Goal: Task Accomplishment & Management: Manage account settings

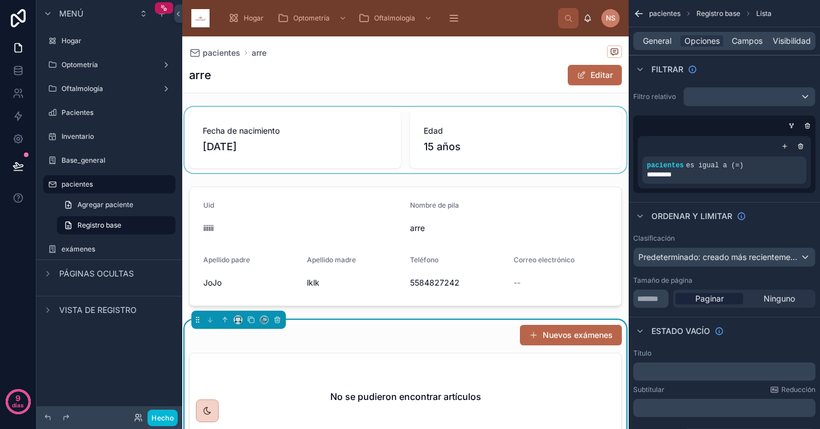
click at [355, 128] on div at bounding box center [405, 140] width 446 height 66
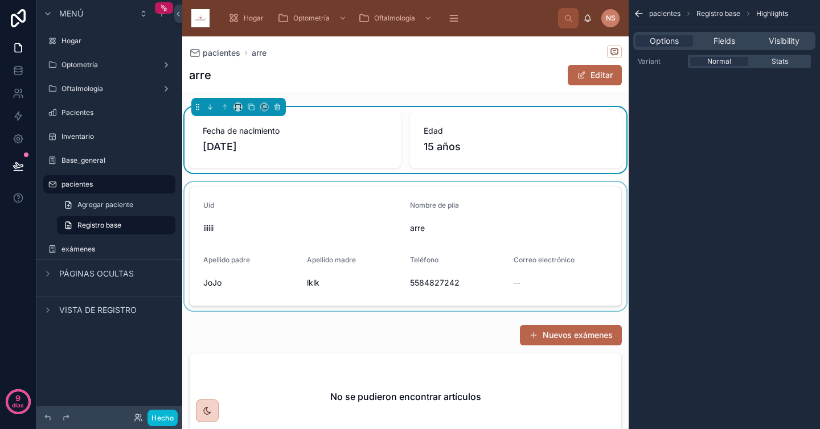
click at [436, 270] on div at bounding box center [405, 246] width 446 height 129
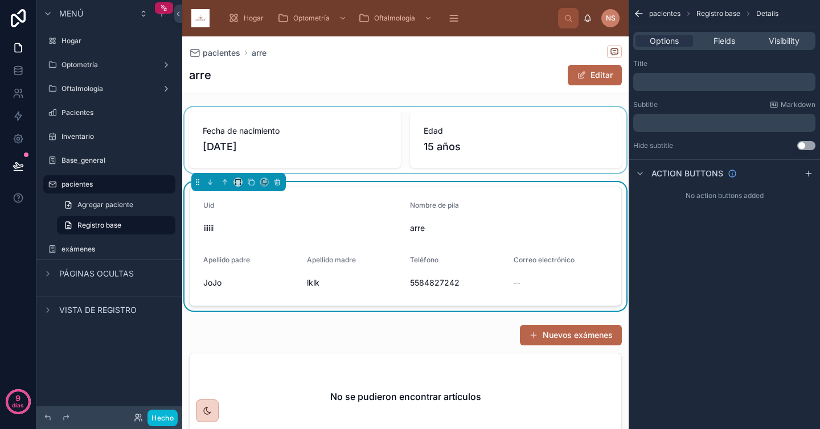
click at [298, 262] on form "Uid iiiiii Nombre de pila arre Apellido padre JoJo Apellido madre lklk Teléfono…" at bounding box center [406, 246] width 432 height 118
click at [721, 43] on span "Fields" at bounding box center [724, 40] width 22 height 11
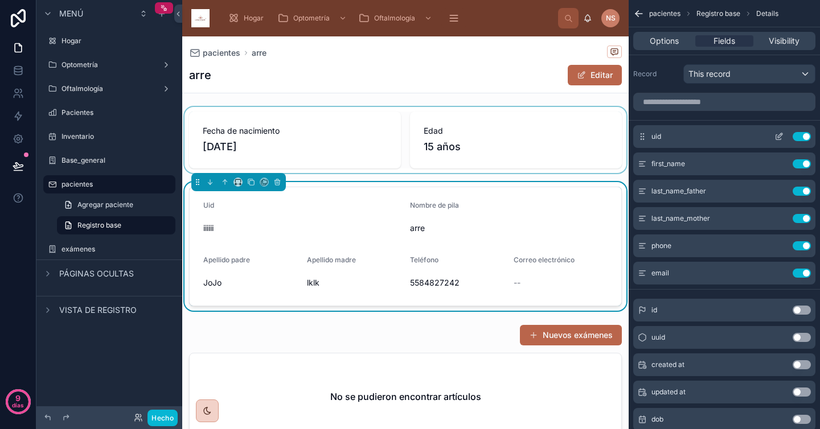
click at [802, 134] on button "Use setting" at bounding box center [802, 136] width 18 height 9
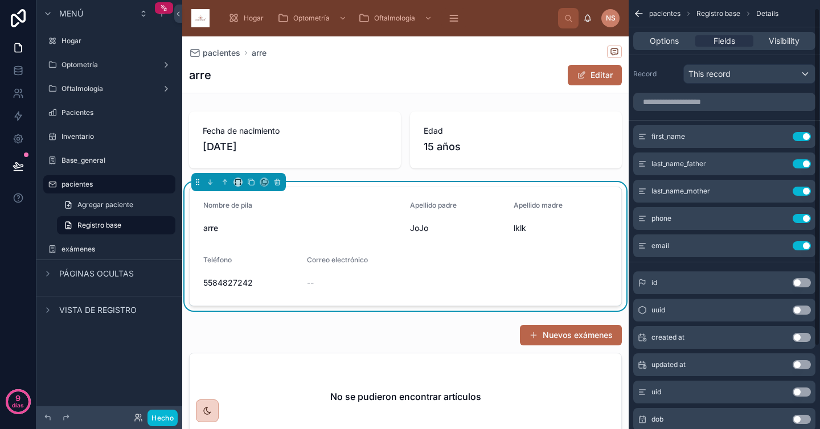
scroll to position [14, 0]
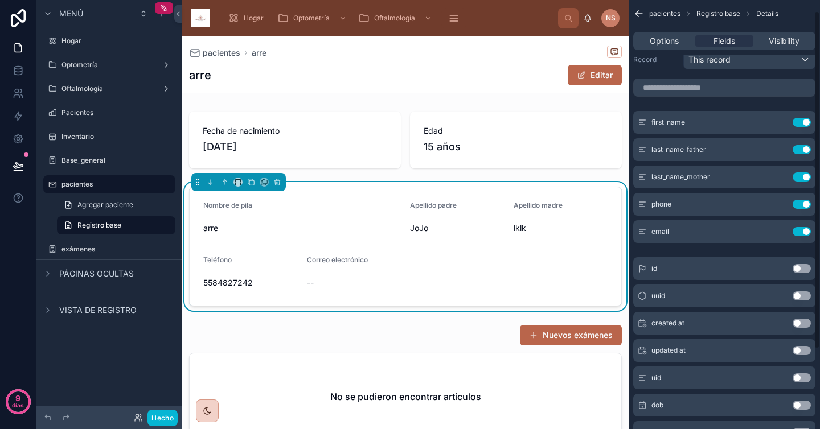
click at [803, 297] on button "Use setting" at bounding box center [802, 296] width 18 height 9
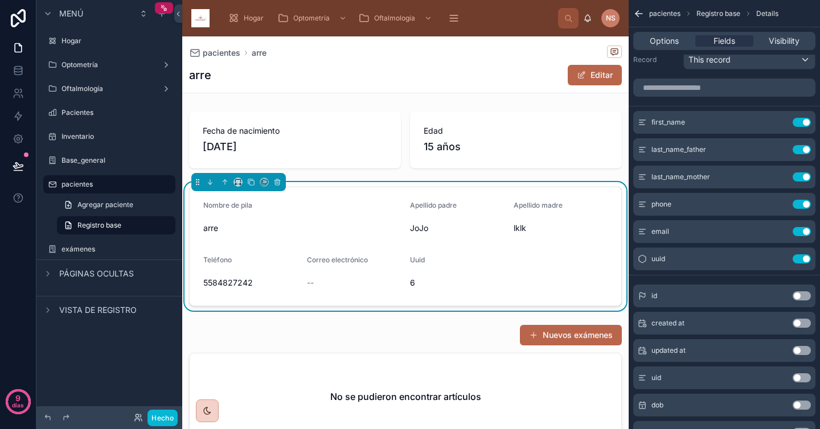
click at [752, 273] on div "first_name Use setting last_name_father Use setting last_name_mother Use settin…" at bounding box center [724, 293] width 191 height 438
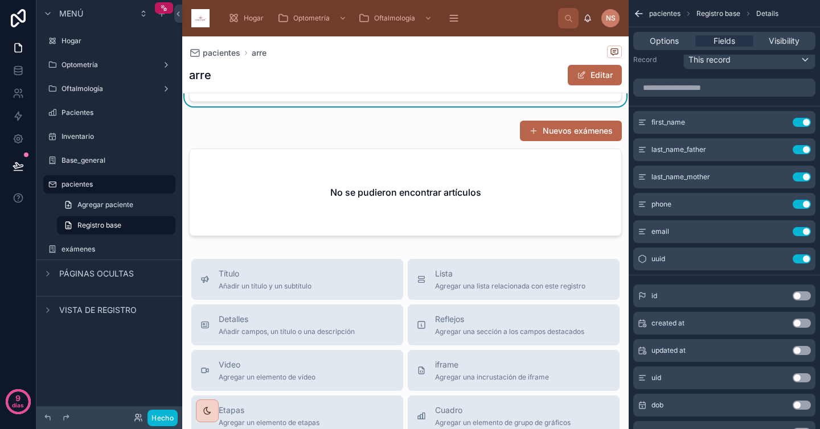
scroll to position [210, 0]
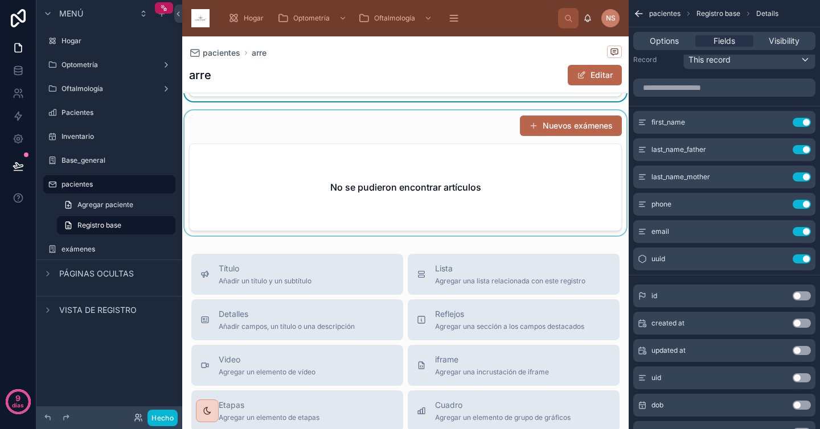
click at [504, 197] on div at bounding box center [405, 172] width 446 height 125
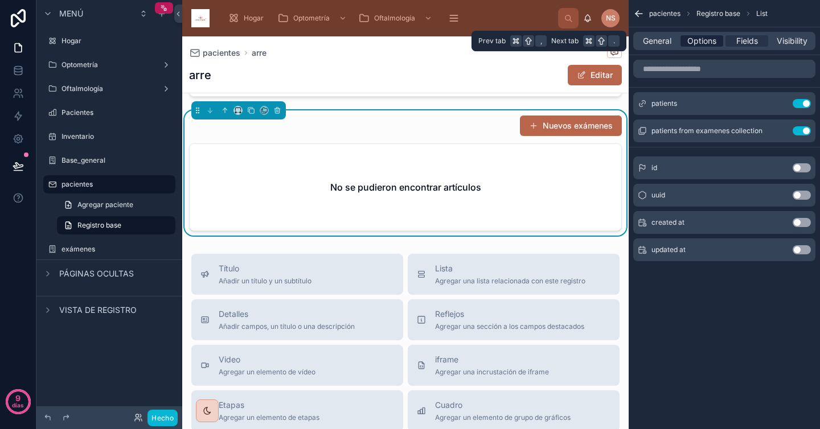
click at [708, 44] on span "Options" at bounding box center [701, 40] width 29 height 11
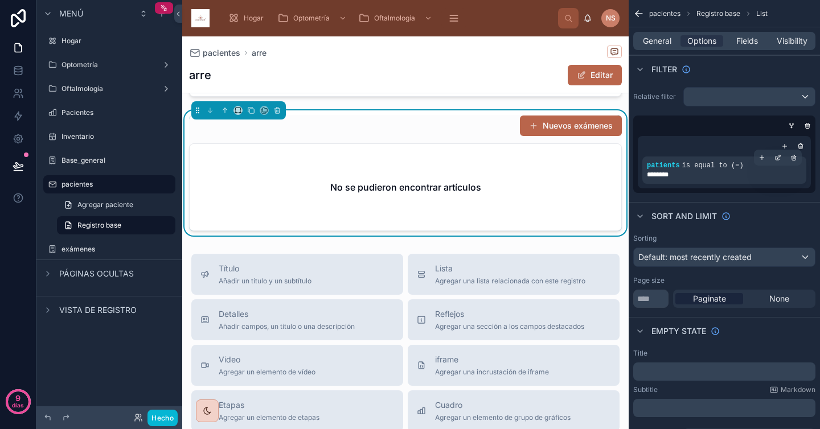
click at [738, 169] on span "is equal to (=)" at bounding box center [712, 166] width 61 height 8
click at [774, 161] on div "contenido desplazable" at bounding box center [778, 158] width 16 height 16
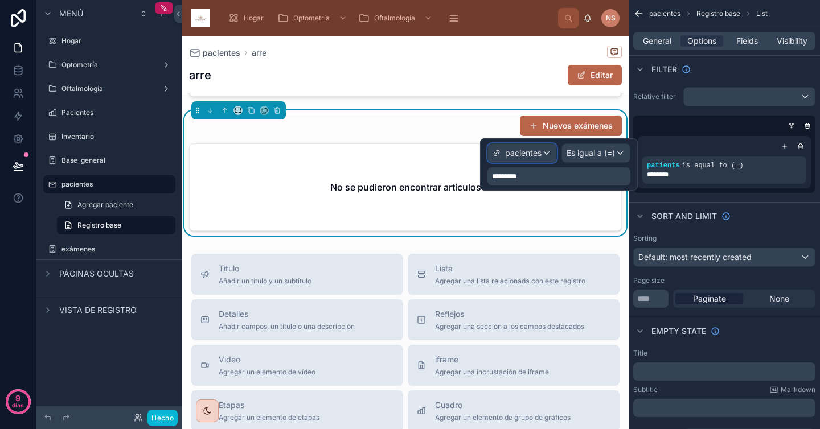
click at [548, 159] on div "pacientes" at bounding box center [522, 153] width 68 height 18
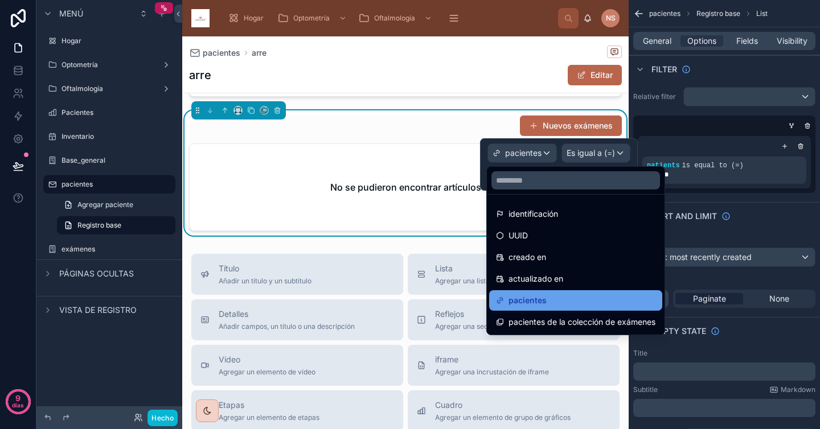
click at [548, 297] on div "pacientes" at bounding box center [575, 301] width 159 height 14
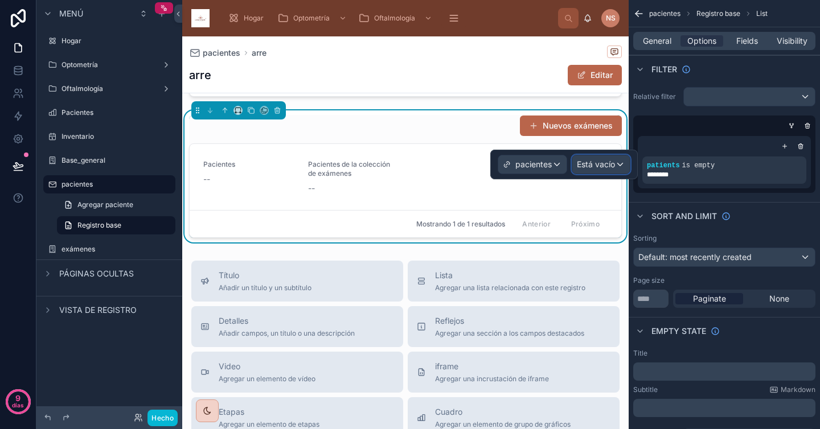
click at [604, 164] on font "Está vacío" at bounding box center [596, 164] width 38 height 10
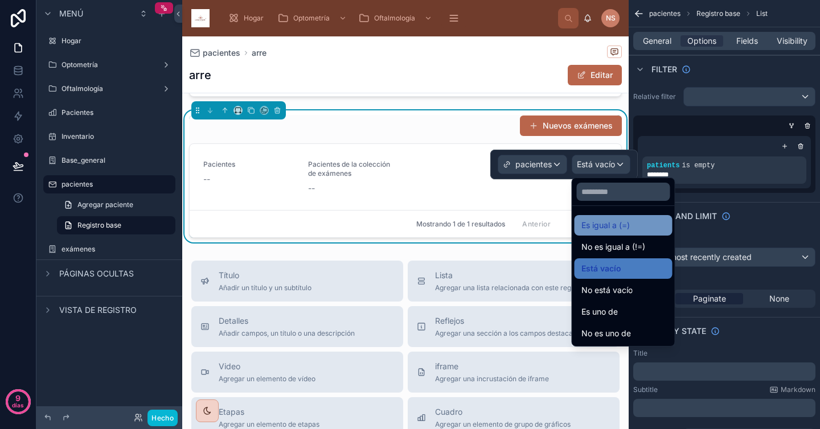
click at [617, 228] on font "Es igual a (=)" at bounding box center [605, 225] width 48 height 10
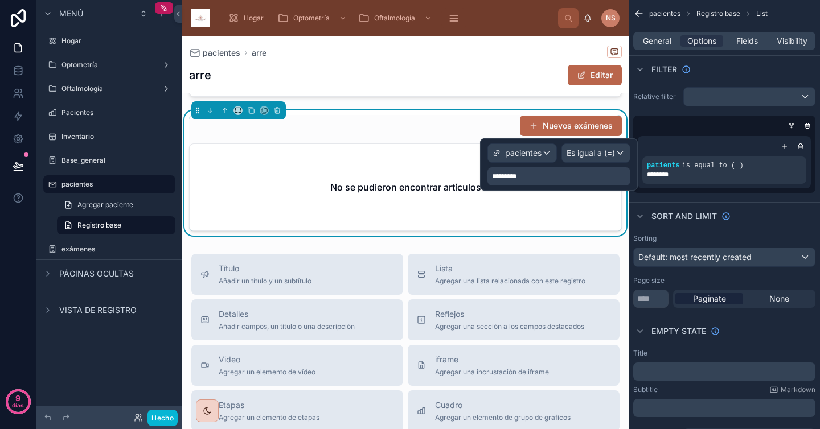
click at [561, 177] on div "*********" at bounding box center [558, 176] width 143 height 18
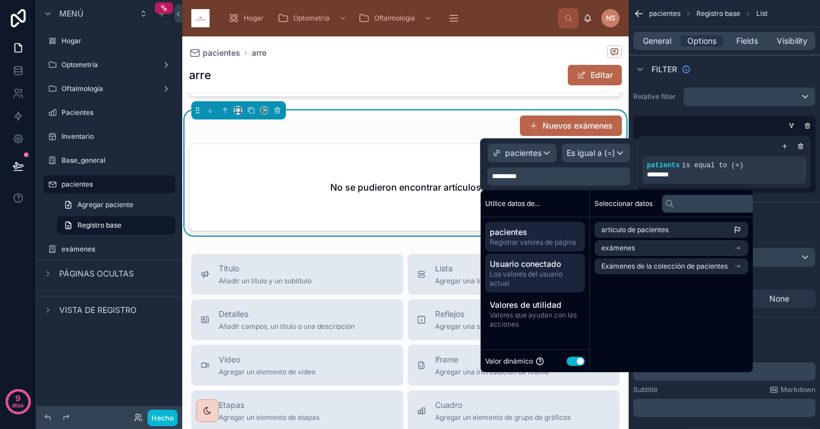
click at [554, 276] on font "Los valores del usuario actual" at bounding box center [526, 279] width 73 height 18
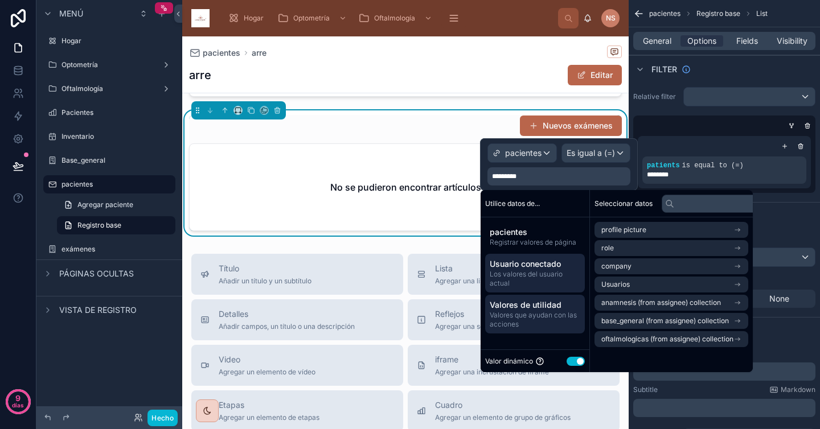
click at [539, 320] on span "Valores que ayudan con las acciones" at bounding box center [535, 320] width 91 height 18
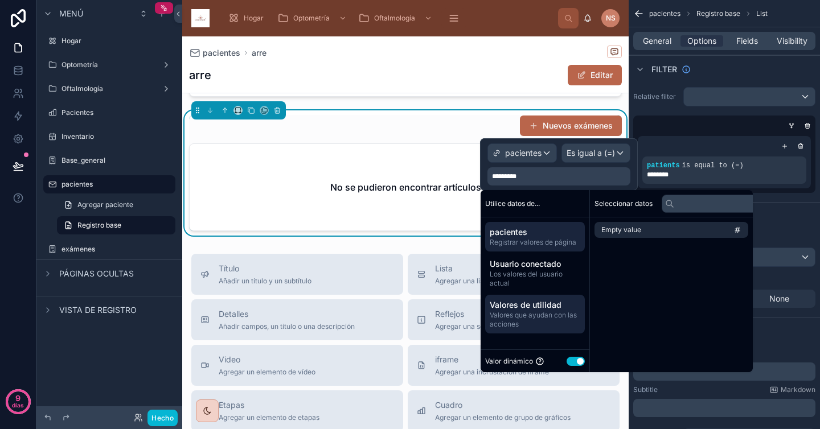
click at [531, 248] on div "pacientes Registrar valores de página" at bounding box center [535, 237] width 100 height 30
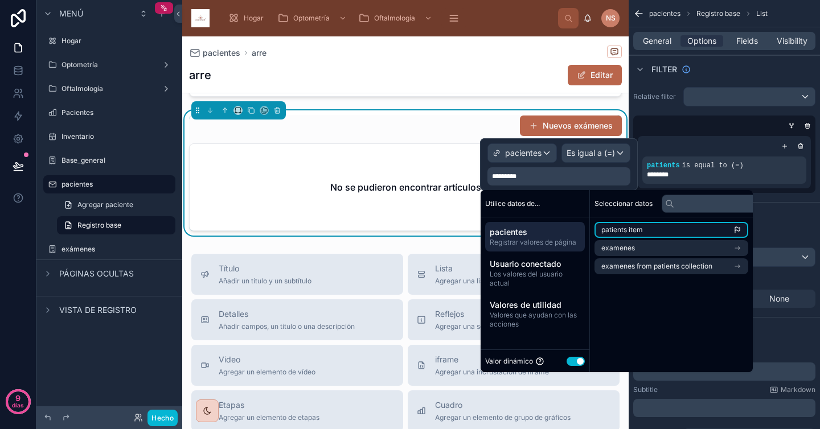
click at [640, 235] on li "patients item" at bounding box center [671, 230] width 154 height 16
click at [796, 225] on div "Sort And Limit" at bounding box center [724, 215] width 191 height 27
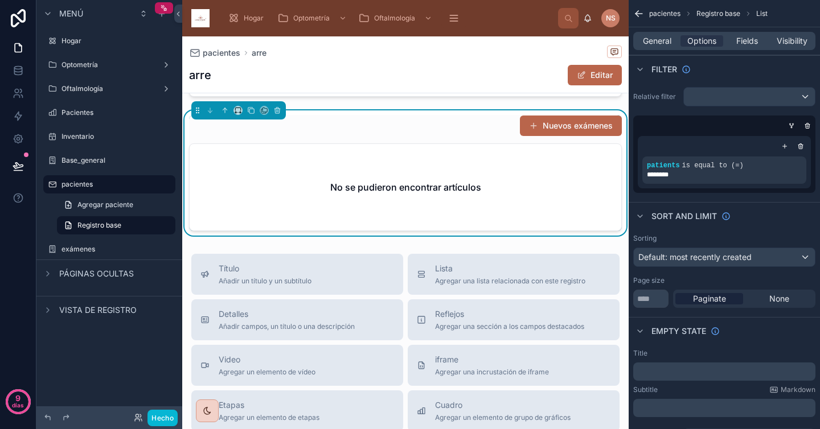
click at [796, 225] on div "Sort And Limit" at bounding box center [724, 215] width 191 height 27
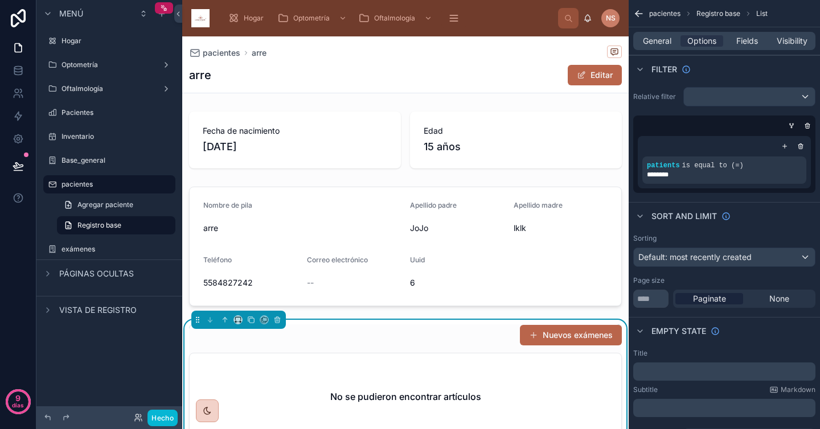
click at [269, 86] on div "pacientes arre arre Editar" at bounding box center [405, 64] width 433 height 56
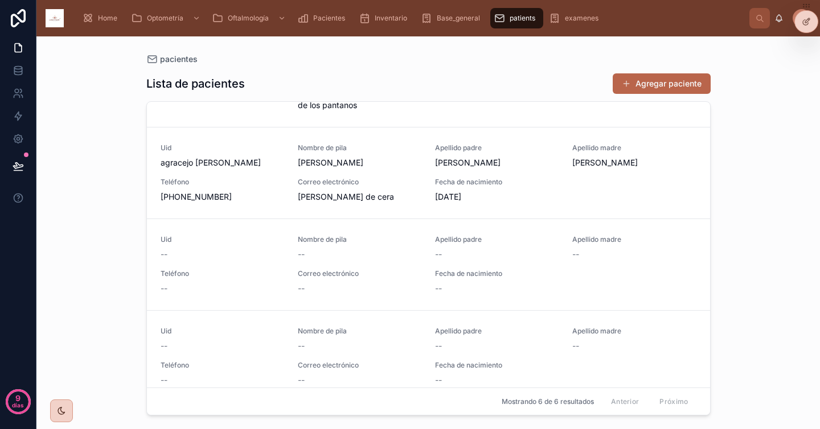
scroll to position [264, 0]
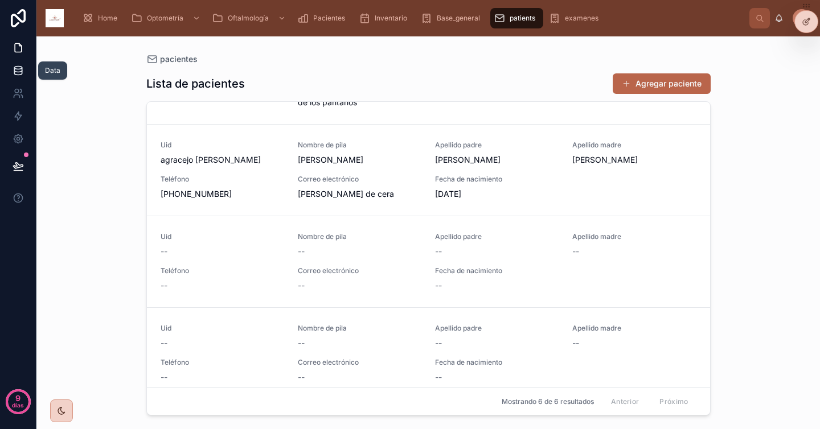
click at [20, 76] on link at bounding box center [18, 70] width 36 height 23
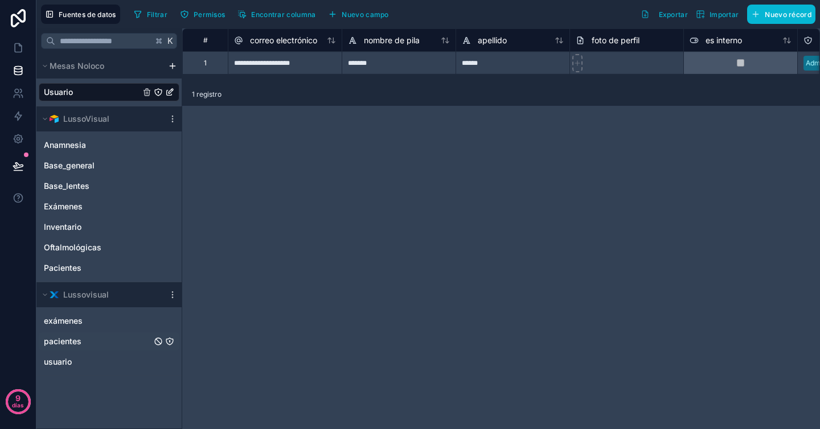
click at [113, 339] on div "pacientes" at bounding box center [109, 342] width 141 height 18
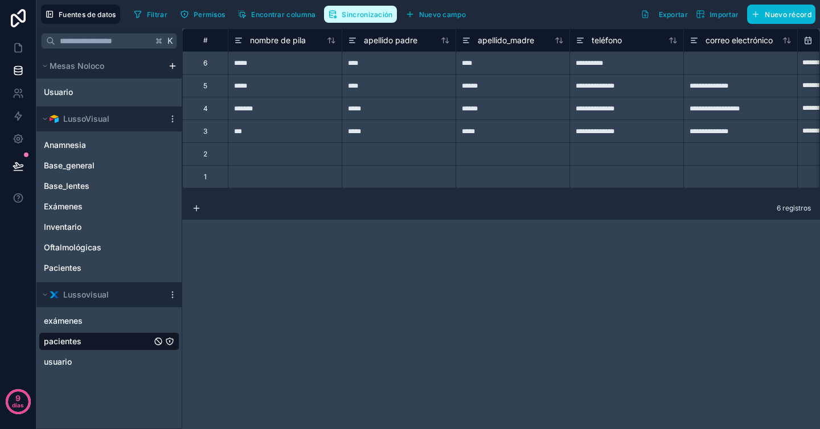
click at [367, 15] on font "Sincronización" at bounding box center [367, 14] width 51 height 9
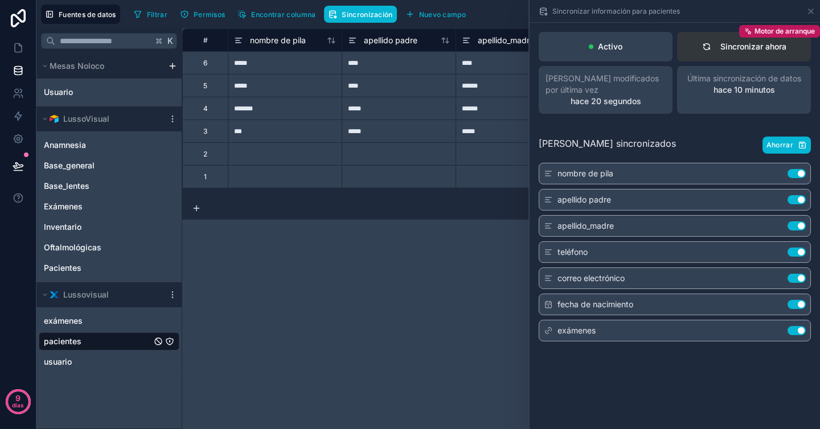
click at [724, 47] on font "Sincronizar ahora" at bounding box center [753, 47] width 66 height 10
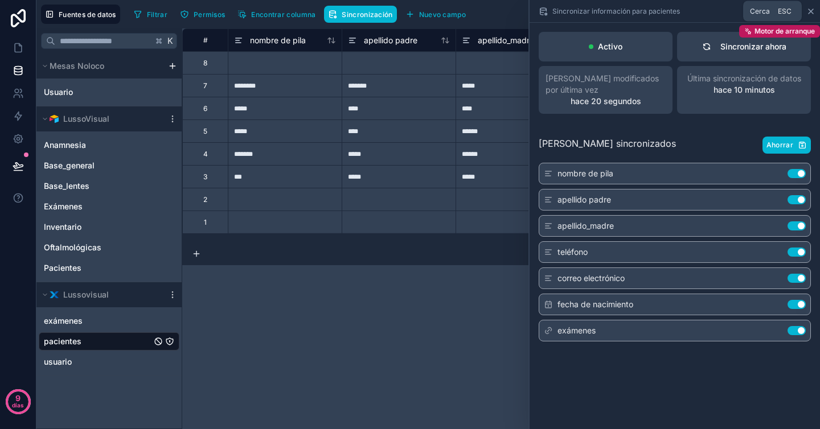
click at [813, 14] on icon at bounding box center [810, 11] width 9 height 9
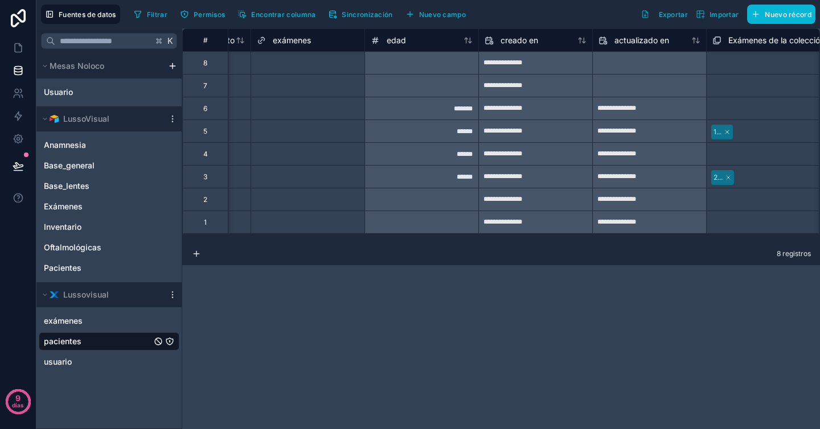
scroll to position [0, 775]
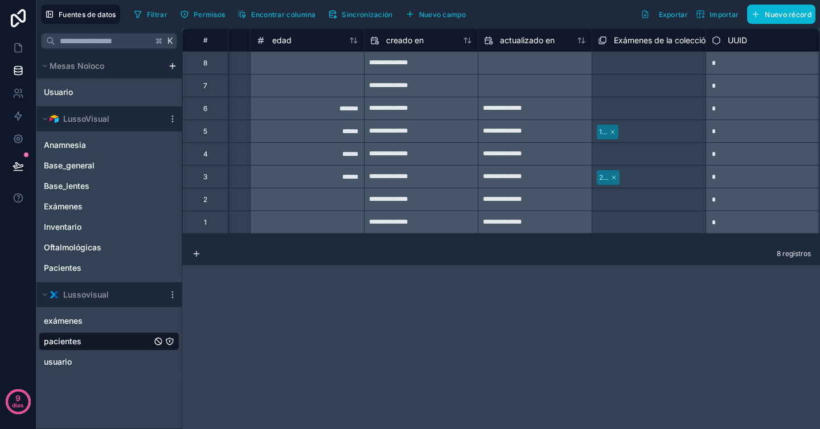
scroll to position [0, 774]
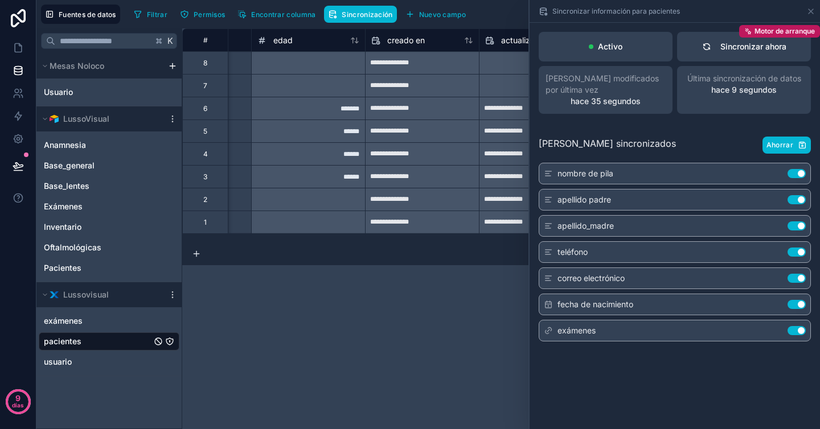
click at [420, 321] on div "**********" at bounding box center [501, 228] width 638 height 401
click at [514, 10] on div "Filtrar Permisos Encontrar columna Sincronización Nuevo campo Exportar Importar…" at bounding box center [472, 14] width 686 height 19
click at [546, 12] on icon at bounding box center [543, 11] width 9 height 9
click at [810, 9] on icon at bounding box center [810, 11] width 9 height 9
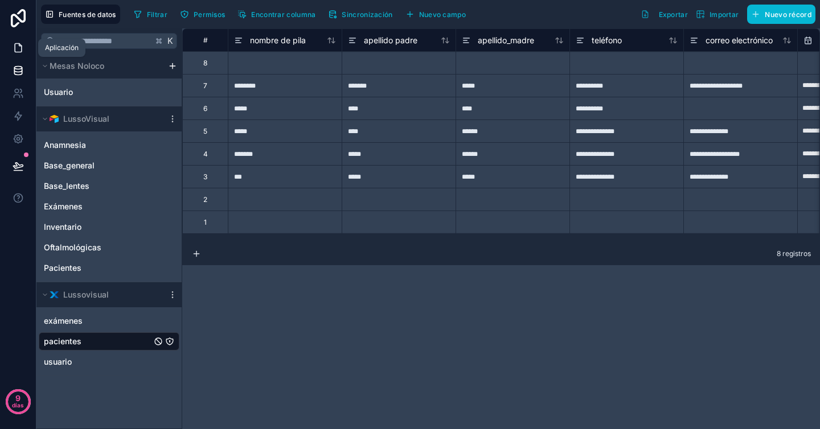
click at [20, 46] on icon at bounding box center [18, 48] width 7 height 9
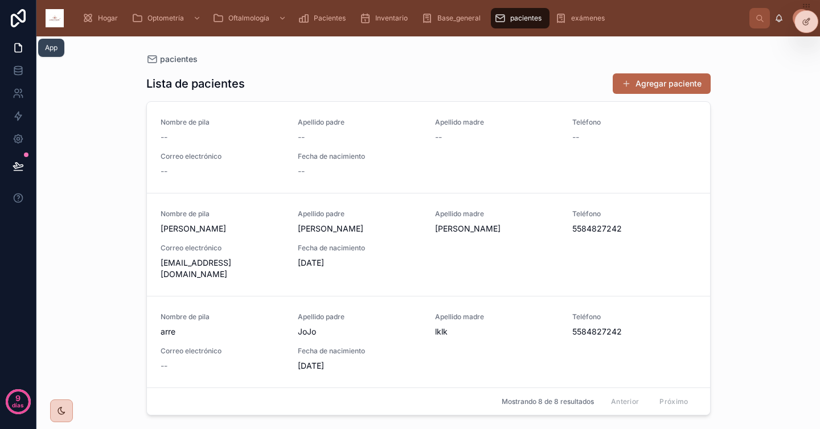
click at [24, 47] on link at bounding box center [18, 47] width 36 height 23
click at [800, 23] on div at bounding box center [806, 22] width 23 height 22
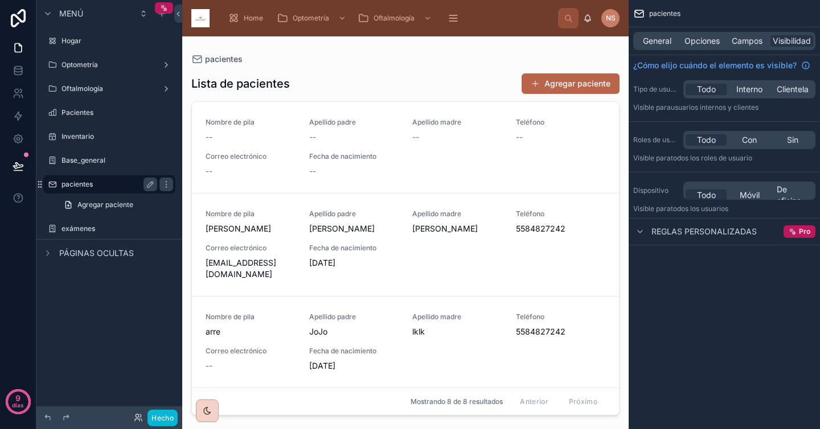
click at [130, 182] on label "pacientes" at bounding box center [106, 184] width 91 height 9
click at [478, 178] on div at bounding box center [405, 225] width 446 height 379
click at [435, 260] on div "Nombre de [PERSON_NAME] padre [PERSON_NAME] madre [PERSON_NAME] [PHONE_NUMBER] …" at bounding box center [406, 245] width 400 height 71
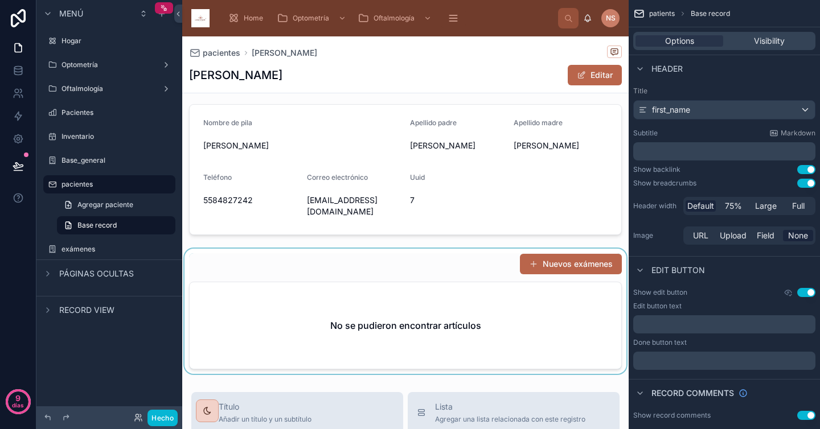
scroll to position [80, 0]
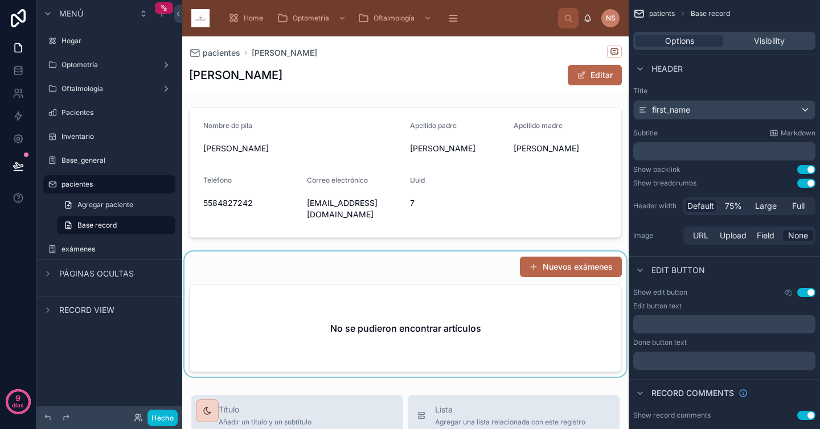
click at [441, 256] on div at bounding box center [405, 314] width 446 height 125
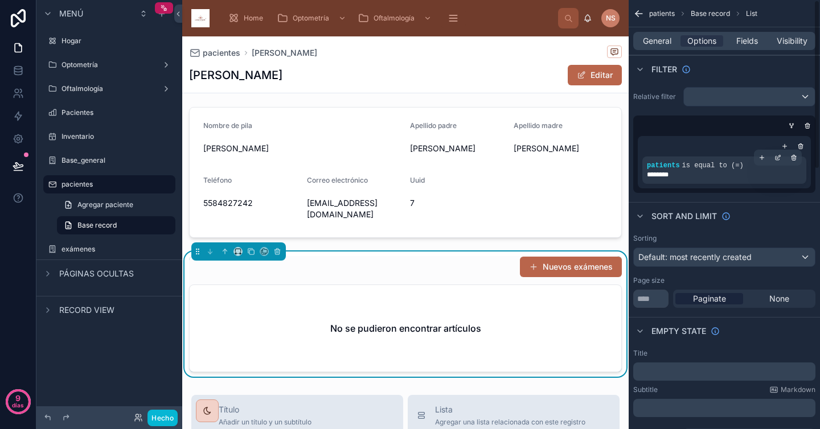
click at [695, 179] on div "patients is equal to (=) ********" at bounding box center [724, 170] width 164 height 27
click at [780, 159] on icon "contenido desplazable" at bounding box center [777, 157] width 7 height 7
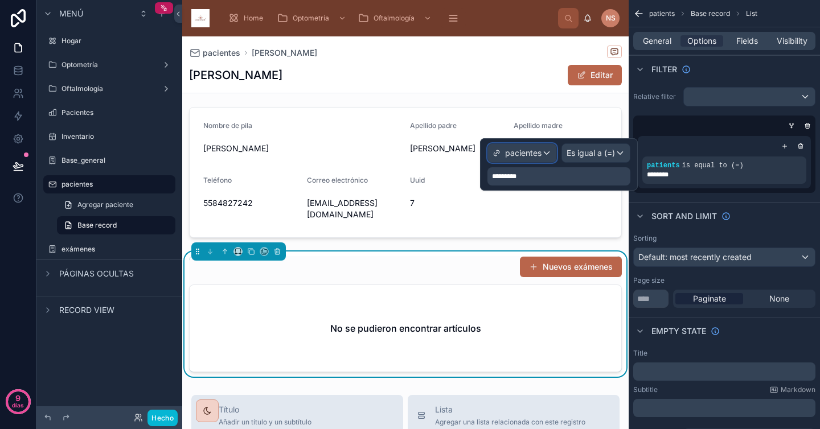
click at [534, 154] on font "pacientes" at bounding box center [523, 153] width 36 height 10
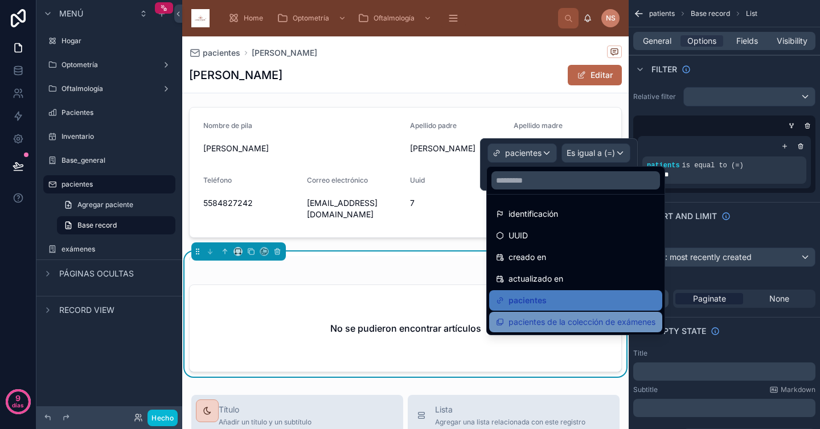
click at [570, 325] on font "pacientes de la colección de exámenes" at bounding box center [581, 322] width 147 height 10
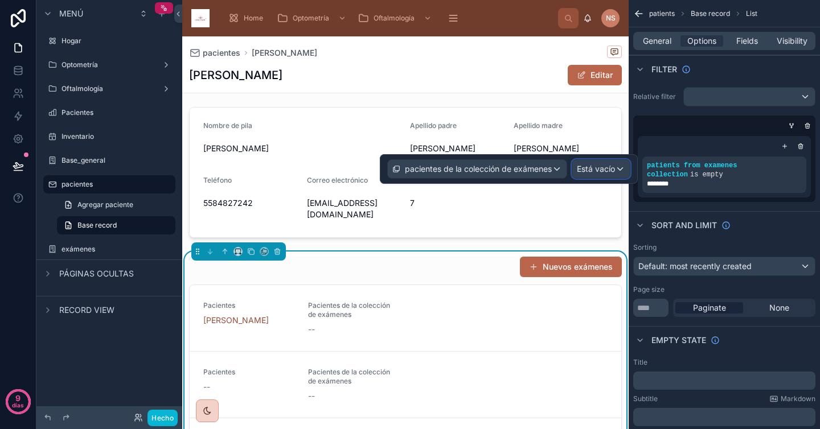
click at [601, 168] on font "Está vacío" at bounding box center [596, 169] width 38 height 10
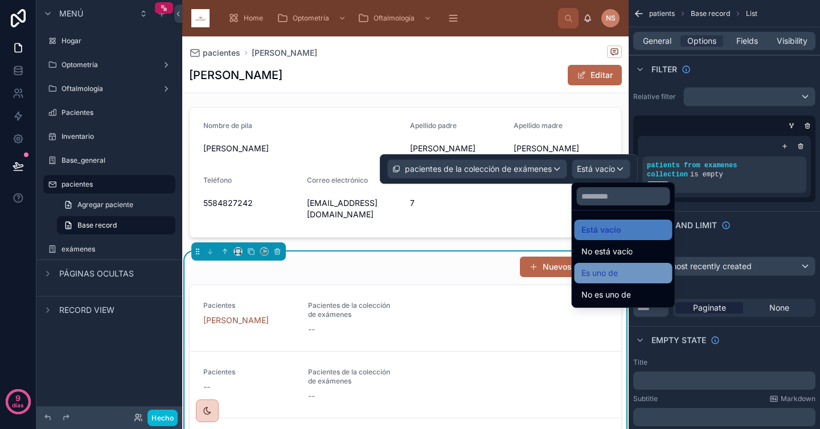
click at [621, 272] on div "Es uno de" at bounding box center [623, 273] width 84 height 14
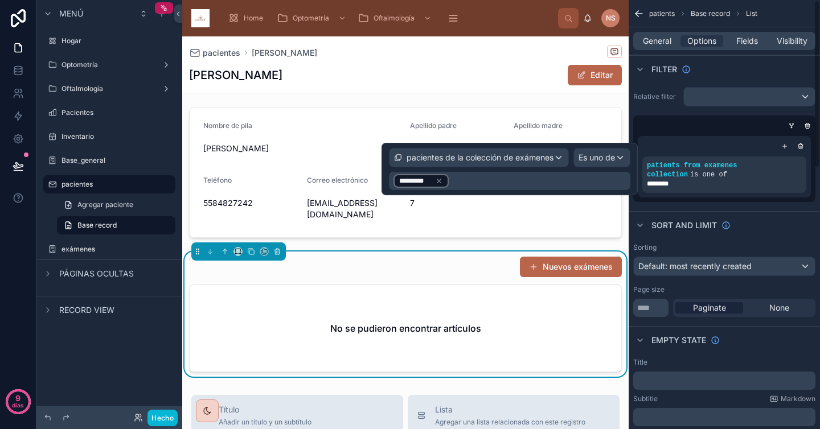
click at [669, 232] on div "Sort And Limit" at bounding box center [724, 224] width 191 height 27
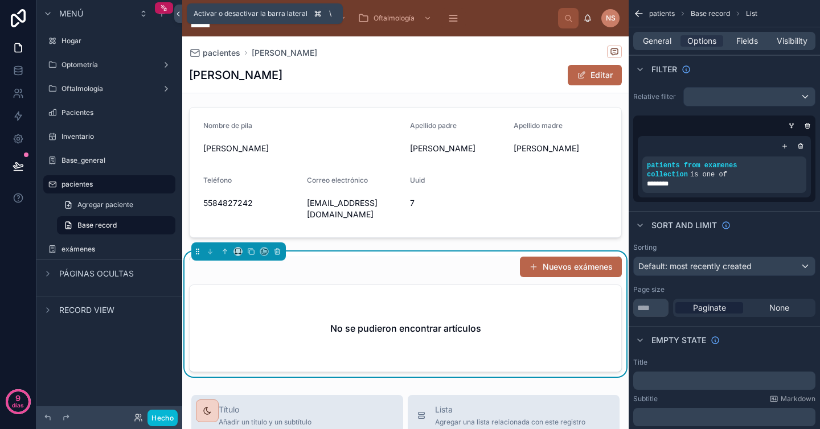
click at [180, 11] on icon at bounding box center [178, 14] width 8 height 9
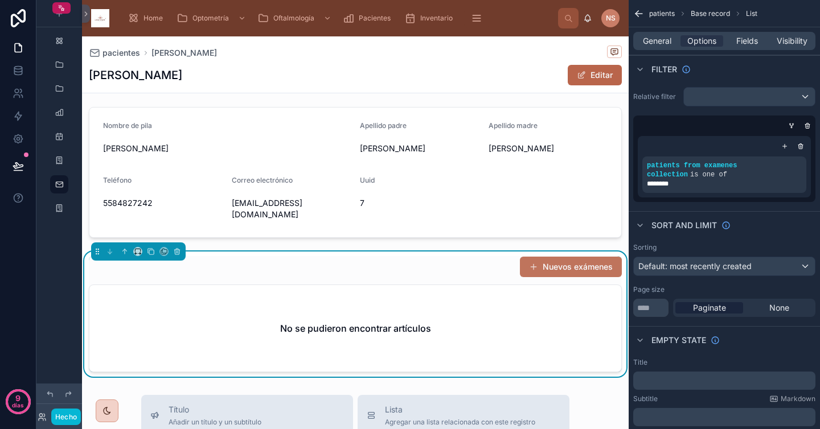
click at [543, 262] on font "Nuevos exámenes" at bounding box center [578, 267] width 70 height 10
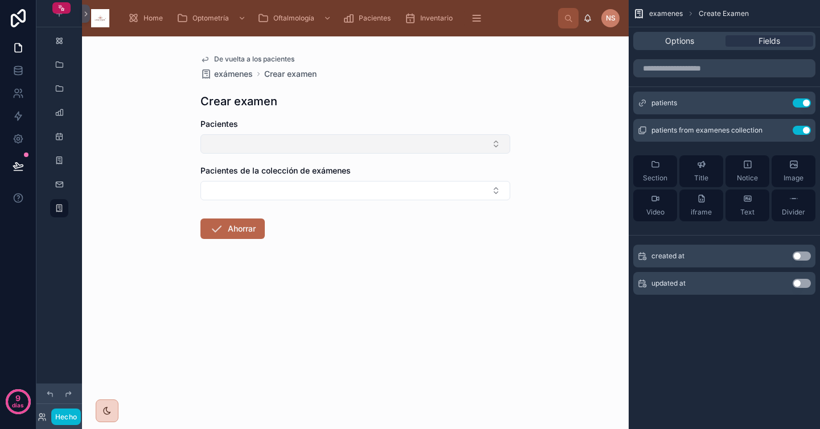
click at [279, 144] on button "Botón Seleccionar" at bounding box center [355, 143] width 310 height 19
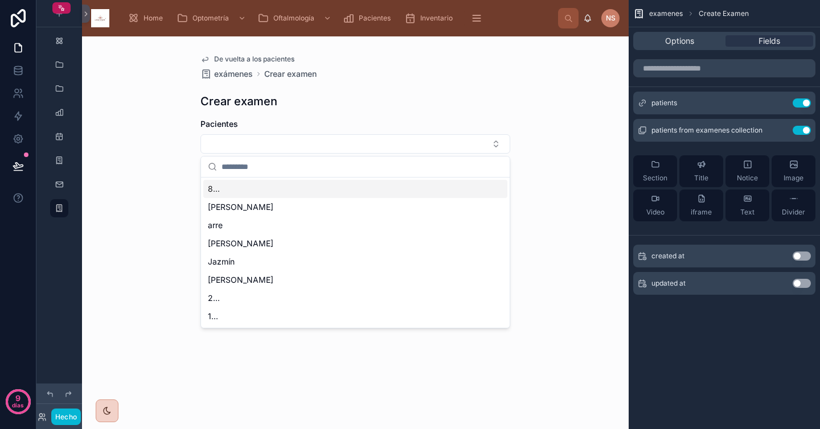
click at [163, 174] on div "De vuelta a los pacientes exámenes Crear examen Crear examen Pacientes Paciente…" at bounding box center [355, 232] width 547 height 393
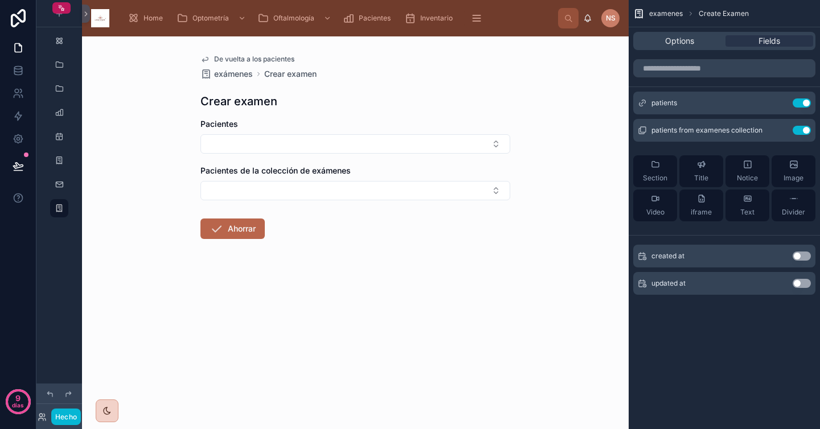
click at [321, 289] on form "Pacientes Pacientes de la colección de exámenes Ahorrar" at bounding box center [355, 215] width 310 height 194
click at [246, 228] on font "Ahorrar" at bounding box center [242, 229] width 28 height 10
click at [239, 232] on font "Ahorrar" at bounding box center [242, 229] width 28 height 10
click at [275, 186] on button "Botón Seleccionar" at bounding box center [355, 190] width 310 height 19
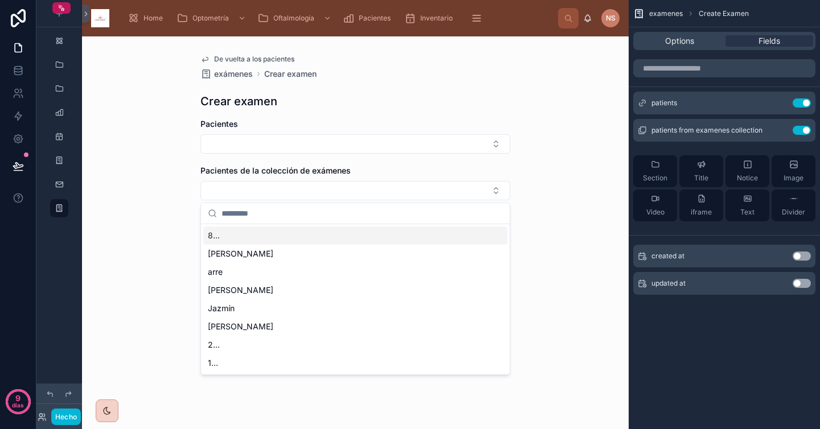
click at [285, 171] on font "Pacientes de la colección de exámenes" at bounding box center [275, 171] width 150 height 10
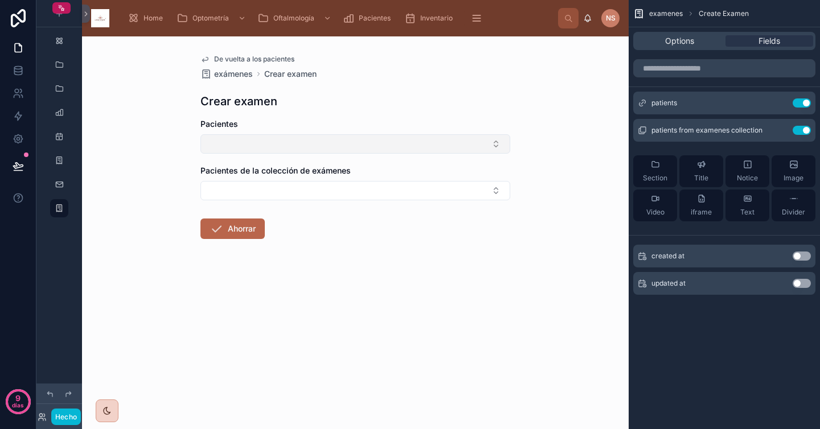
click at [325, 140] on button "Botón Seleccionar" at bounding box center [355, 143] width 310 height 19
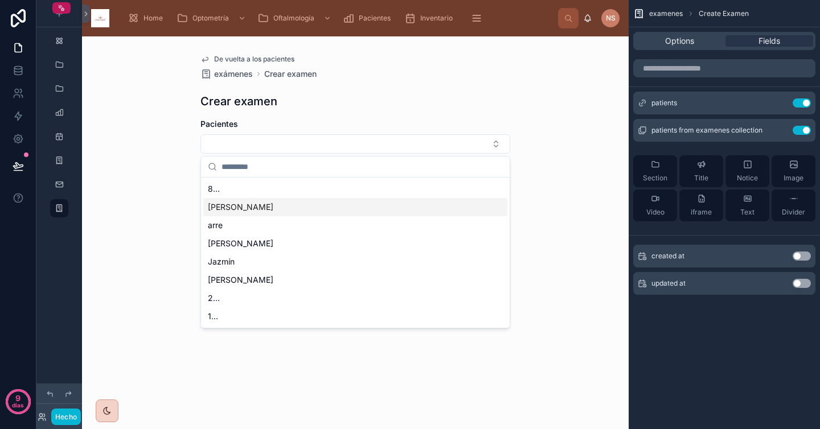
click at [266, 203] on div "[PERSON_NAME]" at bounding box center [355, 207] width 304 height 18
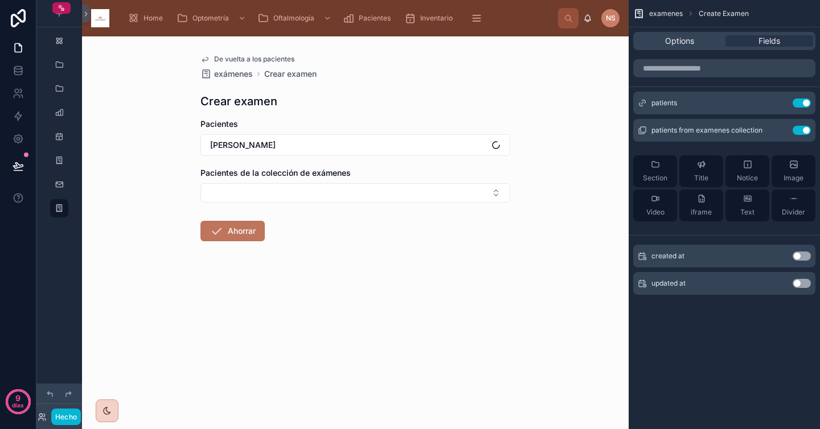
click at [233, 231] on font "Ahorrar" at bounding box center [242, 231] width 28 height 10
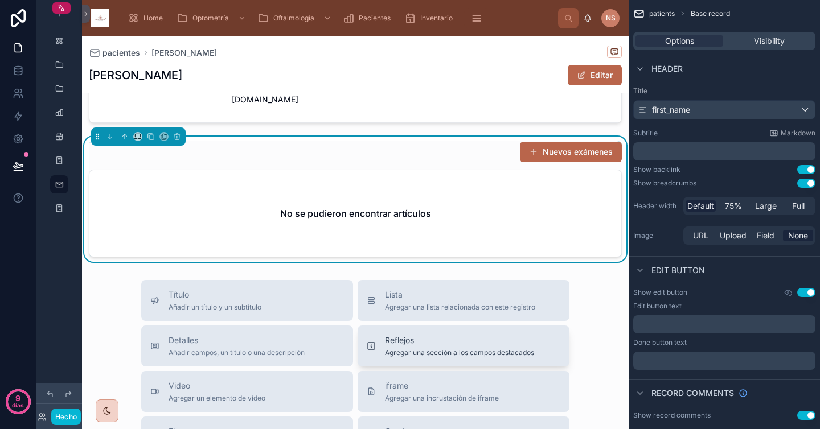
scroll to position [201, 0]
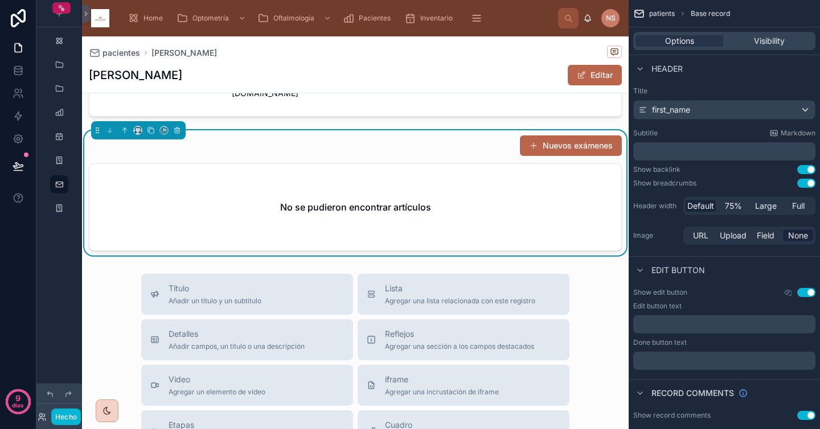
click at [475, 207] on div "No se pudieron encontrar artículos" at bounding box center [355, 207] width 532 height 87
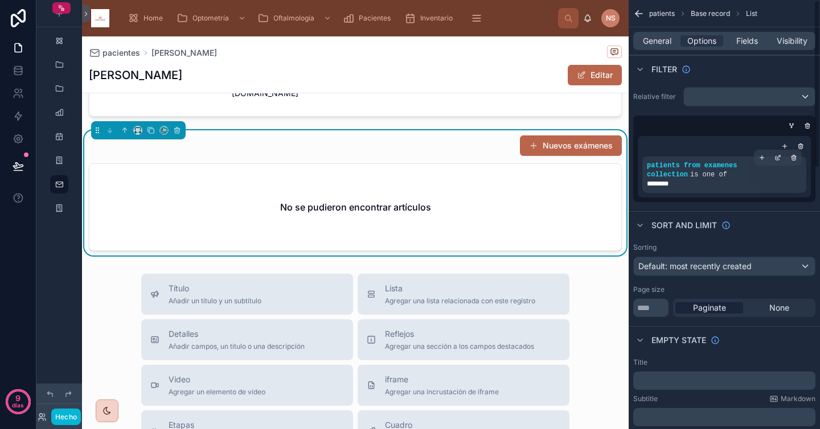
click at [722, 182] on div "********" at bounding box center [724, 183] width 155 height 9
click at [778, 158] on icon "contenido desplazable" at bounding box center [778, 156] width 3 height 3
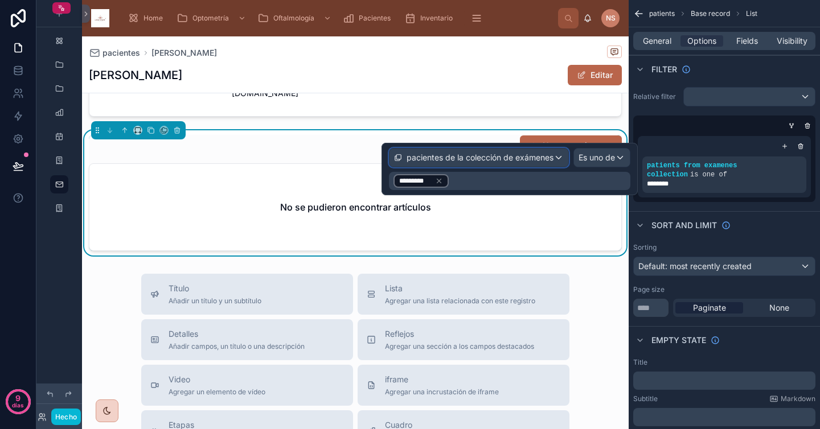
click at [491, 158] on font "pacientes de la colección de exámenes" at bounding box center [480, 158] width 147 height 10
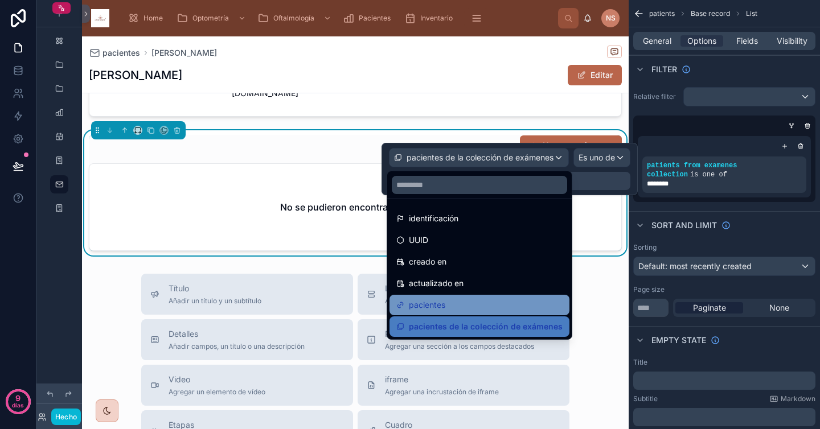
click at [454, 305] on div "pacientes" at bounding box center [479, 305] width 166 height 14
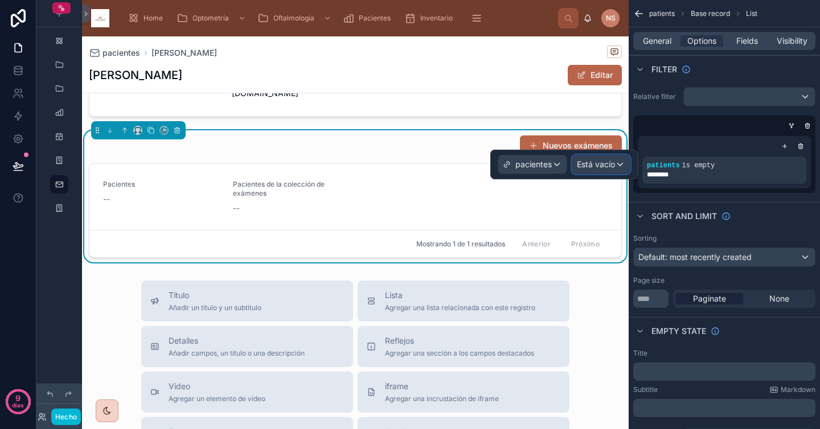
click at [599, 167] on font "Está vacío" at bounding box center [596, 164] width 38 height 10
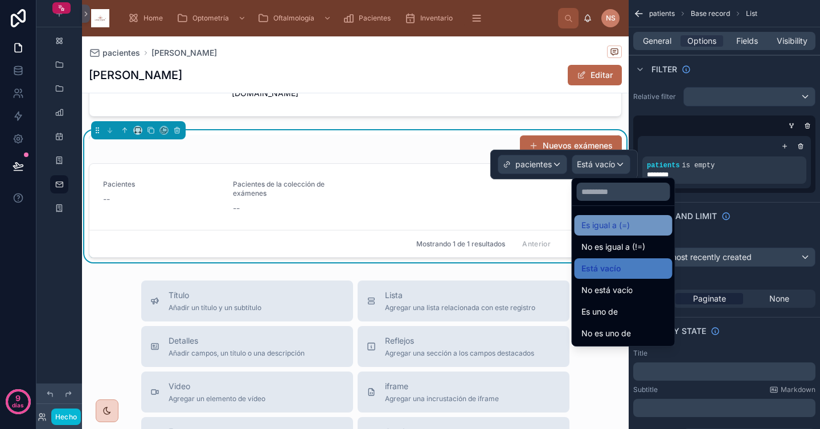
click at [597, 220] on font "Es igual a (=)" at bounding box center [605, 225] width 48 height 10
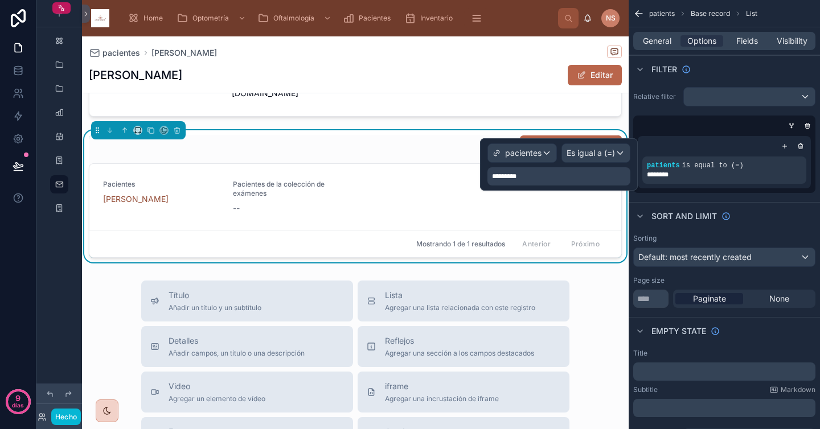
click at [562, 175] on div "*********" at bounding box center [558, 176] width 143 height 18
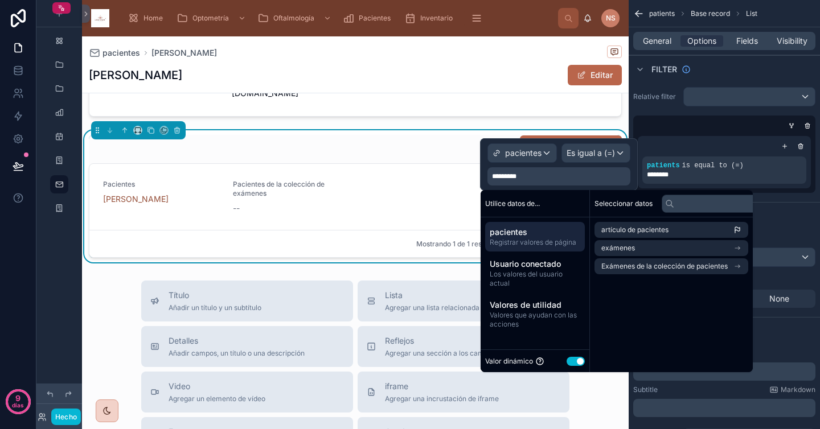
click at [561, 232] on span "pacientes" at bounding box center [535, 232] width 91 height 11
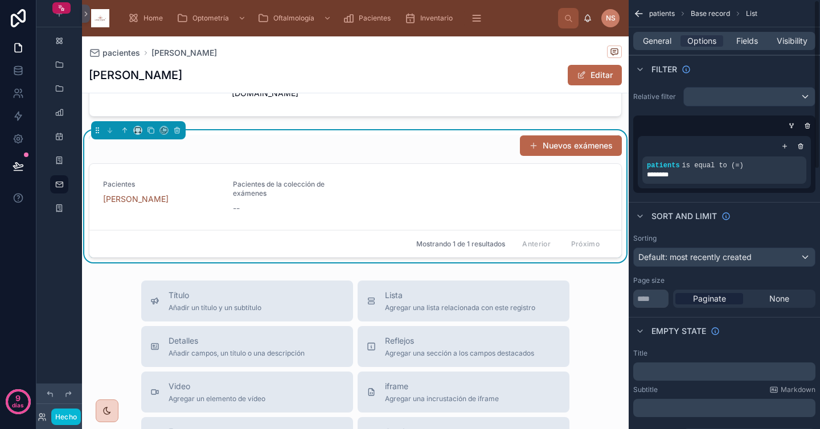
click at [787, 226] on div "Sort And Limit" at bounding box center [724, 215] width 191 height 27
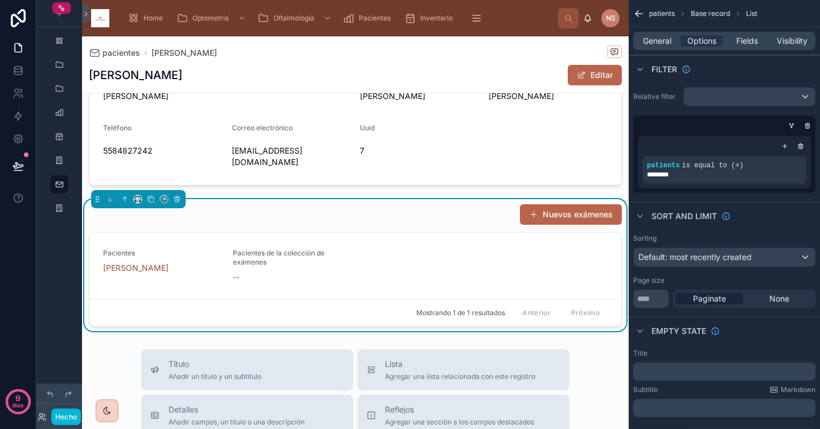
scroll to position [0, 0]
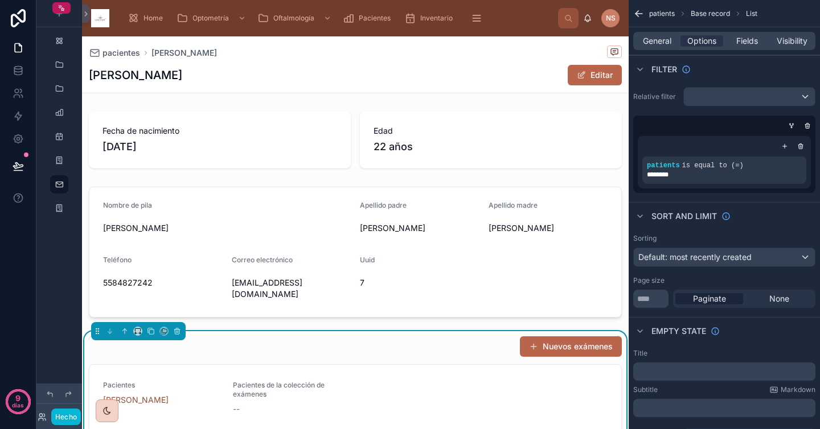
click at [377, 71] on div "[PERSON_NAME]" at bounding box center [355, 75] width 533 height 22
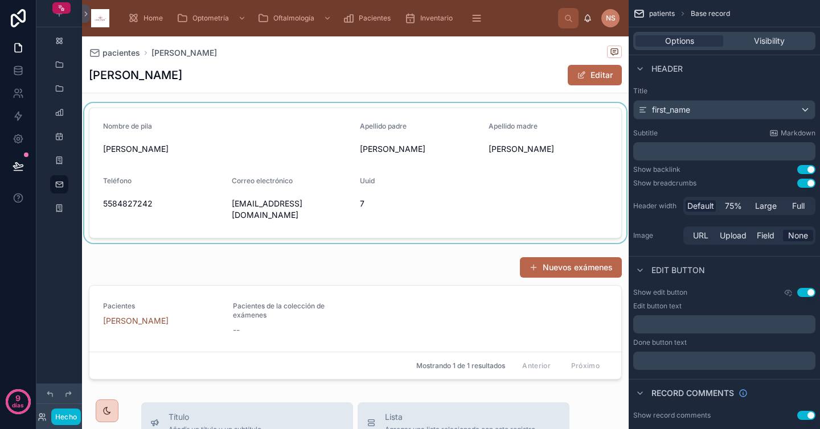
scroll to position [121, 0]
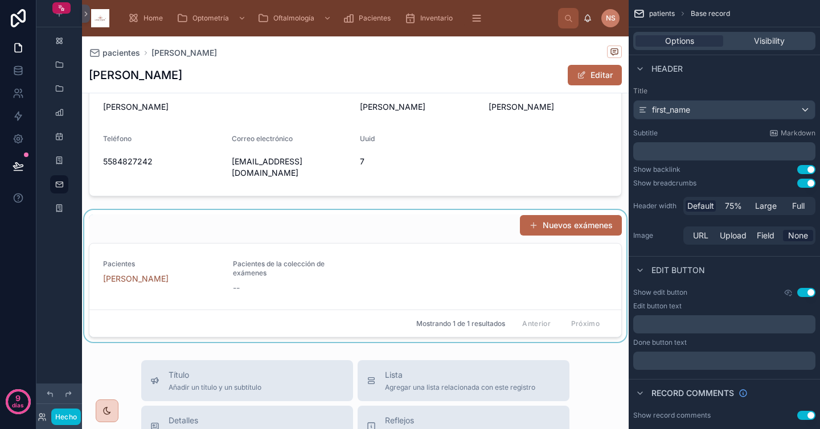
click at [575, 218] on div at bounding box center [355, 276] width 547 height 132
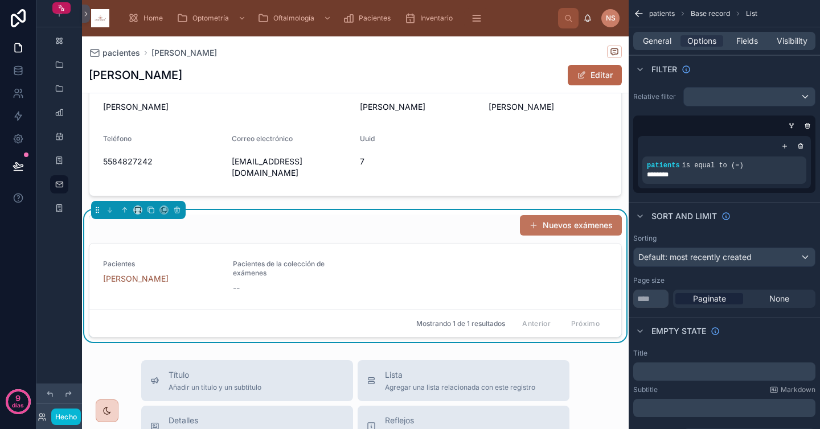
click at [557, 220] on font "Nuevos exámenes" at bounding box center [578, 225] width 70 height 10
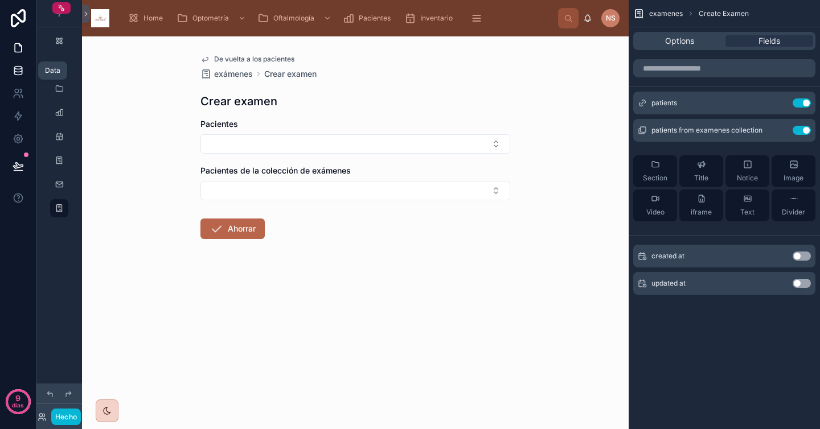
click at [20, 69] on icon at bounding box center [18, 70] width 11 height 11
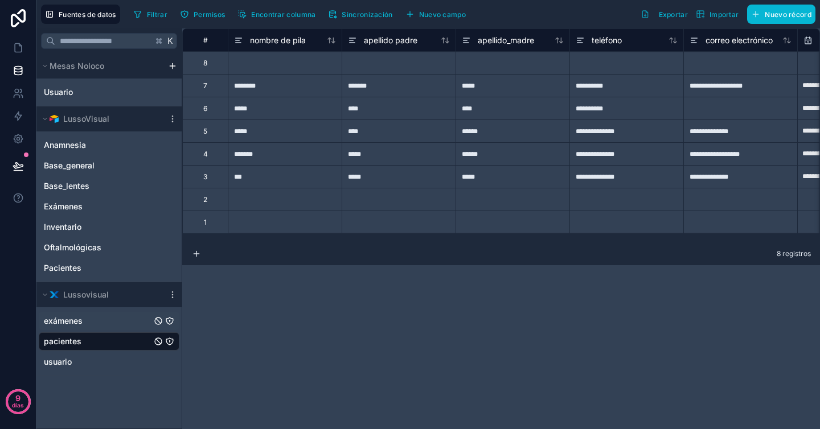
click at [108, 319] on div "exámenes" at bounding box center [109, 321] width 141 height 18
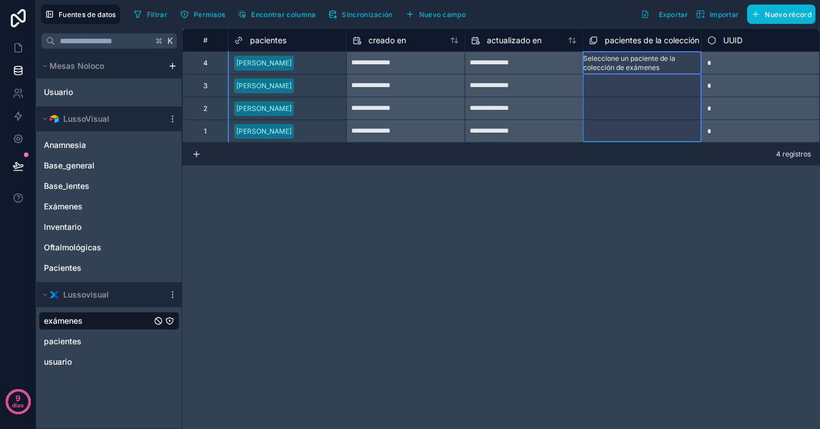
click at [657, 42] on font "pacientes de la colección de exámenes" at bounding box center [678, 40] width 147 height 10
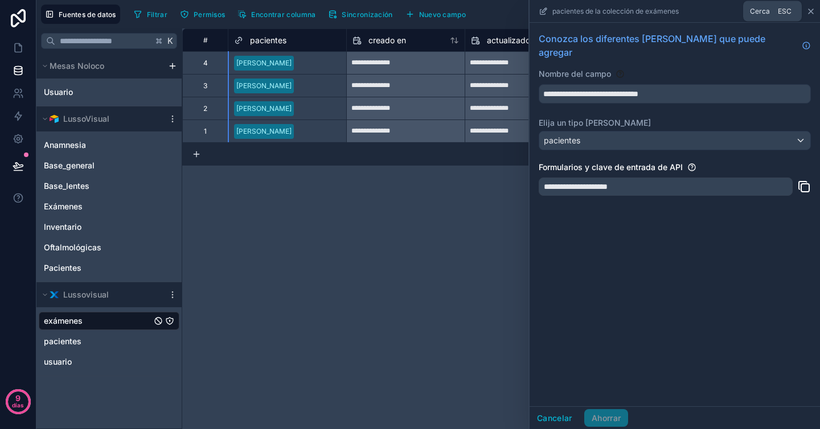
click at [810, 11] on icon at bounding box center [810, 11] width 9 height 9
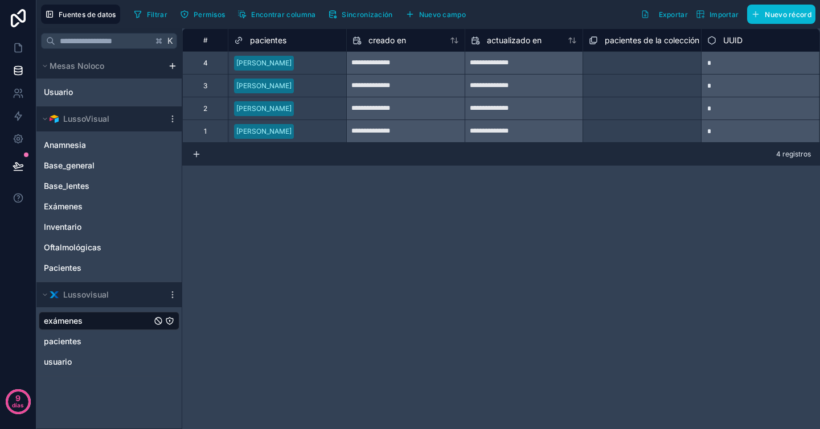
click at [593, 106] on font "Seleccione un paciente de la colección de exámenes" at bounding box center [635, 109] width 92 height 18
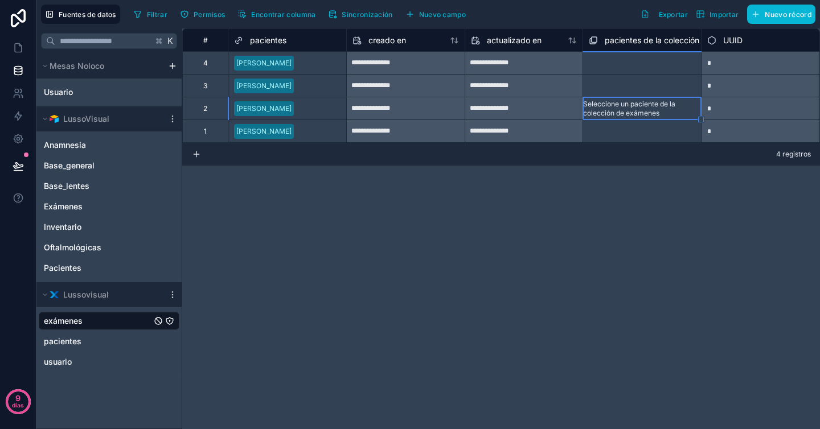
click at [611, 227] on div "**********" at bounding box center [501, 228] width 638 height 401
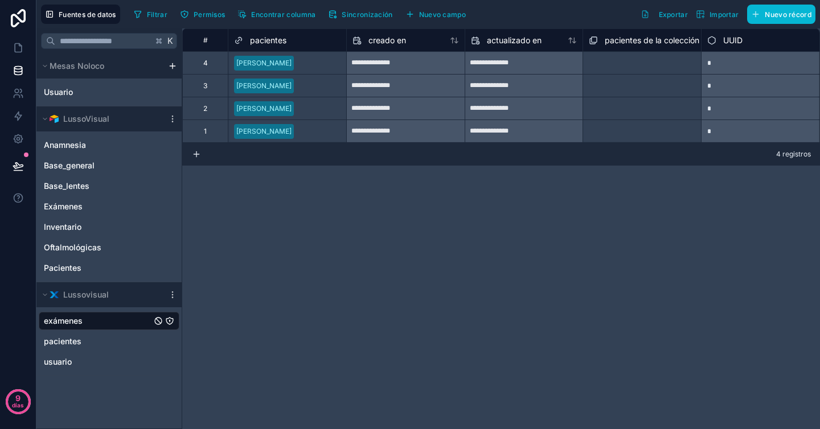
click at [649, 70] on font "Seleccione un paciente de la colección de exámenes" at bounding box center [635, 64] width 92 height 18
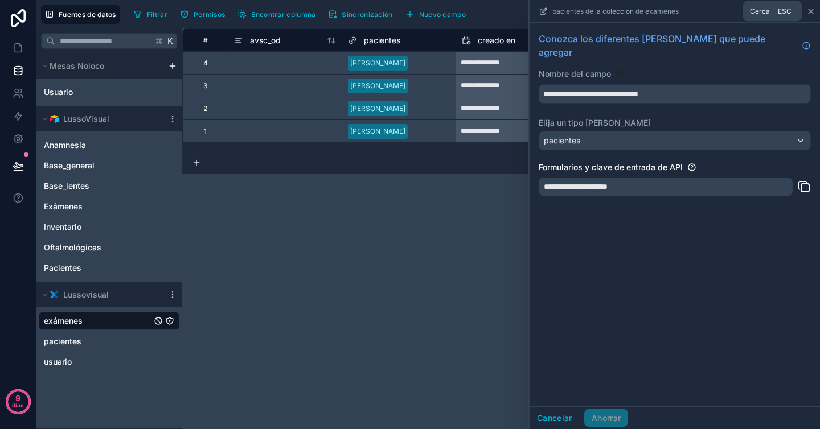
click at [811, 11] on icon at bounding box center [811, 11] width 5 height 5
click at [101, 344] on div "pacientes" at bounding box center [109, 342] width 141 height 18
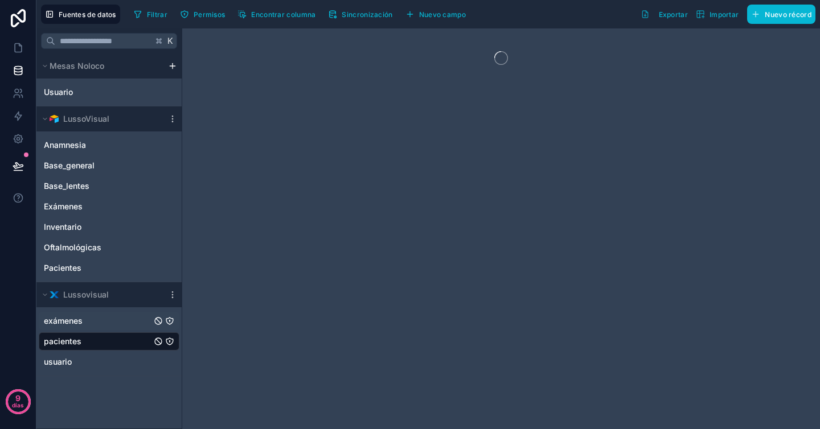
click at [109, 324] on div "exámenes" at bounding box center [109, 321] width 141 height 18
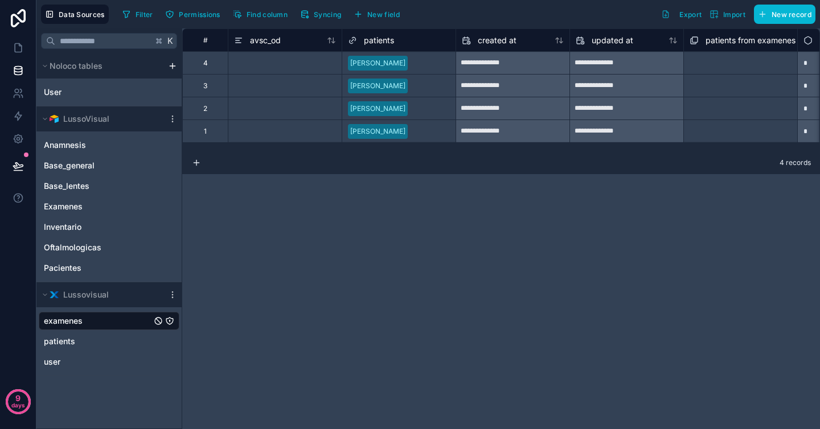
click at [627, 202] on div "**********" at bounding box center [501, 228] width 638 height 401
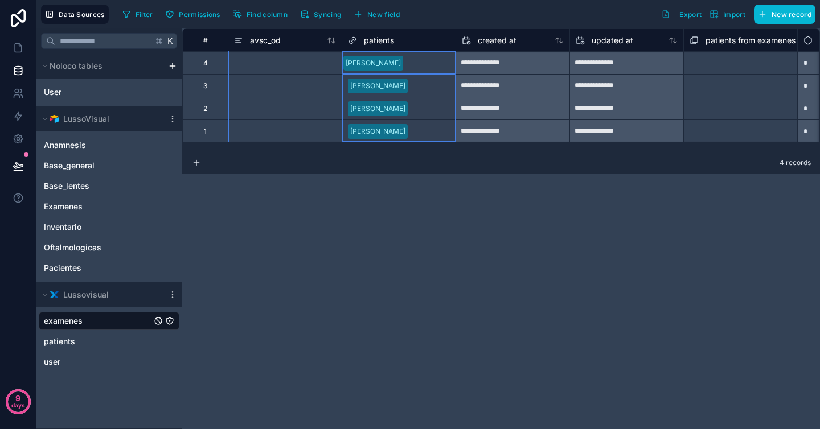
click at [413, 43] on div "patients" at bounding box center [399, 41] width 102 height 14
click at [301, 47] on div "avsc_od" at bounding box center [285, 39] width 114 height 23
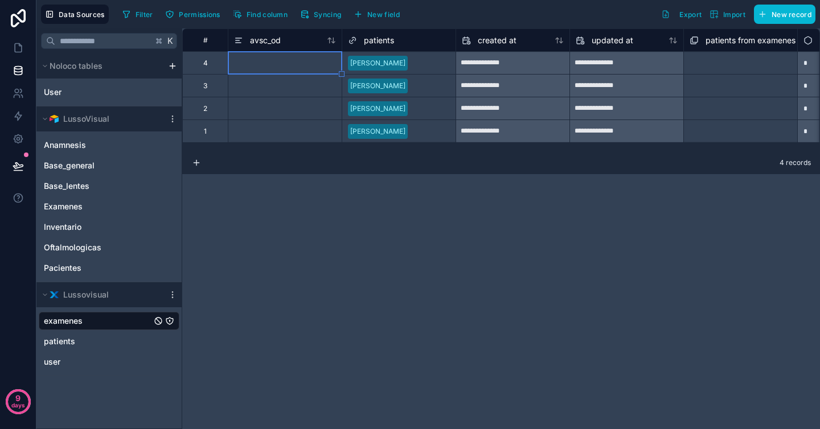
click at [383, 41] on span "patients" at bounding box center [379, 40] width 30 height 11
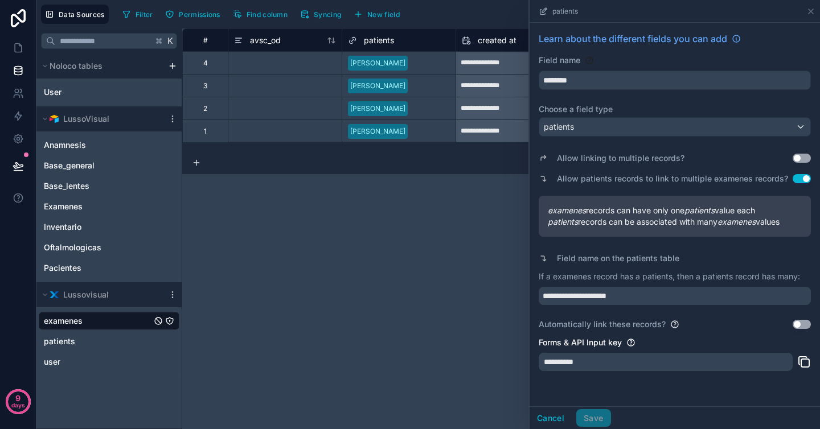
click at [420, 262] on div "**********" at bounding box center [501, 228] width 638 height 401
click at [809, 11] on icon at bounding box center [810, 11] width 9 height 9
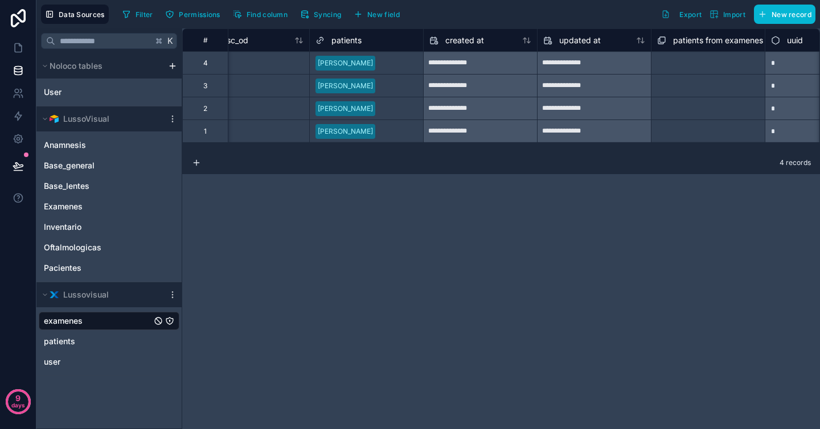
scroll to position [0, 92]
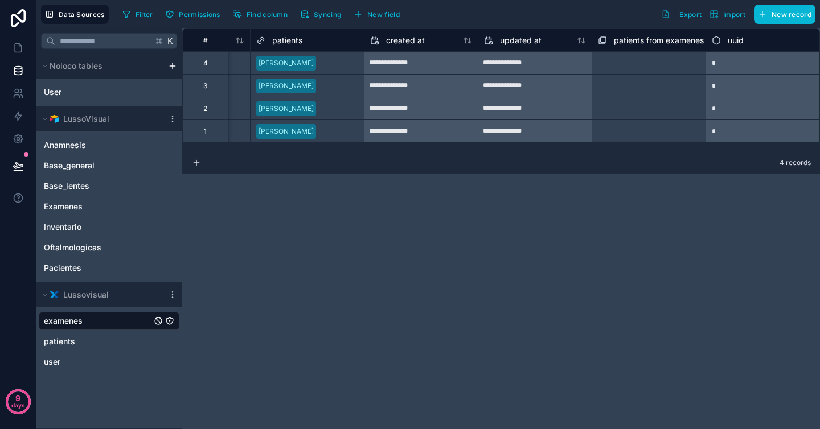
click at [655, 65] on div "Select a patients from examenes collection" at bounding box center [649, 64] width 102 height 18
click at [653, 40] on span "patients from examenes collection" at bounding box center [678, 40] width 128 height 11
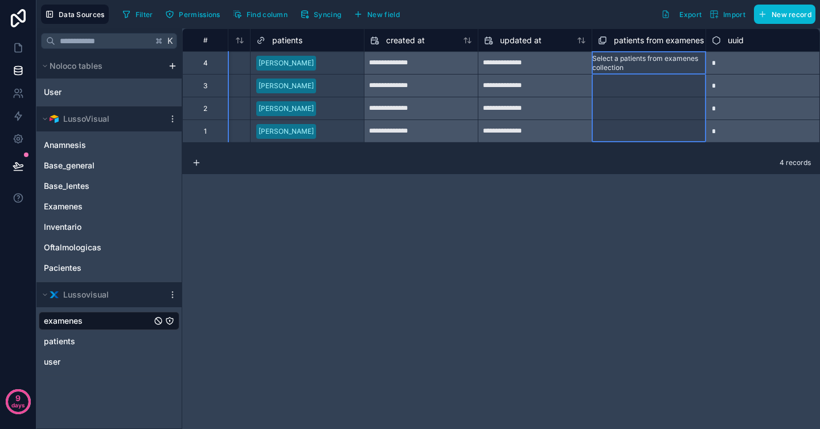
click at [652, 40] on span "patients from examenes collection" at bounding box center [678, 40] width 128 height 11
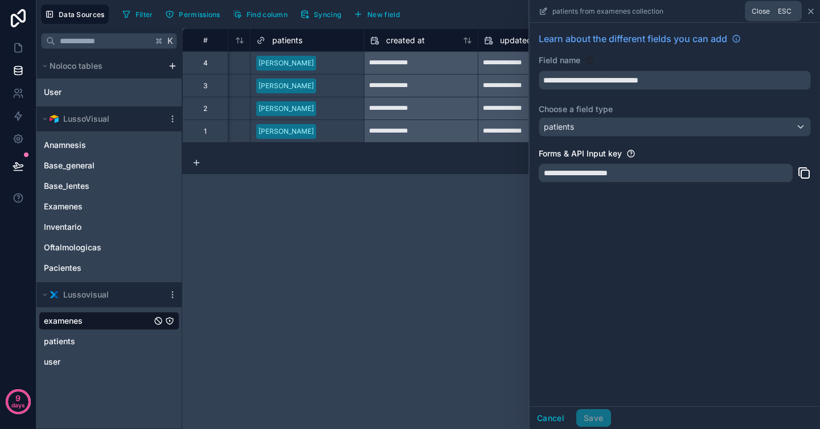
click at [812, 13] on icon at bounding box center [811, 11] width 5 height 5
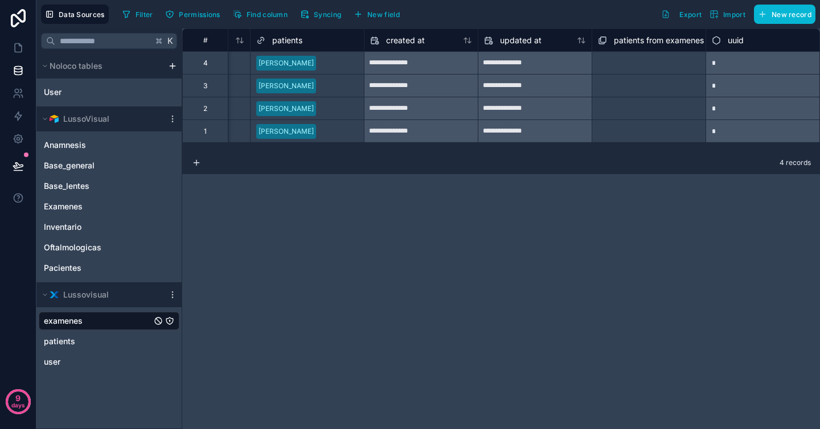
click at [571, 206] on div "**********" at bounding box center [501, 228] width 638 height 401
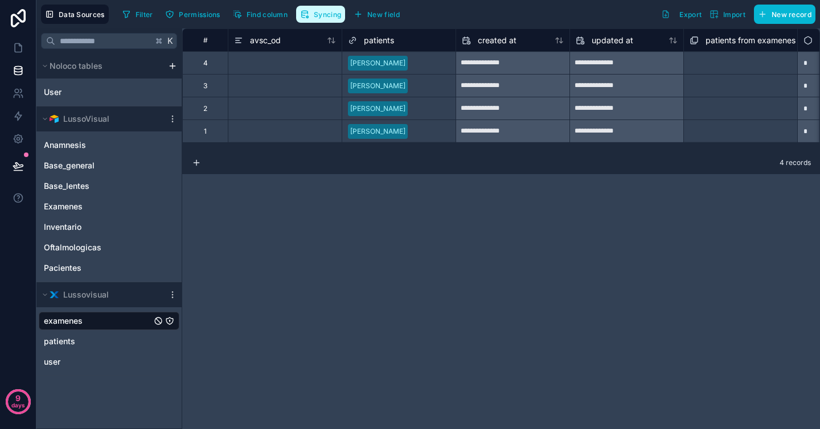
click at [332, 13] on span "Syncing" at bounding box center [327, 14] width 27 height 9
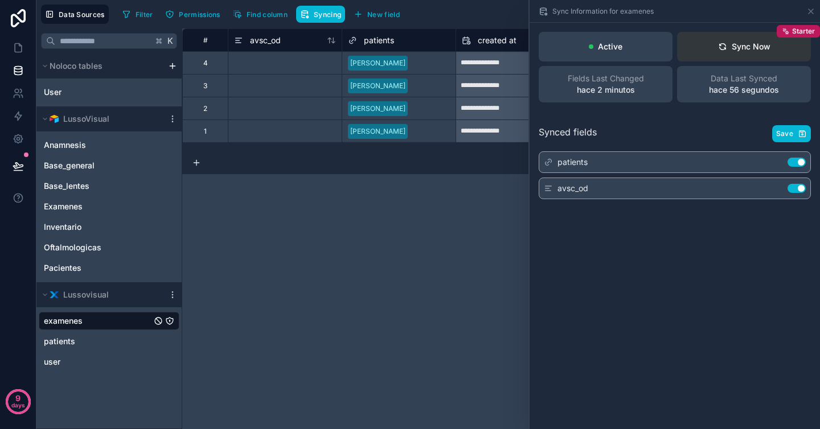
click at [775, 47] on button "Sync Now Starter" at bounding box center [744, 47] width 134 height 30
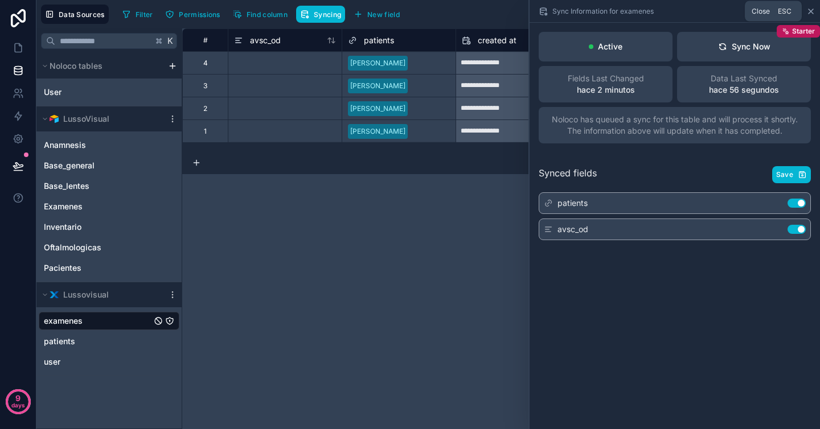
click at [810, 14] on icon at bounding box center [810, 11] width 9 height 9
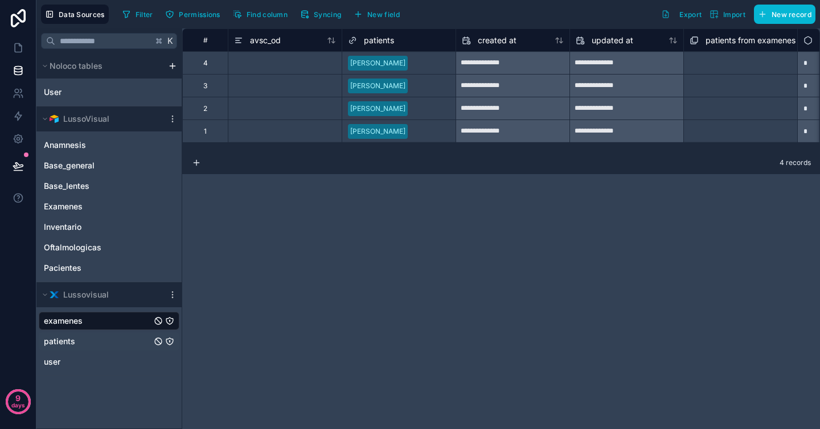
click at [89, 344] on div "patients" at bounding box center [109, 342] width 141 height 18
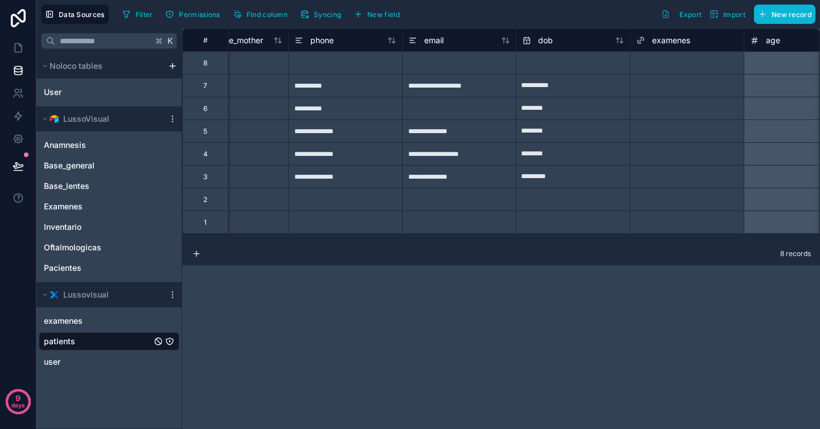
scroll to position [0, 277]
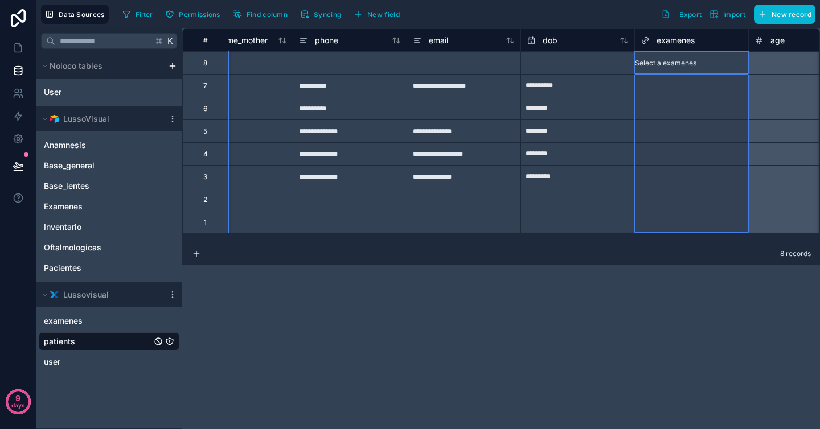
click at [703, 46] on div "examenes" at bounding box center [692, 41] width 102 height 14
click at [677, 44] on span "examenes" at bounding box center [676, 40] width 38 height 11
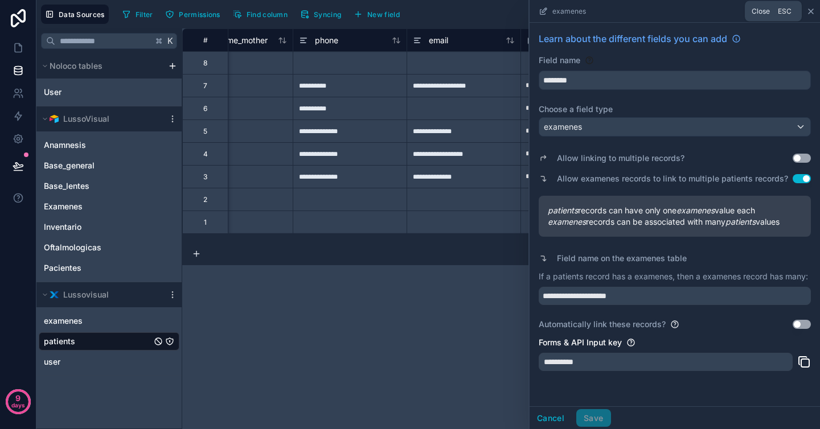
click at [814, 14] on icon at bounding box center [810, 11] width 9 height 9
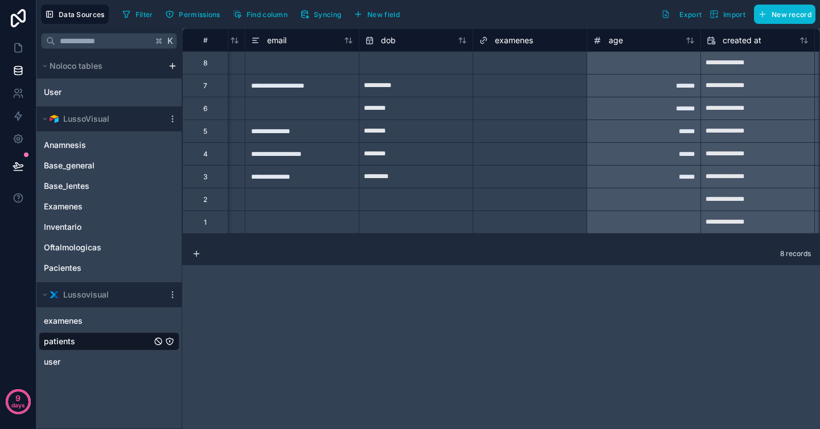
scroll to position [0, 466]
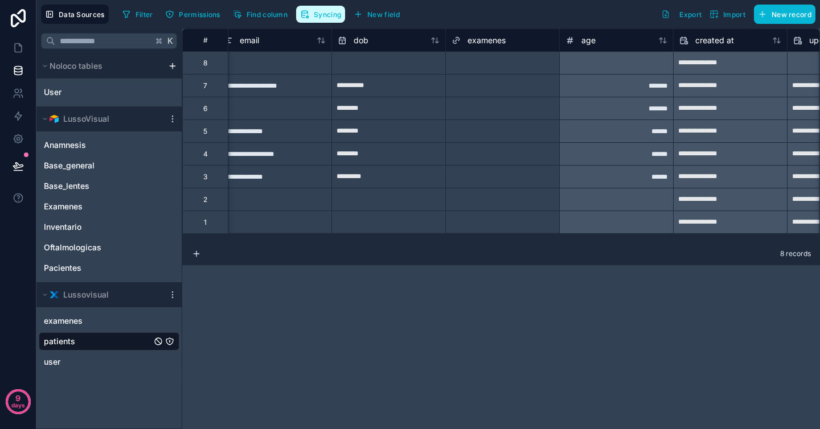
click at [326, 16] on span "Syncing" at bounding box center [327, 14] width 27 height 9
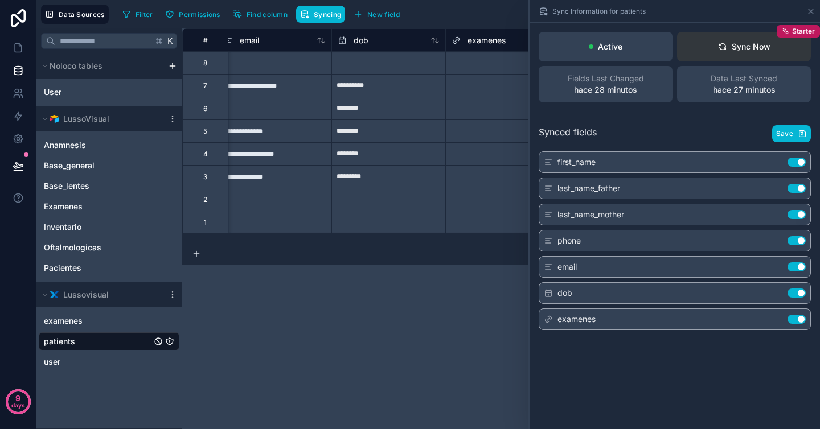
click at [757, 37] on button "Sync Now Starter" at bounding box center [744, 47] width 134 height 30
click at [809, 10] on icon at bounding box center [811, 11] width 5 height 5
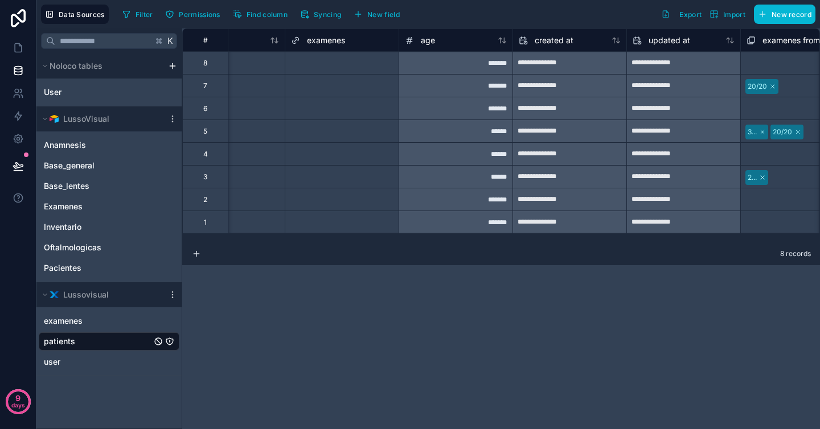
scroll to position [0, 775]
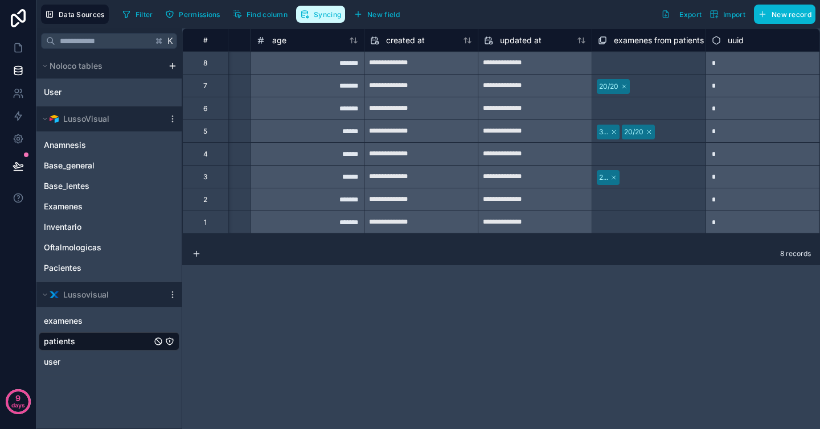
click at [331, 13] on span "Syncing" at bounding box center [327, 14] width 27 height 9
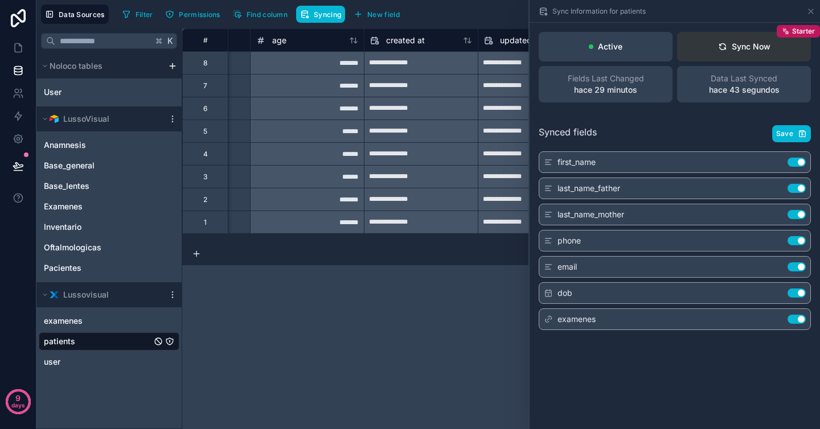
click at [757, 51] on div "Sync Now" at bounding box center [744, 46] width 52 height 11
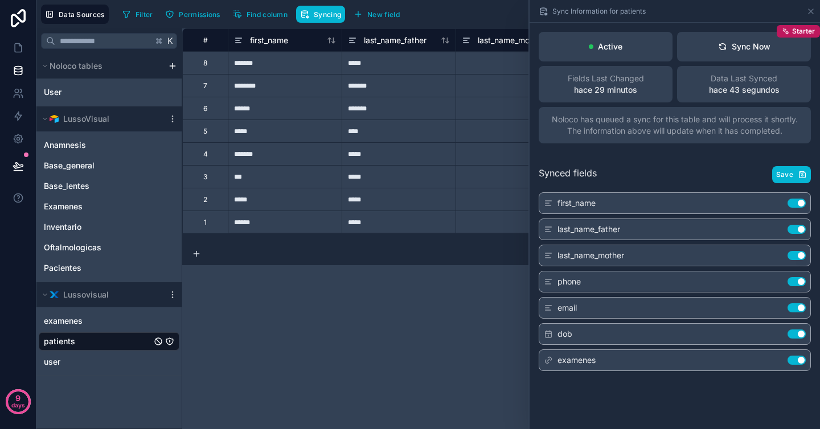
click at [463, 279] on div "**********" at bounding box center [501, 228] width 638 height 401
click at [812, 13] on icon at bounding box center [811, 11] width 5 height 5
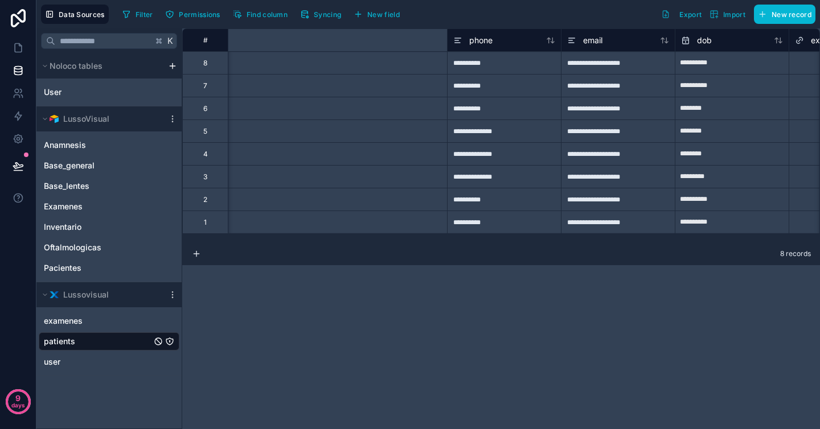
scroll to position [0, 775]
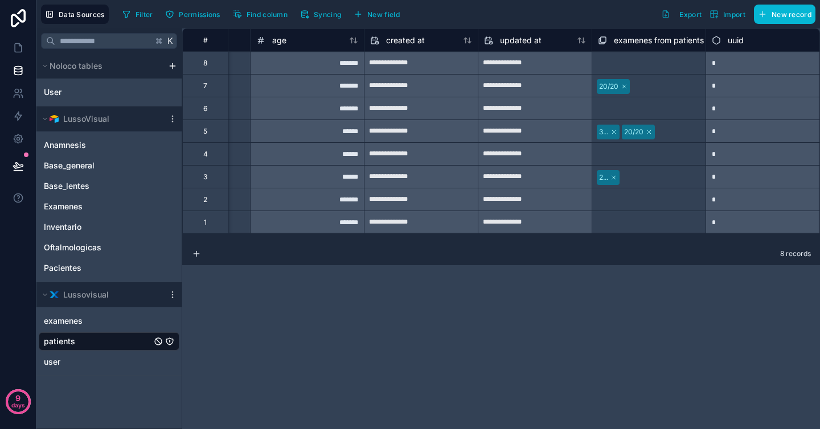
click at [651, 130] on icon at bounding box center [649, 132] width 7 height 7
click at [611, 132] on icon at bounding box center [609, 131] width 3 height 3
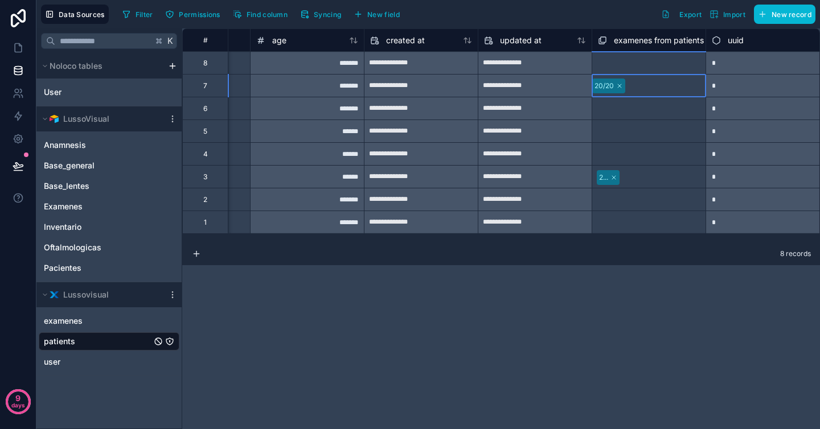
click at [623, 84] on icon at bounding box center [619, 86] width 7 height 7
click at [616, 177] on icon at bounding box center [613, 177] width 7 height 7
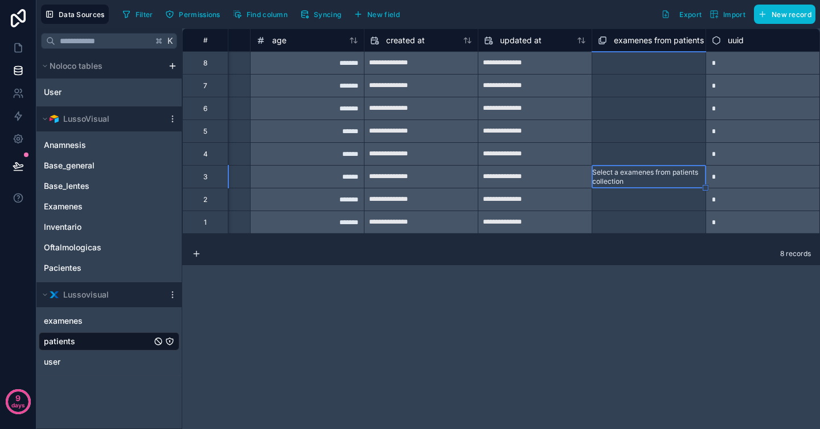
click at [586, 333] on div "**********" at bounding box center [501, 228] width 638 height 401
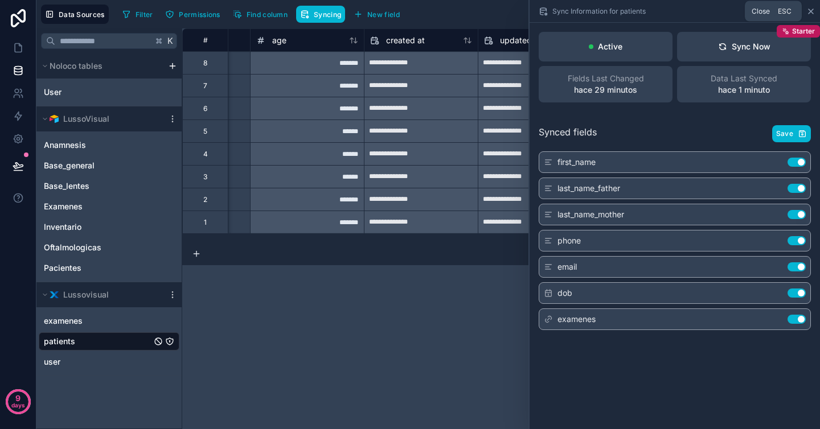
click at [809, 13] on icon at bounding box center [811, 11] width 5 height 5
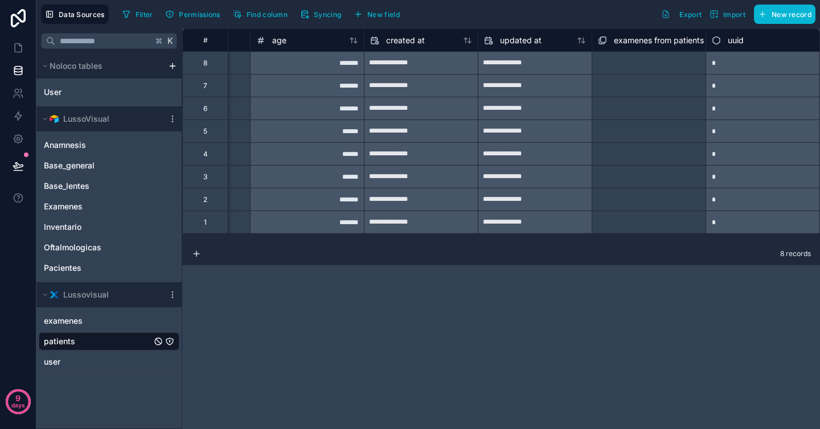
click at [470, 275] on div "**********" at bounding box center [501, 228] width 638 height 401
click at [220, 211] on div "1" at bounding box center [205, 222] width 46 height 23
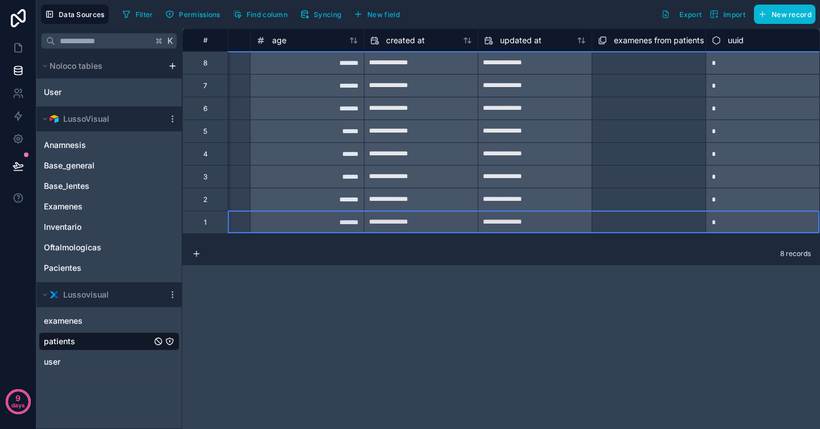
click at [213, 198] on div "2" at bounding box center [205, 199] width 46 height 23
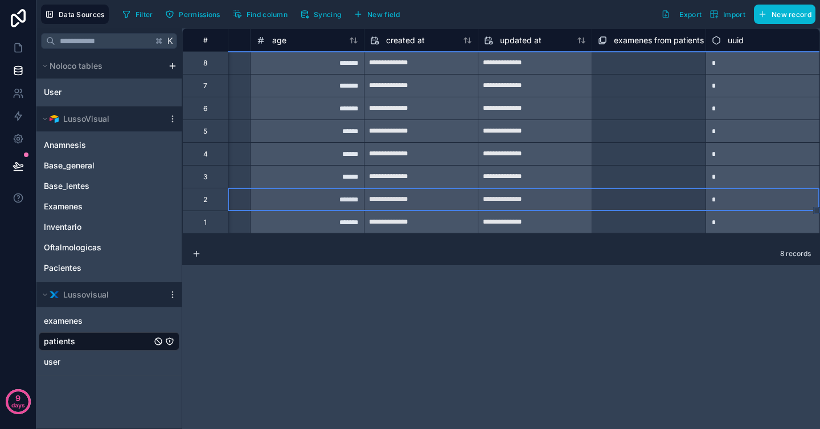
click at [251, 199] on div "*******" at bounding box center [307, 199] width 114 height 23
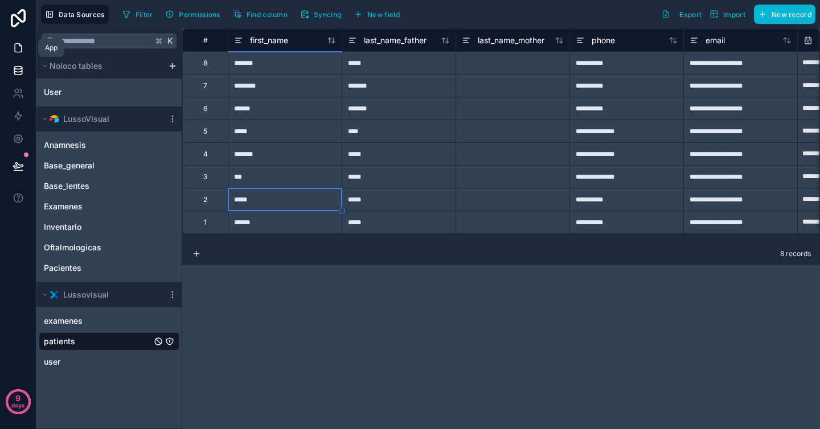
click at [20, 51] on icon at bounding box center [18, 48] width 7 height 9
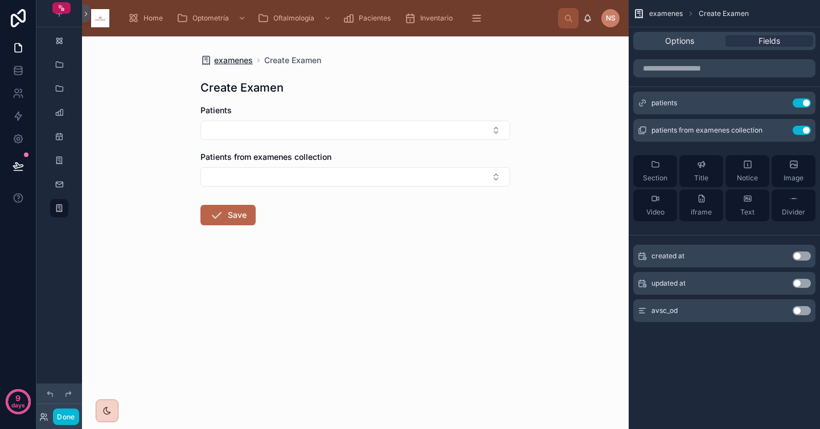
click at [233, 61] on span "examenes" at bounding box center [233, 60] width 39 height 11
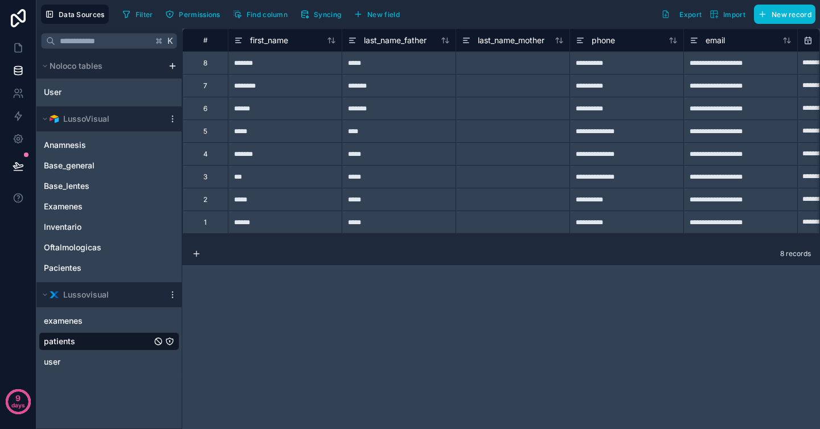
click at [91, 345] on div "patients" at bounding box center [109, 342] width 141 height 18
click at [77, 338] on div "patients" at bounding box center [109, 342] width 141 height 18
click at [19, 41] on link at bounding box center [18, 47] width 36 height 23
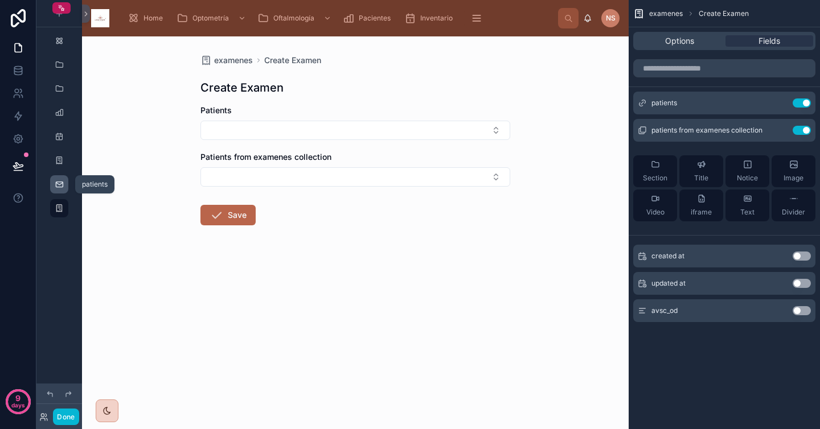
click at [61, 182] on icon "scrollable content" at bounding box center [59, 184] width 9 height 9
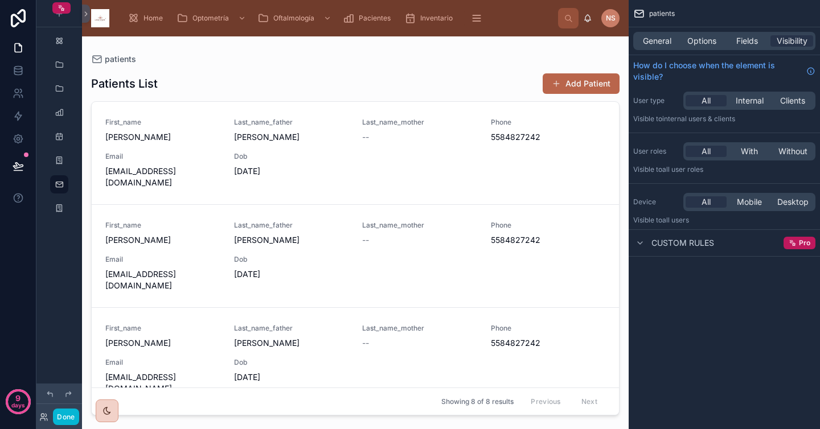
click at [580, 401] on div "Previous Next" at bounding box center [564, 402] width 83 height 18
click at [546, 404] on div "Previous Next" at bounding box center [564, 402] width 83 height 18
click at [291, 144] on div "First_name [PERSON_NAME] Last_name_father [PERSON_NAME] Last_name_mother -- Pho…" at bounding box center [355, 153] width 500 height 71
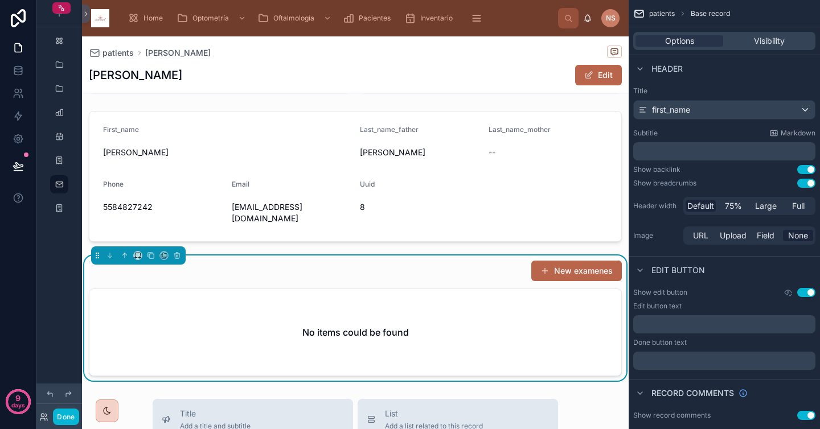
scroll to position [104, 0]
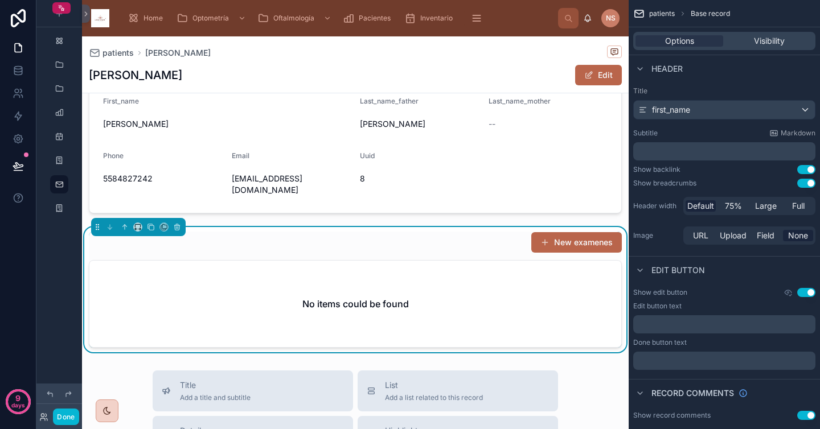
click at [438, 237] on div "New examenes" at bounding box center [355, 243] width 533 height 22
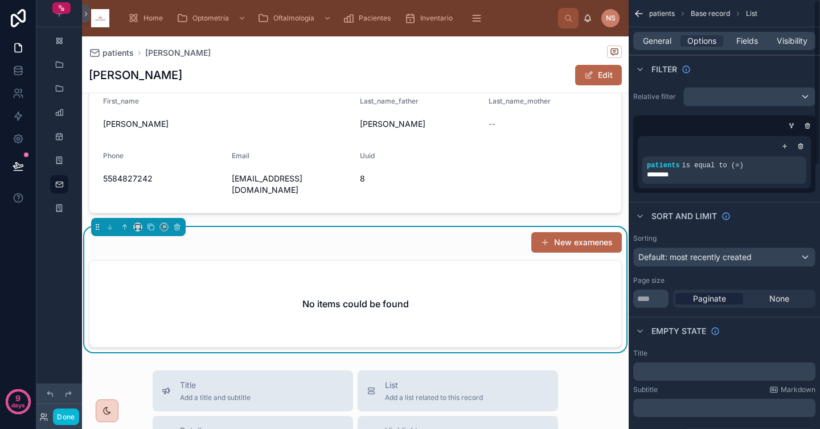
click at [729, 228] on div "Sort And Limit" at bounding box center [724, 215] width 191 height 27
click at [767, 160] on div "scrollable content" at bounding box center [762, 158] width 16 height 16
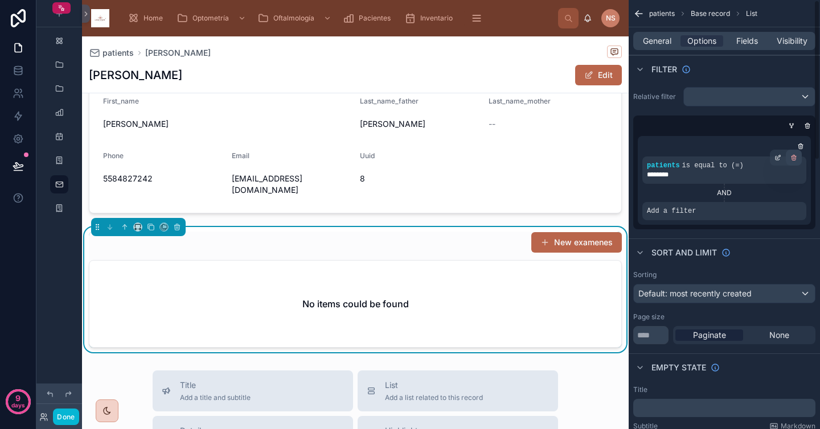
click at [791, 161] on icon "scrollable content" at bounding box center [793, 157] width 7 height 7
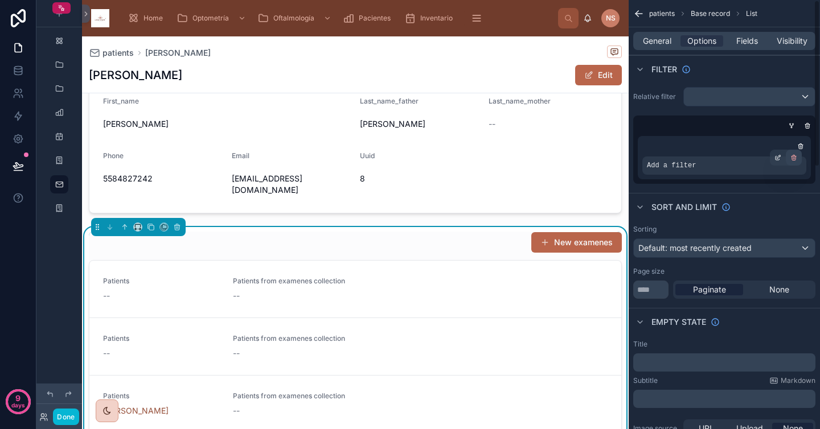
click at [793, 158] on icon "scrollable content" at bounding box center [793, 159] width 0 height 2
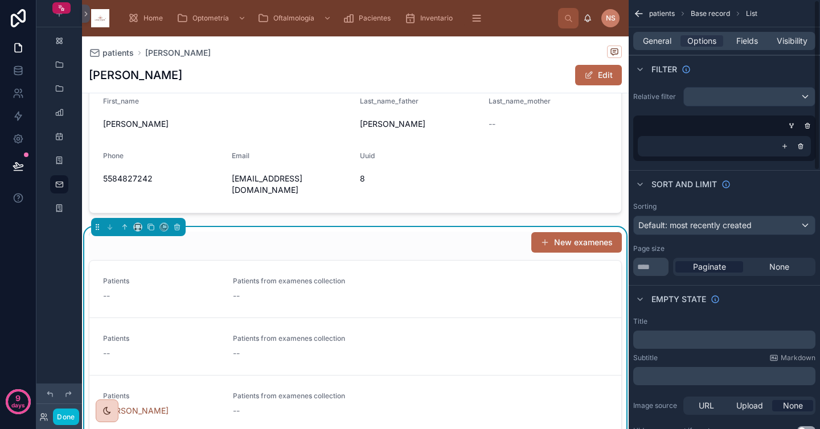
click at [781, 190] on div "Sort And Limit" at bounding box center [724, 183] width 191 height 27
click at [787, 149] on icon "scrollable content" at bounding box center [784, 146] width 7 height 7
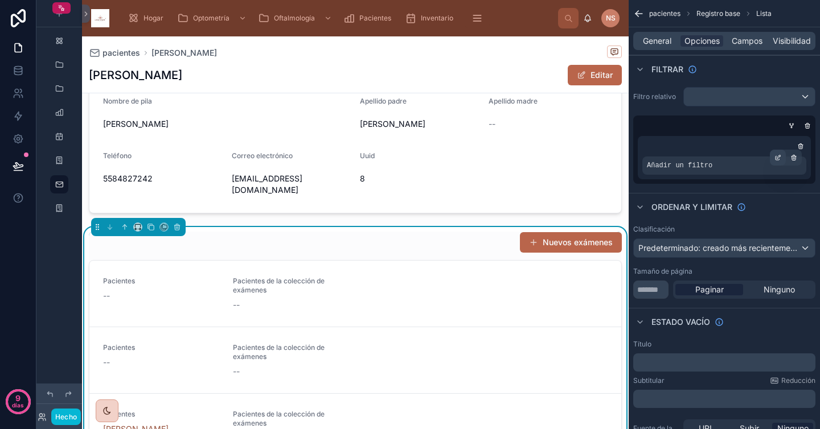
click at [780, 158] on icon "contenido desplazable" at bounding box center [777, 157] width 7 height 7
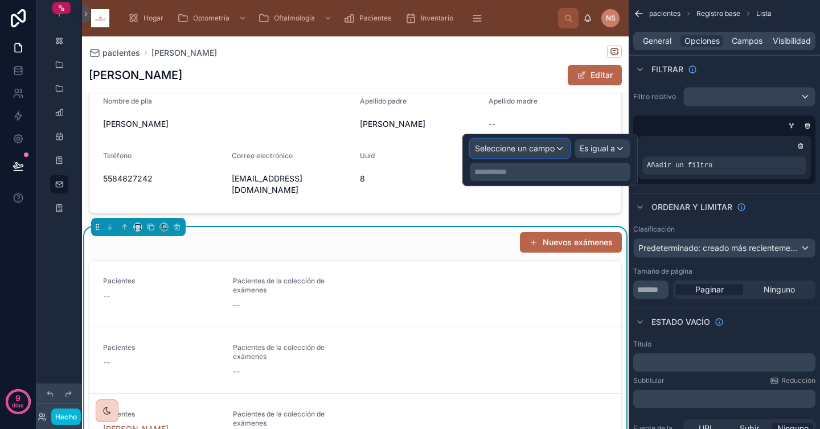
click at [548, 149] on font "Seleccione un campo" at bounding box center [515, 148] width 80 height 10
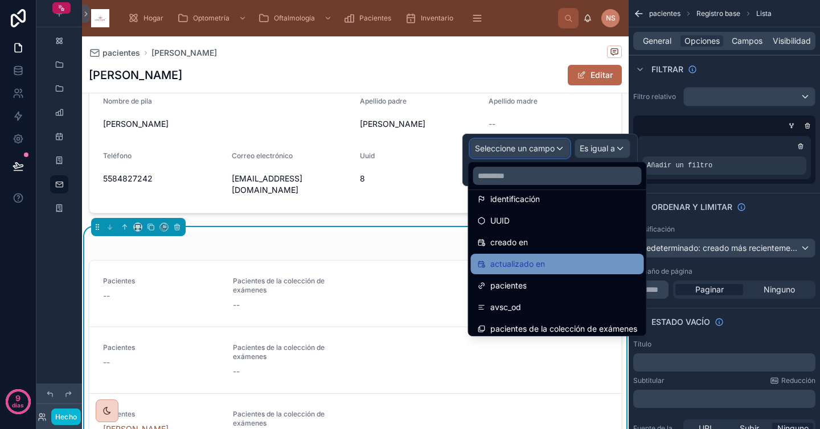
scroll to position [16, 0]
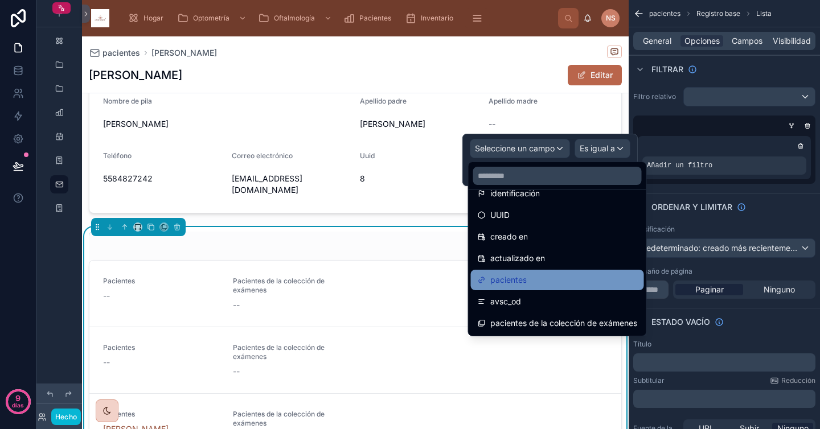
click at [534, 282] on div "pacientes" at bounding box center [557, 280] width 159 height 14
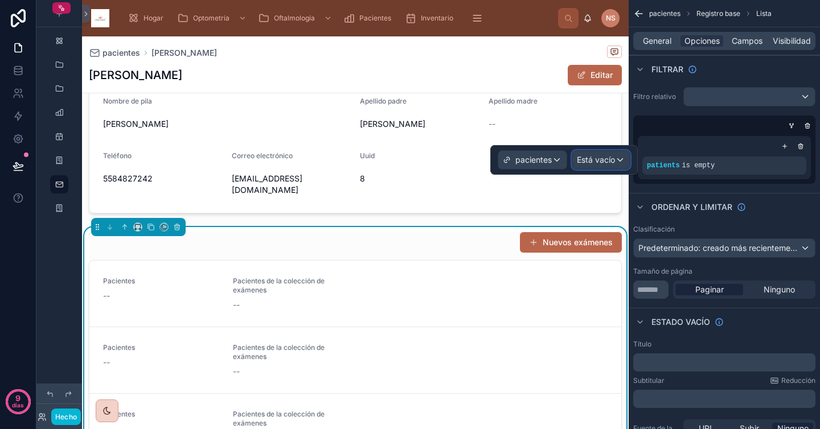
click at [600, 166] on div "Está vacío" at bounding box center [601, 160] width 58 height 18
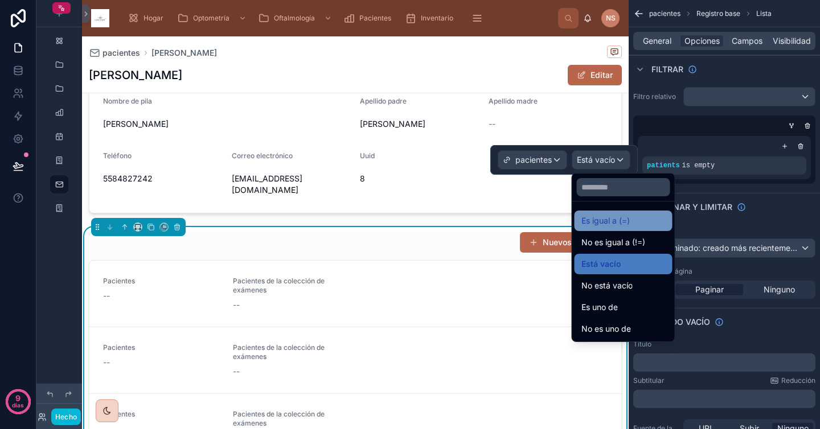
click at [604, 227] on font "Es igual a (=)" at bounding box center [605, 221] width 48 height 14
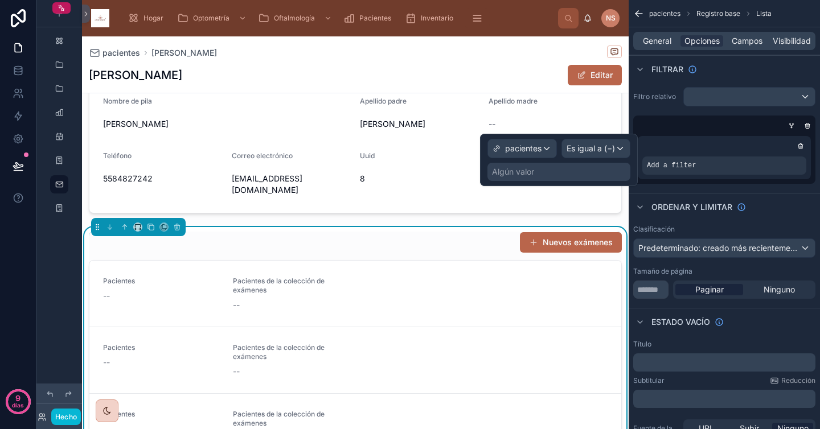
click at [585, 173] on div "Algún valor" at bounding box center [558, 172] width 143 height 18
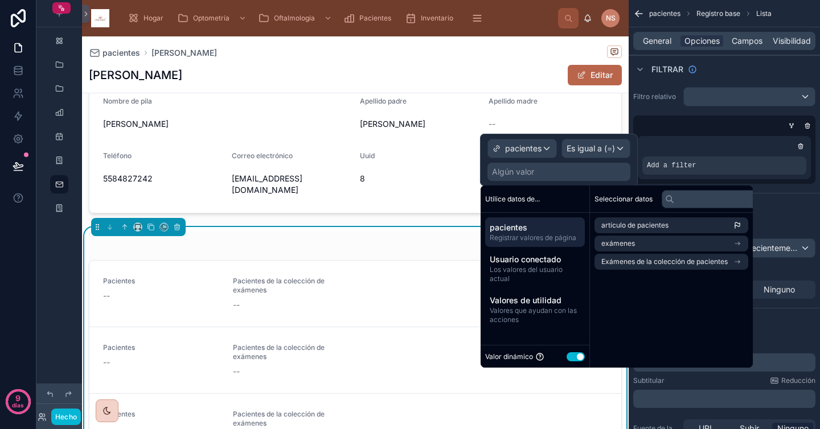
click at [560, 237] on font "Registrar valores de página" at bounding box center [533, 237] width 87 height 9
click at [532, 222] on span "pacientes" at bounding box center [535, 227] width 91 height 11
click at [532, 240] on font "Registrar valores de página" at bounding box center [533, 237] width 87 height 9
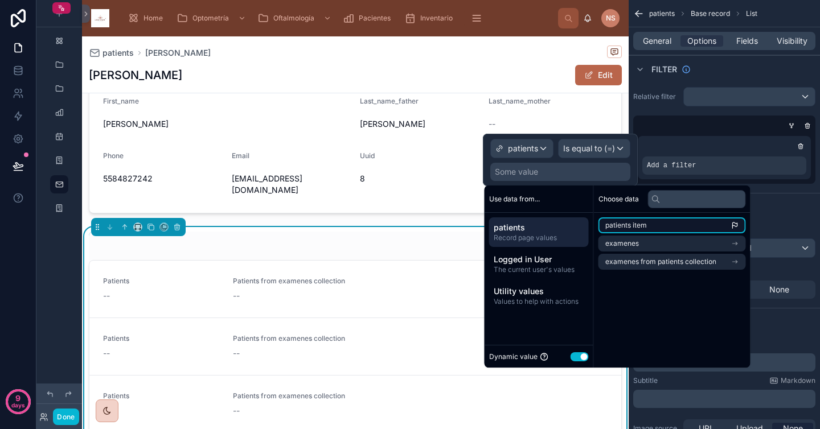
click at [645, 227] on span "patients item" at bounding box center [626, 225] width 42 height 9
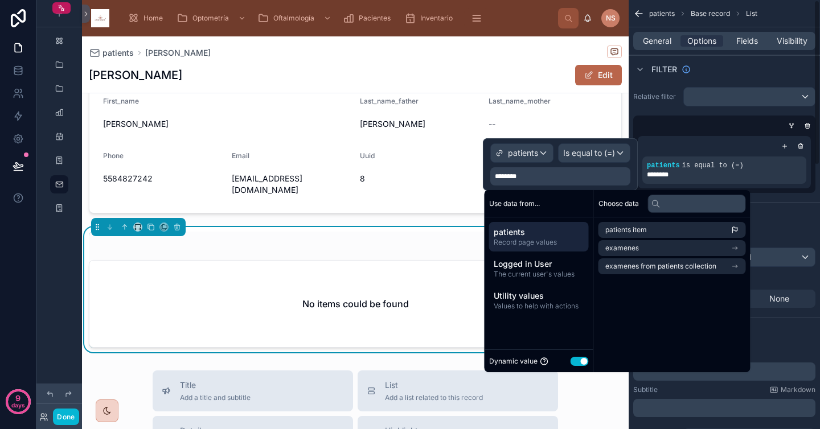
click at [781, 211] on div "Sort And Limit" at bounding box center [724, 215] width 191 height 27
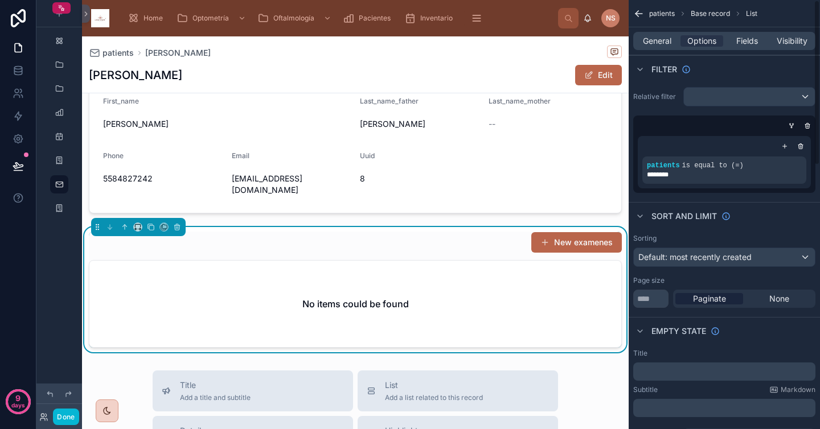
click at [758, 216] on div "Sort And Limit" at bounding box center [724, 215] width 191 height 27
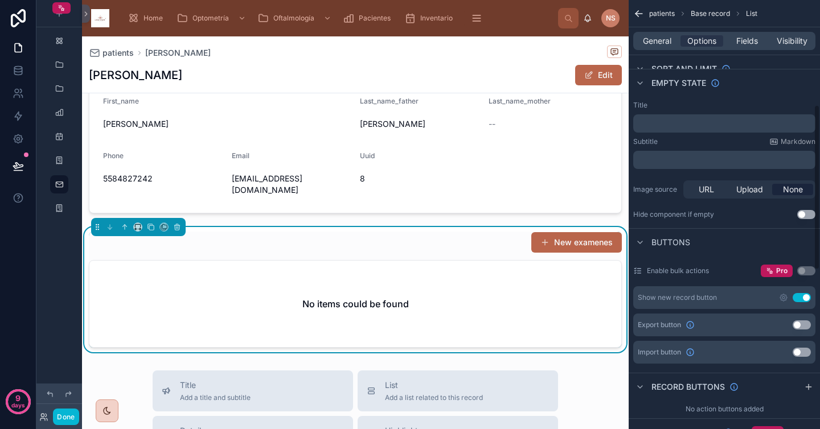
scroll to position [298, 0]
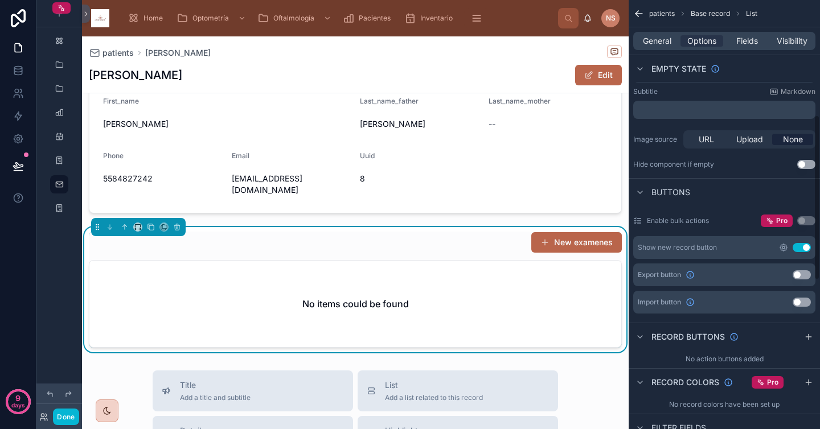
click at [782, 248] on icon "scrollable content" at bounding box center [783, 248] width 2 height 2
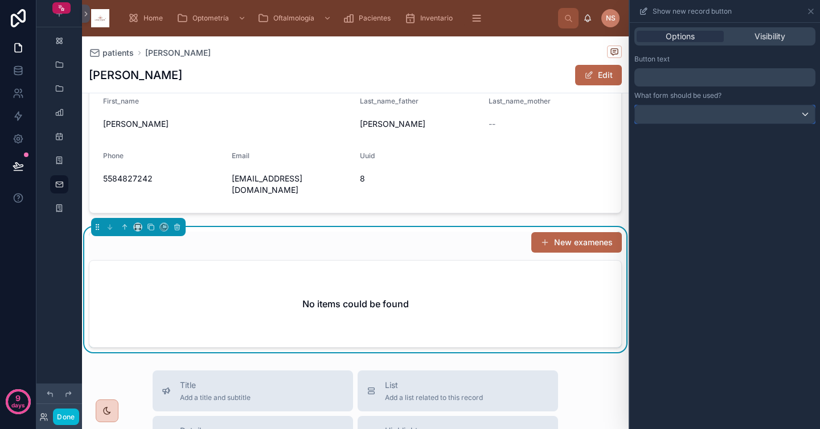
click at [721, 115] on div at bounding box center [725, 114] width 180 height 18
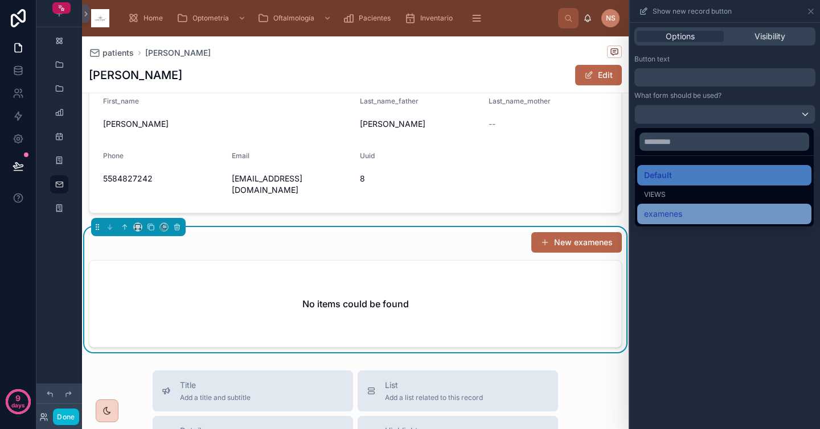
click at [672, 215] on span "examenes" at bounding box center [663, 214] width 38 height 14
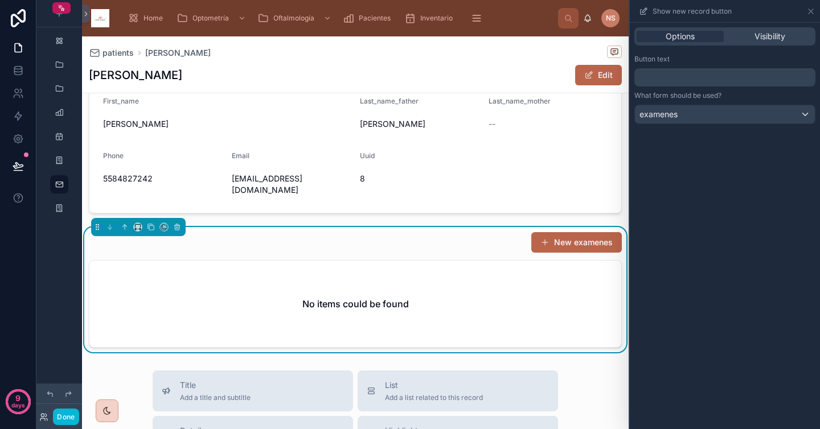
click at [700, 145] on div "Options Visibility Button text ﻿ What form should be used? examenes" at bounding box center [725, 226] width 190 height 407
click at [809, 9] on icon at bounding box center [811, 11] width 5 height 5
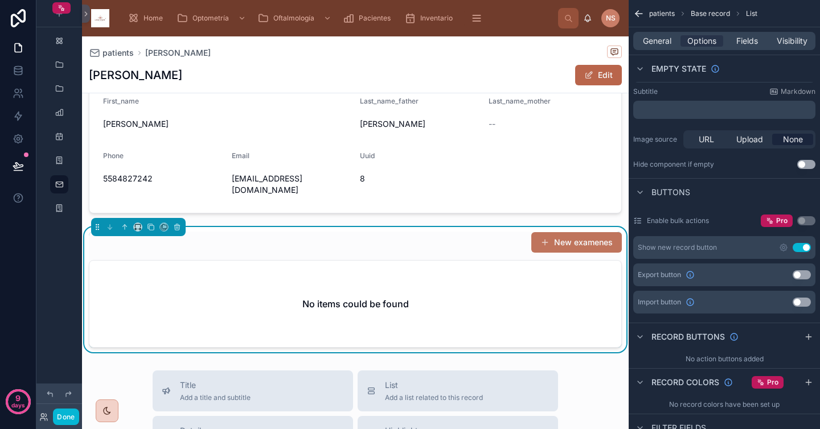
click at [565, 232] on button "New examenes" at bounding box center [576, 242] width 91 height 20
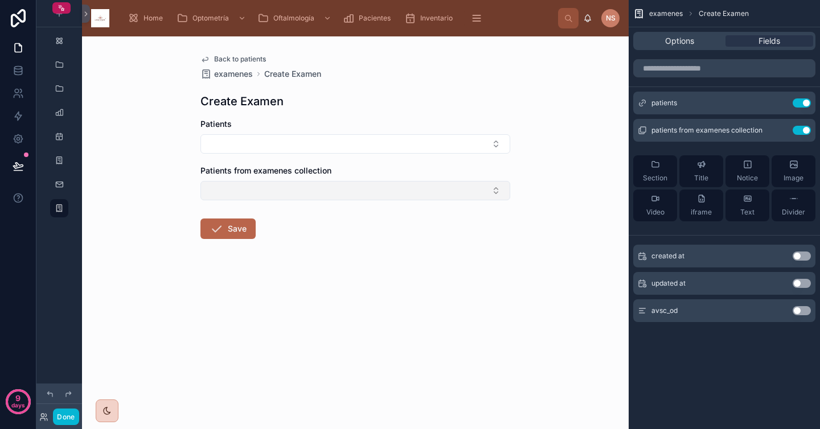
click at [327, 191] on button "Select Button" at bounding box center [355, 190] width 310 height 19
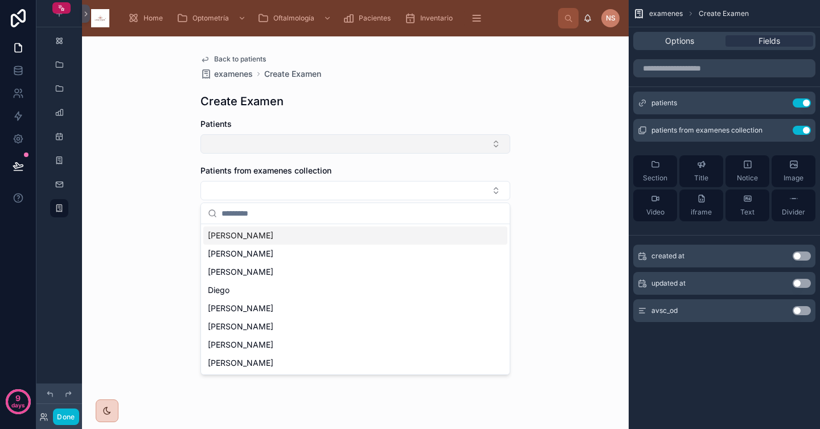
click at [335, 143] on button "Select Button" at bounding box center [355, 143] width 310 height 19
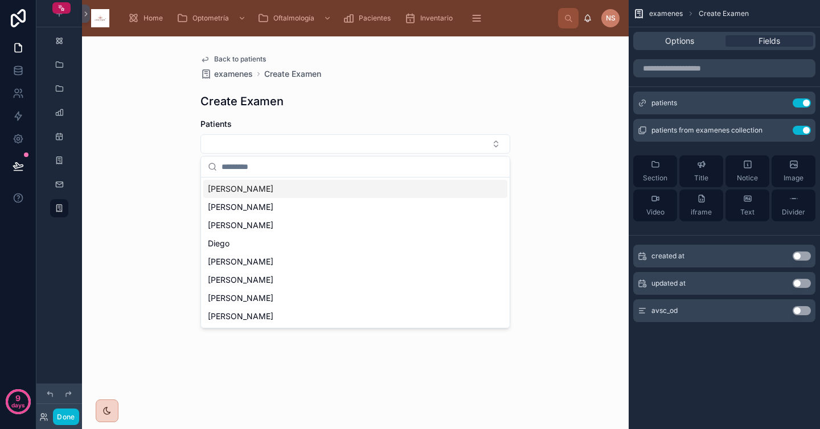
click at [147, 211] on div "Back to patients examenes Create Examen Create Examen Patients Patients from ex…" at bounding box center [355, 232] width 547 height 393
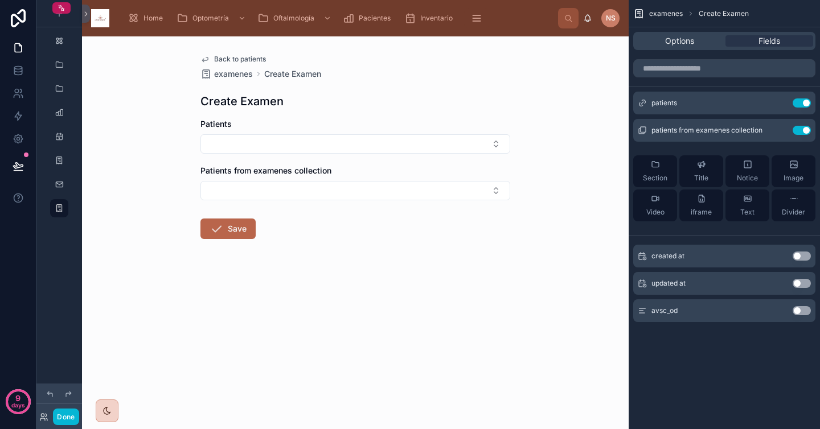
click at [805, 312] on button "Use setting" at bounding box center [802, 310] width 18 height 9
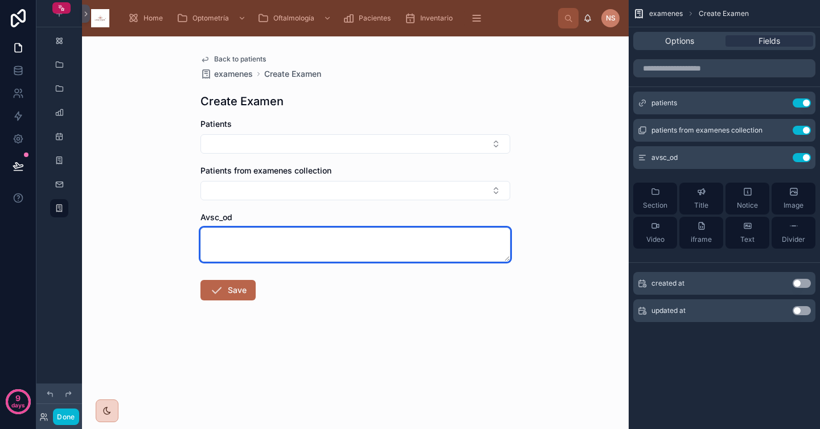
click at [331, 252] on textarea at bounding box center [355, 245] width 310 height 34
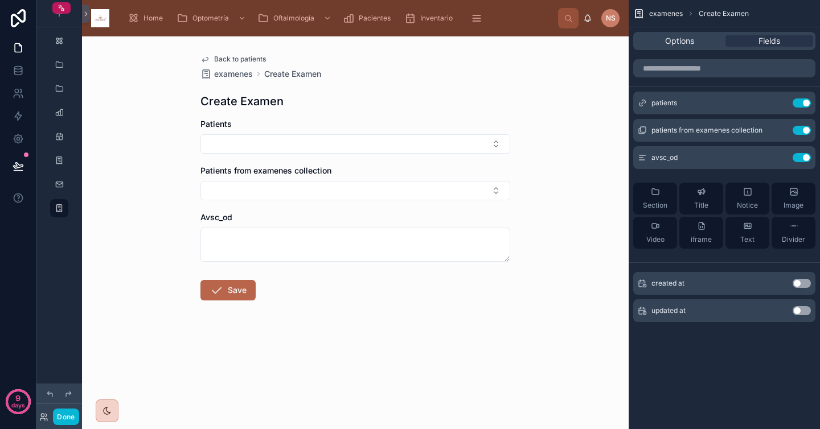
click at [399, 321] on form "Patients Patients from examenes collection Avsc_od Save" at bounding box center [355, 245] width 310 height 255
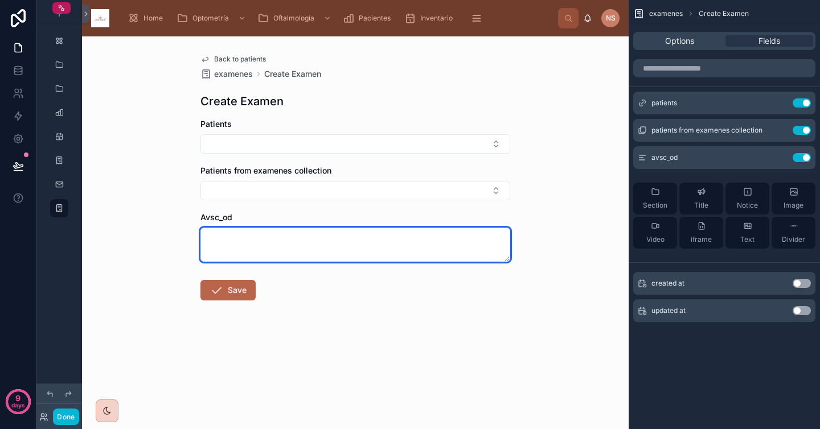
click at [318, 253] on textarea at bounding box center [355, 245] width 310 height 34
type textarea "**"
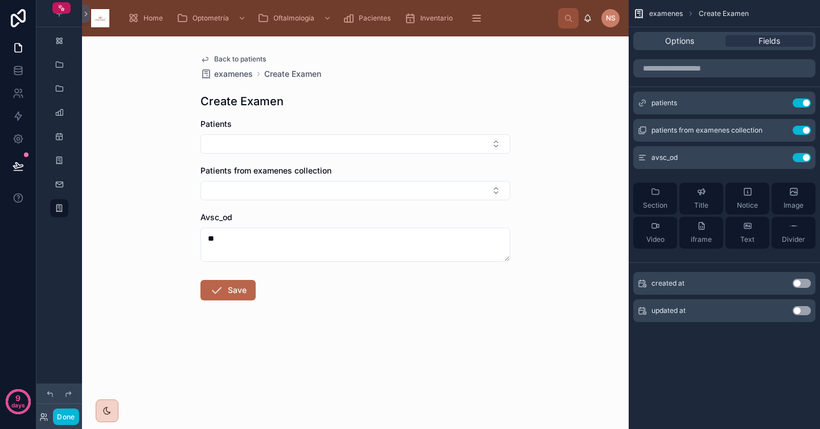
click at [384, 363] on form "Patients Patients from examenes collection Avsc_od ** Save" at bounding box center [355, 245] width 310 height 255
click at [246, 290] on button "Save" at bounding box center [227, 290] width 55 height 20
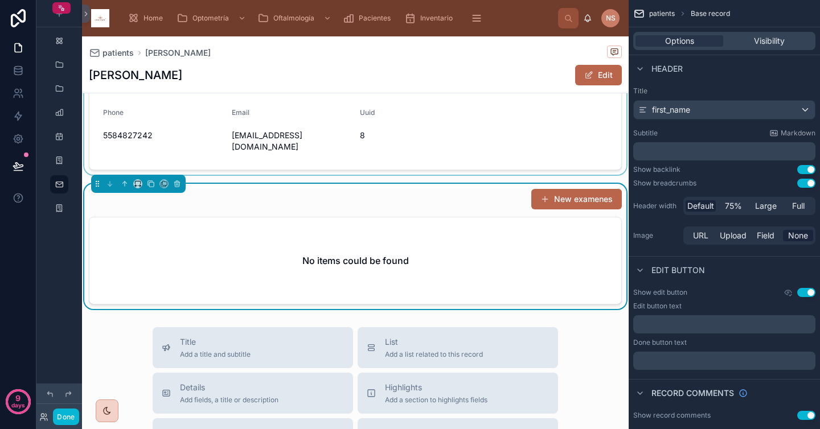
scroll to position [141, 0]
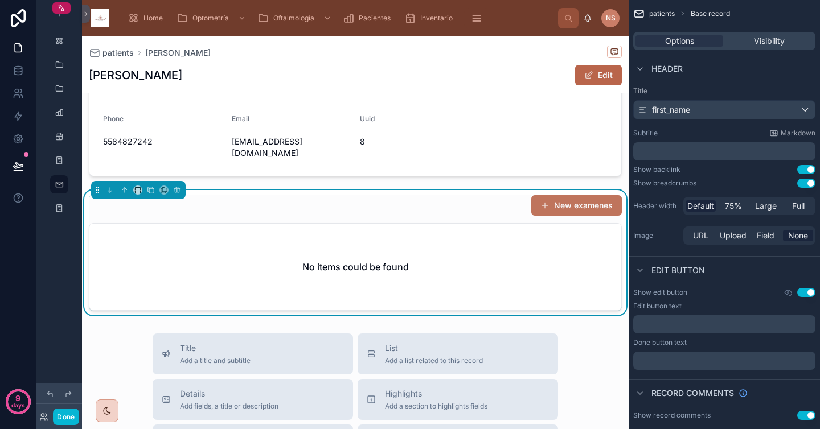
click at [540, 201] on span at bounding box center [544, 205] width 9 height 9
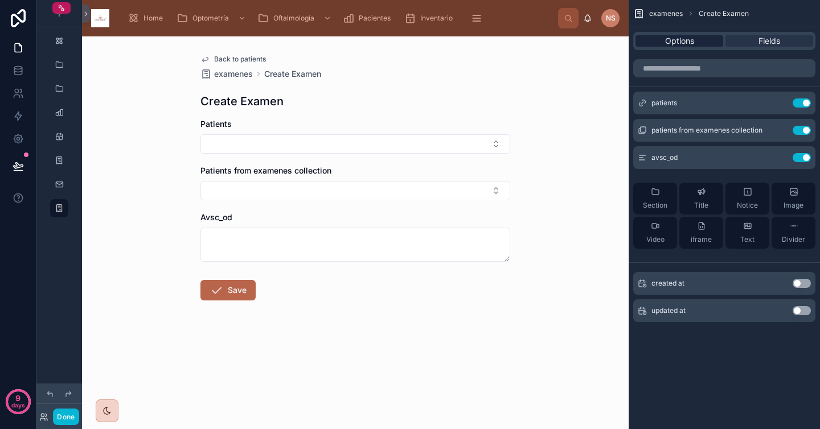
click at [694, 43] on span "Options" at bounding box center [679, 40] width 29 height 11
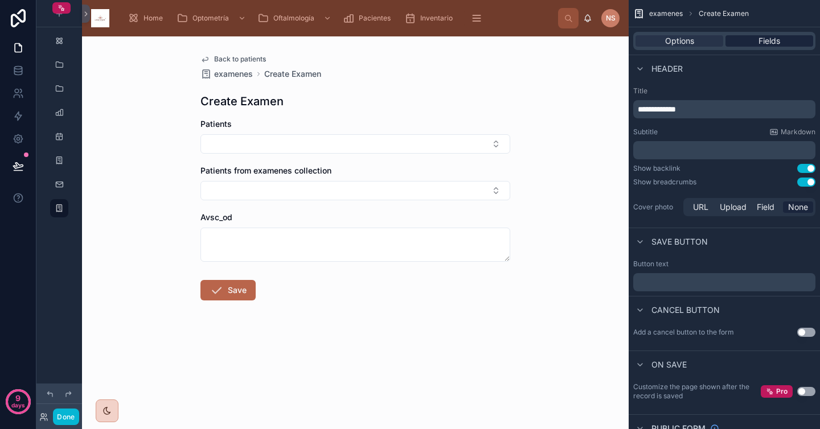
click at [765, 37] on span "Fields" at bounding box center [769, 40] width 22 height 11
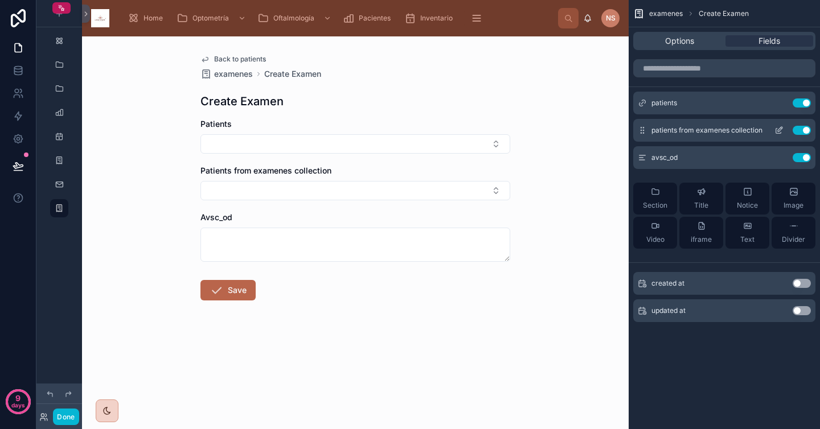
click at [778, 130] on icon "scrollable content" at bounding box center [778, 130] width 9 height 9
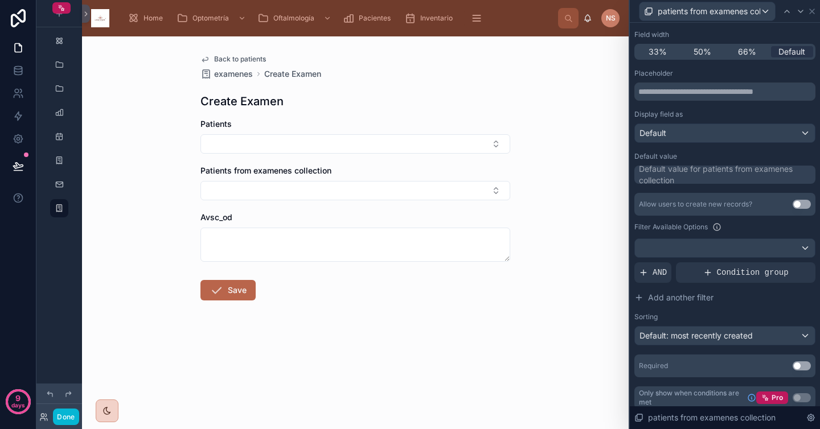
scroll to position [116, 0]
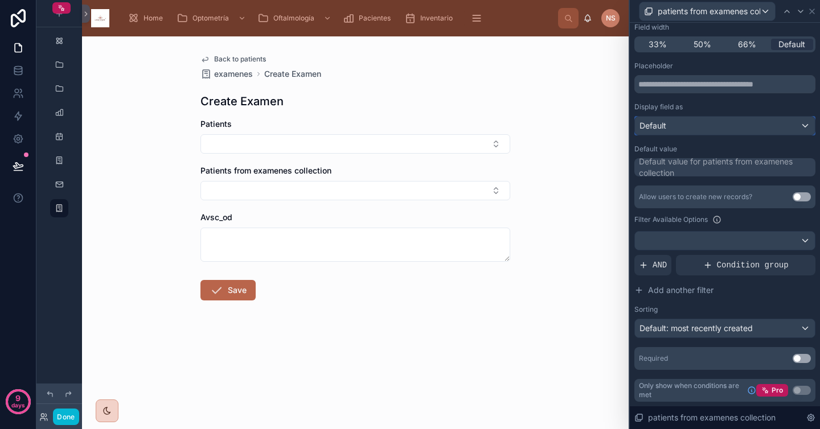
click at [712, 123] on div "Default" at bounding box center [725, 126] width 180 height 18
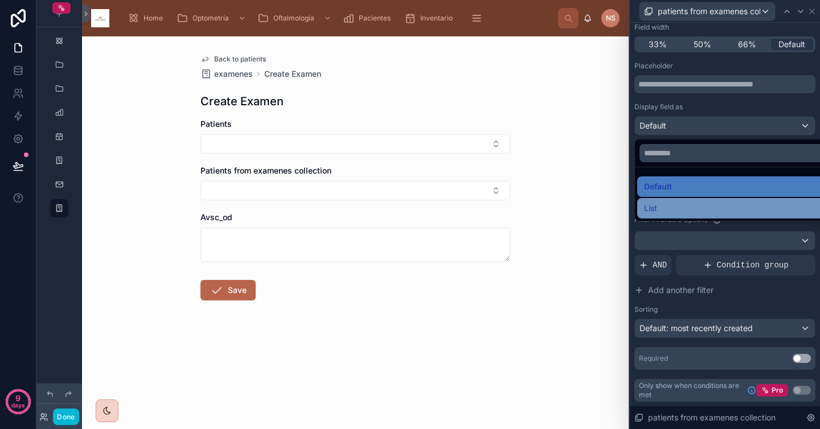
click at [673, 211] on div "List" at bounding box center [733, 209] width 179 height 14
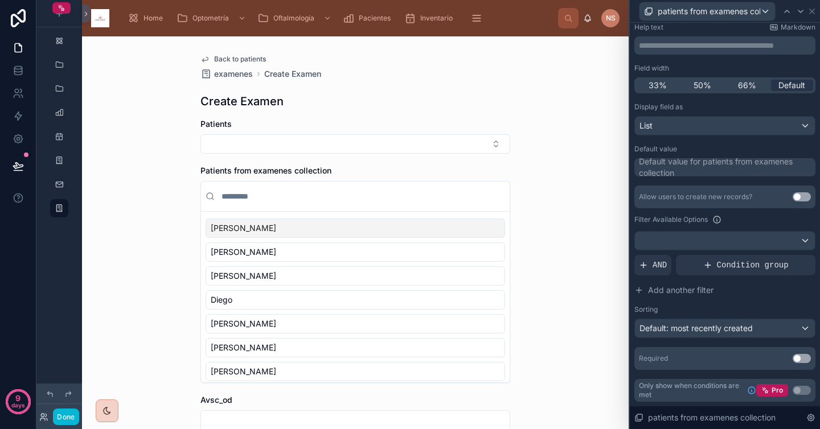
scroll to position [75, 0]
click at [681, 165] on div "Default value for patients from examenes collection" at bounding box center [726, 167] width 174 height 23
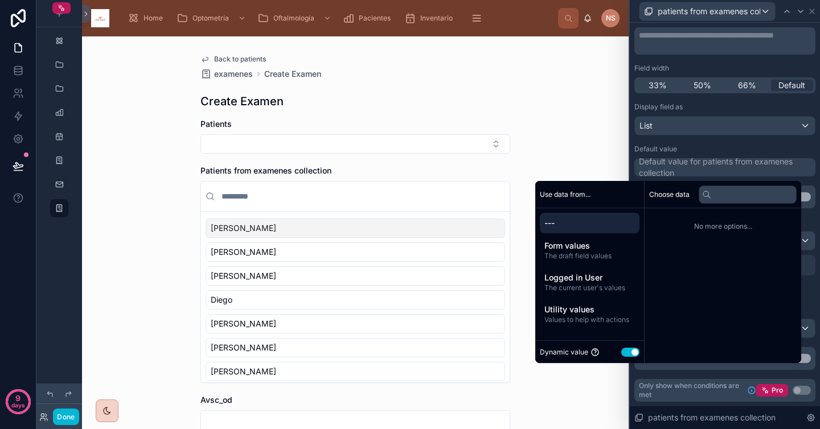
click at [683, 150] on div "Default value" at bounding box center [724, 149] width 181 height 9
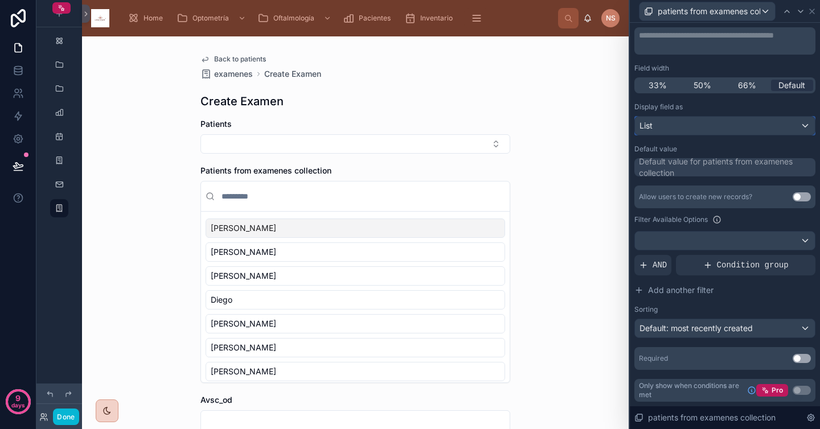
click at [714, 128] on div "List" at bounding box center [725, 126] width 180 height 18
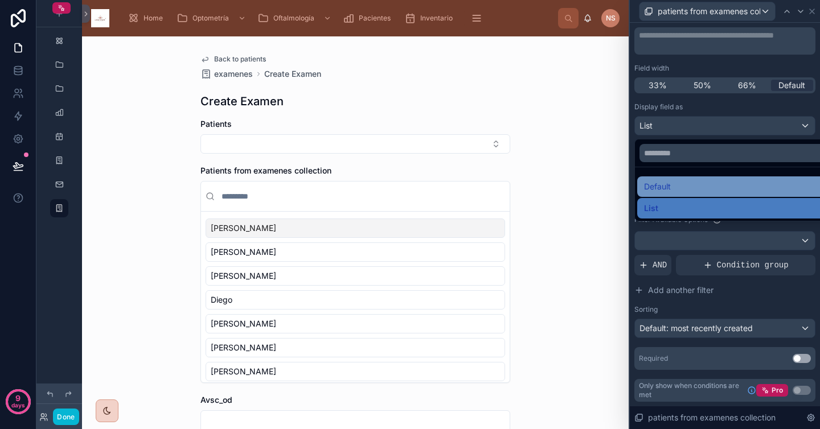
click at [679, 187] on div "Default" at bounding box center [733, 187] width 179 height 14
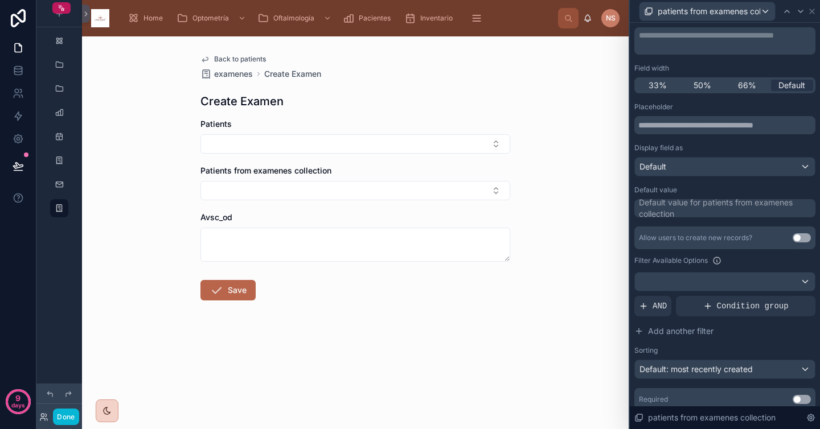
click at [692, 205] on div "Default value for patients from examenes collection" at bounding box center [726, 208] width 174 height 23
click at [692, 227] on div "Allow users to create new records? Use setting" at bounding box center [724, 238] width 181 height 23
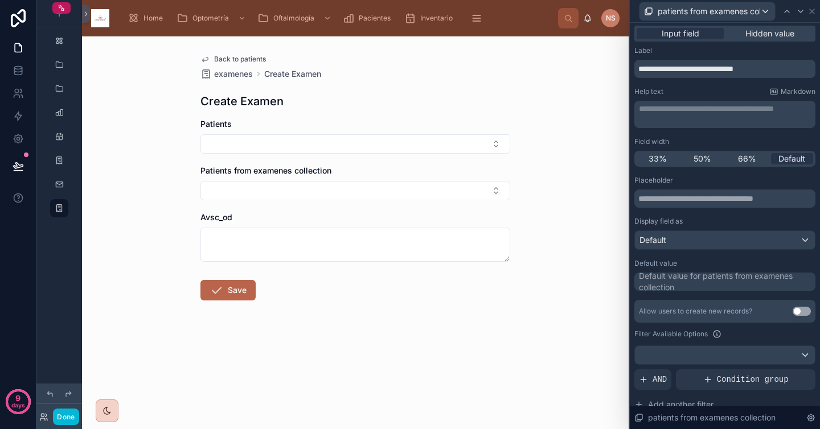
scroll to position [0, 0]
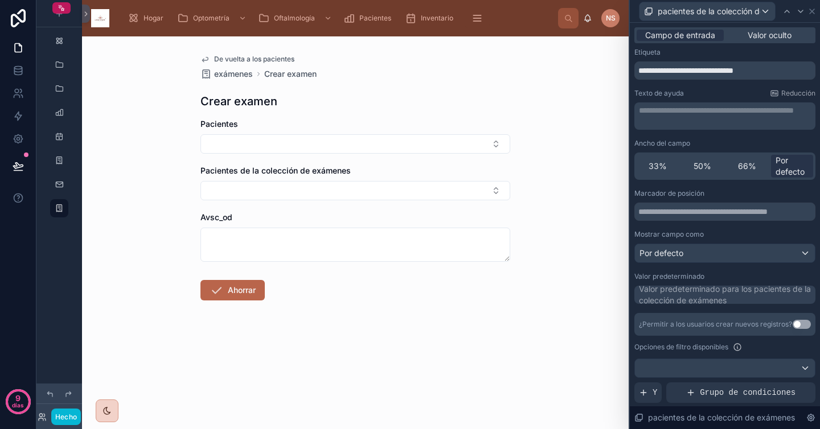
click at [558, 214] on div "De vuelta a los pacientes exámenes Crear examen Crear examen Pacientes Paciente…" at bounding box center [355, 232] width 547 height 393
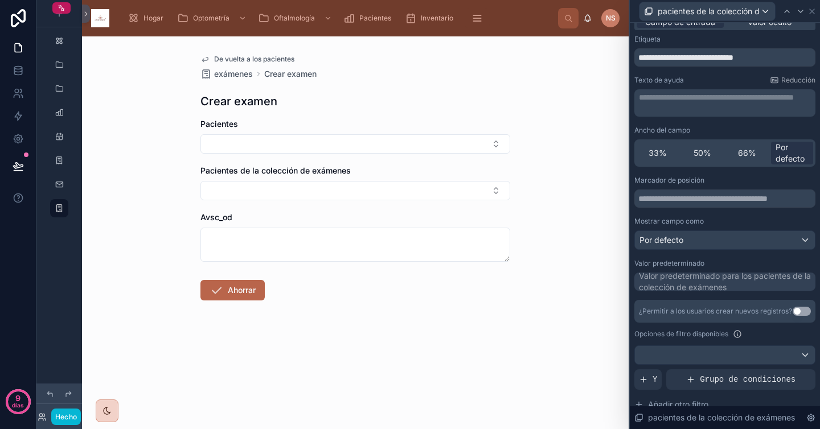
scroll to position [14, 0]
click at [698, 282] on font "Valor predeterminado para los pacientes de la colección de exámenes" at bounding box center [725, 280] width 172 height 21
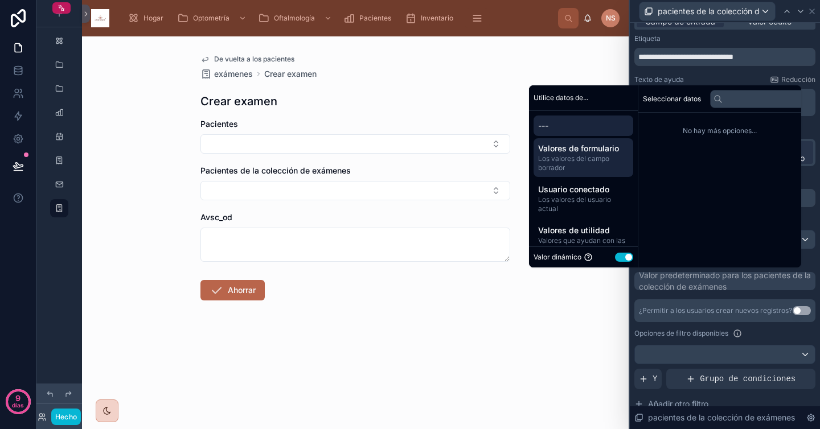
click at [571, 153] on font "Valores de formulario" at bounding box center [578, 148] width 81 height 10
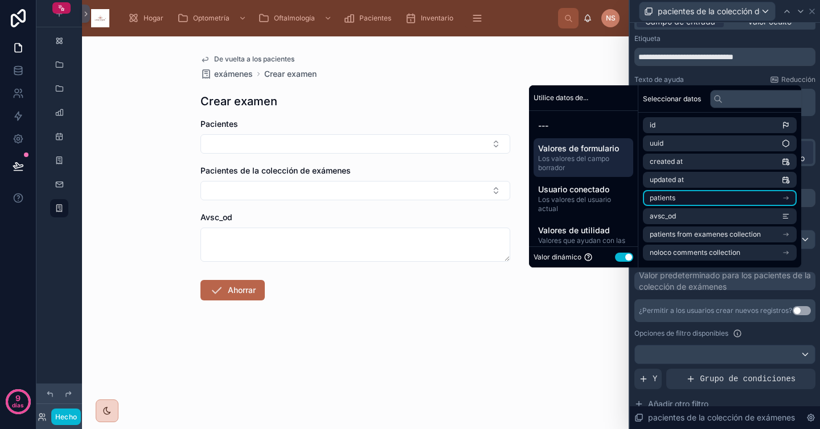
click at [690, 199] on li "patients" at bounding box center [720, 198] width 154 height 16
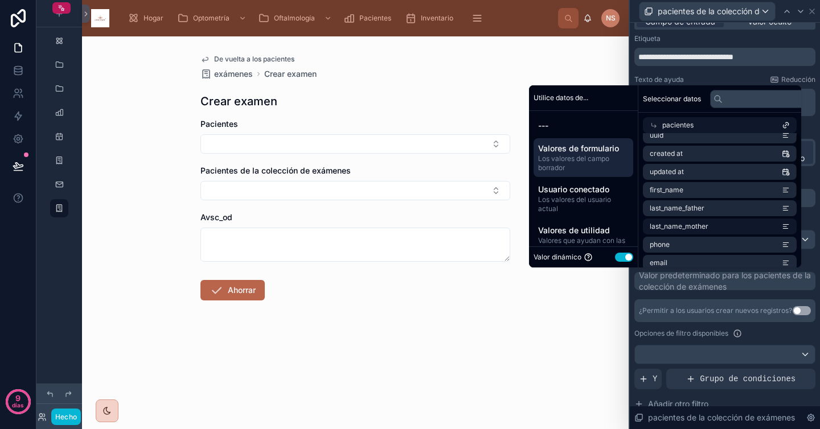
scroll to position [0, 0]
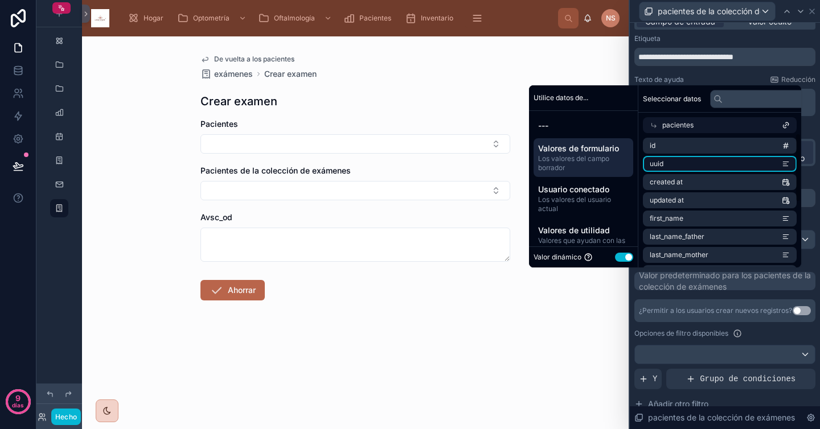
click at [682, 162] on li "uuid" at bounding box center [720, 164] width 154 height 16
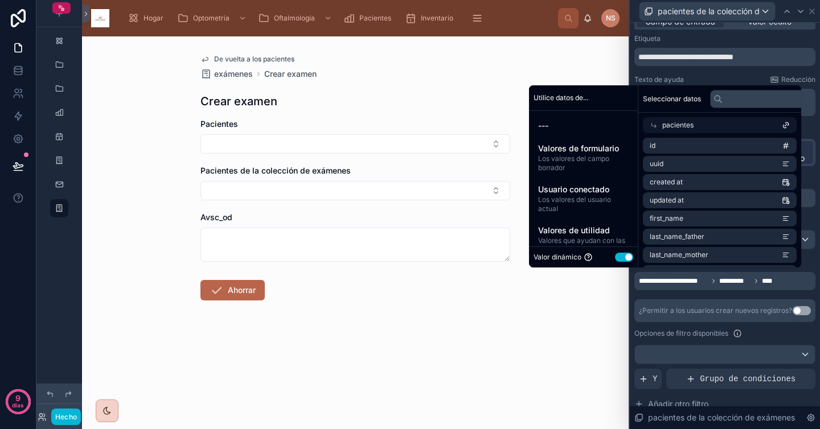
click at [692, 296] on div "**********" at bounding box center [724, 329] width 181 height 309
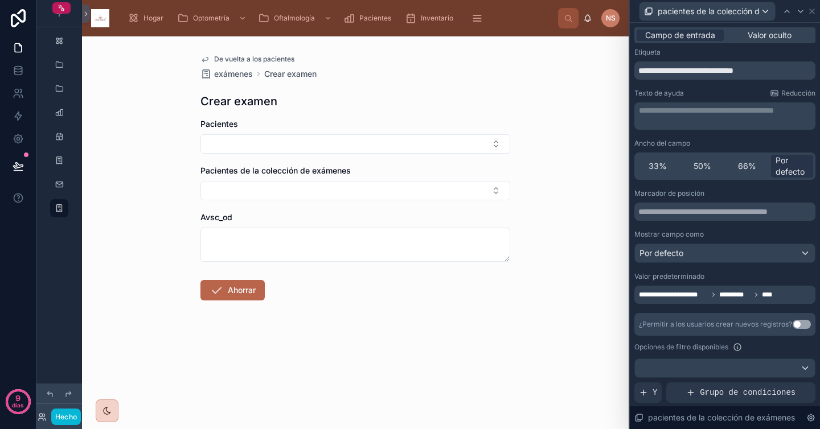
click at [758, 26] on div "**********" at bounding box center [725, 290] width 190 height 534
click at [752, 38] on font "Valor oculto" at bounding box center [770, 35] width 44 height 10
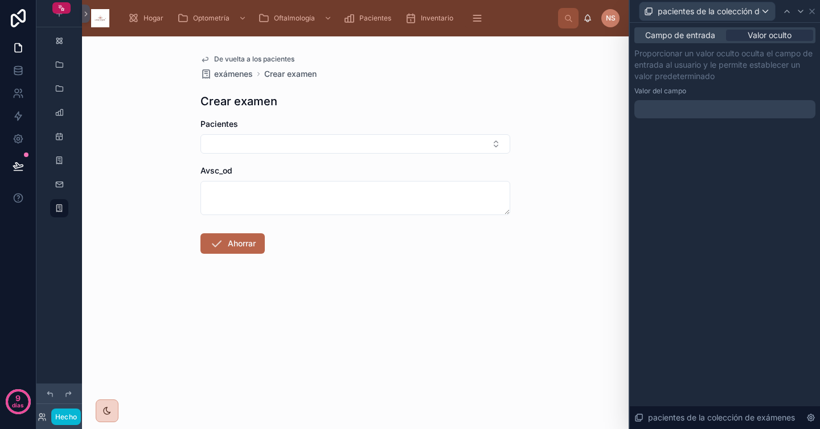
click at [683, 109] on div at bounding box center [724, 109] width 181 height 18
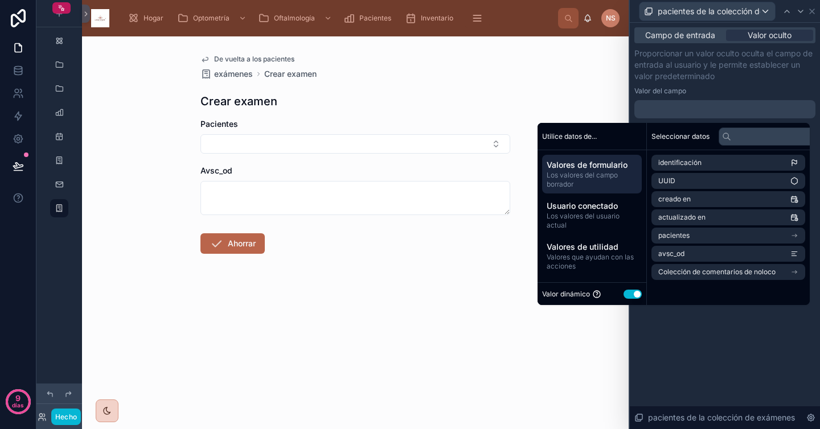
click at [719, 85] on div "Proporcionar un valor oculto oculta el campo de entrada al usuario y le permite…" at bounding box center [724, 83] width 181 height 71
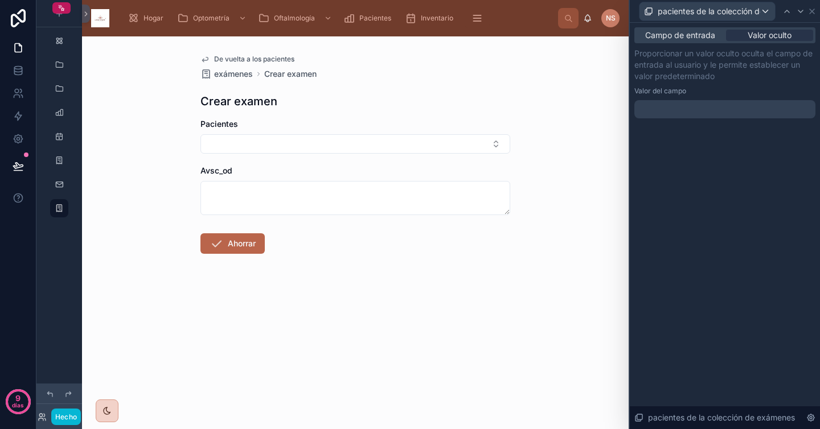
click at [695, 27] on div "Campo de entrada Valor oculto Proporcionar un valor oculto oculta el campo de e…" at bounding box center [725, 84] width 190 height 123
click at [691, 38] on font "Campo de entrada" at bounding box center [680, 35] width 70 height 10
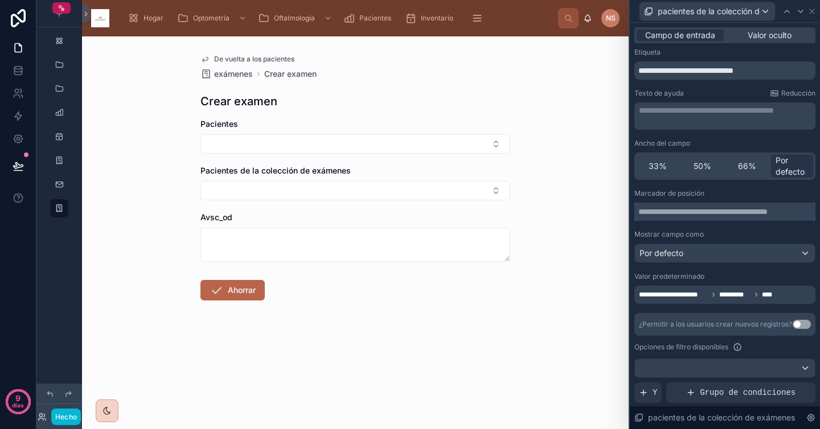
click at [720, 216] on input "text" at bounding box center [724, 212] width 181 height 18
click at [675, 231] on font "Mostrar campo como" at bounding box center [668, 234] width 69 height 9
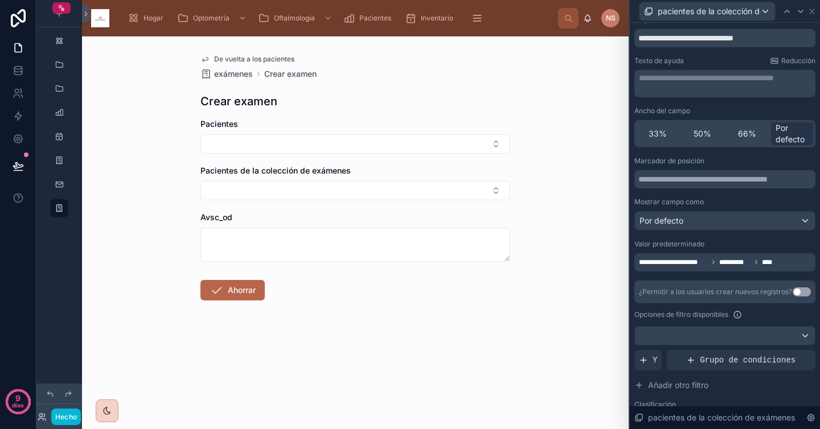
scroll to position [39, 0]
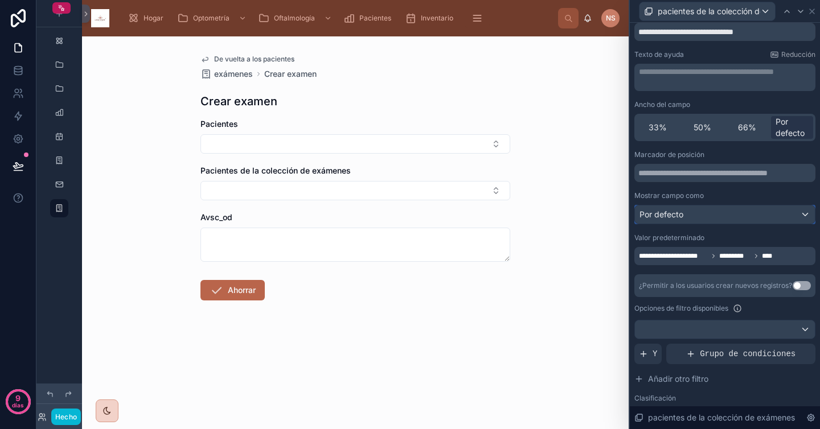
click at [690, 221] on div "Por defecto" at bounding box center [725, 215] width 180 height 18
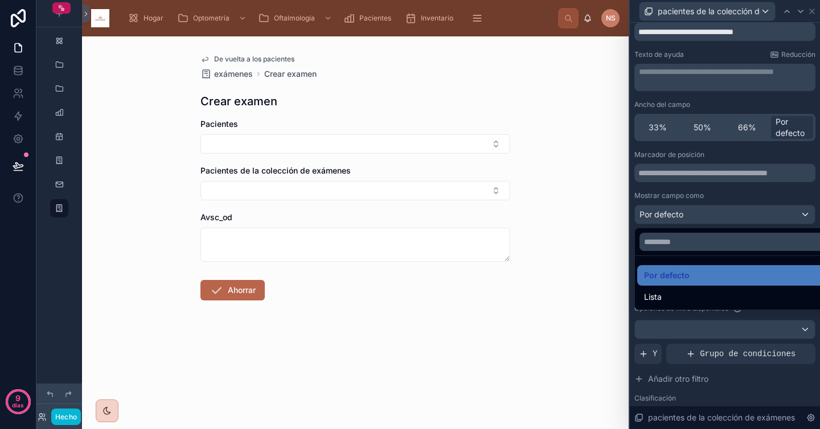
click at [706, 188] on div at bounding box center [725, 214] width 190 height 429
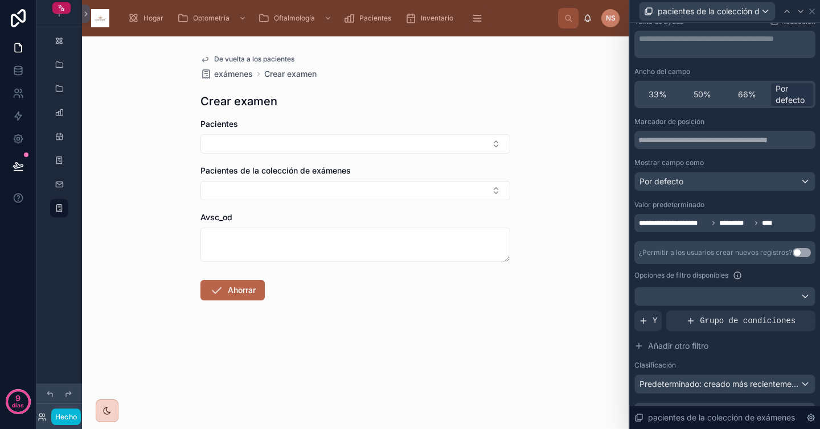
scroll to position [91, 0]
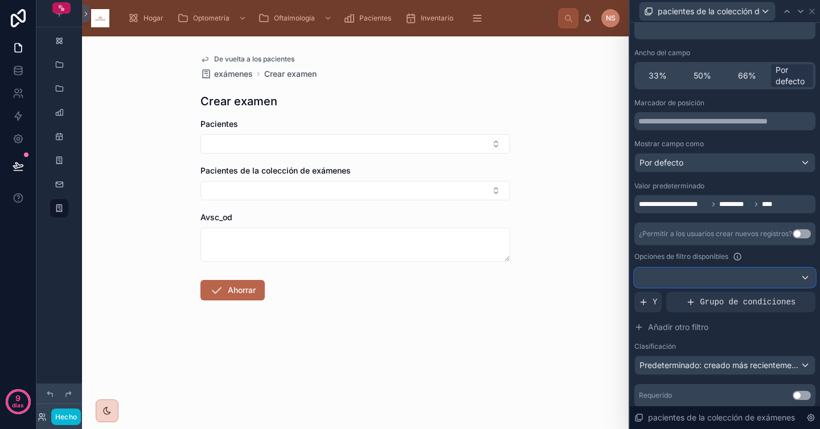
click at [691, 278] on div at bounding box center [725, 278] width 180 height 18
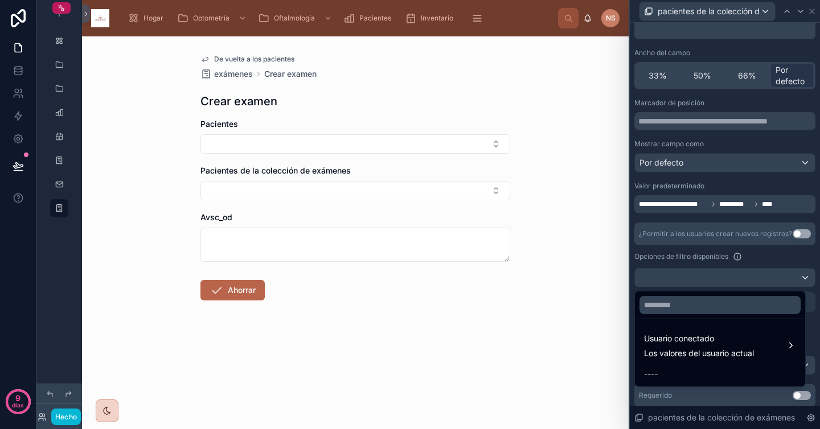
click at [695, 249] on div at bounding box center [725, 214] width 190 height 429
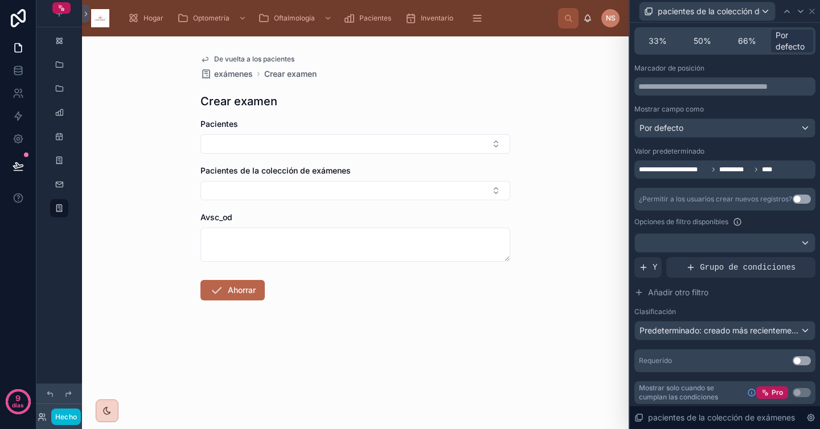
scroll to position [128, 0]
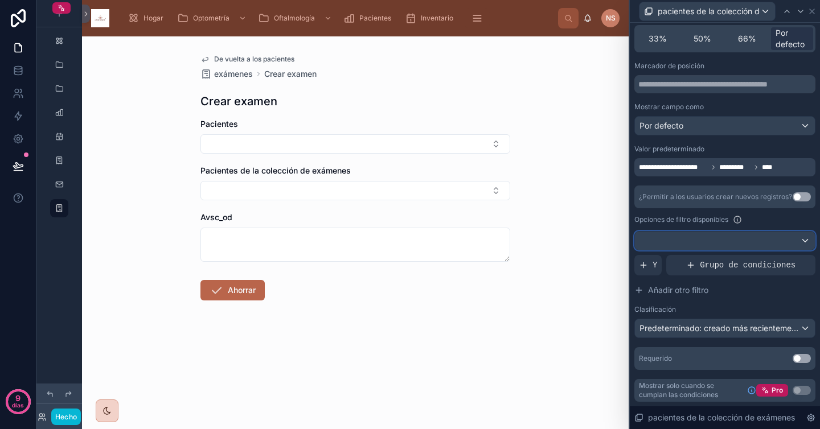
click at [705, 240] on div at bounding box center [725, 241] width 180 height 18
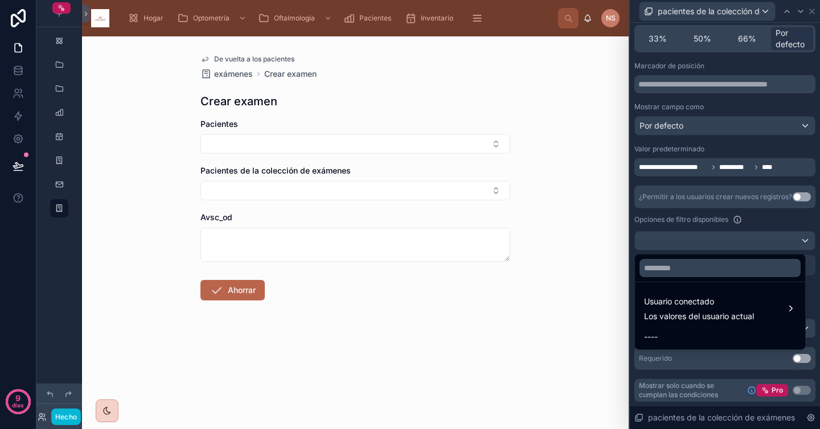
click at [722, 223] on div at bounding box center [725, 214] width 190 height 429
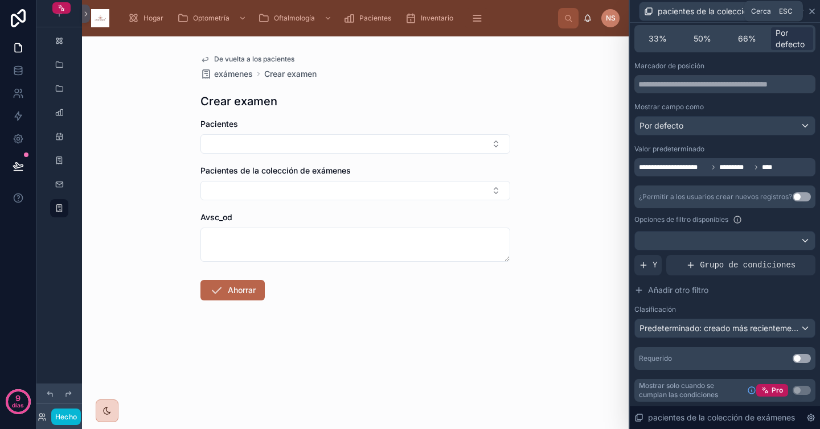
click at [812, 11] on icon at bounding box center [812, 11] width 5 height 5
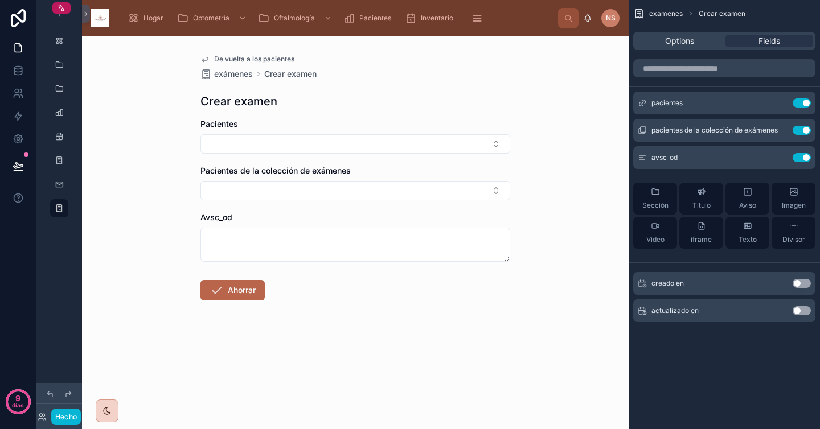
click at [586, 173] on div "De vuelta a los pacientes exámenes Crear examen Crear examen Pacientes Paciente…" at bounding box center [355, 232] width 547 height 393
click at [519, 173] on div "De vuelta a los pacientes exámenes Crear examen Crear examen Pacientes Paciente…" at bounding box center [355, 232] width 547 height 393
click at [294, 191] on button "Botón Seleccionar" at bounding box center [355, 190] width 310 height 19
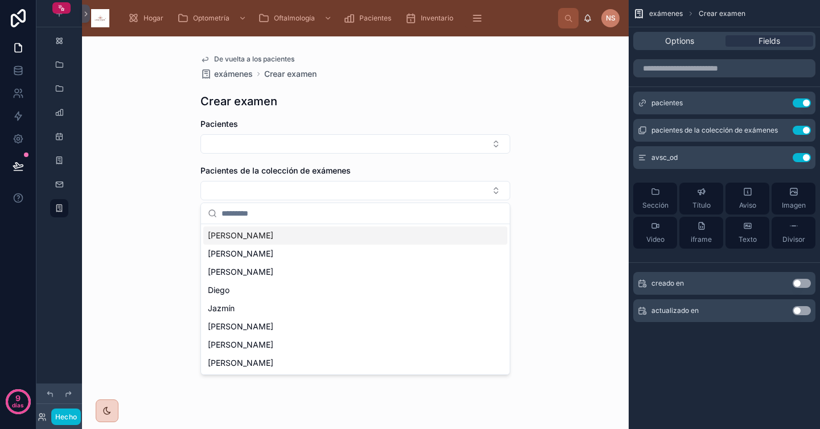
click at [321, 87] on div "De vuelta a los pacientes exámenes Crear examen Crear examen Pacientes Paciente…" at bounding box center [355, 204] width 328 height 337
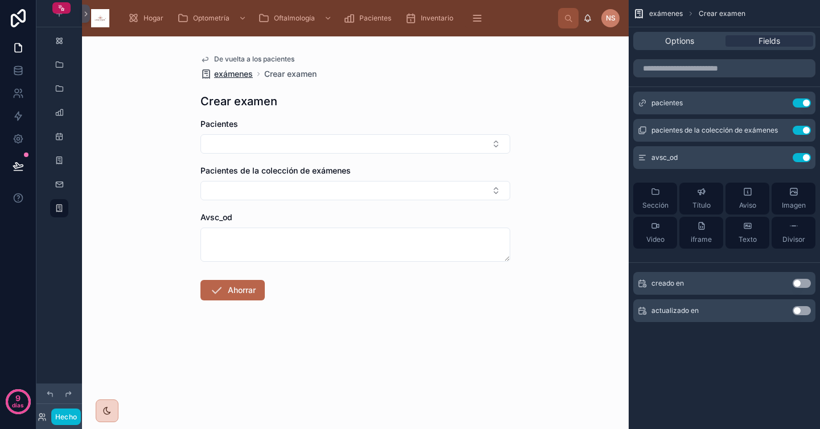
click at [239, 75] on font "exámenes" at bounding box center [233, 74] width 39 height 10
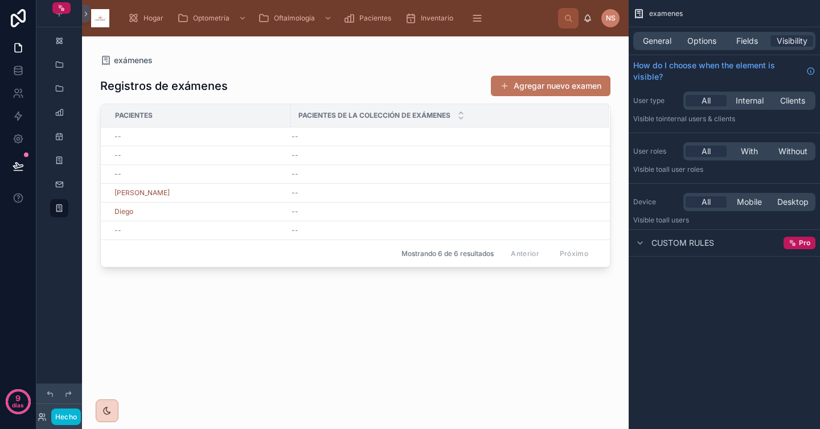
click at [500, 85] on span at bounding box center [504, 85] width 9 height 9
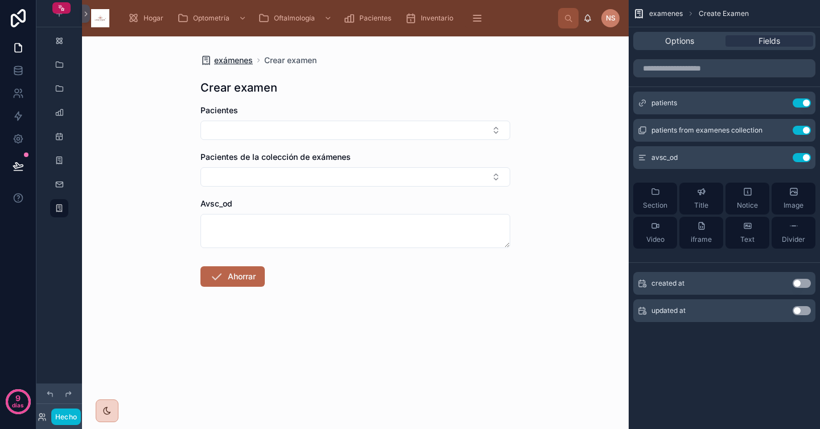
click at [232, 58] on font "exámenes" at bounding box center [233, 60] width 39 height 10
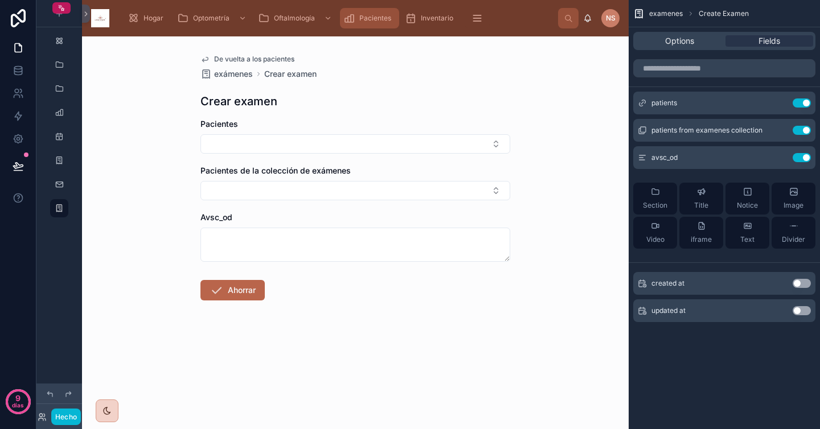
click at [352, 19] on icon "contenido desplazable" at bounding box center [348, 18] width 11 height 11
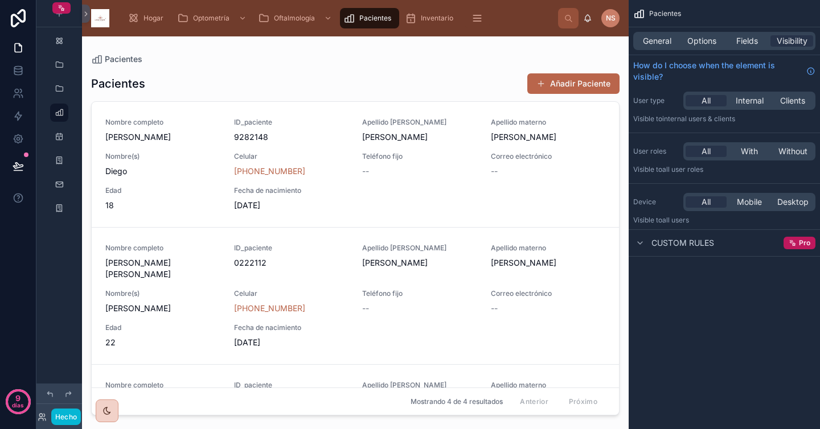
click at [367, 155] on div at bounding box center [355, 225] width 547 height 379
click at [439, 190] on div "Nombre completo [PERSON_NAME] ID_paciente 9282148 Apellido [PERSON_NAME] matern…" at bounding box center [355, 164] width 500 height 93
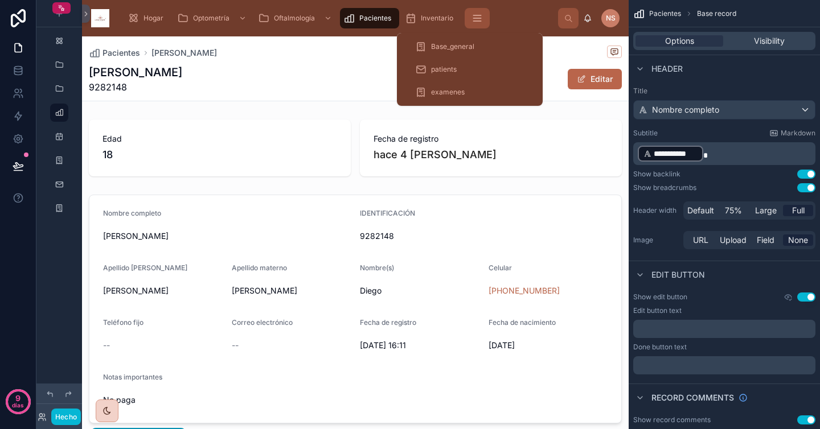
click at [465, 17] on button "contenido desplazable" at bounding box center [477, 18] width 25 height 20
click at [469, 69] on div "pacientes" at bounding box center [469, 69] width 109 height 18
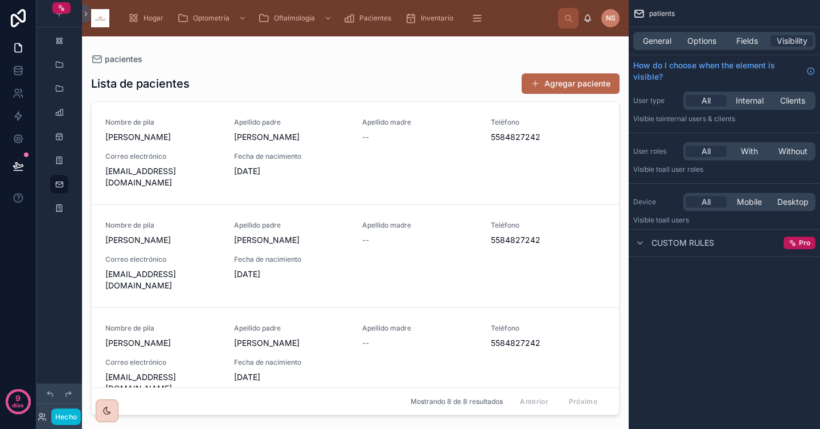
click at [374, 143] on div at bounding box center [355, 225] width 547 height 379
click at [436, 169] on div "Nombre de [PERSON_NAME] padre [PERSON_NAME] madre -- Teléfono [PHONE_NUMBER] Co…" at bounding box center [355, 153] width 500 height 71
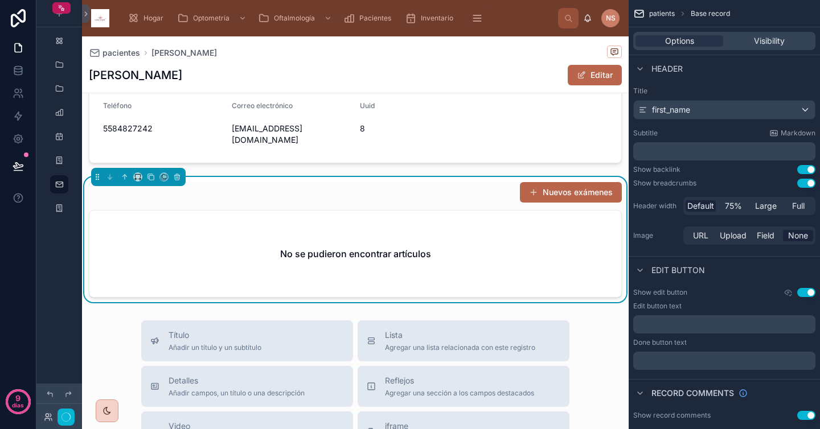
scroll to position [171, 0]
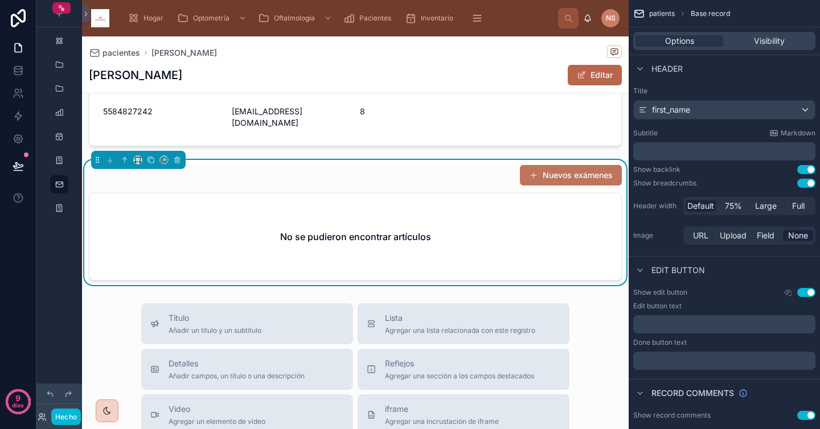
click at [564, 170] on font "Nuevos exámenes" at bounding box center [578, 175] width 70 height 10
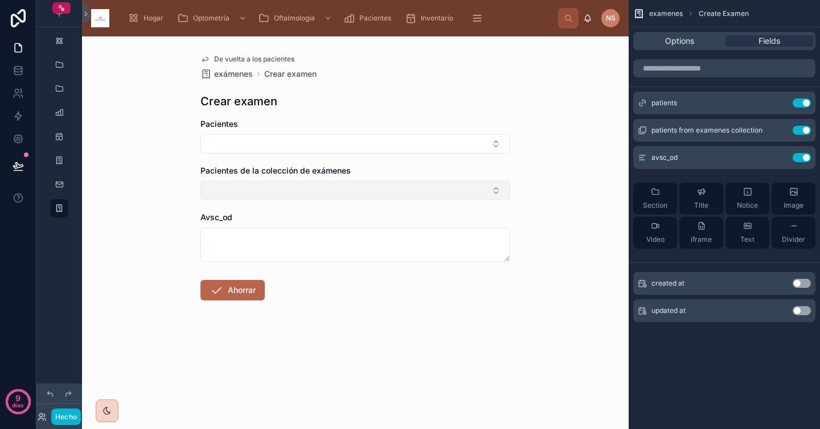
click at [507, 181] on button "Botón Seleccionar" at bounding box center [355, 190] width 310 height 19
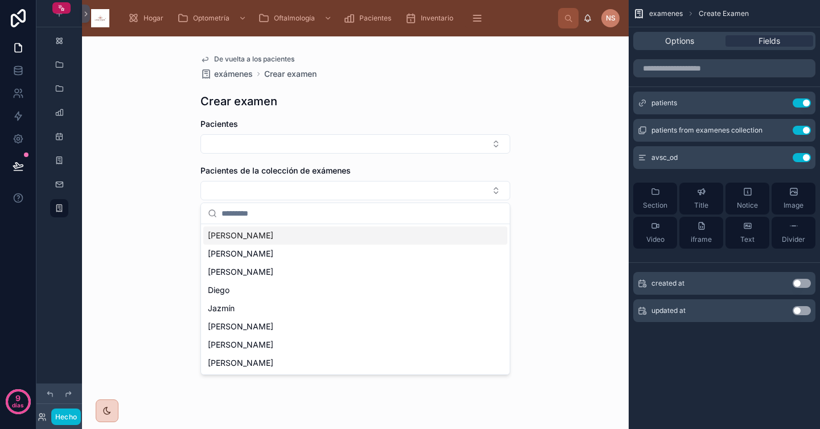
click at [568, 191] on div "De vuelta a los pacientes exámenes Crear examen Crear examen Pacientes Paciente…" at bounding box center [355, 232] width 547 height 393
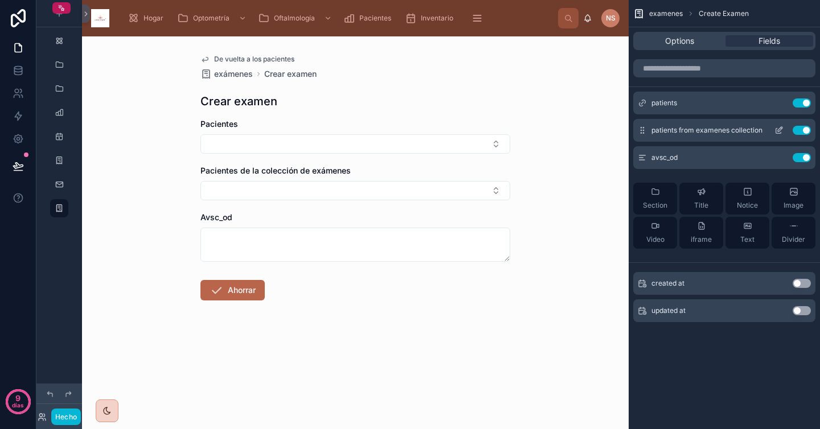
click at [782, 130] on icon "contenido desplazable" at bounding box center [778, 130] width 9 height 9
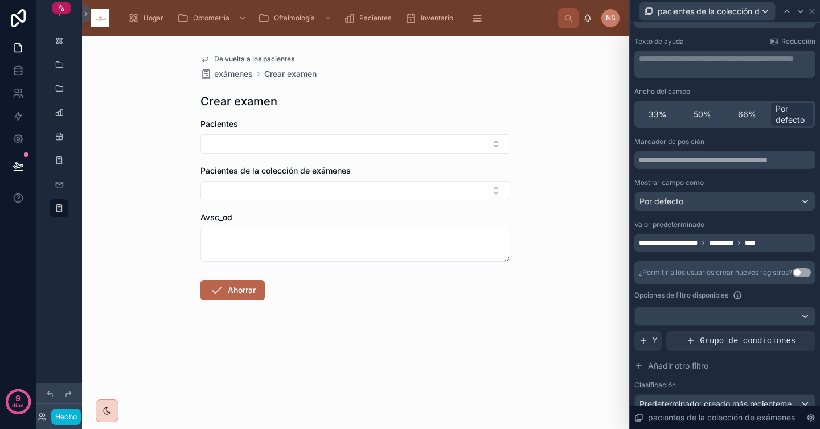
scroll to position [58, 0]
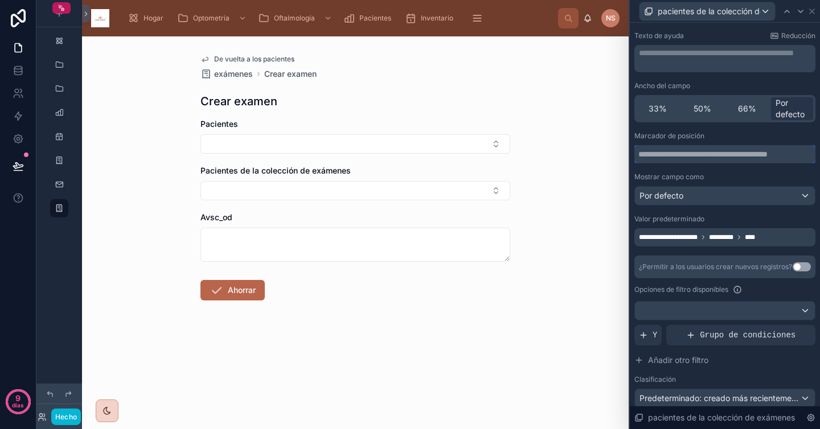
click at [704, 153] on input "text" at bounding box center [724, 154] width 181 height 18
click at [707, 195] on div "Por defecto" at bounding box center [725, 196] width 180 height 18
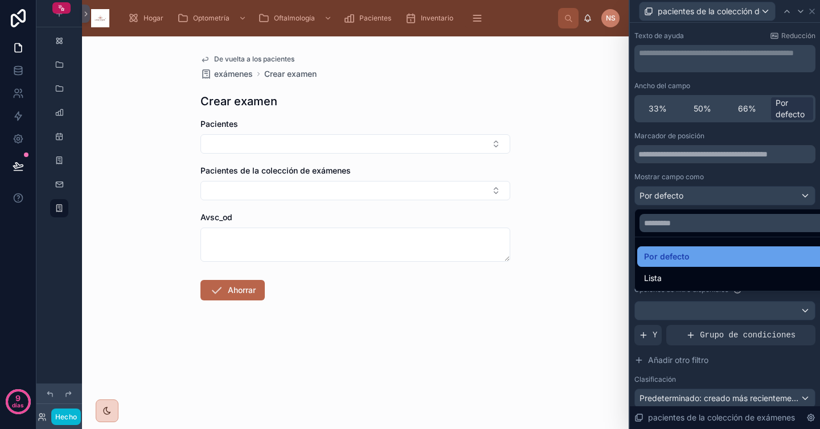
click at [689, 253] on div "Por defecto" at bounding box center [733, 257] width 179 height 14
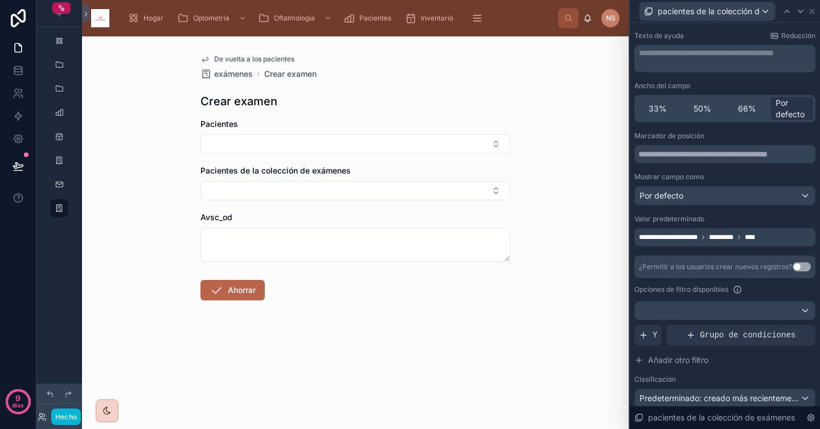
click at [686, 242] on div "**********" at bounding box center [697, 238] width 116 height 14
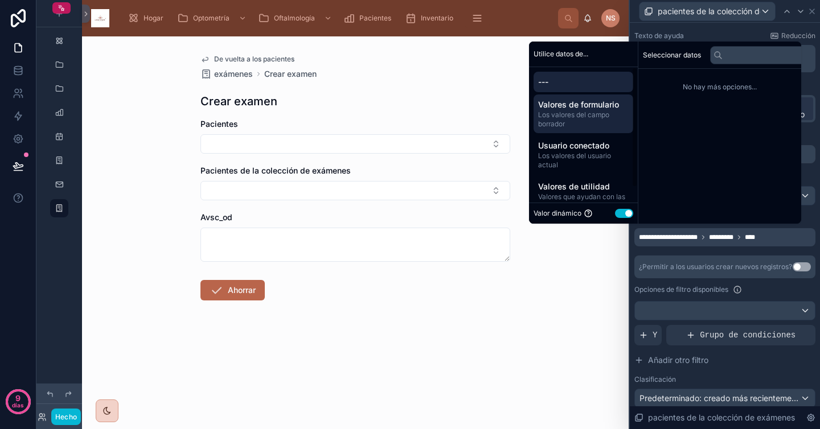
click at [596, 109] on span "Valores de formulario" at bounding box center [583, 104] width 91 height 11
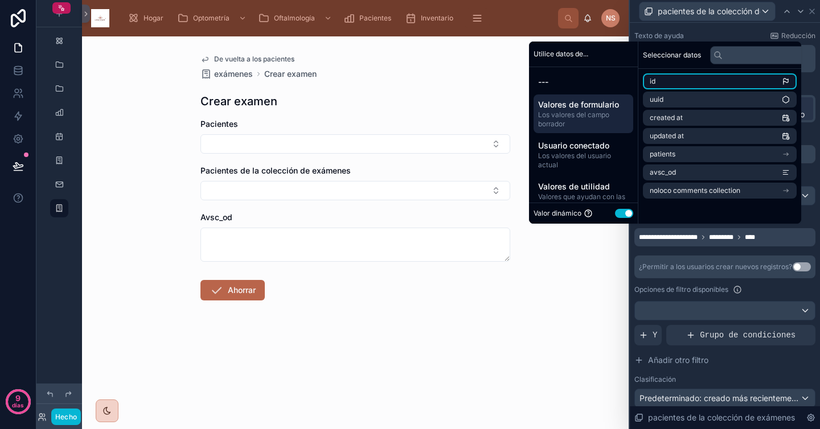
click at [674, 77] on li "id" at bounding box center [720, 81] width 154 height 16
click at [684, 82] on li "id" at bounding box center [720, 81] width 154 height 16
click at [655, 85] on span "id" at bounding box center [653, 81] width 6 height 9
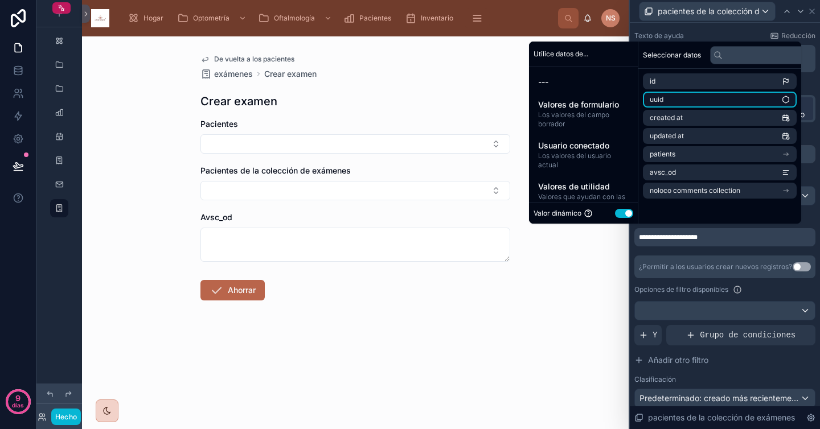
click at [657, 99] on span "uuid" at bounding box center [657, 99] width 14 height 9
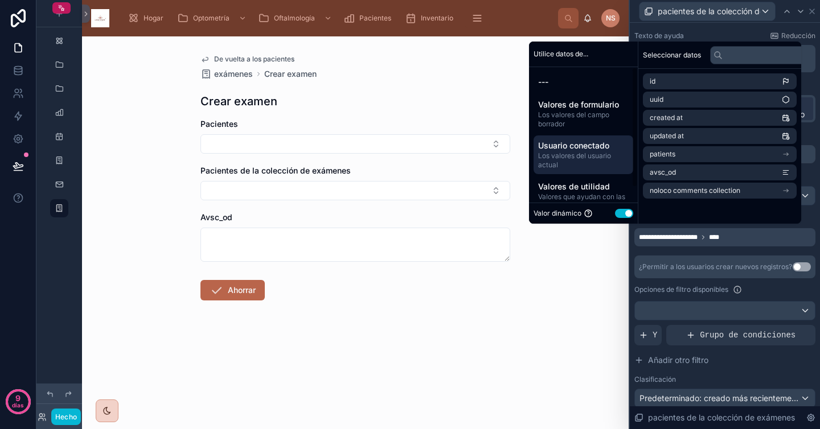
click at [579, 161] on span "Los valores del usuario actual" at bounding box center [583, 160] width 91 height 18
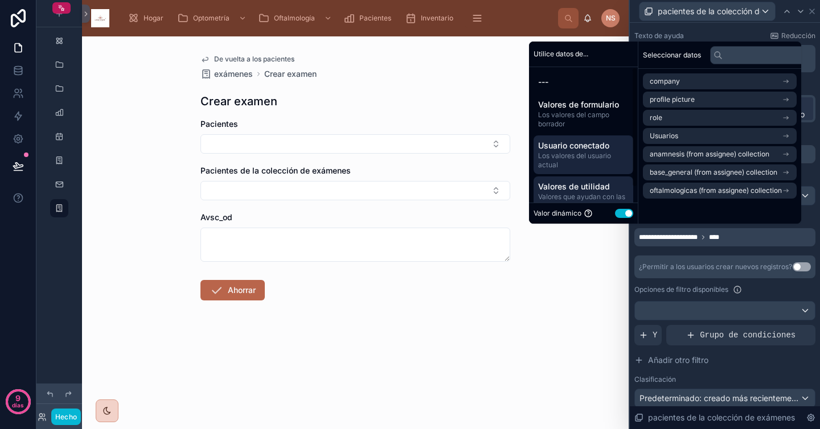
click at [592, 190] on font "Valores de utilidad" at bounding box center [574, 187] width 72 height 10
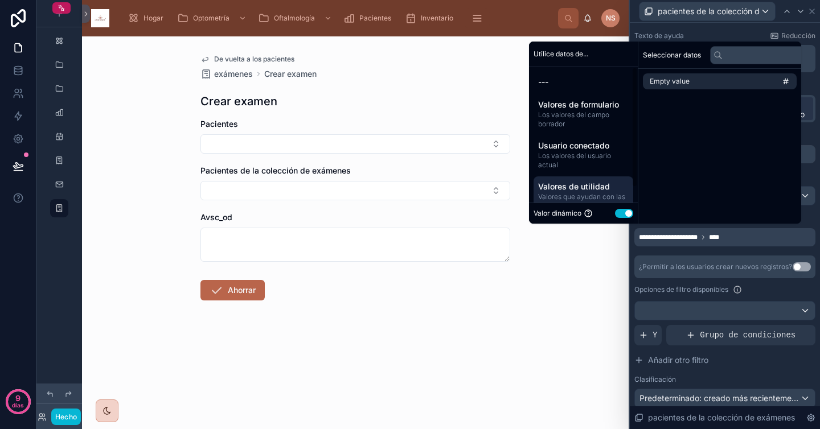
scroll to position [17, 0]
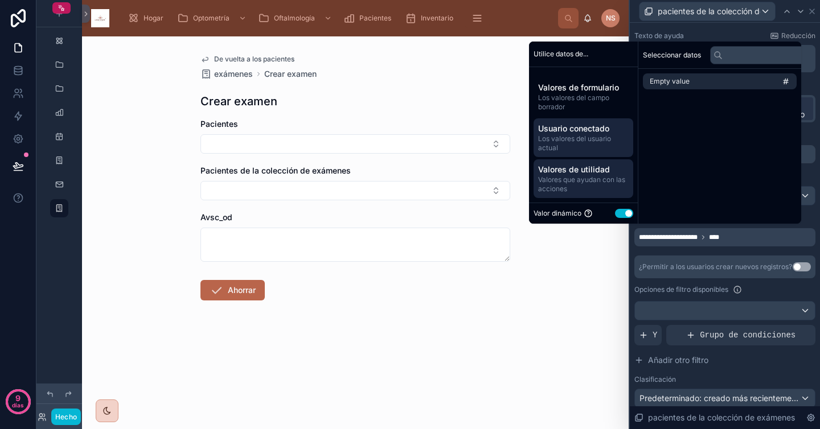
click at [585, 137] on font "Los valores del usuario actual" at bounding box center [574, 143] width 73 height 18
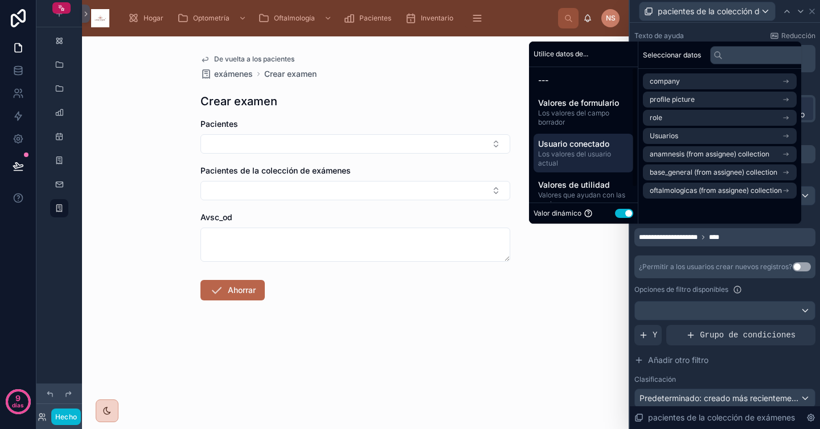
scroll to position [0, 0]
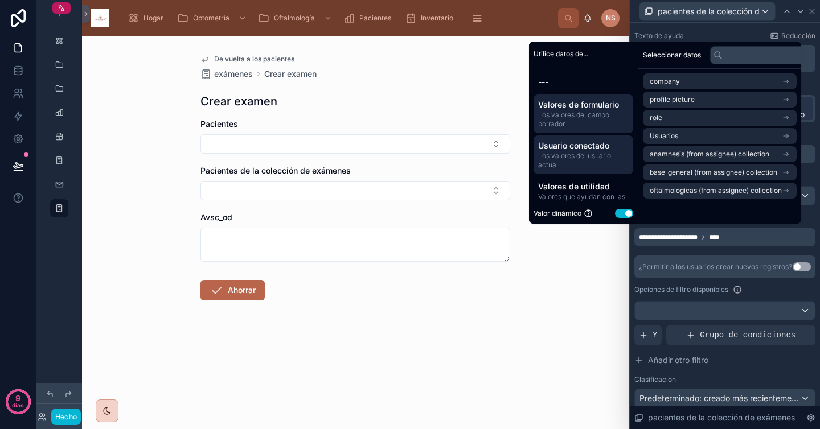
click at [572, 116] on font "Los valores del campo borrador" at bounding box center [573, 119] width 71 height 18
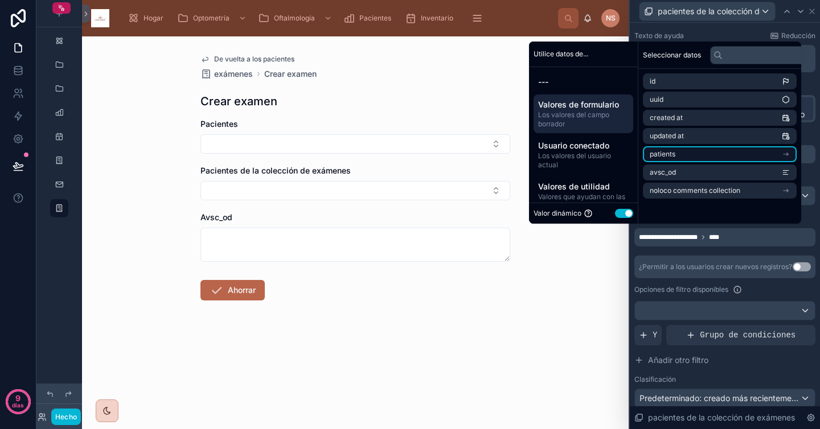
click at [689, 157] on li "patients" at bounding box center [720, 154] width 154 height 16
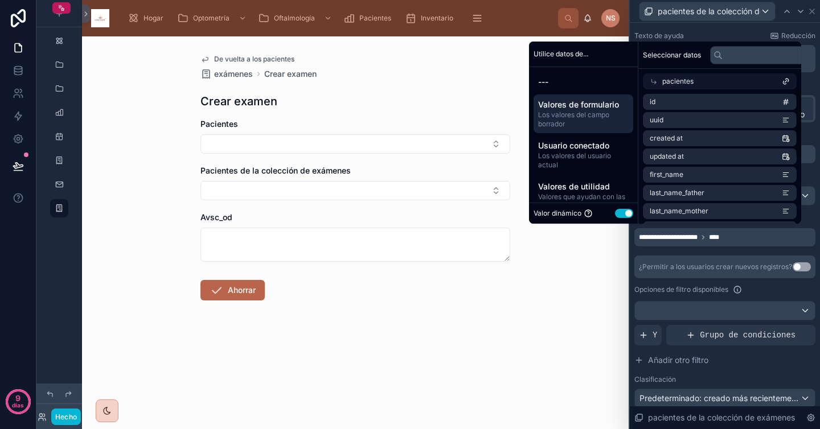
click at [663, 84] on font "pacientes" at bounding box center [677, 81] width 31 height 9
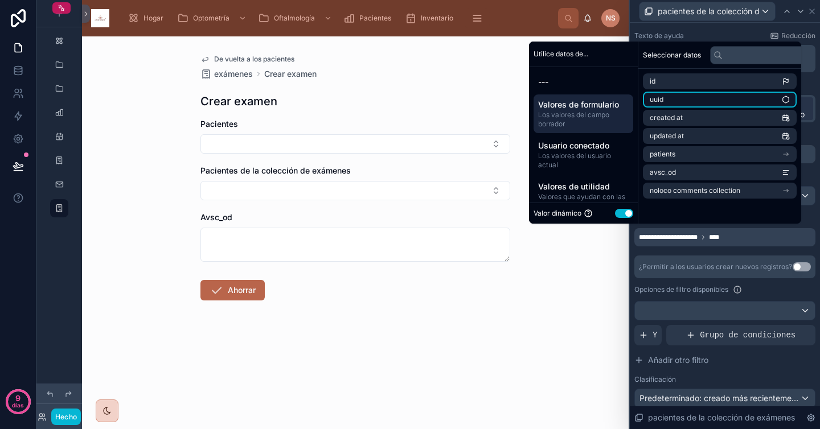
click at [684, 92] on li "uuid" at bounding box center [720, 100] width 154 height 16
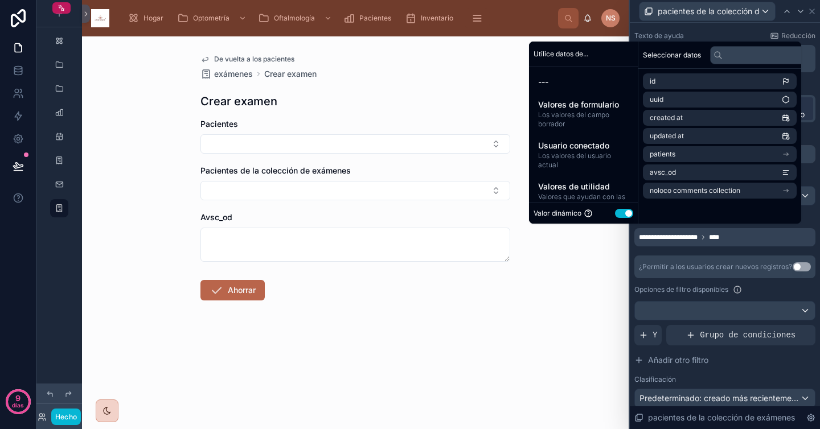
click at [696, 293] on font "Opciones de filtro disponibles" at bounding box center [681, 289] width 94 height 9
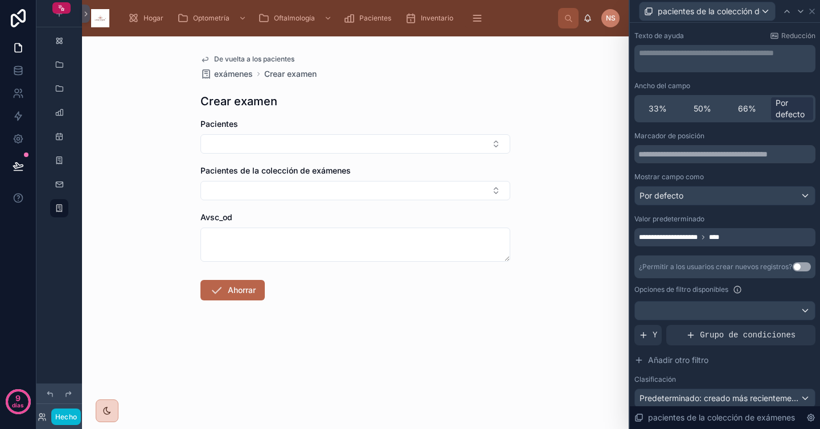
click at [725, 220] on div "Valor predeterminado" at bounding box center [724, 219] width 181 height 9
click at [813, 8] on icon at bounding box center [811, 11] width 9 height 9
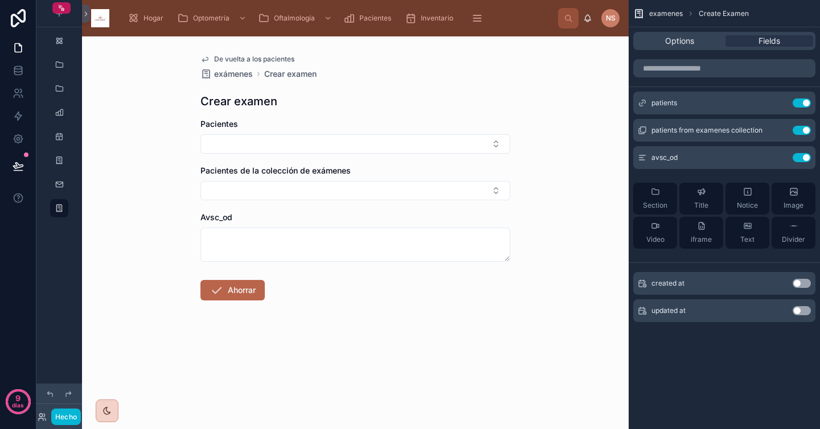
click at [224, 55] on font "De vuelta a los pacientes" at bounding box center [254, 59] width 80 height 9
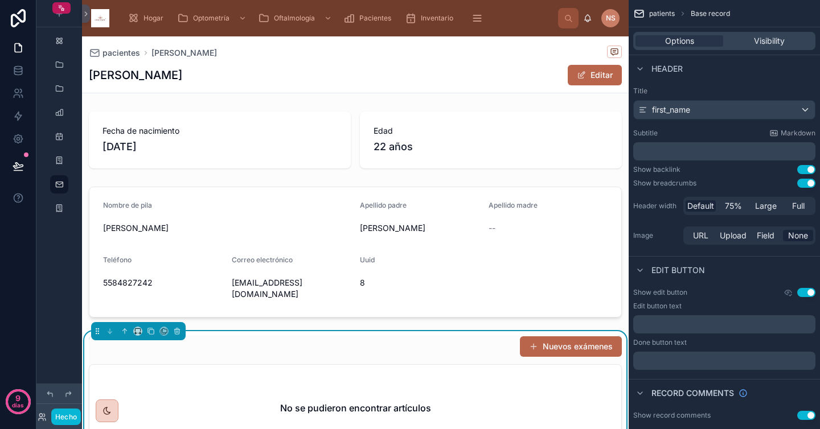
click at [548, 342] on font "Nuevos exámenes" at bounding box center [578, 347] width 70 height 10
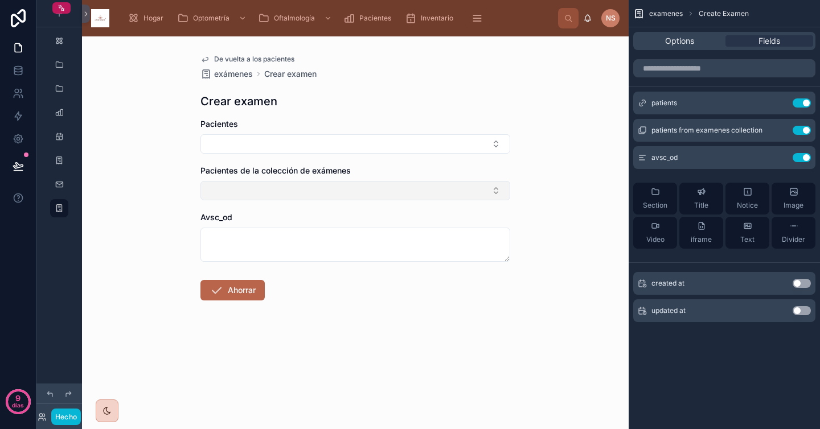
click at [381, 189] on button "Botón Seleccionar" at bounding box center [355, 190] width 310 height 19
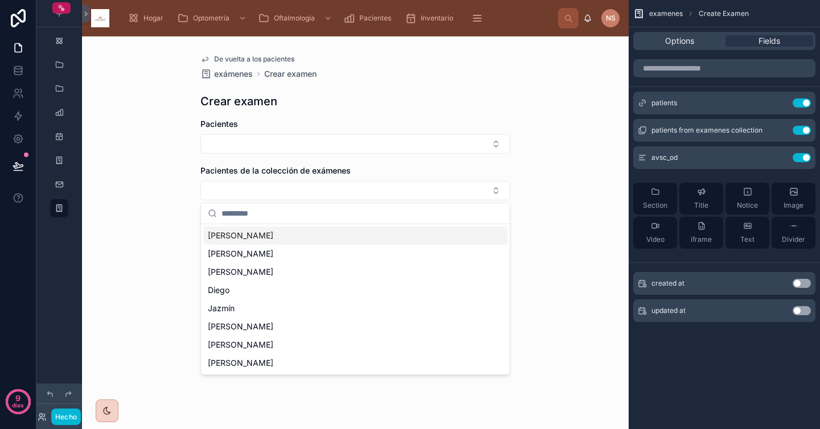
click at [301, 238] on div "[PERSON_NAME]" at bounding box center [355, 236] width 304 height 18
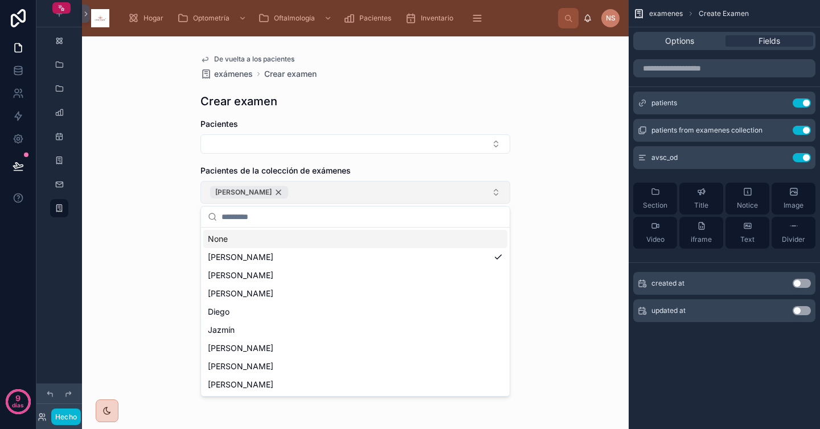
click at [251, 192] on div "[PERSON_NAME]" at bounding box center [249, 192] width 78 height 13
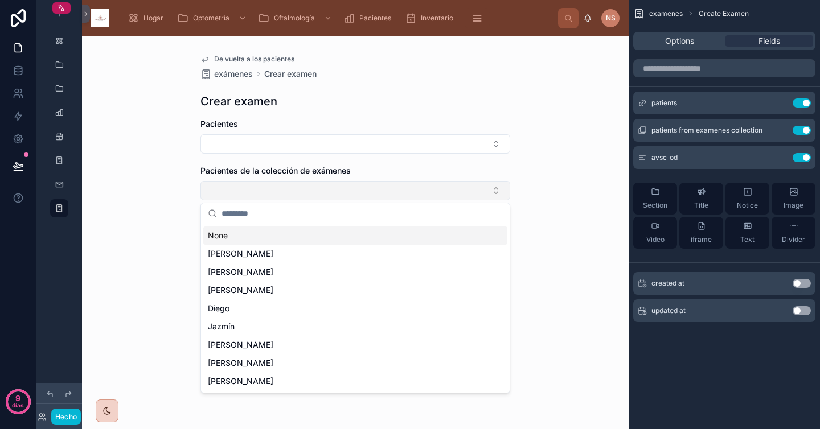
click at [515, 174] on div "De vuelta a los pacientes exámenes Crear examen Crear examen Pacientes Paciente…" at bounding box center [355, 204] width 328 height 337
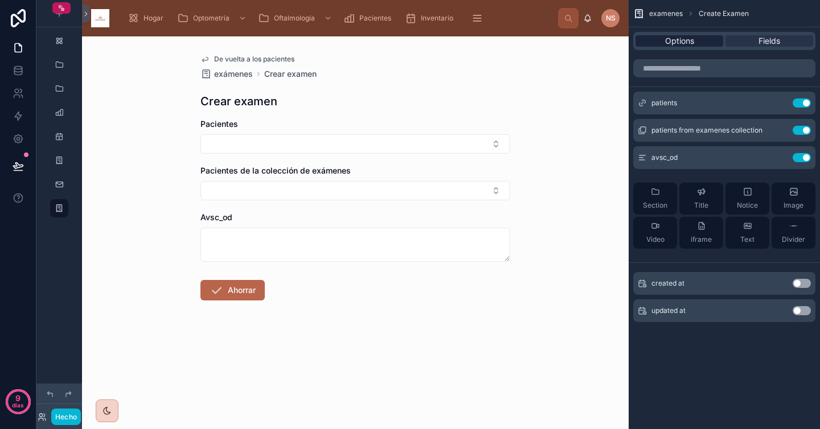
click at [671, 38] on span "Options" at bounding box center [679, 40] width 29 height 11
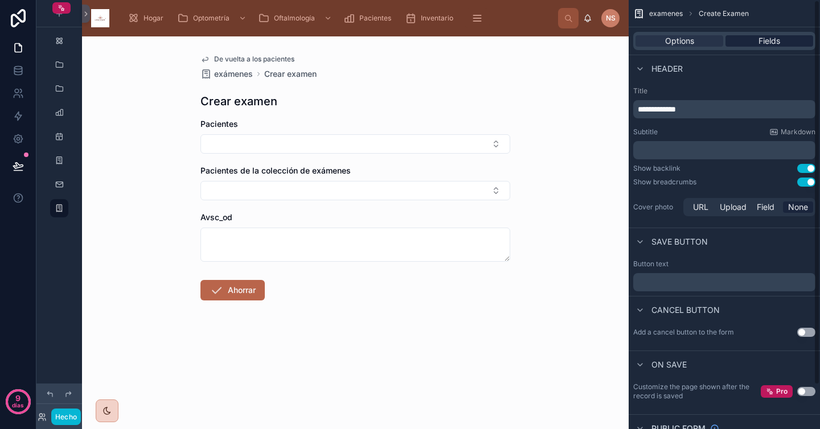
click at [768, 39] on span "Fields" at bounding box center [769, 40] width 22 height 11
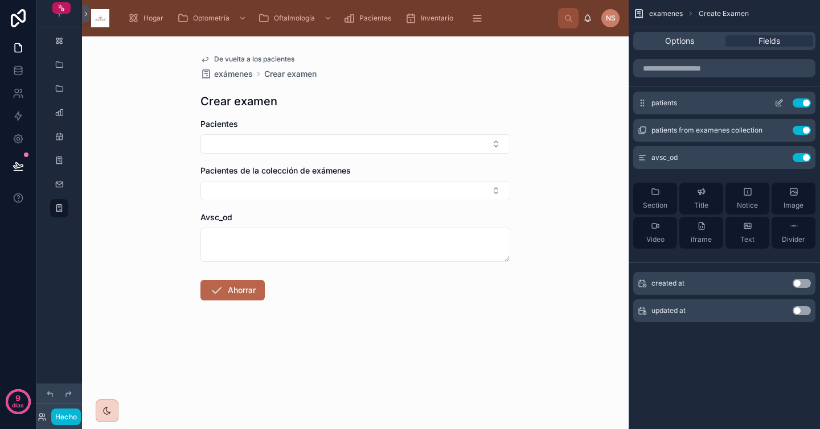
click at [778, 104] on icon "contenido desplazable" at bounding box center [780, 102] width 5 height 5
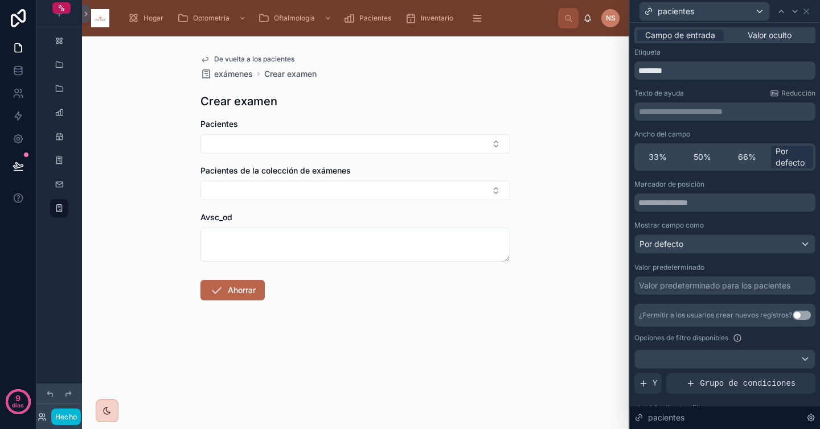
scroll to position [14, 0]
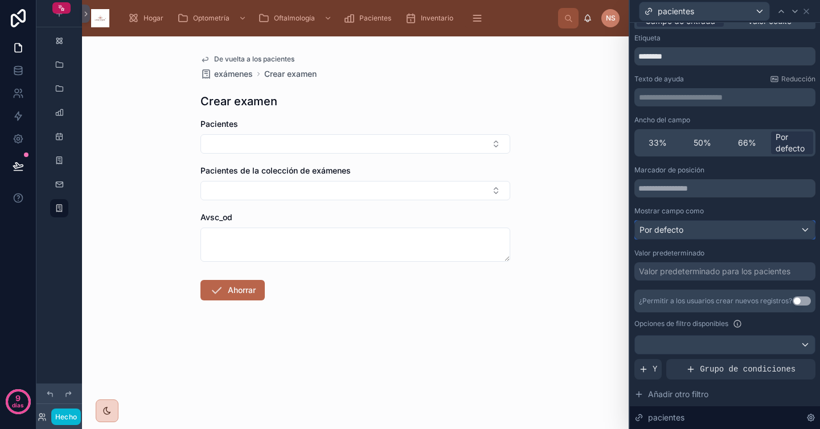
click at [735, 229] on div "Por defecto" at bounding box center [725, 230] width 180 height 18
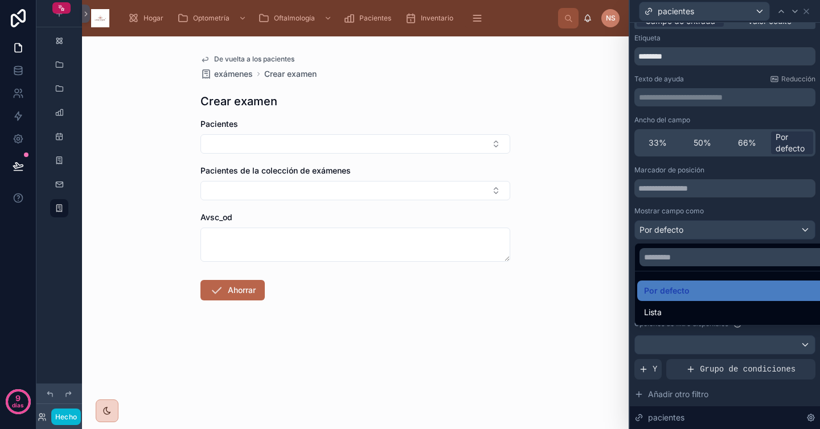
click at [737, 207] on div at bounding box center [725, 214] width 190 height 429
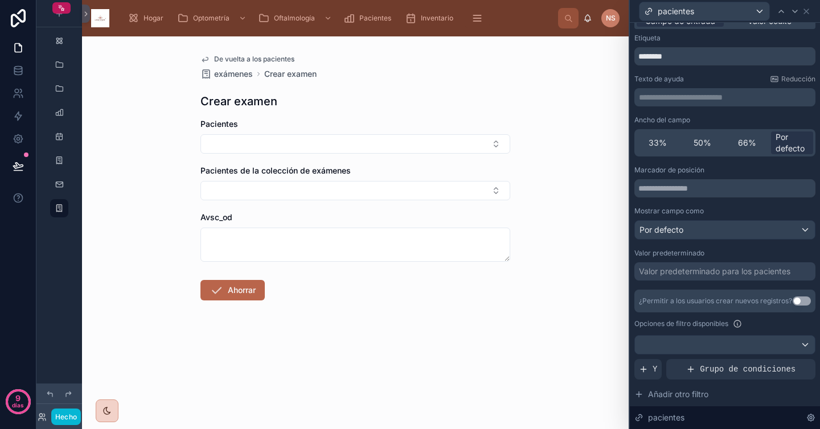
click at [691, 273] on font "Valor predeterminado para los pacientes" at bounding box center [714, 271] width 151 height 10
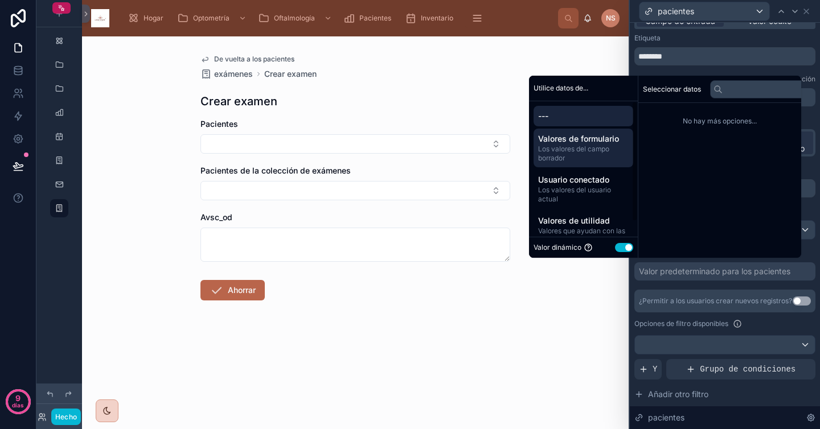
click at [590, 153] on font "Los valores del campo borrador" at bounding box center [573, 154] width 71 height 18
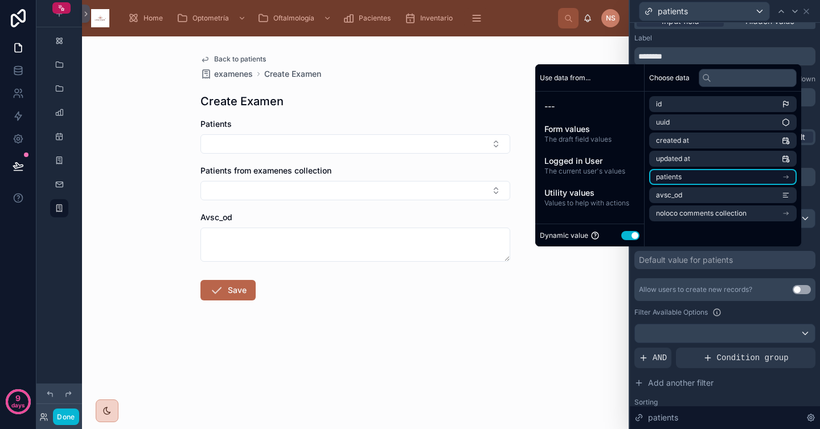
click at [696, 181] on li "patients" at bounding box center [722, 177] width 147 height 16
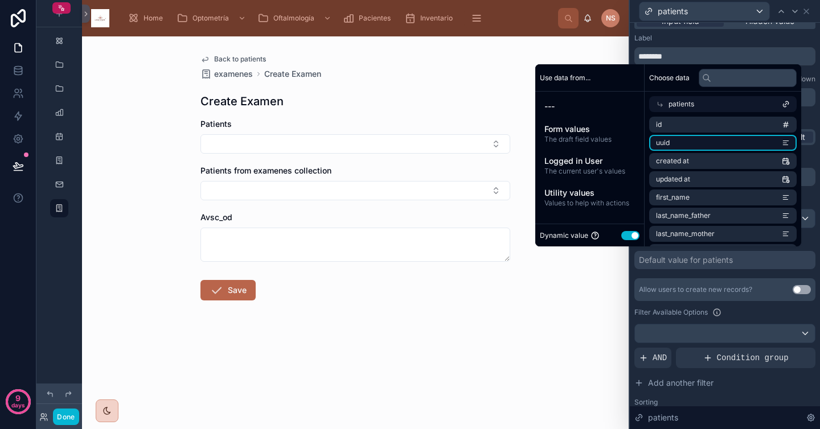
click at [687, 141] on li "uuid" at bounding box center [722, 143] width 147 height 16
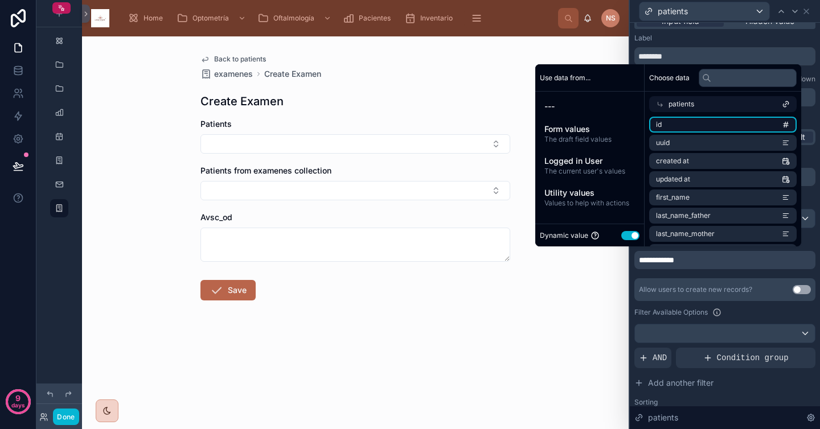
click at [728, 126] on li "id" at bounding box center [722, 125] width 147 height 16
click at [717, 140] on li "uuid" at bounding box center [722, 143] width 147 height 16
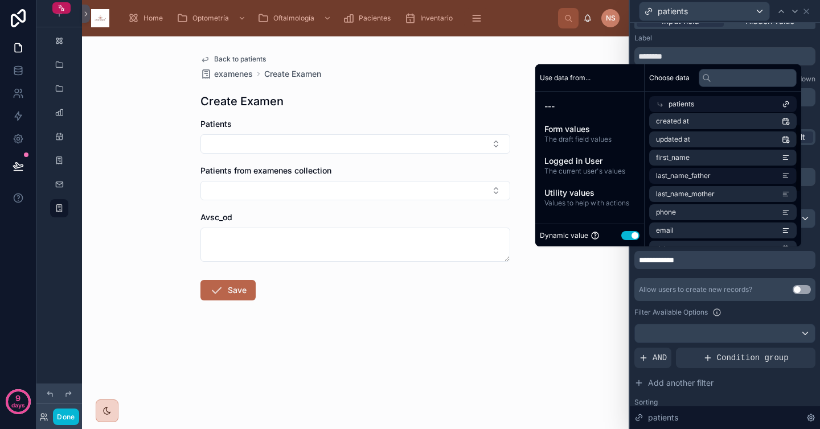
scroll to position [0, 0]
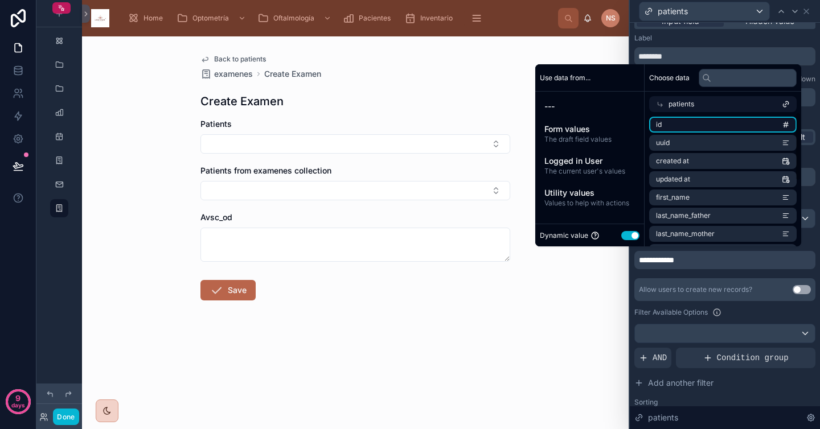
click at [712, 121] on li "id" at bounding box center [722, 125] width 147 height 16
click at [711, 136] on li "uuid" at bounding box center [722, 143] width 147 height 16
click at [656, 100] on icon at bounding box center [660, 104] width 8 height 8
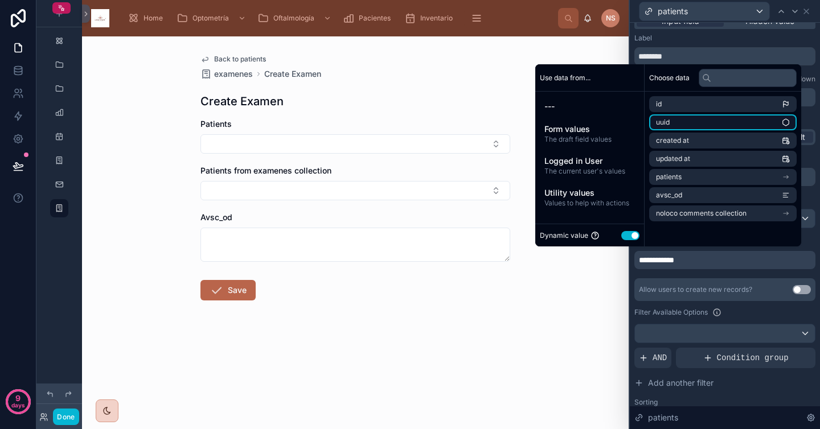
click at [687, 125] on li "uuid" at bounding box center [722, 122] width 147 height 16
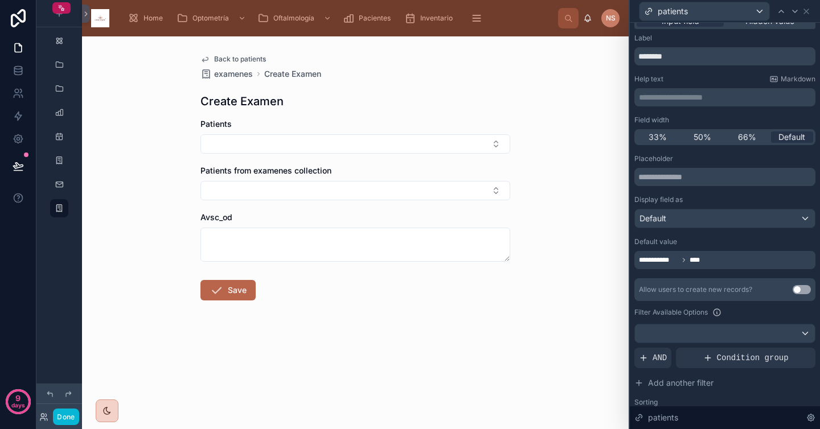
click at [697, 278] on div "Allow users to create new records? Use setting" at bounding box center [724, 289] width 181 height 23
click at [704, 244] on div "Default value" at bounding box center [724, 241] width 181 height 9
click at [806, 14] on icon at bounding box center [806, 11] width 9 height 9
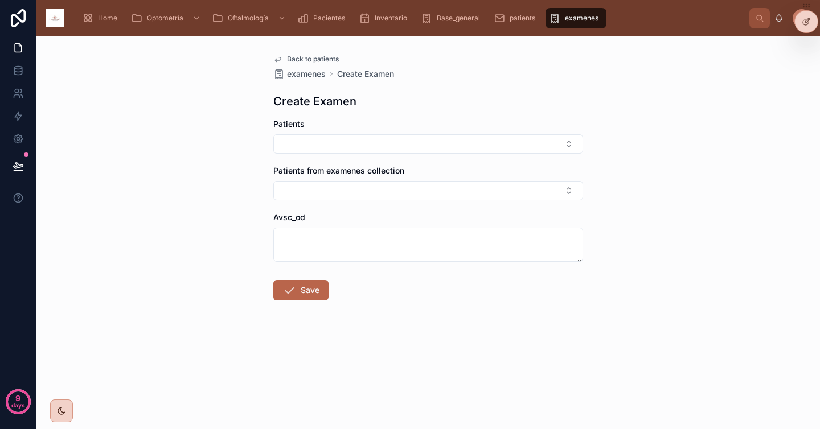
click at [317, 57] on span "Back to patients" at bounding box center [313, 59] width 52 height 9
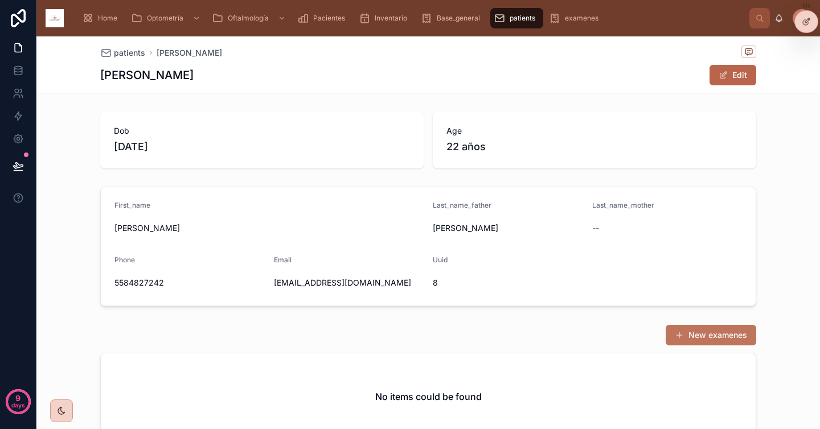
click at [675, 340] on span at bounding box center [679, 335] width 9 height 9
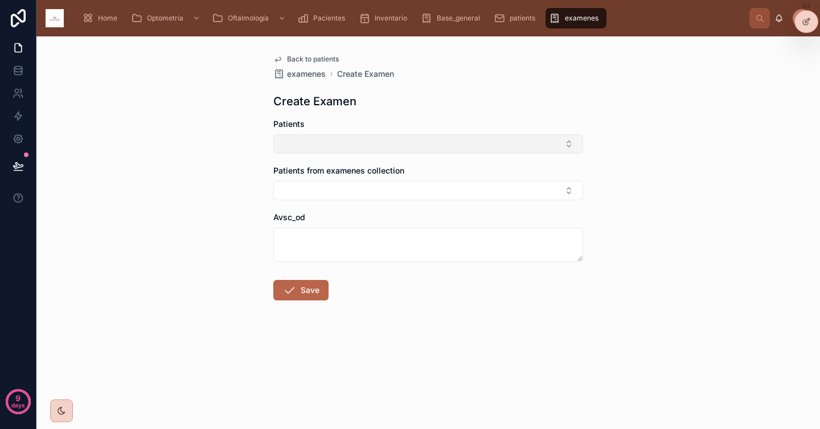
click at [445, 151] on button "Select Button" at bounding box center [428, 143] width 310 height 19
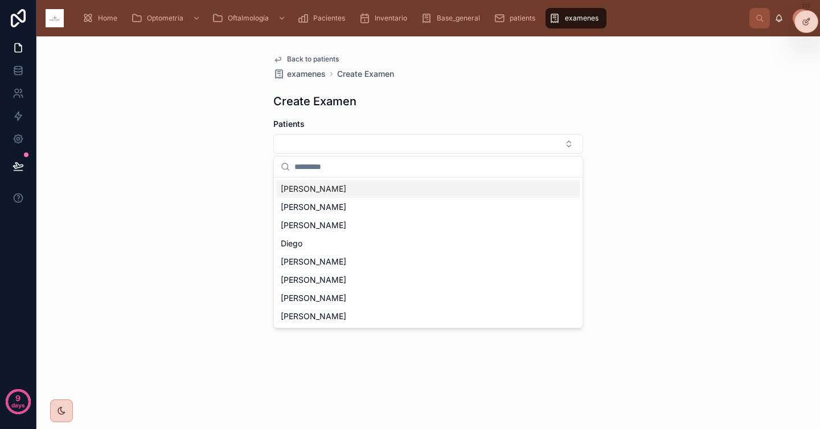
click at [464, 113] on div "Back to patients examenes Create Examen Create Examen Patients Patients from ex…" at bounding box center [428, 204] width 328 height 337
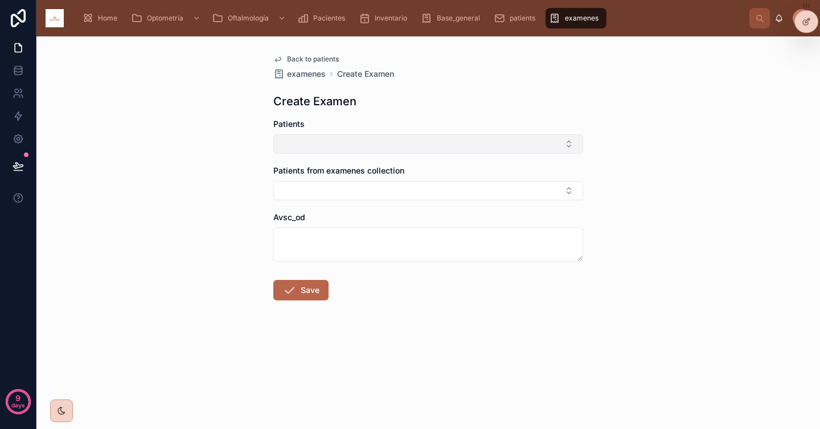
click at [524, 142] on button "Select Button" at bounding box center [428, 143] width 310 height 19
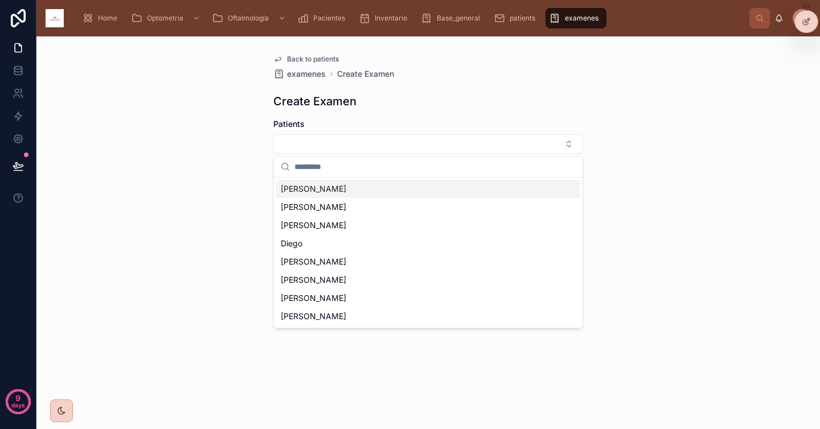
click at [514, 118] on div "Patients" at bounding box center [428, 123] width 310 height 11
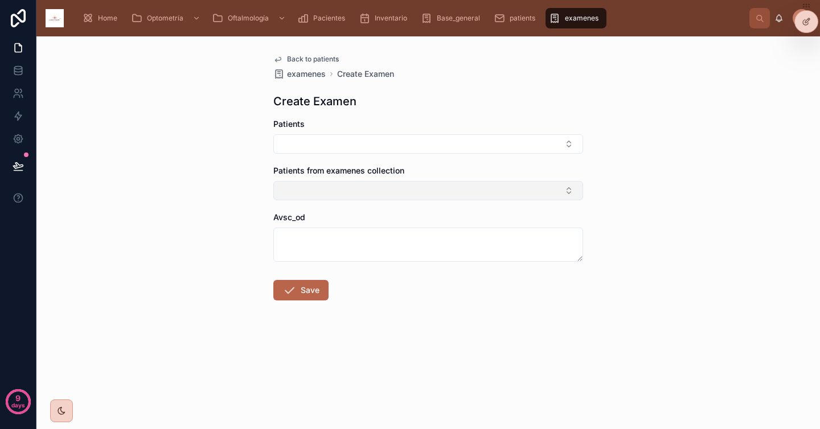
click at [438, 192] on button "Select Button" at bounding box center [428, 190] width 310 height 19
click at [436, 171] on div "Patients from examenes collection" at bounding box center [428, 170] width 310 height 11
click at [313, 60] on span "Back to patients" at bounding box center [313, 59] width 52 height 9
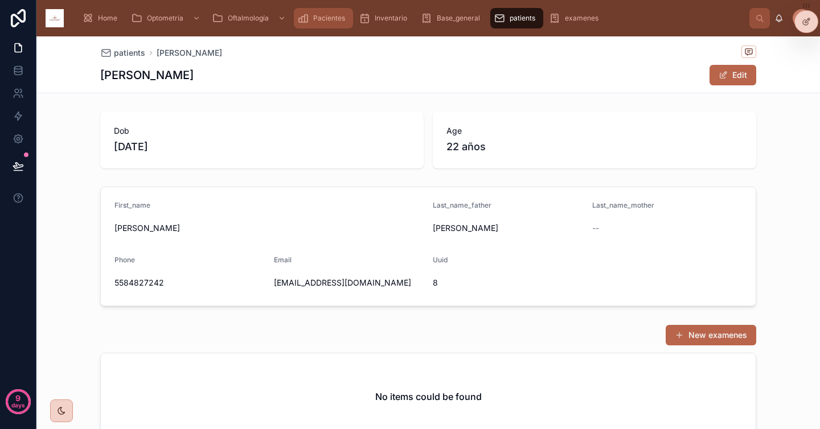
click at [302, 23] on icon "scrollable content" at bounding box center [302, 18] width 11 height 11
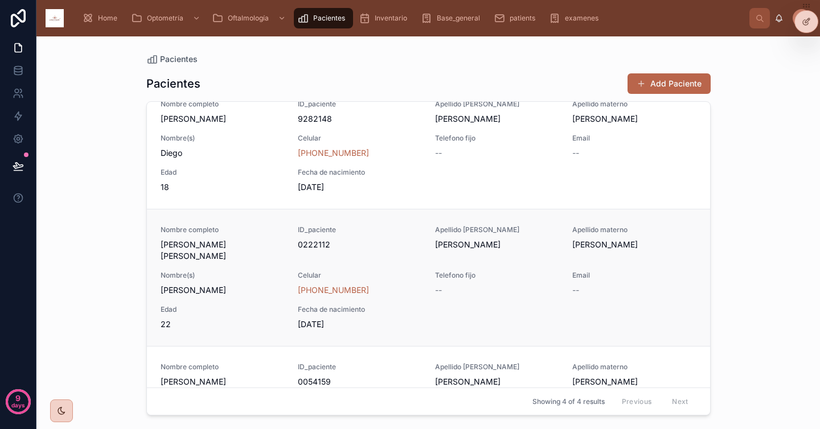
scroll to position [22, 0]
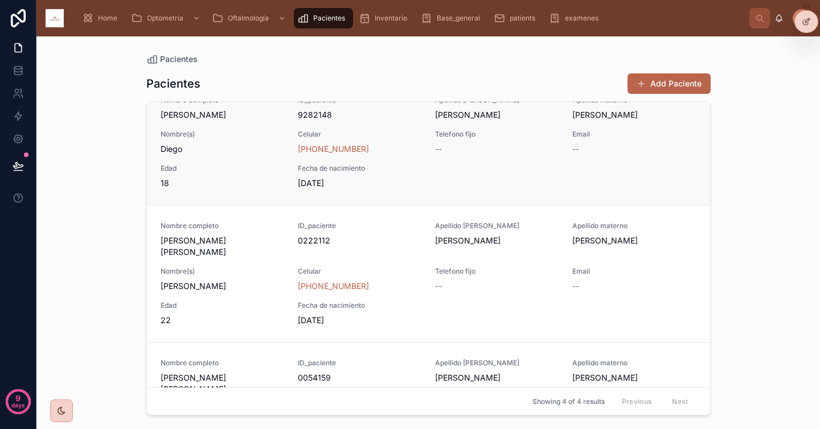
click at [526, 184] on div "Nombre completo Vázquez Trejo Diego ID_paciente 9282148 Apellido paterno Vázque…" at bounding box center [429, 142] width 536 height 93
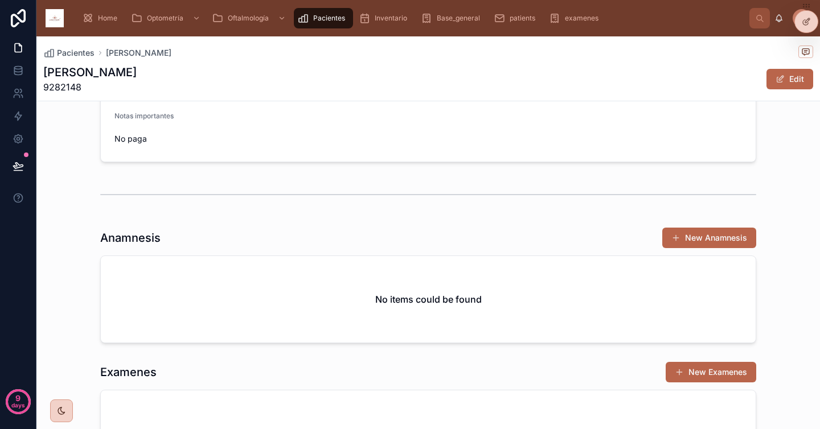
scroll to position [327, 0]
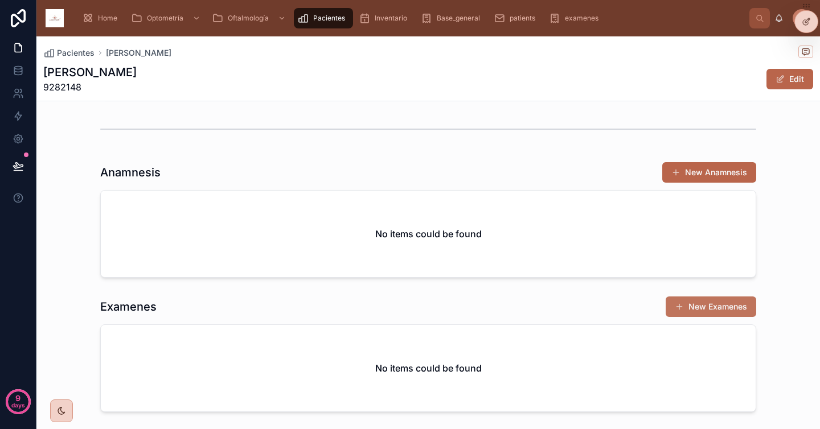
click at [717, 314] on button "New Examenes" at bounding box center [711, 307] width 91 height 20
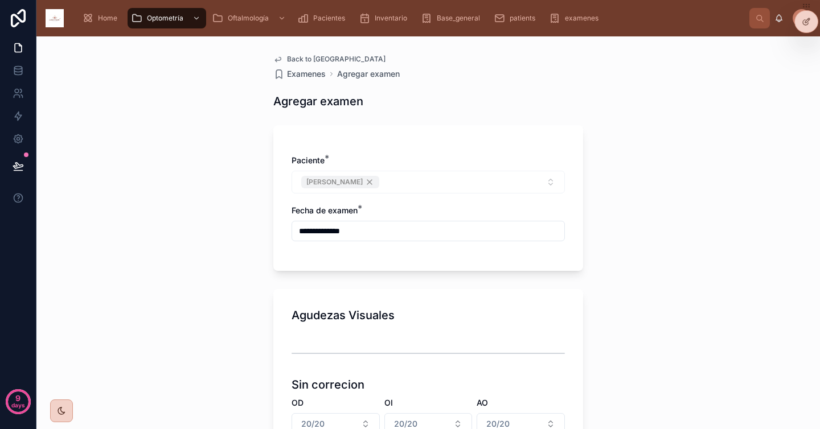
click at [485, 155] on div "Paciente *" at bounding box center [428, 160] width 273 height 11
click at [806, 25] on icon at bounding box center [805, 22] width 5 height 5
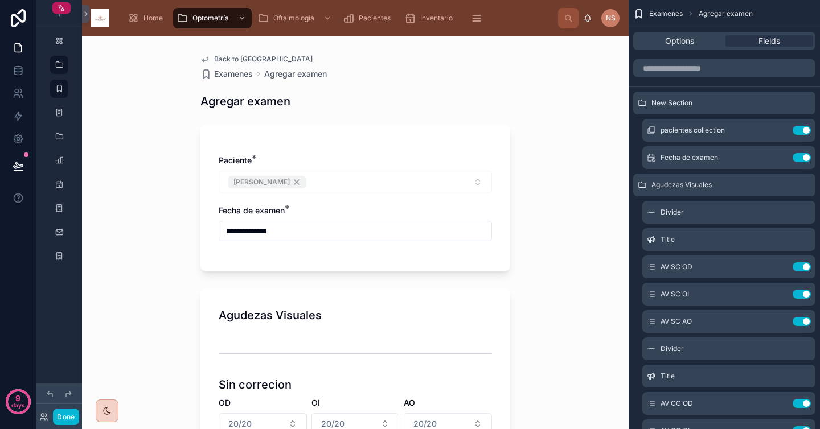
click at [465, 145] on div "**********" at bounding box center [355, 198] width 310 height 146
click at [779, 133] on icon "scrollable content" at bounding box center [778, 130] width 9 height 9
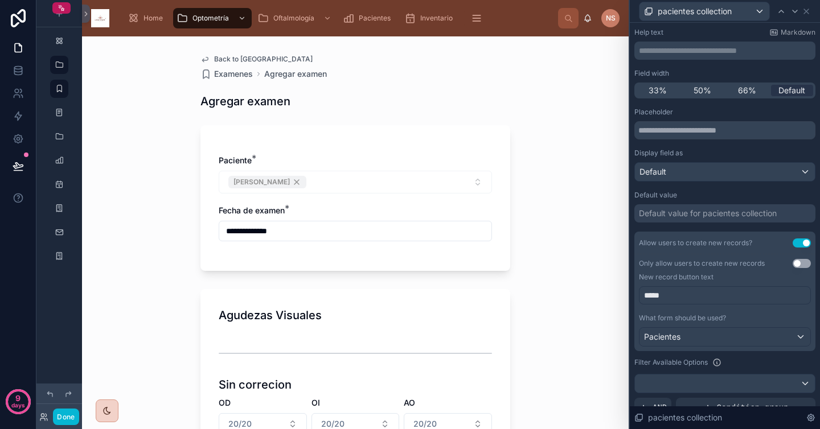
scroll to position [64, 0]
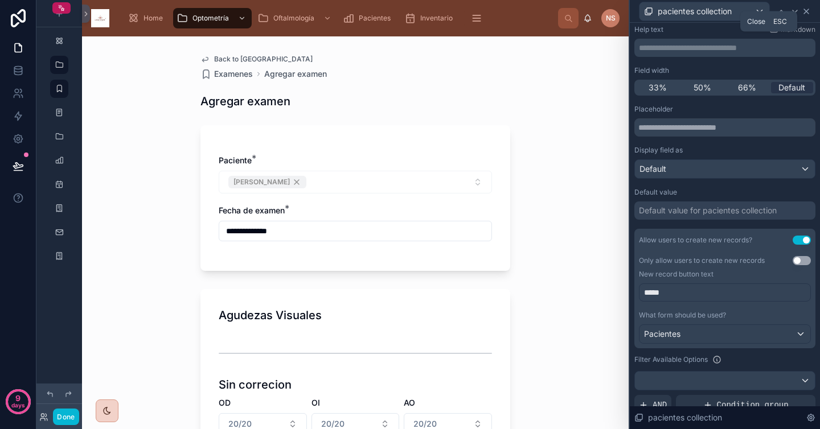
click at [808, 10] on icon at bounding box center [806, 11] width 9 height 9
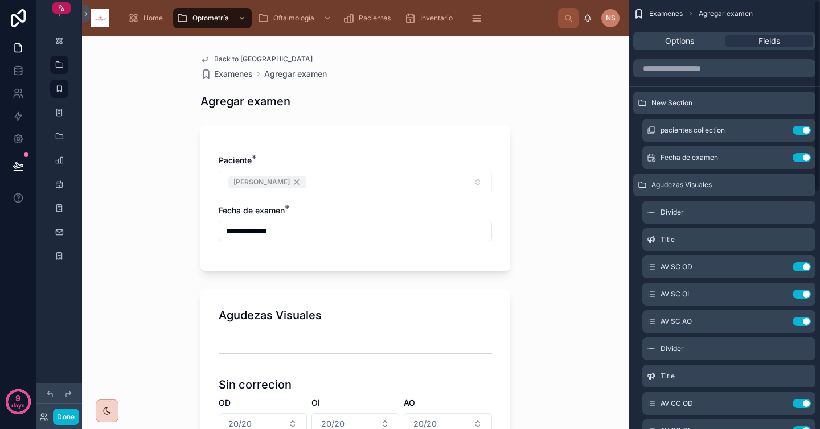
click at [552, 138] on div "**********" at bounding box center [355, 232] width 547 height 393
click at [480, 13] on icon "scrollable content" at bounding box center [476, 18] width 11 height 11
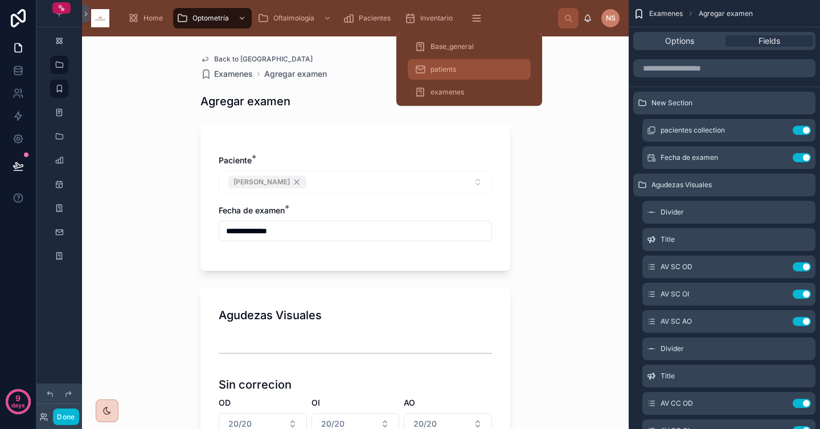
click at [463, 68] on div "patients" at bounding box center [469, 69] width 109 height 18
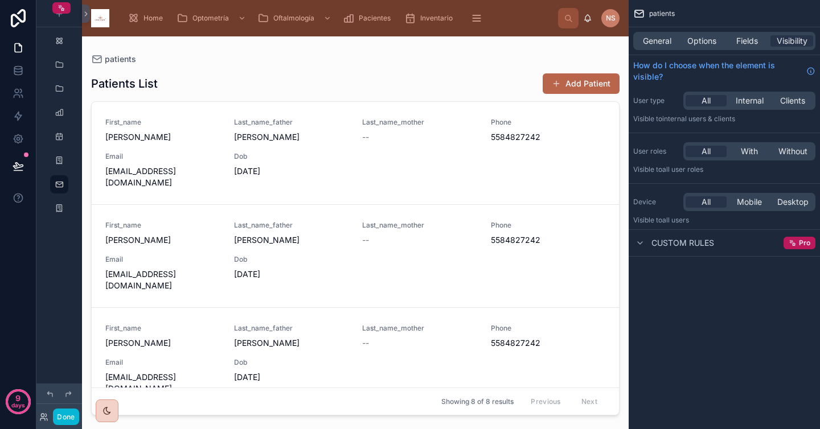
click at [457, 180] on div at bounding box center [355, 225] width 547 height 379
click at [449, 151] on div "First_name [PERSON_NAME] Last_name_father [PERSON_NAME] Last_name_mother -- Pho…" at bounding box center [355, 153] width 500 height 71
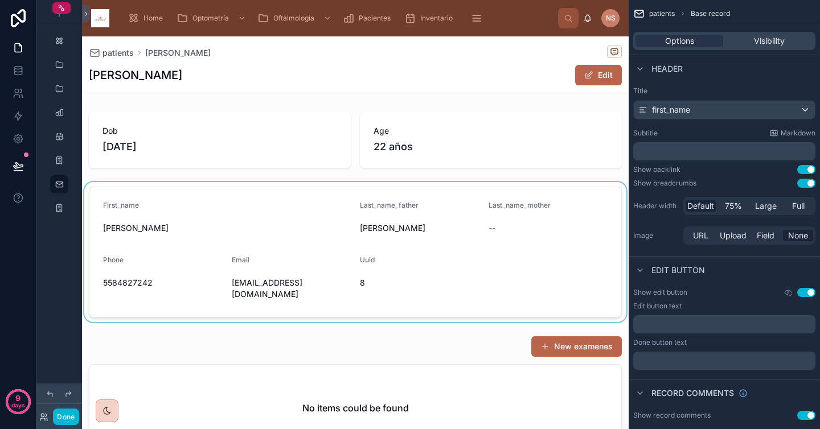
scroll to position [115, 0]
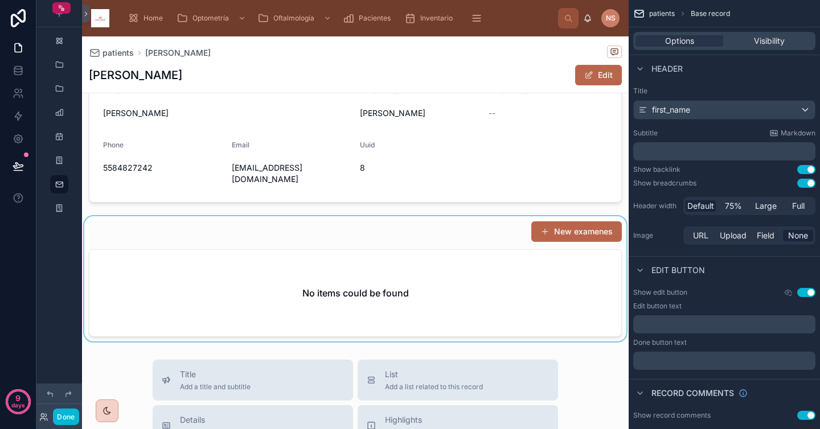
click at [457, 229] on div at bounding box center [355, 278] width 547 height 125
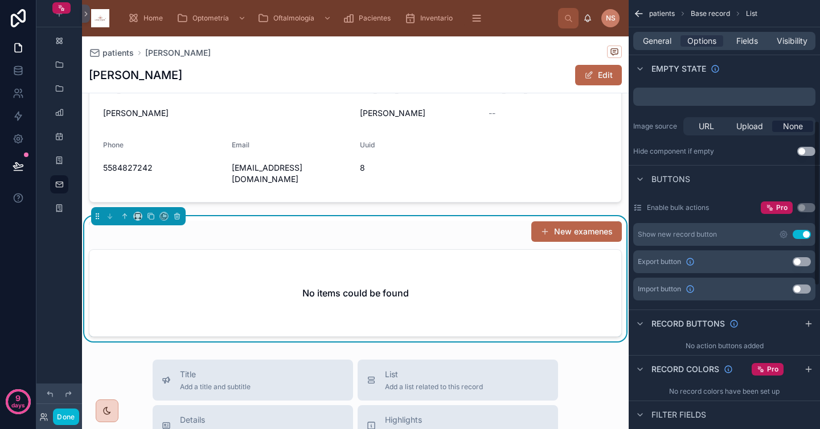
scroll to position [314, 0]
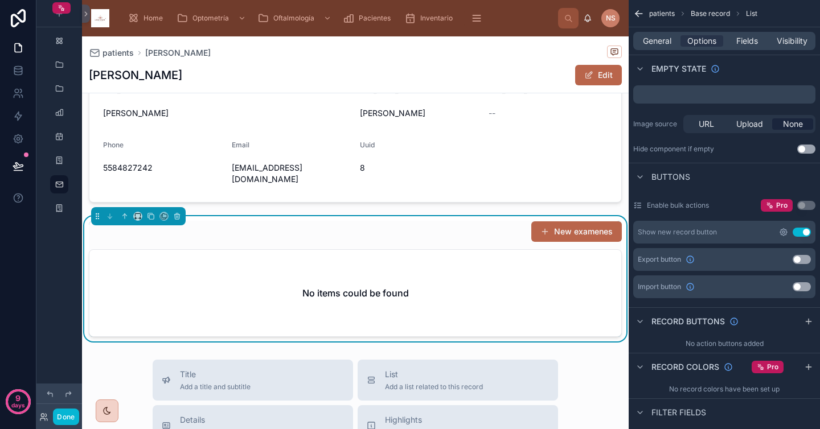
click at [783, 233] on icon "scrollable content" at bounding box center [783, 232] width 9 height 9
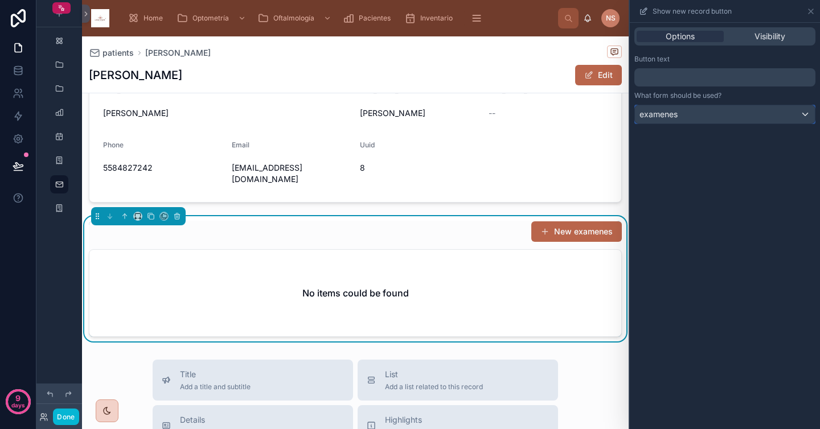
click at [732, 118] on div "examenes" at bounding box center [725, 114] width 180 height 18
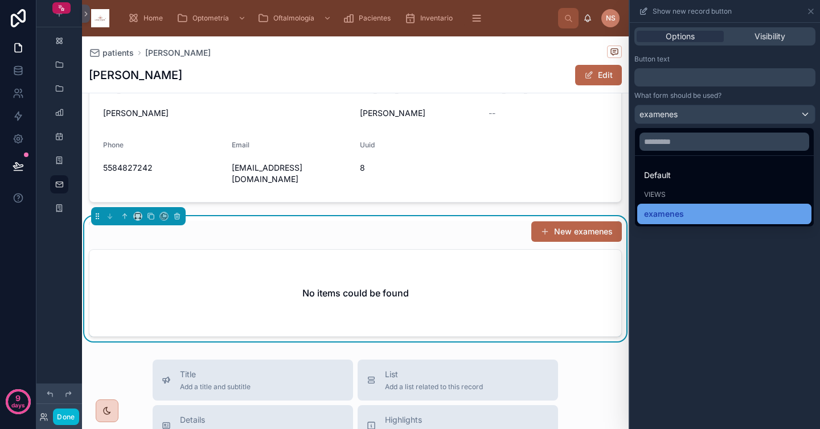
click at [695, 216] on div "examenes" at bounding box center [724, 214] width 161 height 14
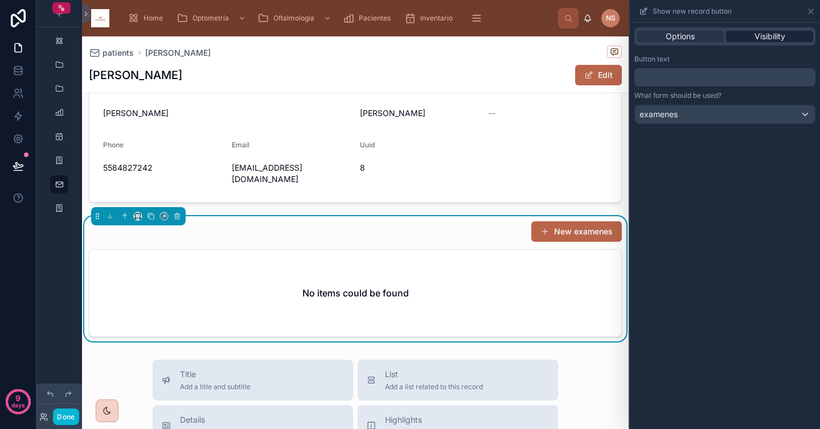
click at [754, 33] on span "Visibility" at bounding box center [769, 36] width 31 height 11
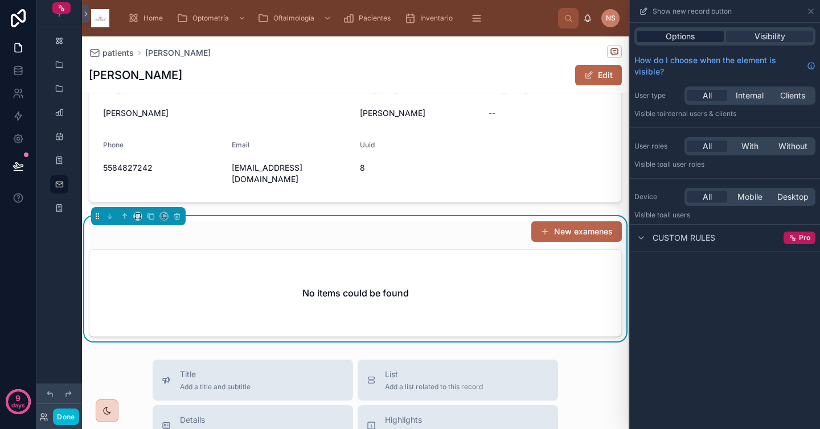
click at [709, 31] on div "Options" at bounding box center [680, 36] width 87 height 11
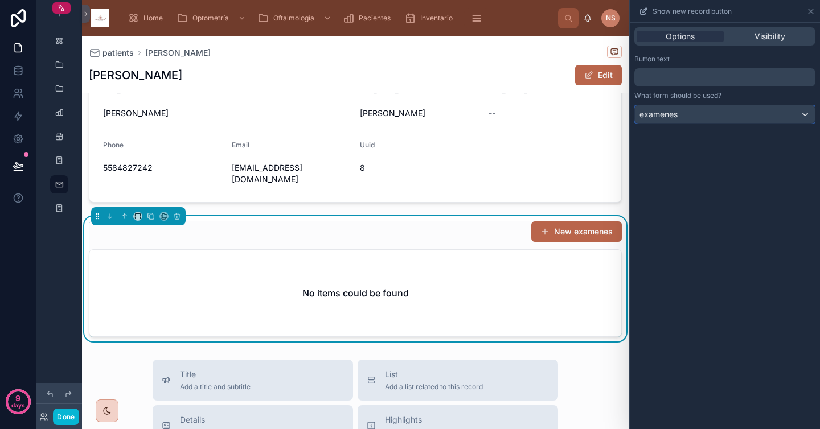
click at [714, 123] on div "examenes" at bounding box center [725, 114] width 180 height 18
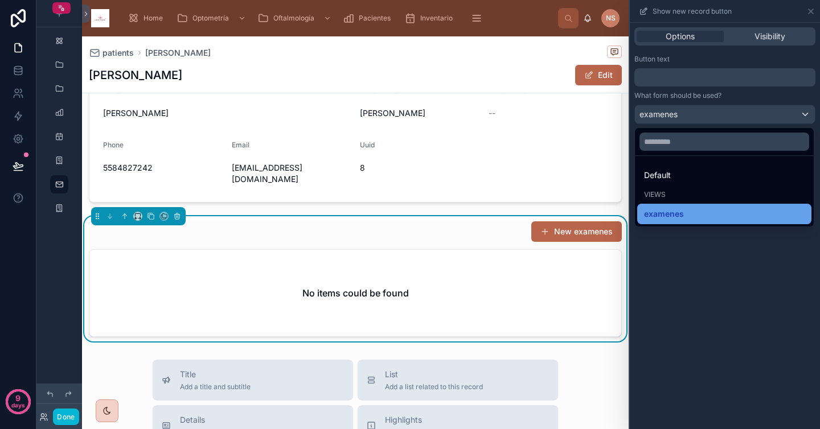
click at [782, 210] on div "examenes" at bounding box center [724, 214] width 161 height 14
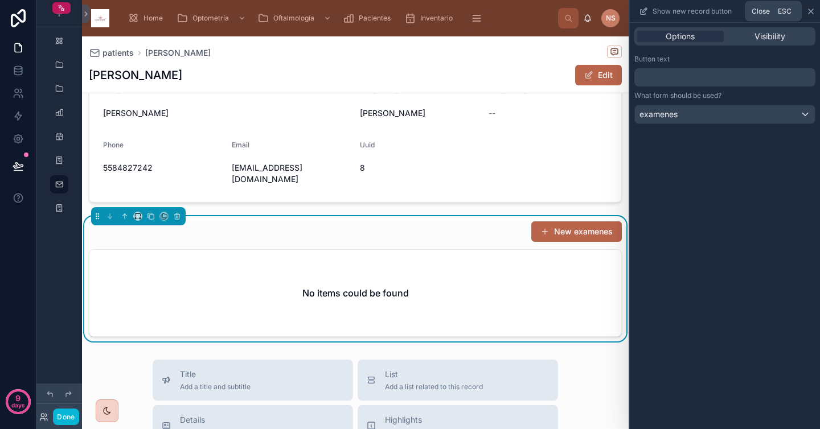
click at [812, 11] on icon at bounding box center [810, 11] width 9 height 9
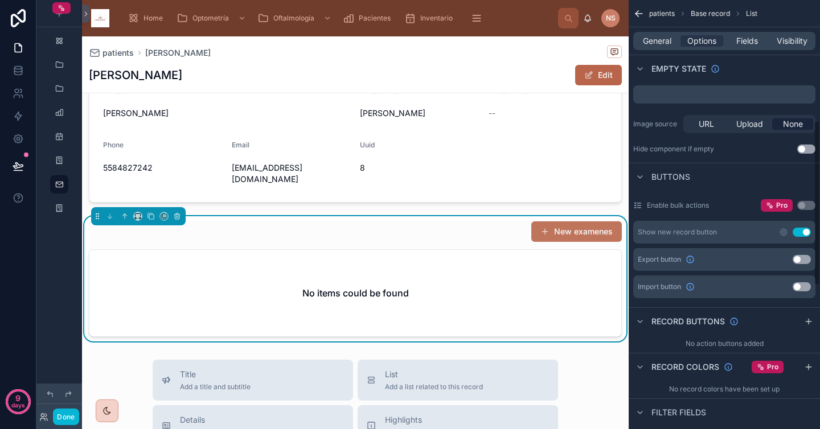
click at [588, 221] on button "New examenes" at bounding box center [576, 231] width 91 height 20
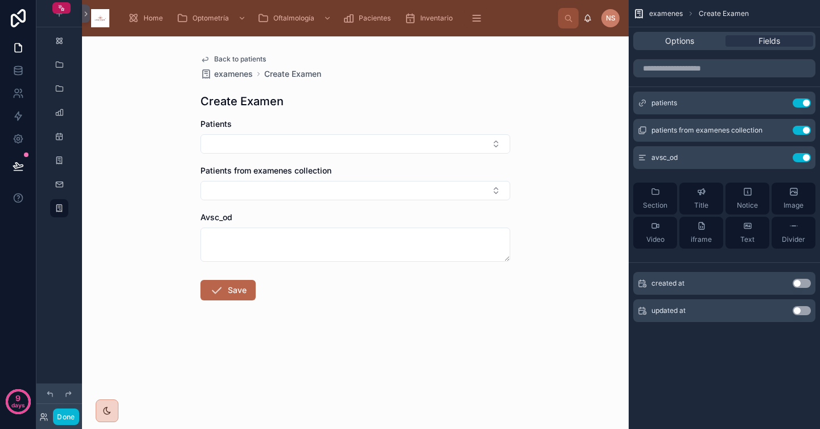
click at [448, 108] on div "Create Examen" at bounding box center [355, 101] width 310 height 16
click at [778, 130] on icon "scrollable content" at bounding box center [778, 130] width 9 height 9
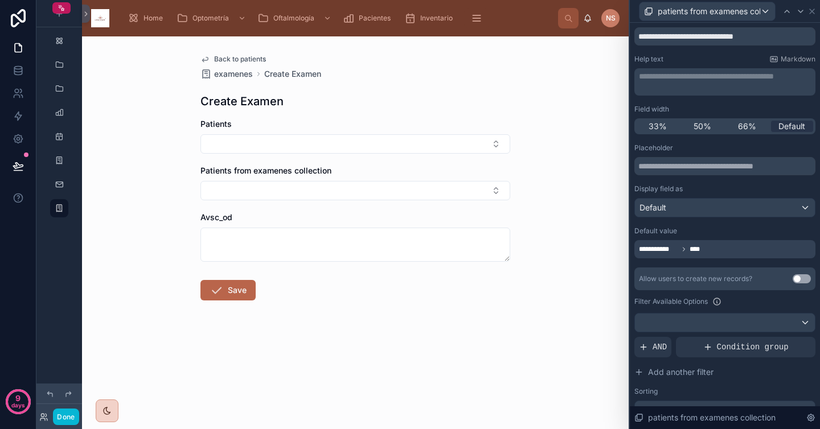
scroll to position [35, 0]
click at [796, 276] on button "Use setting" at bounding box center [802, 277] width 18 height 9
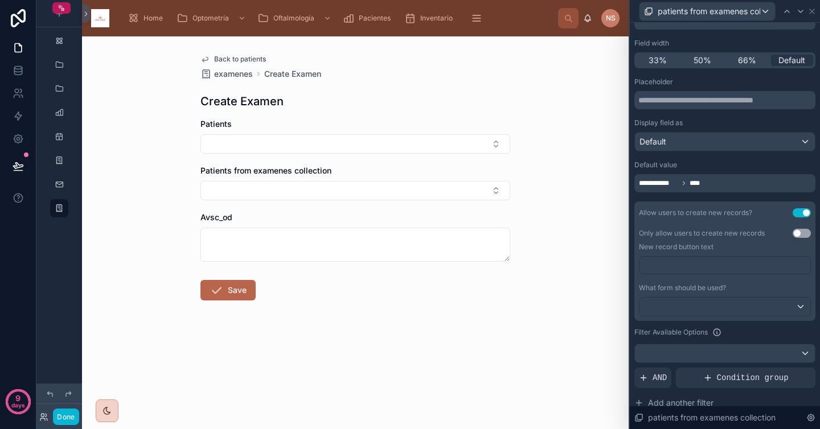
scroll to position [102, 0]
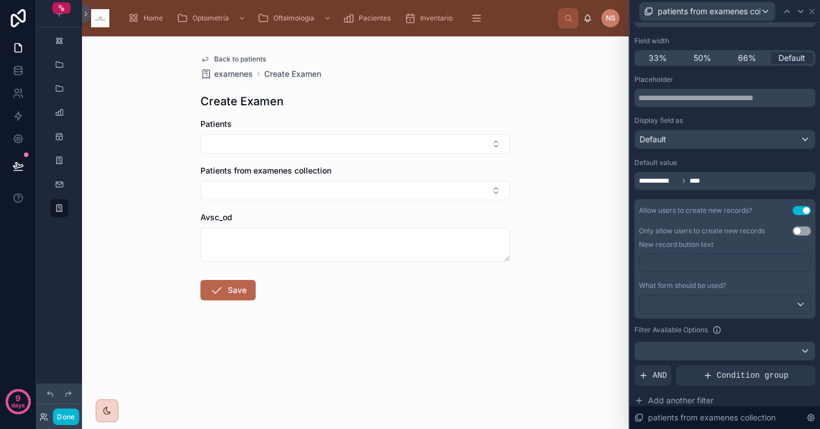
click at [750, 257] on p "﻿" at bounding box center [726, 262] width 164 height 11
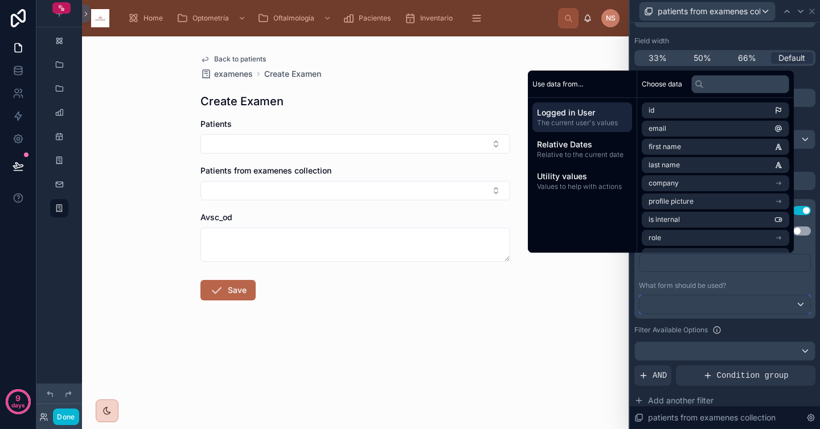
click at [750, 311] on div at bounding box center [724, 305] width 171 height 18
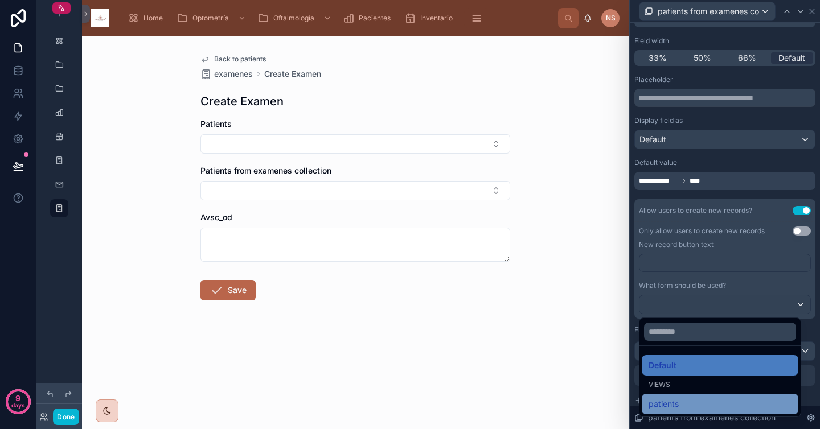
click at [683, 403] on div "patients" at bounding box center [720, 404] width 143 height 14
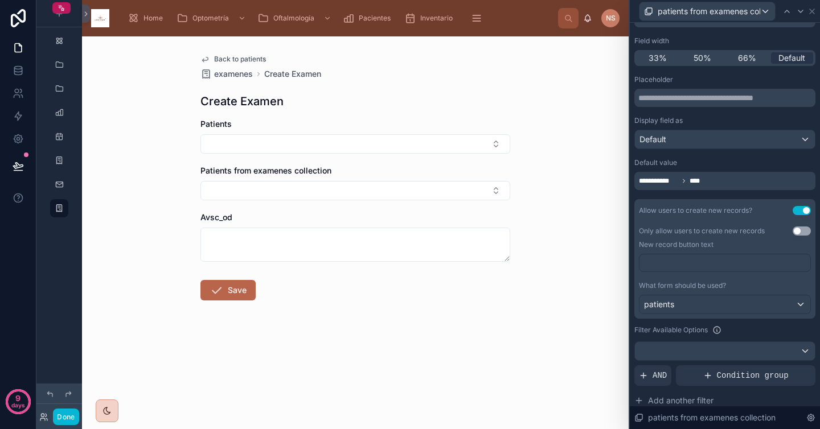
click at [692, 268] on p "﻿" at bounding box center [726, 262] width 164 height 11
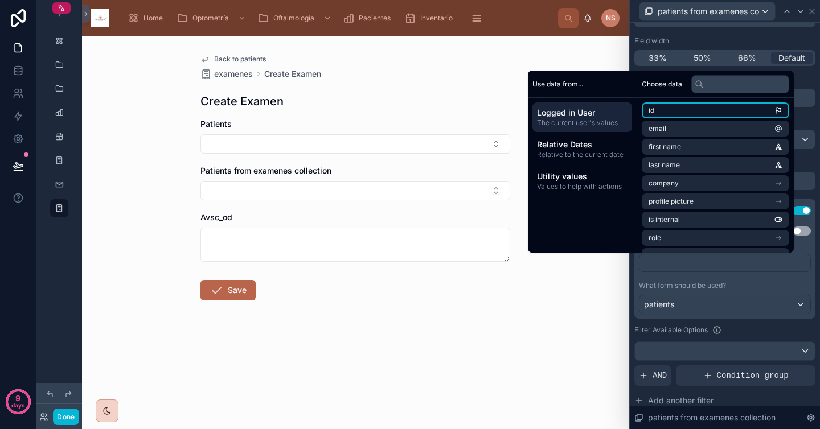
click at [707, 110] on li "id" at bounding box center [715, 110] width 147 height 16
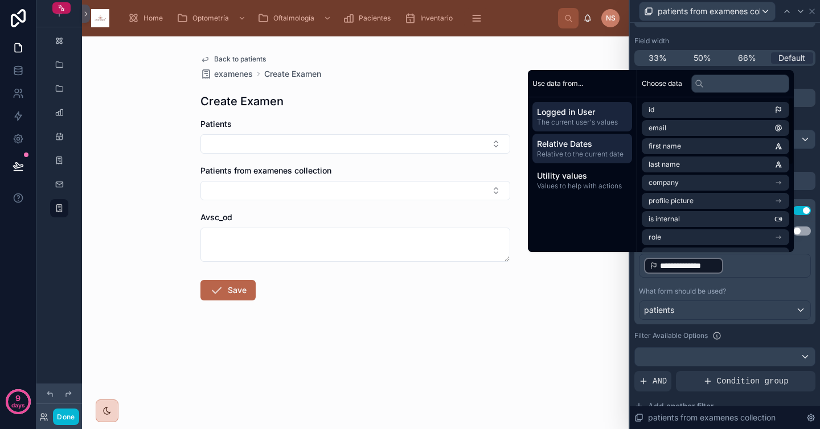
click at [597, 151] on span "Relative to the current date" at bounding box center [582, 154] width 91 height 9
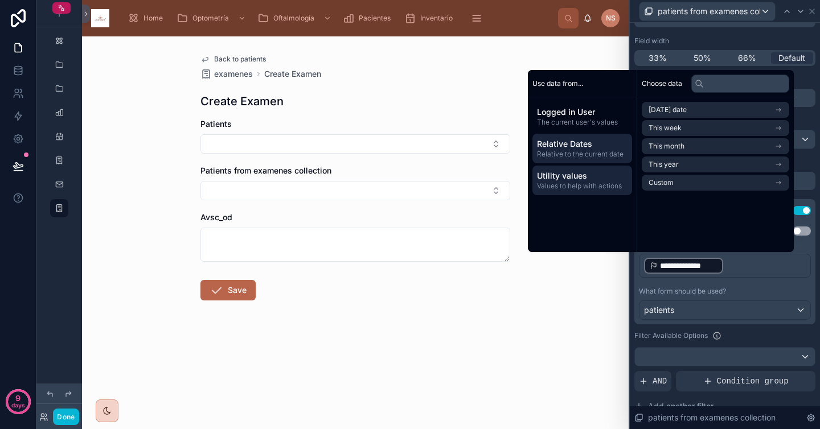
click at [584, 174] on span "Utility values" at bounding box center [582, 175] width 91 height 11
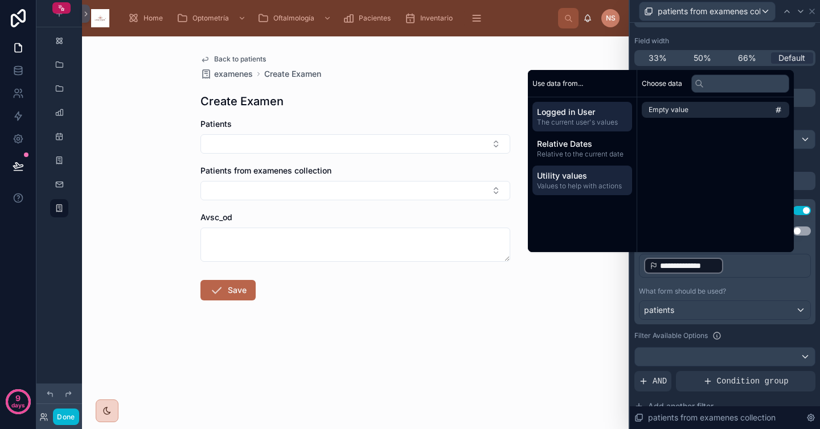
click at [572, 121] on span "The current user's values" at bounding box center [582, 122] width 91 height 9
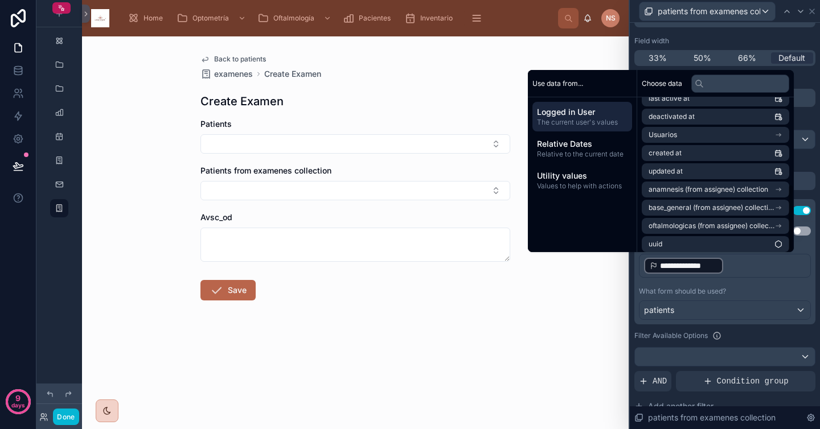
scroll to position [198, 0]
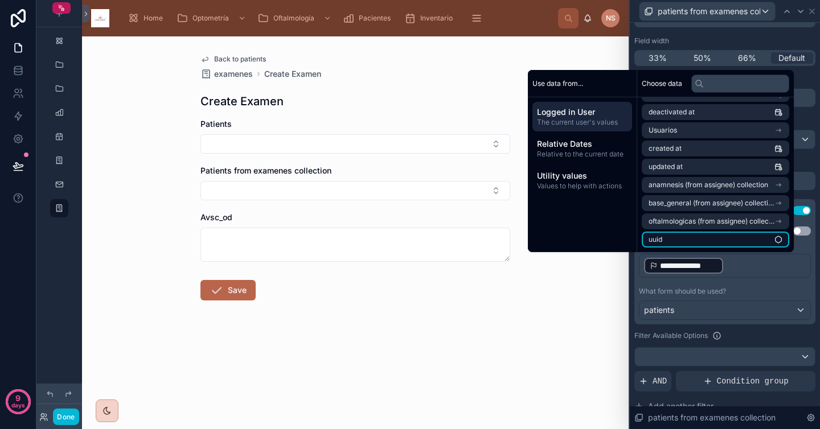
click at [699, 237] on li "uuid" at bounding box center [715, 240] width 147 height 16
click at [778, 262] on p "**********" at bounding box center [726, 266] width 164 height 18
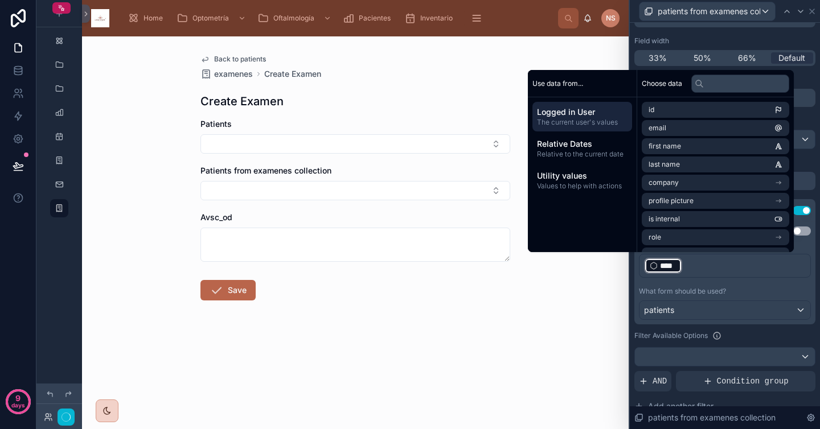
scroll to position [102, 0]
click at [753, 293] on div "What form should be used?" at bounding box center [725, 291] width 172 height 9
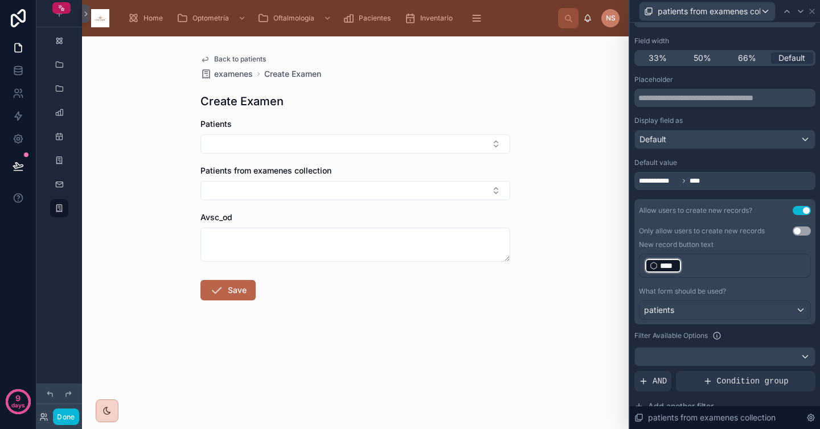
click at [733, 159] on div "Default value" at bounding box center [724, 162] width 181 height 9
click at [567, 160] on div "Back to patients examenes Create Examen Create Examen Patients Patients from ex…" at bounding box center [355, 232] width 547 height 393
click at [335, 116] on div "Back to patients examenes Create Examen Create Examen Patients Patients from ex…" at bounding box center [355, 204] width 328 height 337
click at [237, 60] on span "Back to patients" at bounding box center [240, 59] width 52 height 9
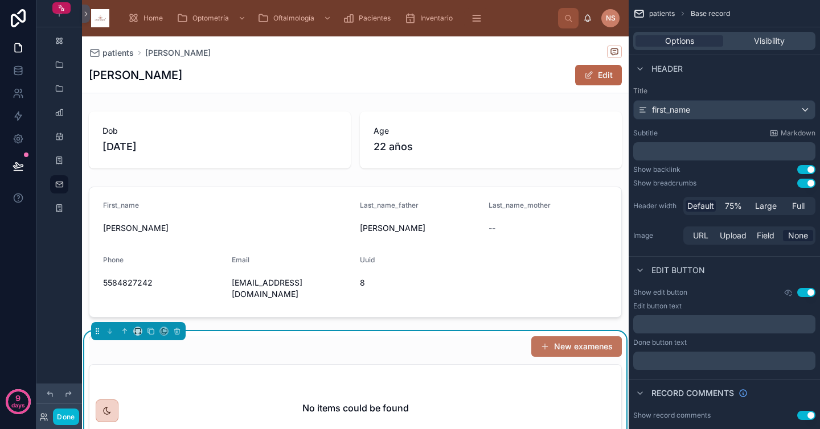
click at [540, 342] on span at bounding box center [544, 346] width 9 height 9
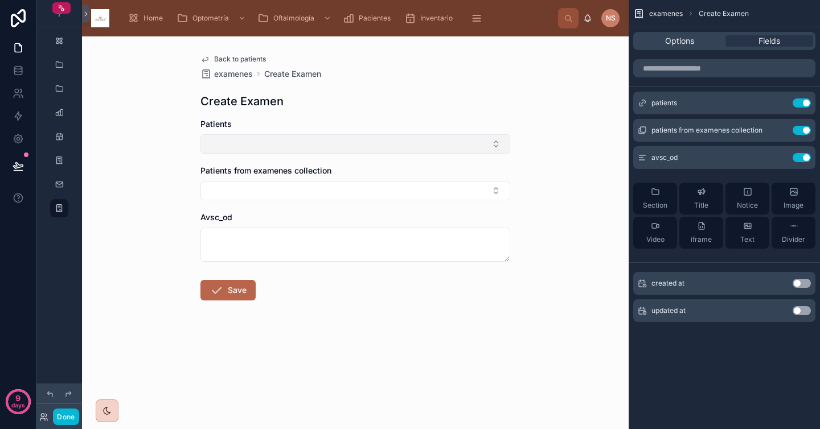
click at [443, 138] on button "Select Button" at bounding box center [355, 143] width 310 height 19
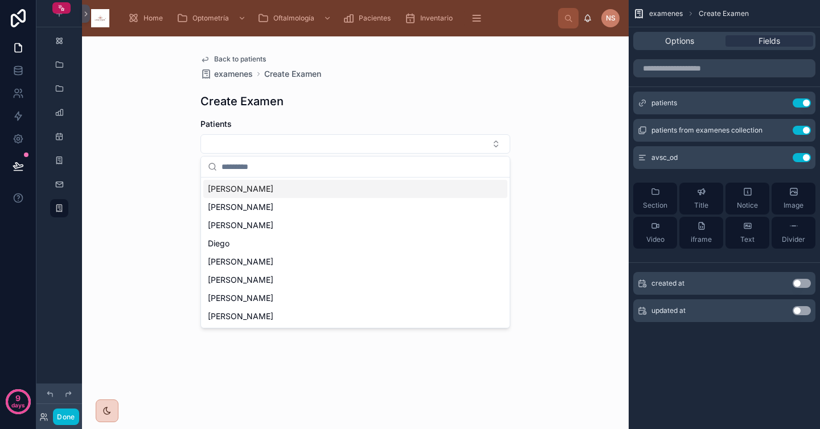
click at [574, 124] on div "Back to patients examenes Create Examen Create Examen Patients Patients from ex…" at bounding box center [355, 232] width 547 height 393
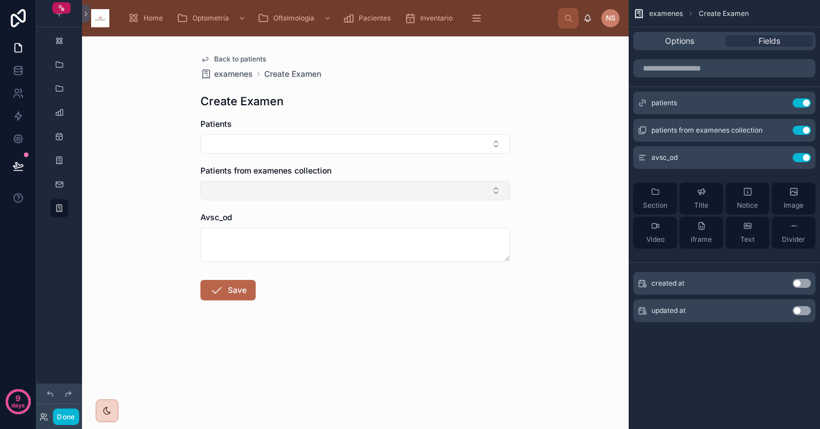
click at [473, 185] on button "Select Button" at bounding box center [355, 190] width 310 height 19
click at [595, 190] on div "Back to patients examenes Create Examen Create Examen Patients Patients from ex…" at bounding box center [355, 232] width 547 height 393
click at [218, 60] on span "Back to patients" at bounding box center [240, 59] width 52 height 9
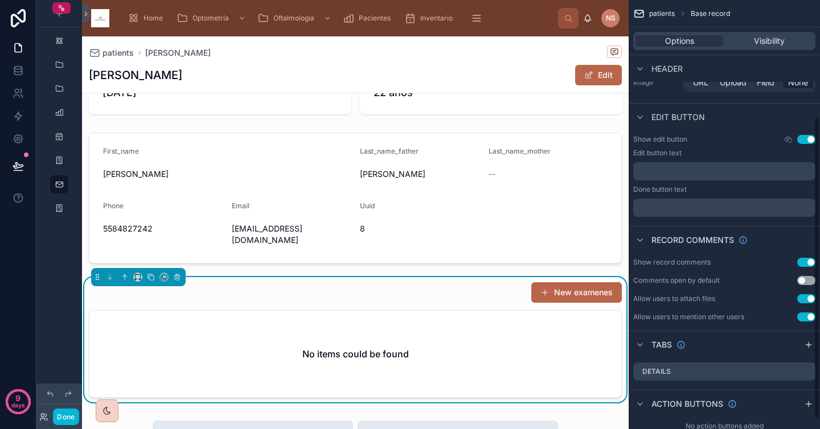
scroll to position [178, 0]
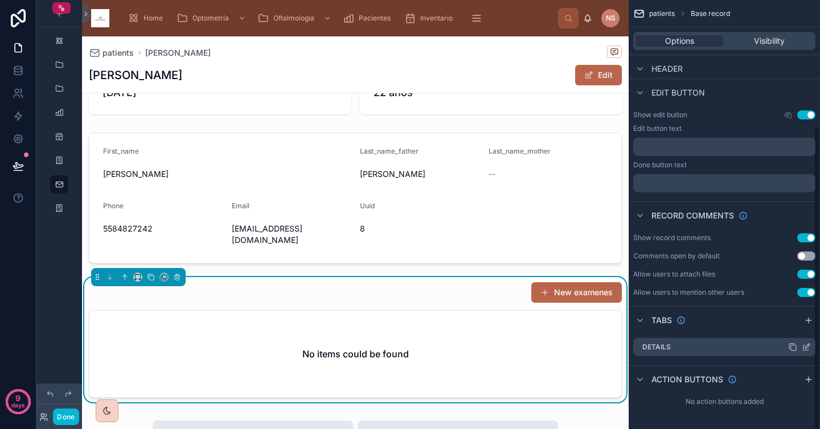
click at [670, 345] on div "Details" at bounding box center [724, 347] width 182 height 18
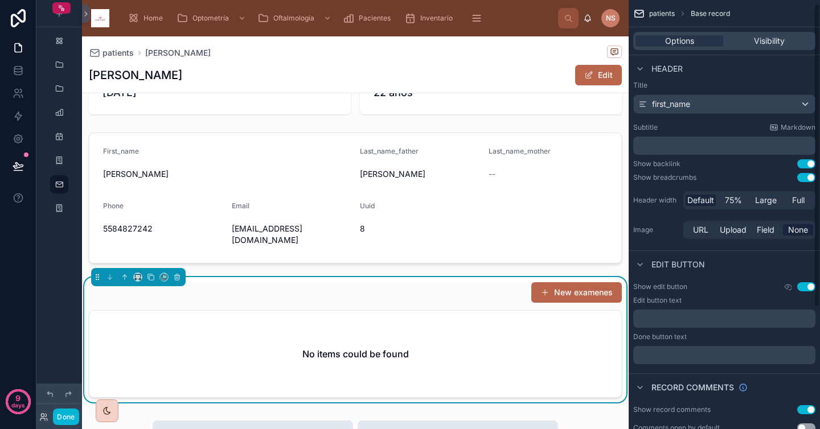
scroll to position [0, 0]
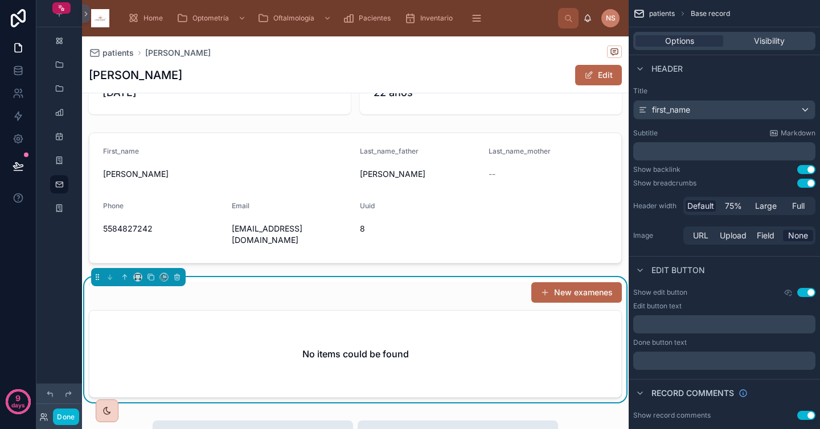
click at [482, 287] on div "New examenes" at bounding box center [355, 293] width 533 height 22
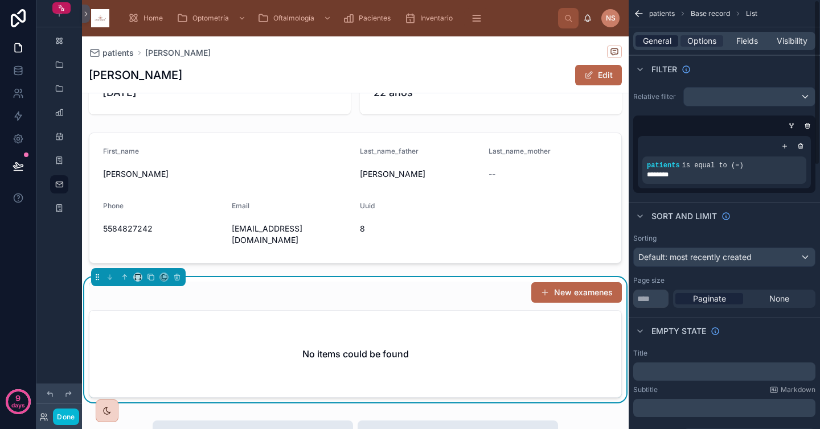
click at [651, 39] on span "General" at bounding box center [657, 40] width 28 height 11
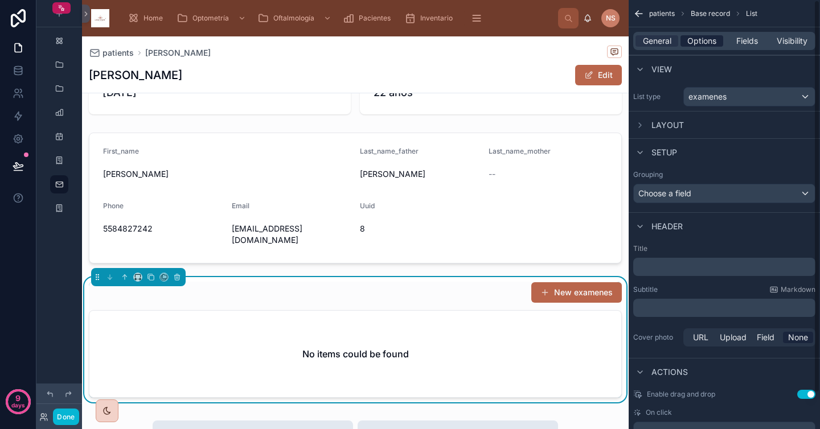
click at [691, 39] on span "Options" at bounding box center [701, 40] width 29 height 11
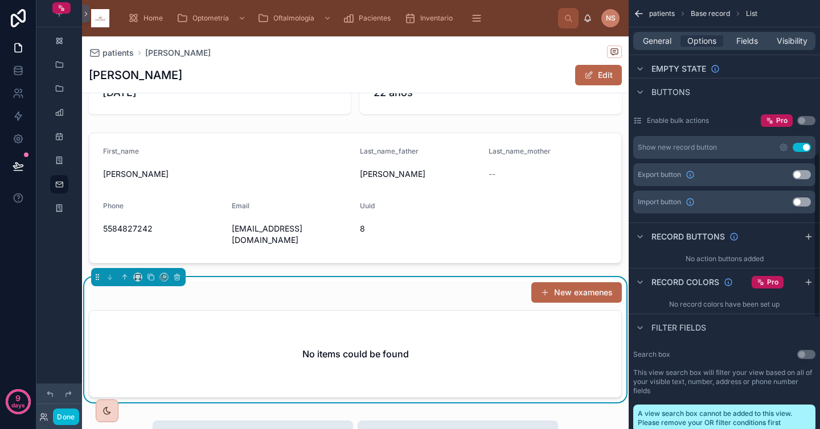
scroll to position [398, 0]
click at [782, 148] on icon "scrollable content" at bounding box center [783, 147] width 9 height 9
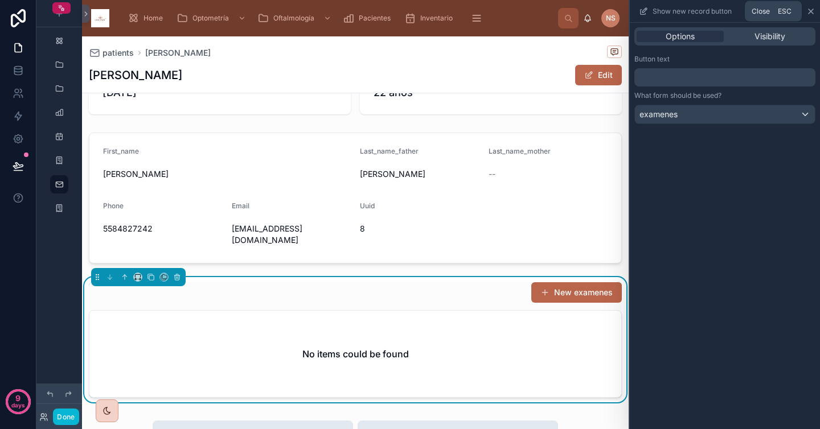
click at [809, 13] on icon at bounding box center [811, 11] width 5 height 5
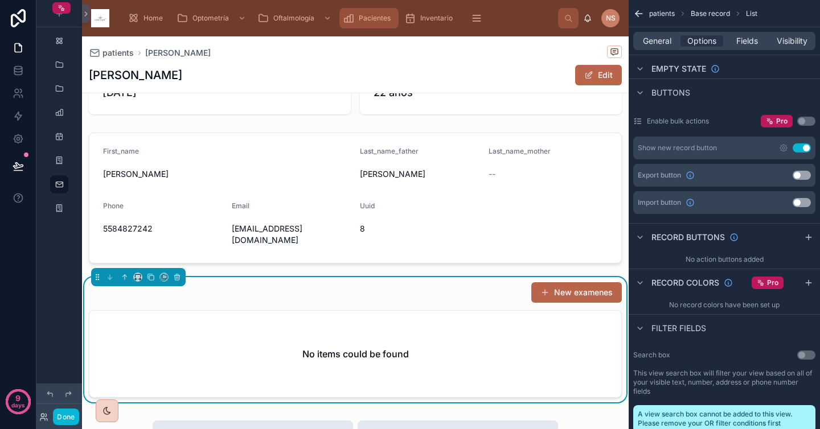
click at [372, 14] on span "Pacientes" at bounding box center [375, 18] width 32 height 9
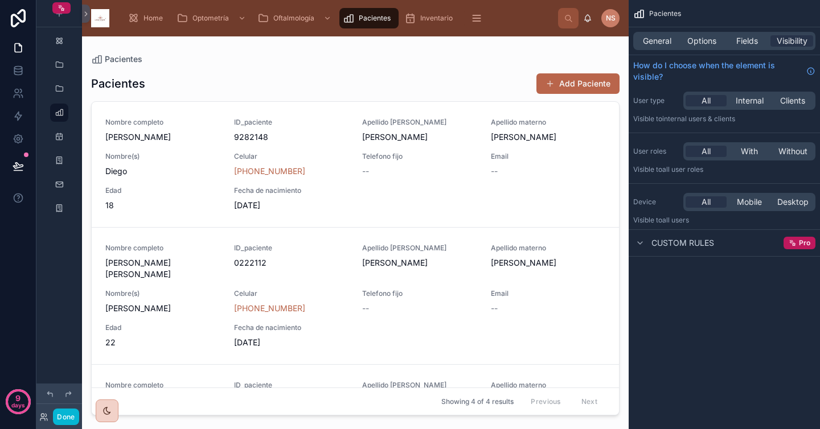
click at [387, 196] on div at bounding box center [355, 225] width 547 height 379
click at [502, 195] on div "Nombre completo Vázquez Trejo Diego ID_paciente 9282148 Apellido paterno Vázque…" at bounding box center [355, 164] width 500 height 93
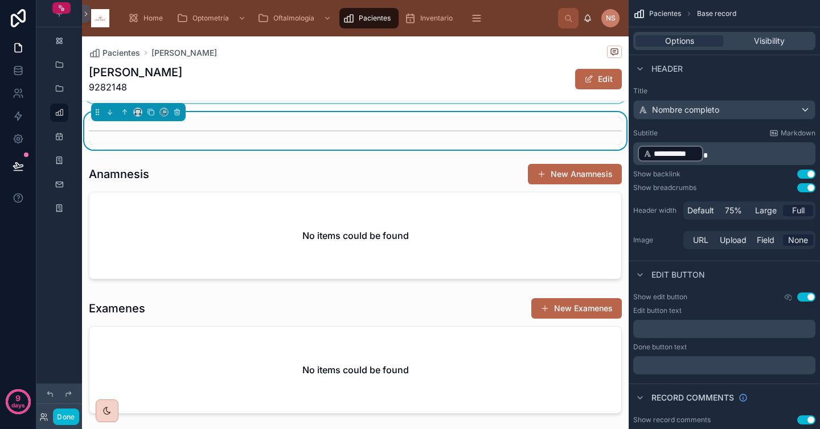
scroll to position [327, 0]
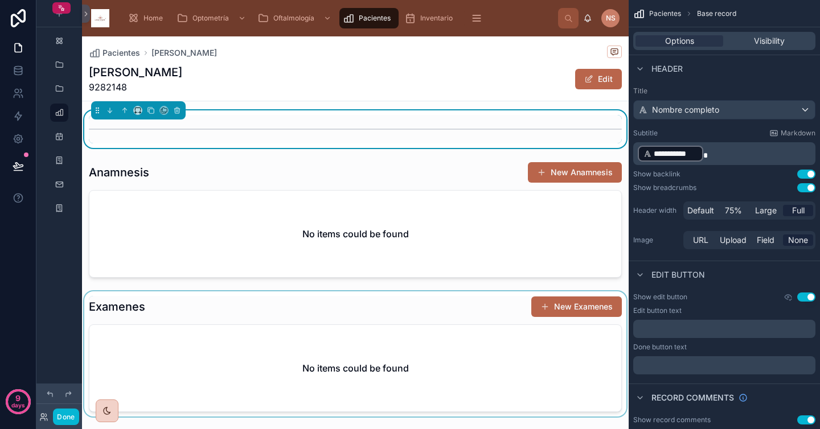
click at [397, 305] on div at bounding box center [355, 354] width 547 height 125
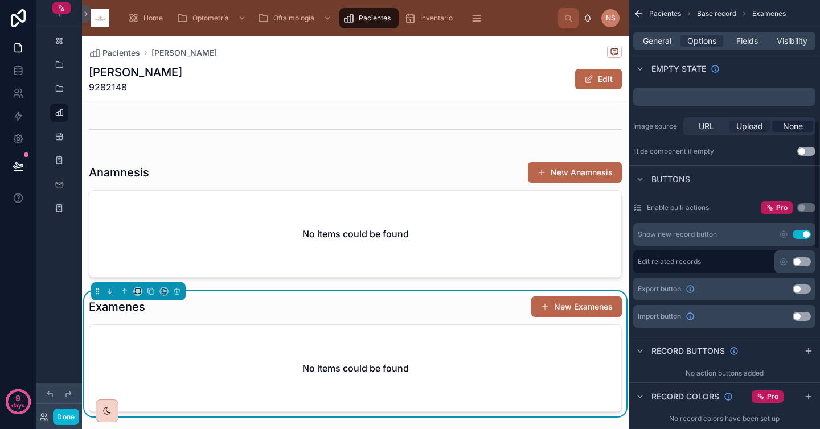
scroll to position [0, 0]
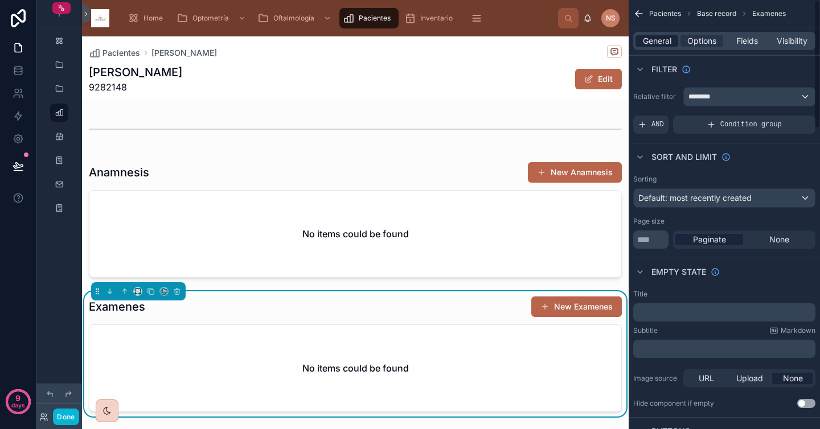
click at [664, 40] on span "General" at bounding box center [657, 40] width 28 height 11
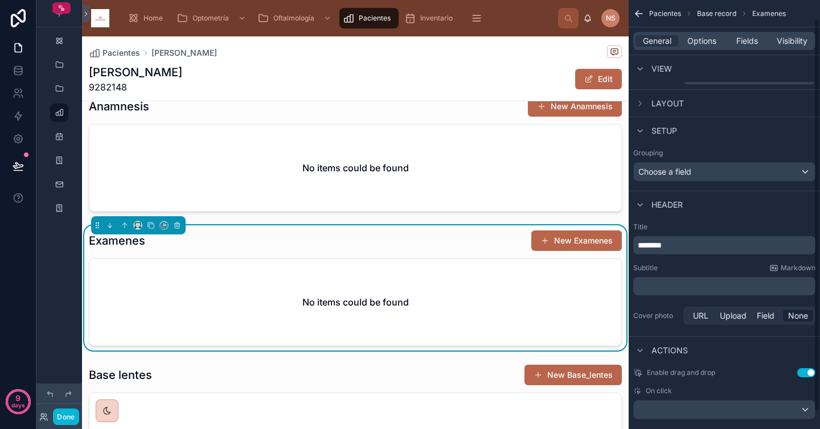
scroll to position [39, 0]
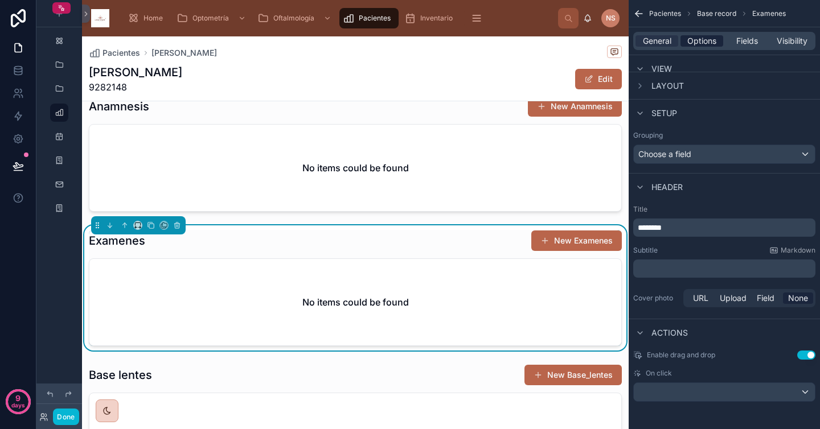
click at [698, 42] on span "Options" at bounding box center [701, 40] width 29 height 11
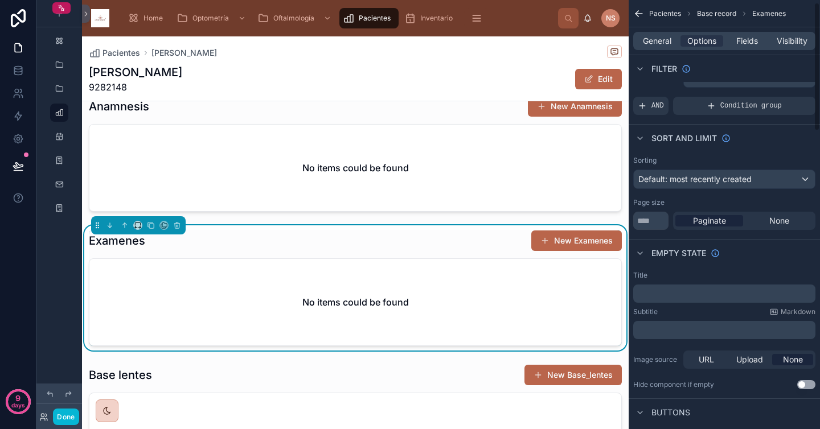
scroll to position [0, 0]
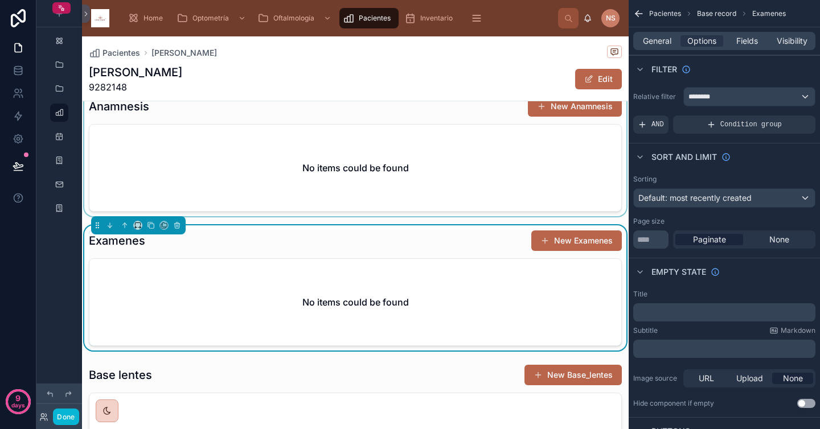
click at [543, 165] on div at bounding box center [355, 153] width 547 height 125
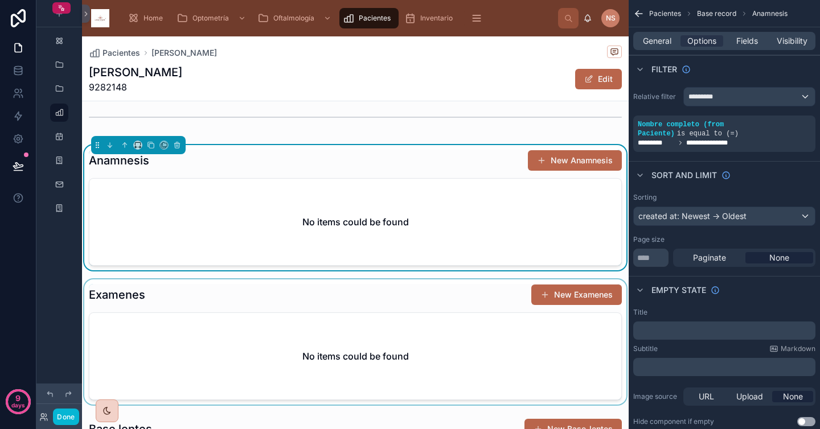
scroll to position [340, 0]
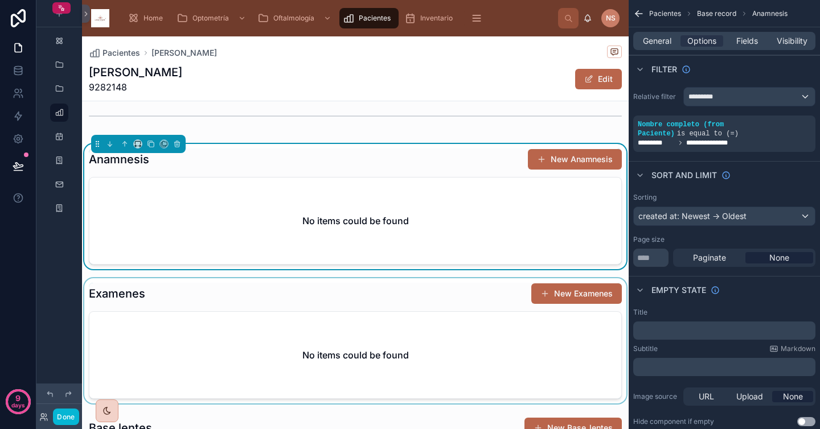
click at [508, 288] on div at bounding box center [355, 340] width 547 height 125
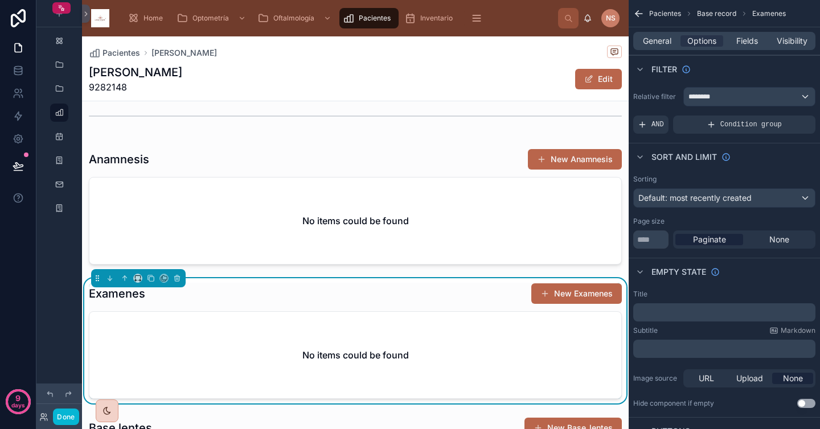
click at [508, 288] on div "Examenes New Examenes" at bounding box center [355, 294] width 533 height 22
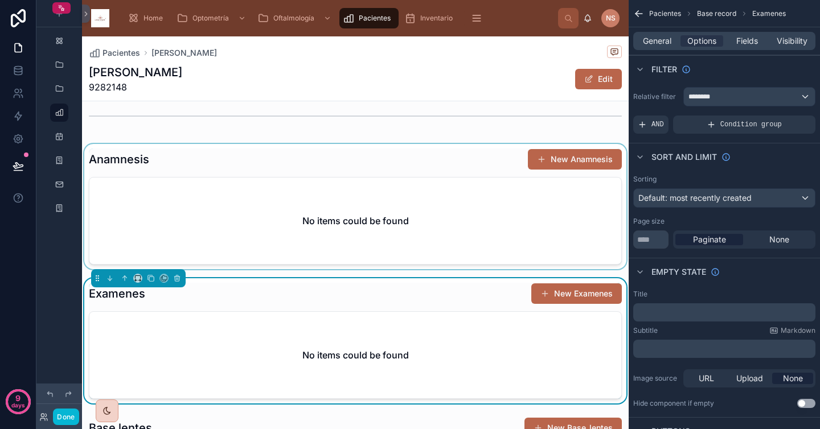
click at [479, 181] on div at bounding box center [355, 206] width 547 height 125
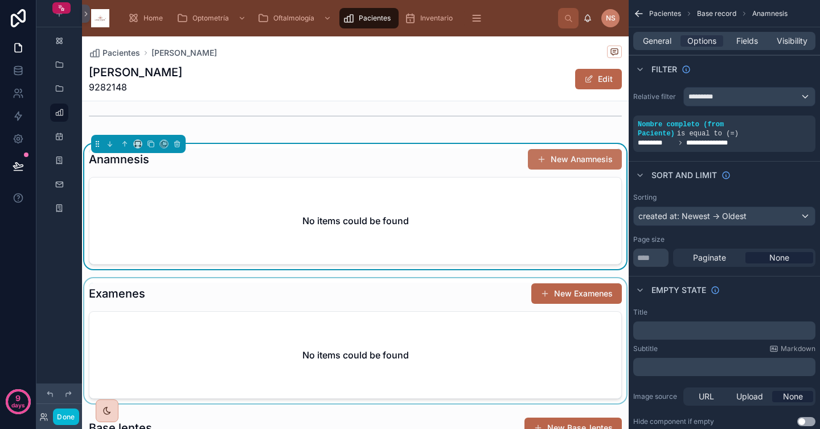
click at [560, 163] on button "New Anamnesis" at bounding box center [575, 159] width 94 height 20
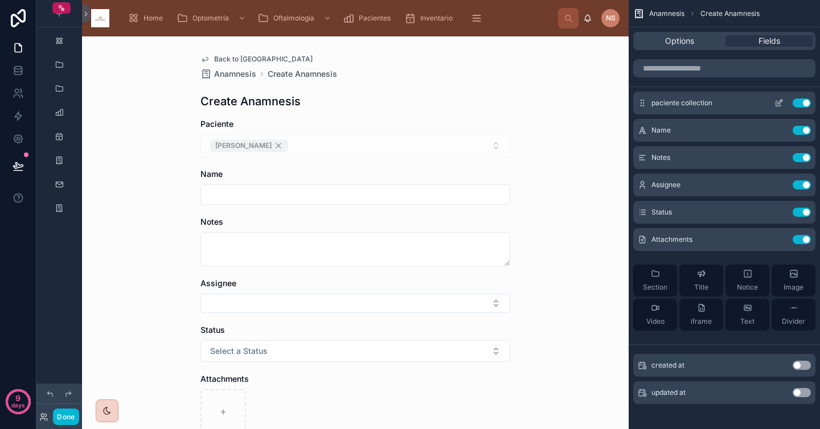
click at [778, 105] on icon "scrollable content" at bounding box center [778, 103] width 9 height 9
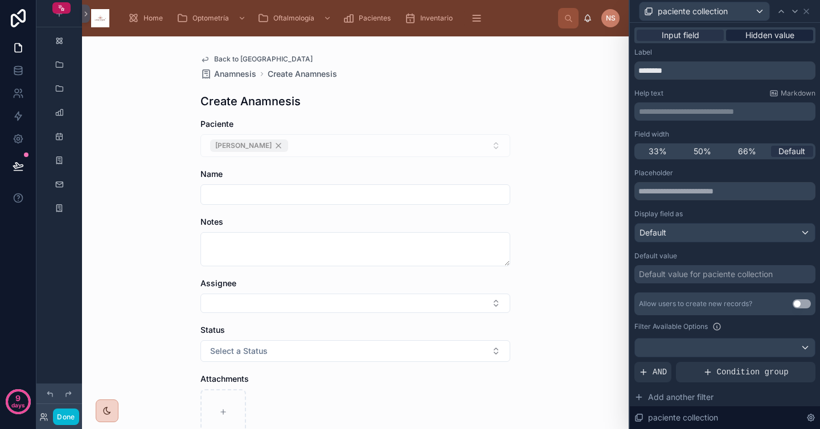
click at [747, 33] on span "Hidden value" at bounding box center [769, 35] width 49 height 11
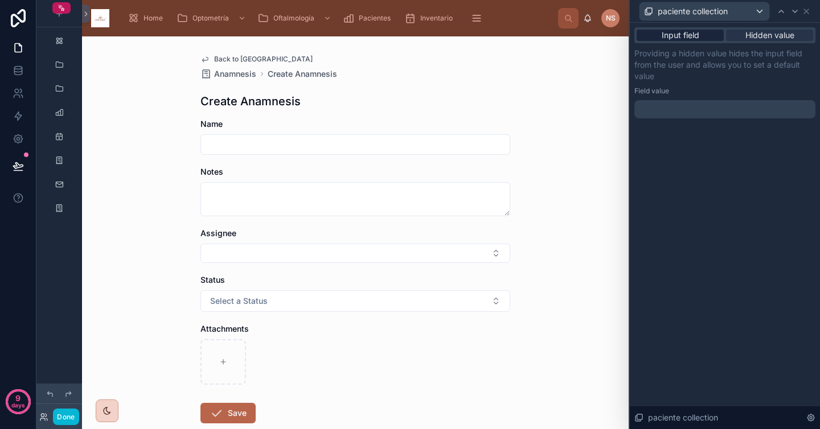
click at [692, 36] on span "Input field" at bounding box center [681, 35] width 38 height 11
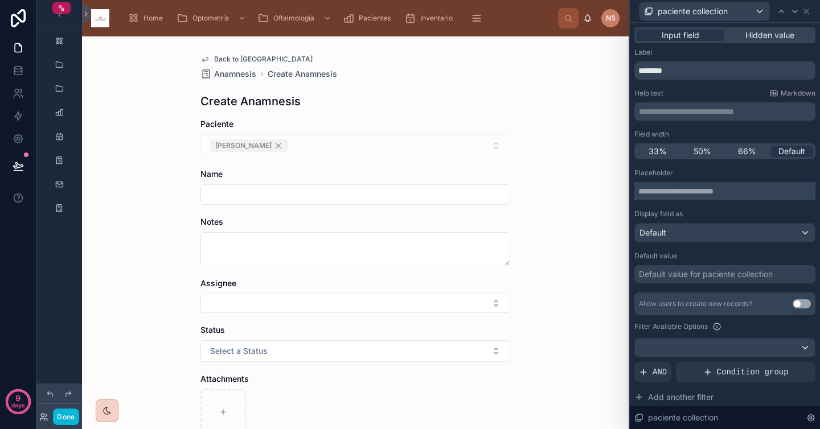
click at [711, 185] on input "text" at bounding box center [724, 191] width 181 height 18
click at [712, 178] on div "Placeholder" at bounding box center [724, 185] width 181 height 32
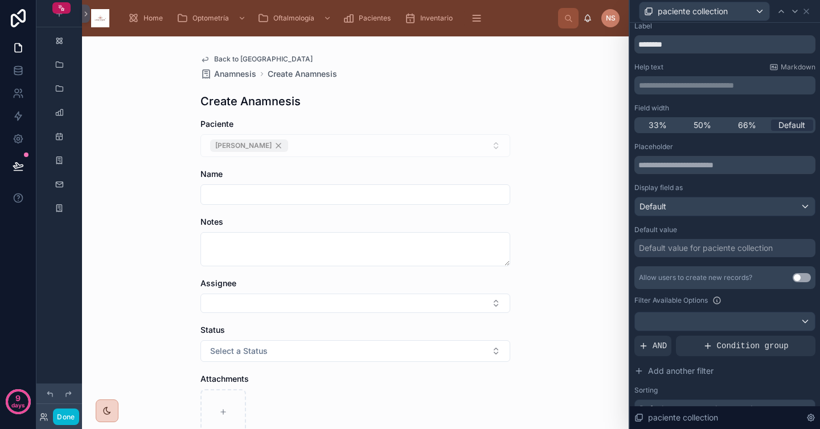
scroll to position [36, 0]
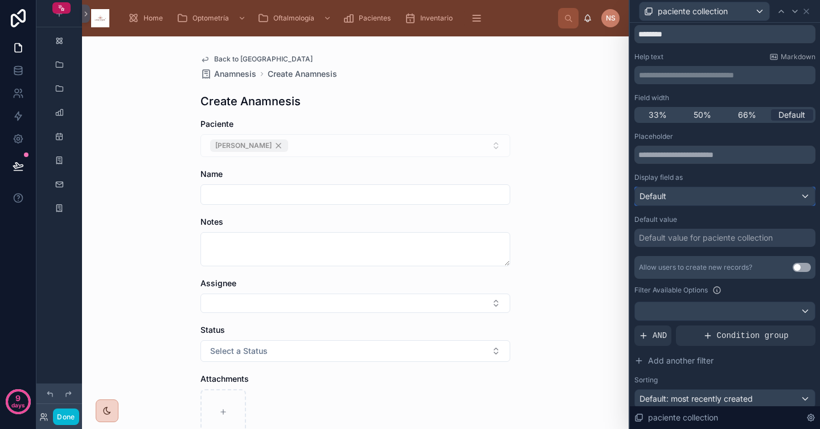
click at [698, 196] on div "Default" at bounding box center [725, 196] width 180 height 18
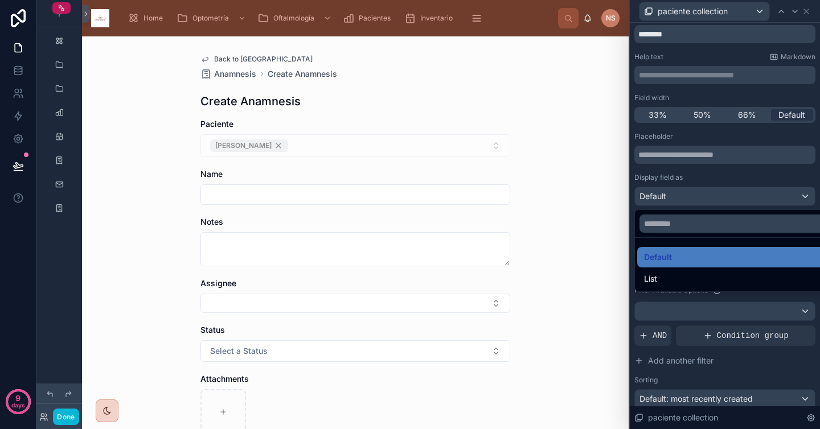
click at [704, 175] on div at bounding box center [725, 214] width 190 height 429
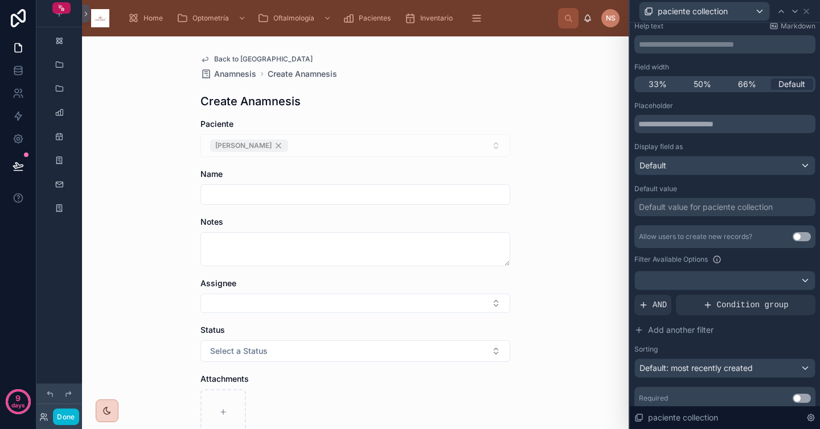
scroll to position [0, 0]
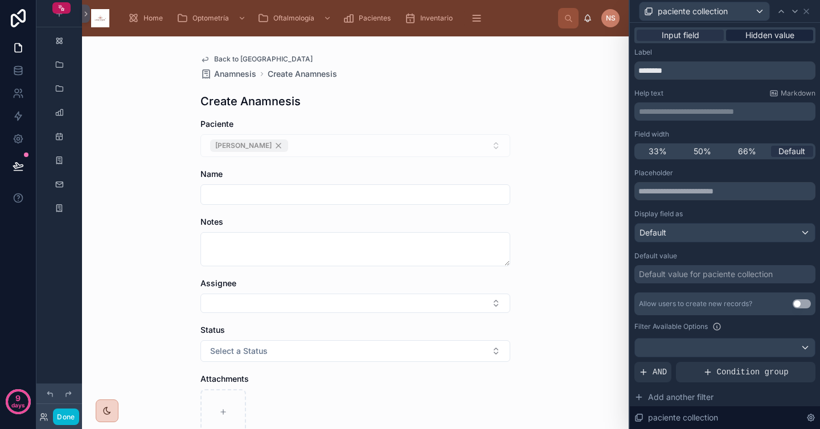
click at [755, 36] on span "Hidden value" at bounding box center [769, 35] width 49 height 11
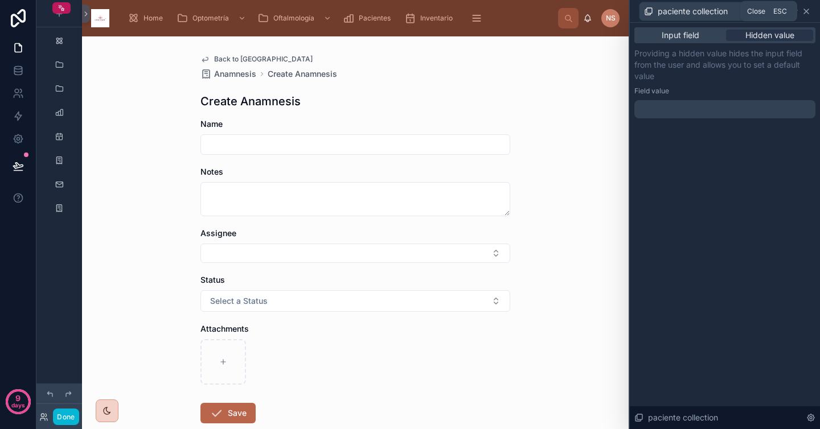
click at [806, 14] on icon at bounding box center [806, 11] width 9 height 9
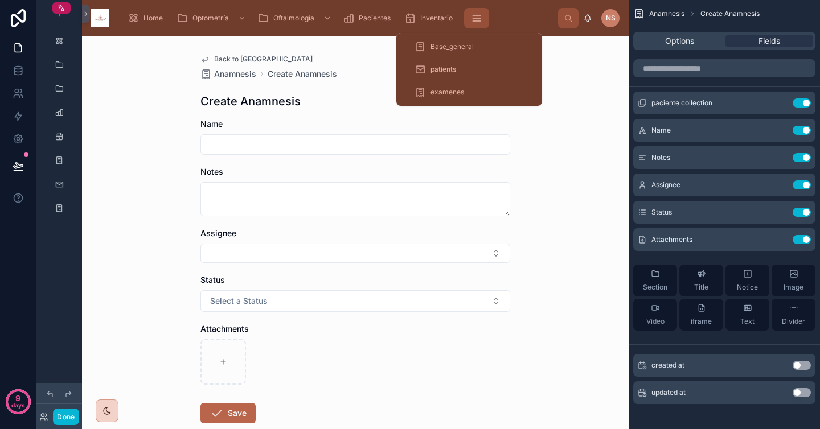
click at [475, 17] on icon "scrollable content" at bounding box center [476, 18] width 11 height 11
click at [462, 73] on div "patients" at bounding box center [469, 69] width 109 height 18
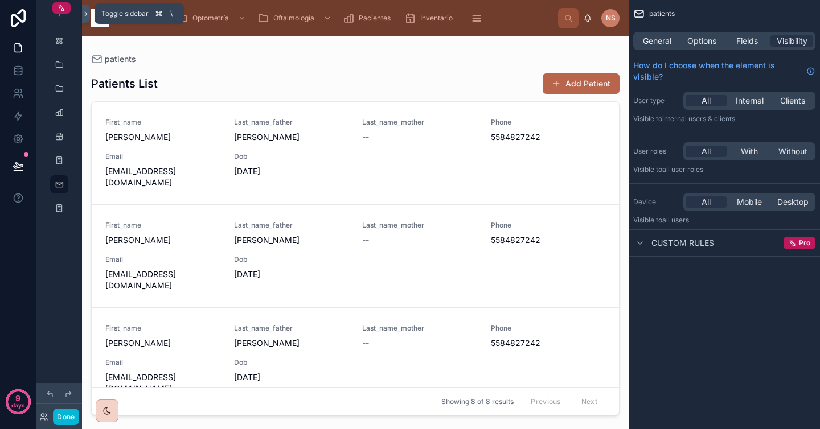
click at [85, 13] on icon at bounding box center [86, 14] width 8 height 9
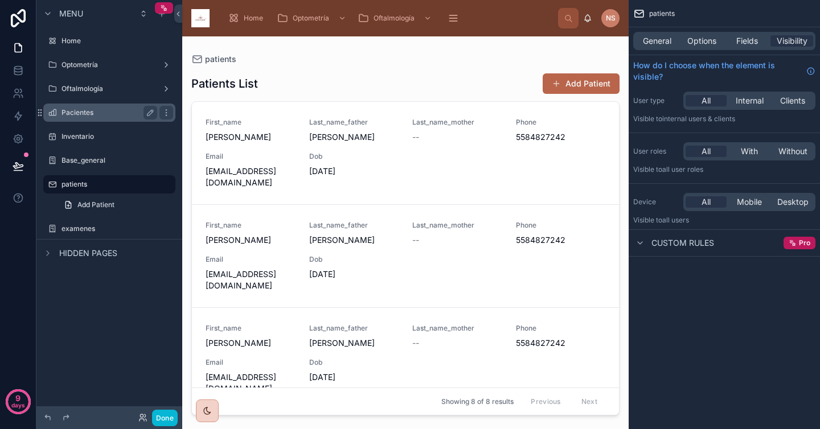
click at [100, 112] on label "Pacientes" at bounding box center [106, 112] width 91 height 9
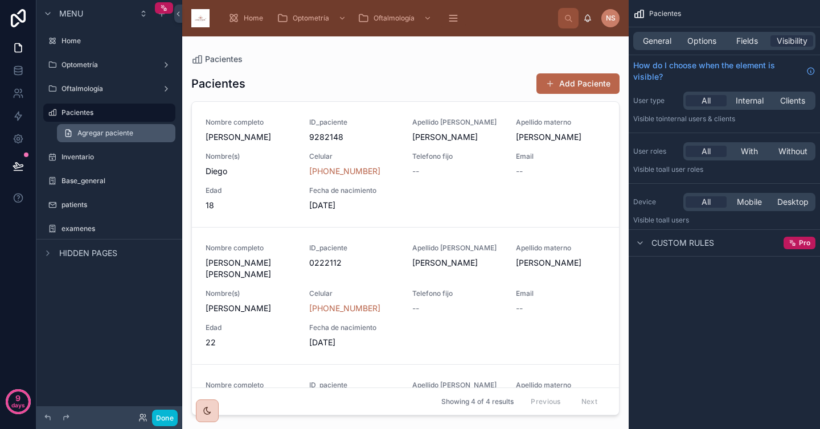
click at [116, 136] on span "Agregar paciente" at bounding box center [105, 133] width 56 height 9
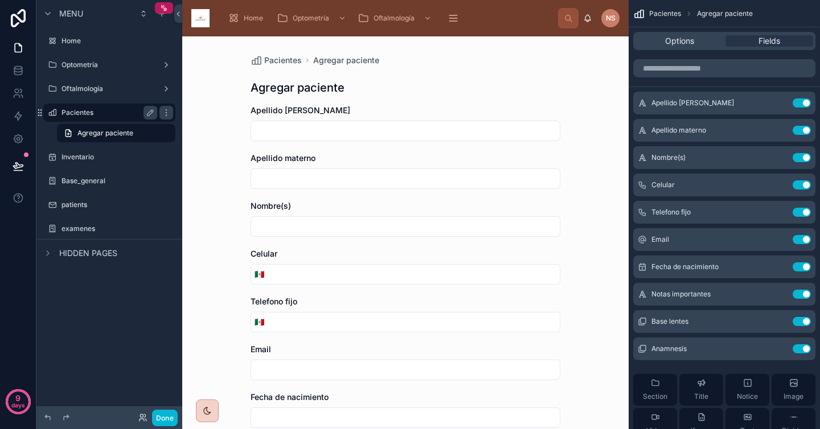
click at [136, 106] on div "Pacientes" at bounding box center [109, 113] width 96 height 14
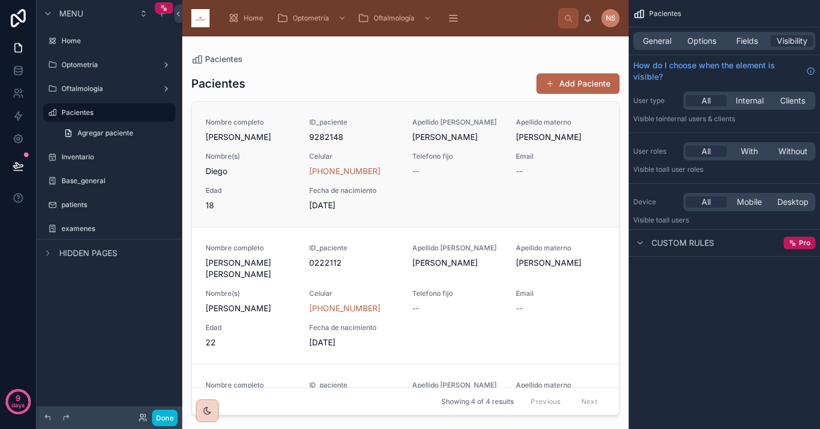
click at [323, 155] on span "Celular" at bounding box center [354, 156] width 90 height 9
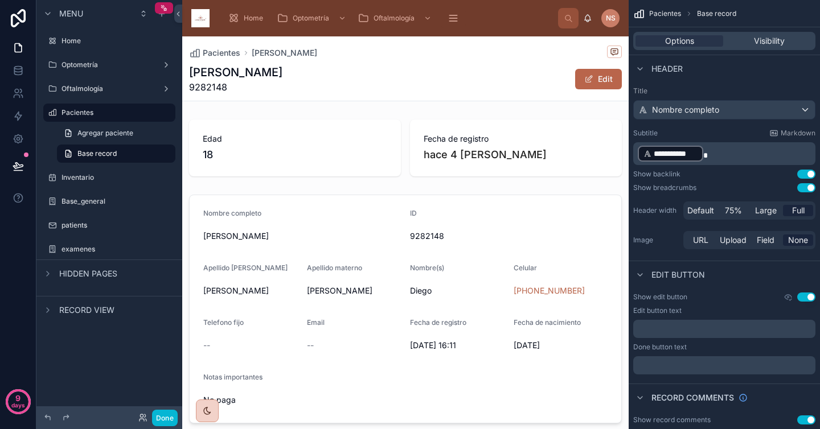
click at [401, 83] on div "Vázquez Trejo Diego 9282148 Edit" at bounding box center [405, 79] width 433 height 30
click at [112, 162] on link "Base record" at bounding box center [116, 154] width 118 height 18
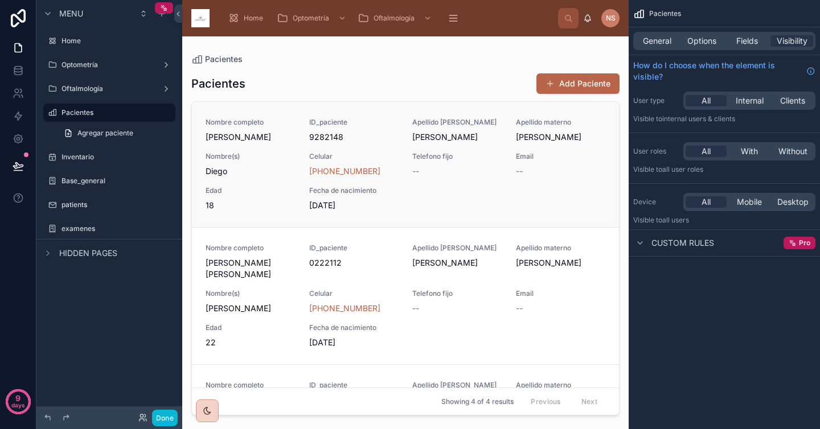
click at [371, 149] on div "Nombre completo Vázquez Trejo Diego ID_paciente 9282148 Apellido paterno Vázque…" at bounding box center [406, 164] width 400 height 93
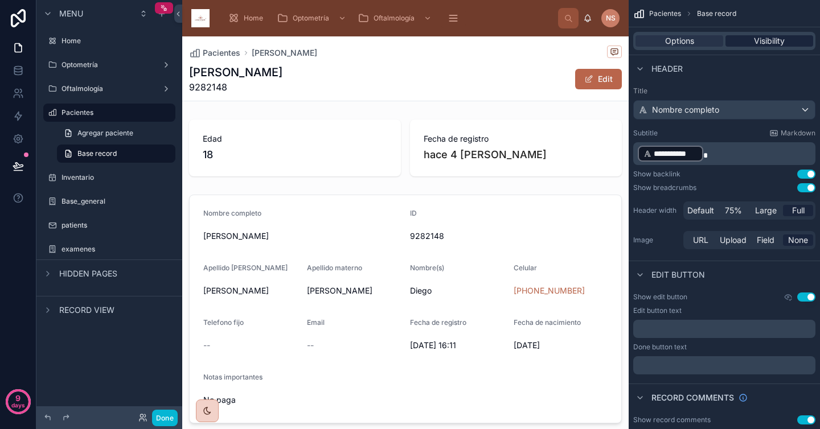
click at [777, 39] on span "Visibility" at bounding box center [769, 40] width 31 height 11
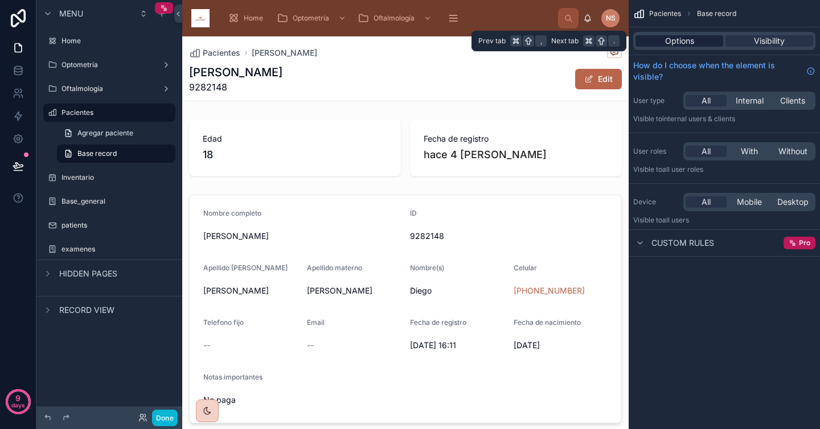
click at [699, 43] on div "Options" at bounding box center [679, 40] width 88 height 11
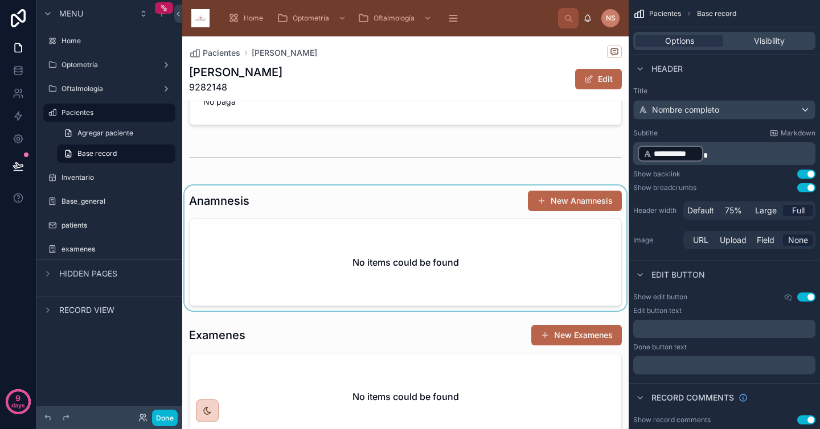
scroll to position [302, 0]
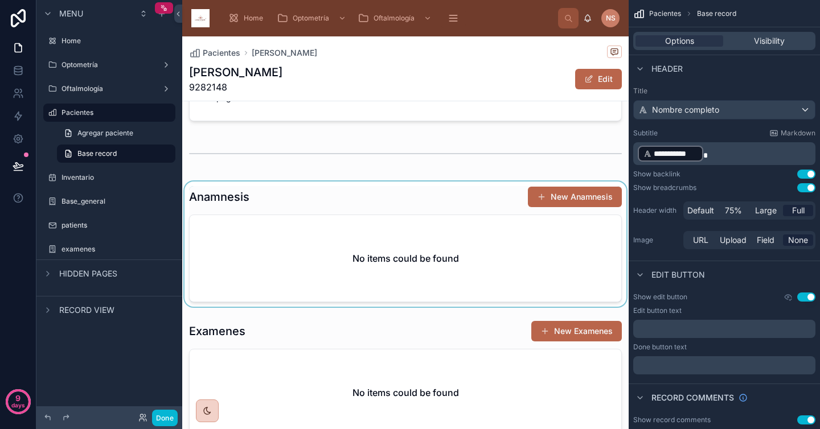
click at [456, 187] on div at bounding box center [405, 244] width 446 height 125
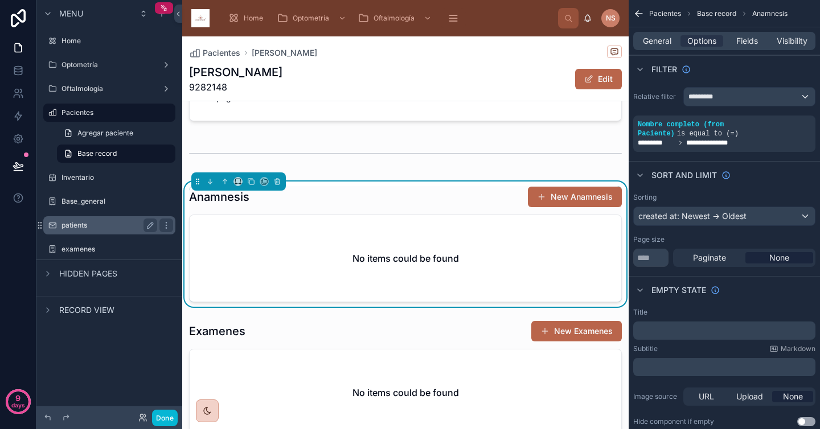
click at [96, 229] on label "patients" at bounding box center [106, 225] width 91 height 9
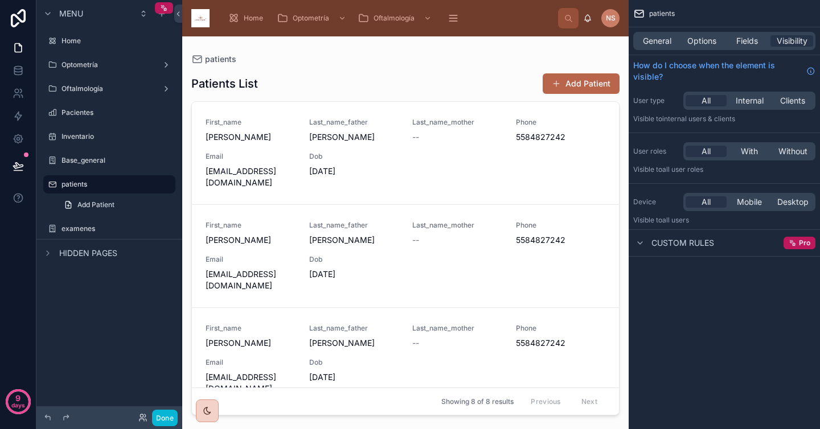
click at [407, 234] on div at bounding box center [405, 225] width 446 height 379
click at [392, 255] on span "Dob" at bounding box center [354, 259] width 90 height 9
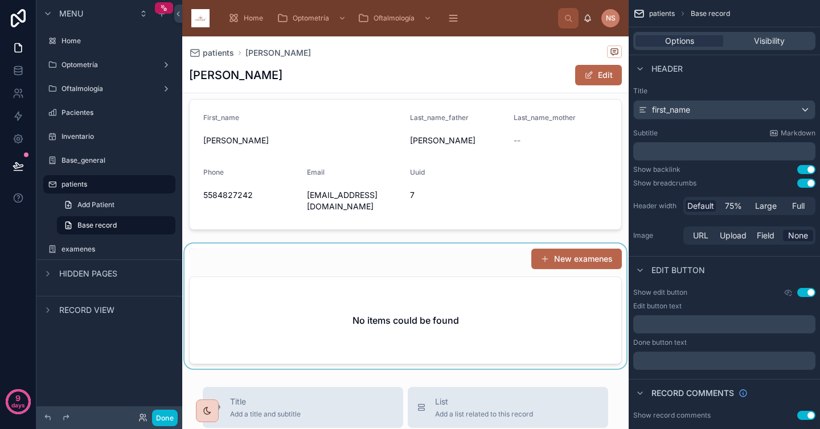
scroll to position [94, 0]
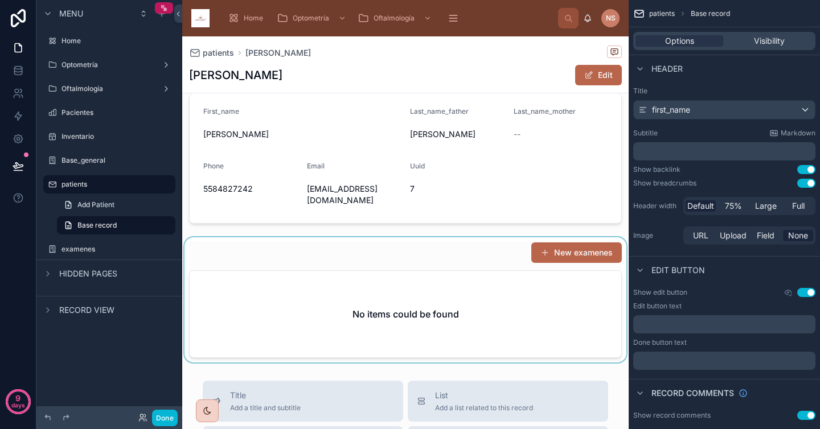
click at [473, 259] on div at bounding box center [405, 299] width 446 height 125
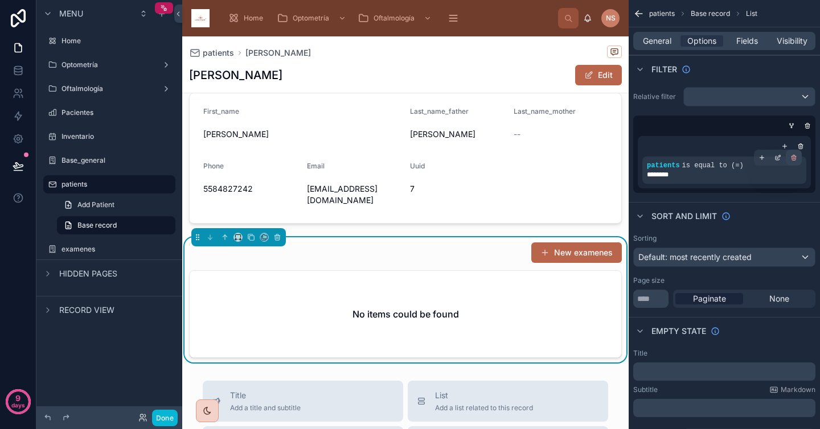
click at [793, 159] on icon "scrollable content" at bounding box center [793, 157] width 7 height 7
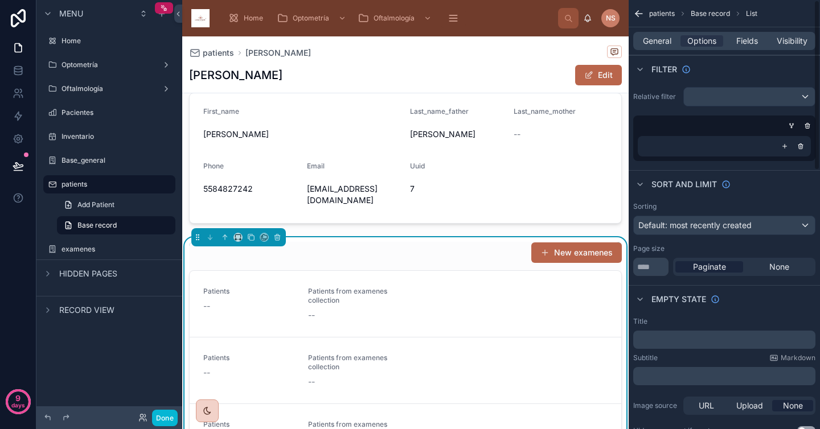
click at [785, 144] on icon "scrollable content" at bounding box center [784, 146] width 7 height 7
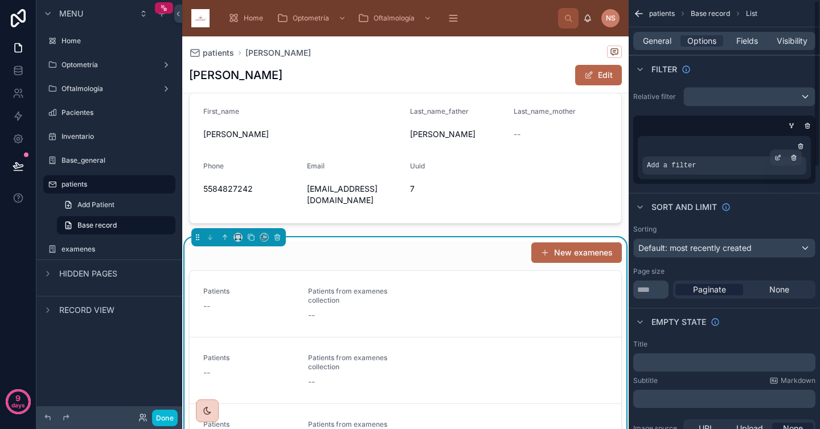
click at [727, 166] on div "Add a filter" at bounding box center [724, 166] width 164 height 18
click at [801, 147] on icon "scrollable content" at bounding box center [801, 147] width 0 height 2
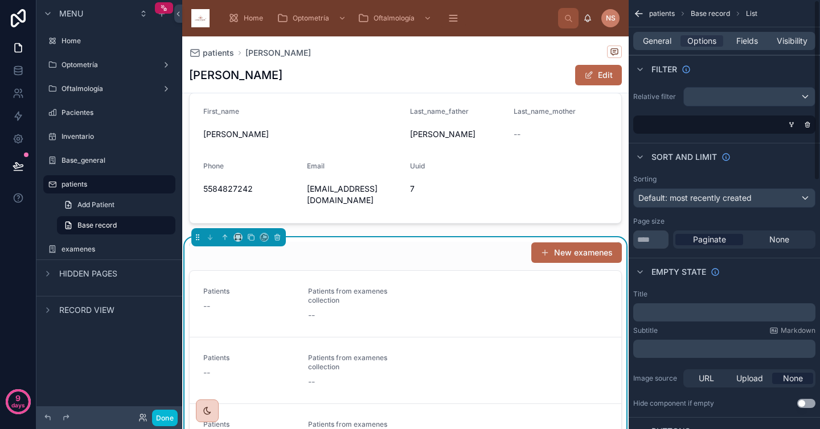
click at [785, 128] on div "scrollable content" at bounding box center [722, 125] width 182 height 18
click at [778, 99] on div "scrollable content" at bounding box center [749, 97] width 131 height 18
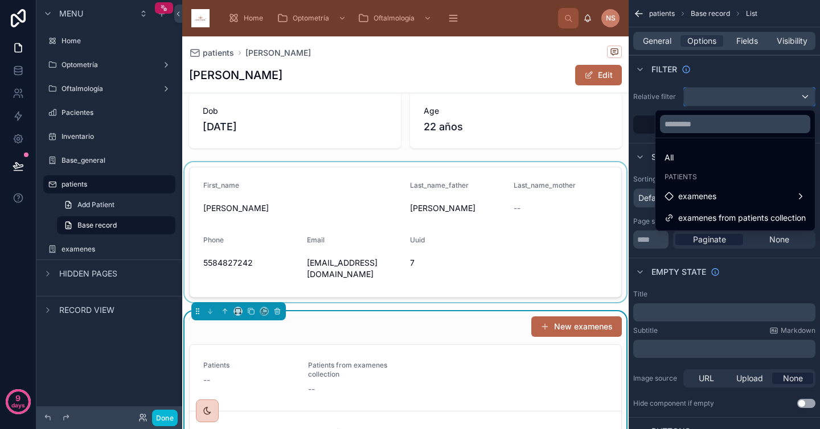
scroll to position [0, 0]
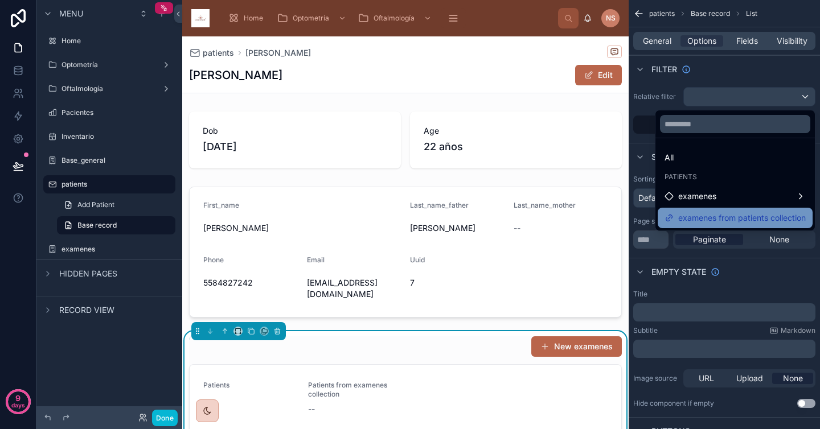
click at [703, 212] on span "examenes from patients collection" at bounding box center [742, 218] width 128 height 14
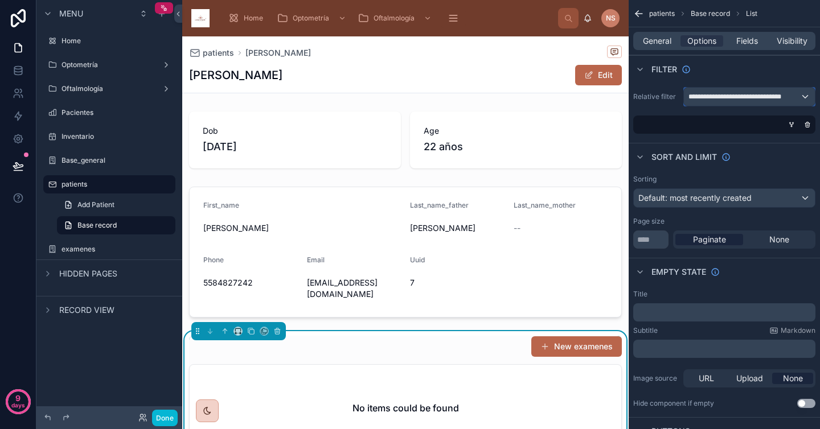
click at [788, 97] on span "**********" at bounding box center [743, 96] width 111 height 9
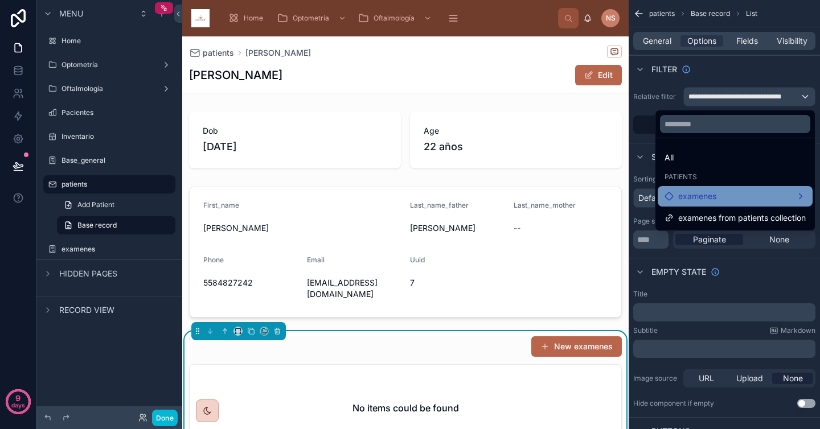
click at [746, 195] on div "examenes" at bounding box center [734, 197] width 141 height 14
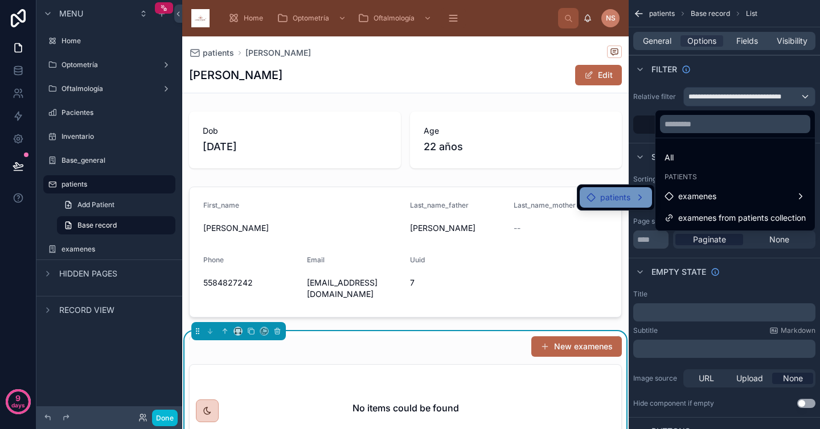
click at [639, 198] on div "patients" at bounding box center [615, 198] width 59 height 14
click at [640, 198] on div "patients" at bounding box center [615, 198] width 59 height 14
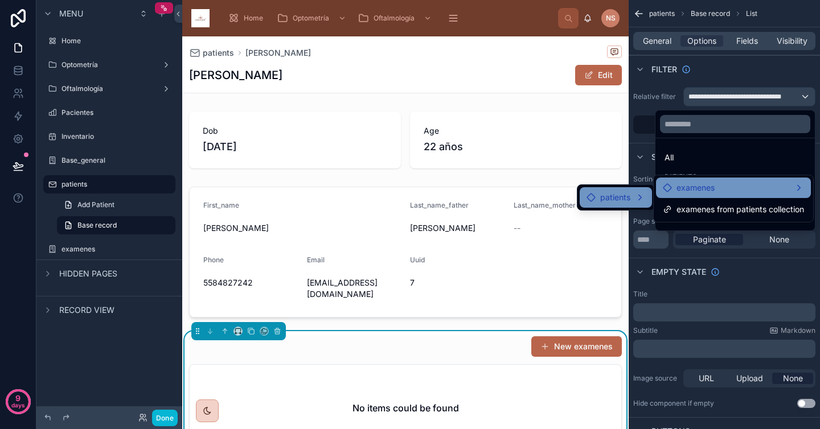
click at [713, 192] on span "examenes" at bounding box center [695, 188] width 38 height 14
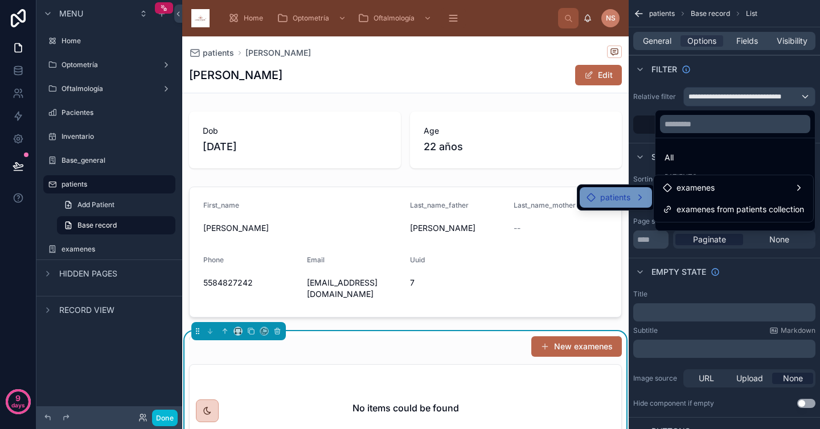
click at [631, 202] on div "patients" at bounding box center [615, 198] width 59 height 14
click at [708, 214] on span "examenes from patients collection" at bounding box center [740, 210] width 128 height 14
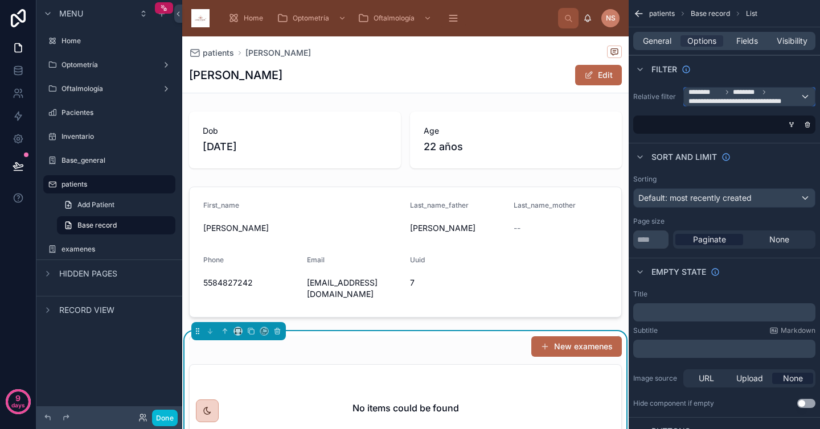
click at [750, 93] on span "********" at bounding box center [746, 92] width 26 height 9
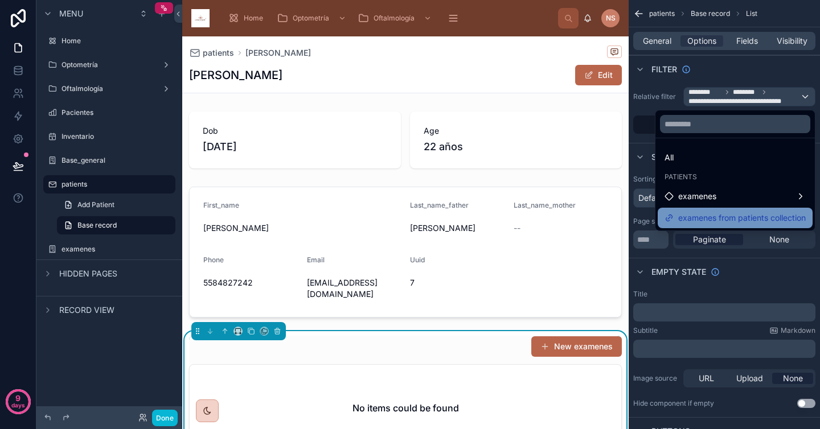
click at [744, 218] on span "examenes from patients collection" at bounding box center [742, 218] width 128 height 14
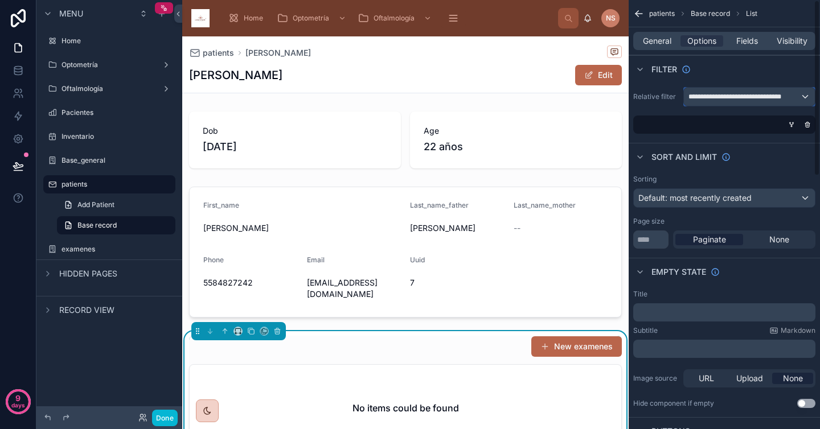
click at [769, 92] on span "**********" at bounding box center [743, 96] width 111 height 9
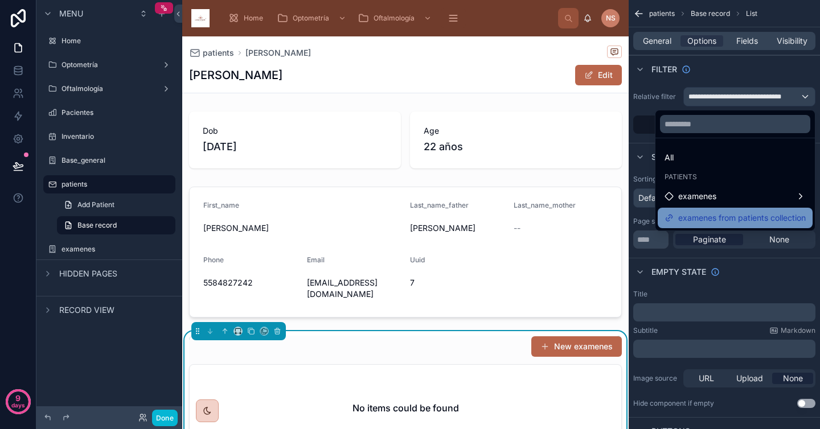
click at [754, 210] on div "examenes from patients collection" at bounding box center [735, 218] width 155 height 20
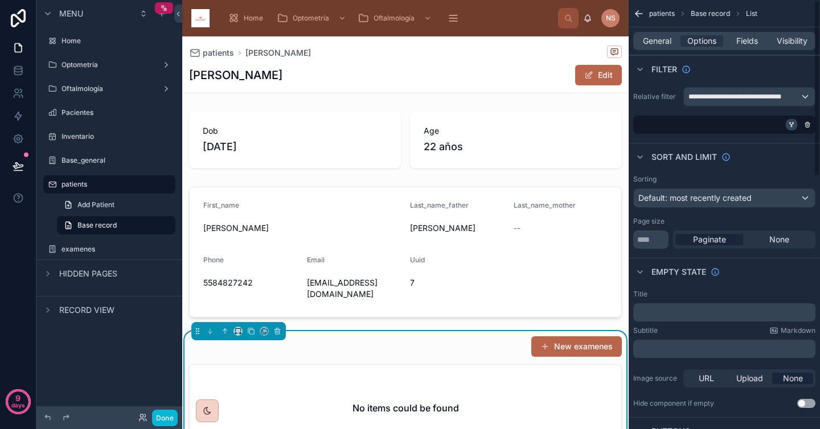
click at [788, 123] on icon "scrollable content" at bounding box center [791, 124] width 7 height 7
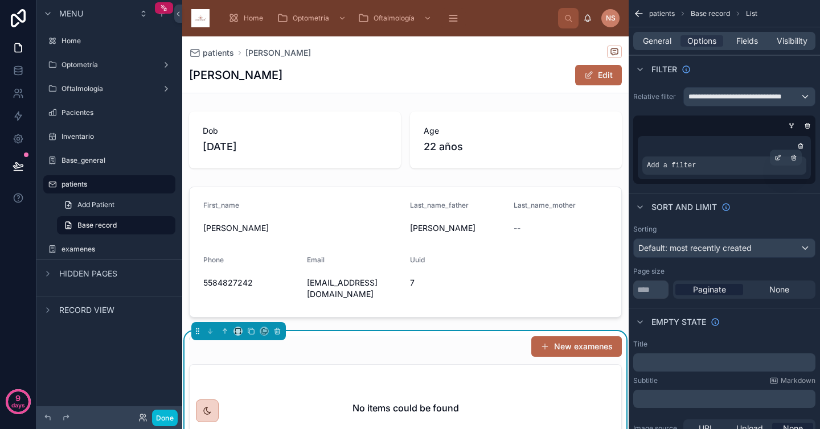
click at [729, 164] on div "Add a filter" at bounding box center [724, 166] width 164 height 18
click at [780, 158] on icon "scrollable content" at bounding box center [777, 157] width 7 height 7
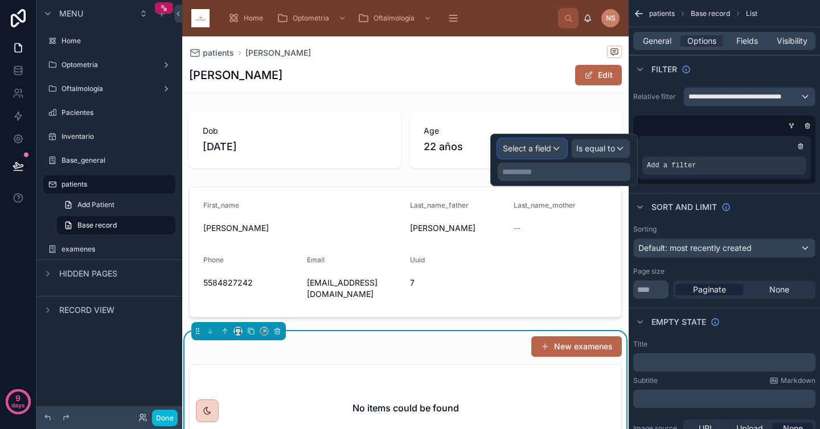
click at [531, 150] on span "Select a field" at bounding box center [527, 148] width 48 height 10
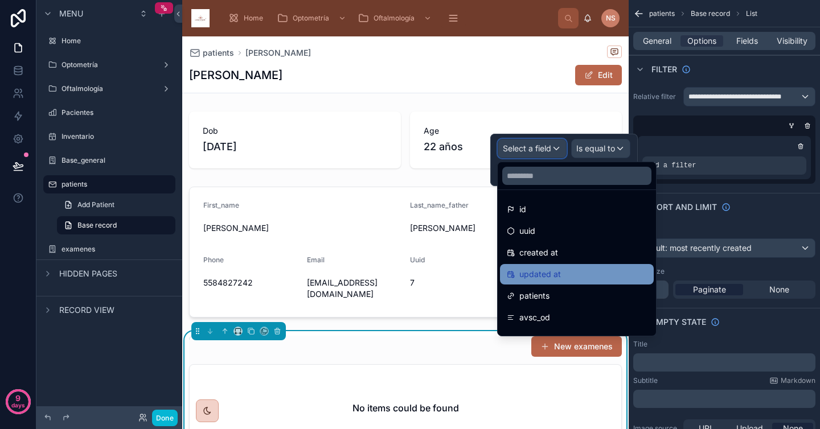
scroll to position [16, 0]
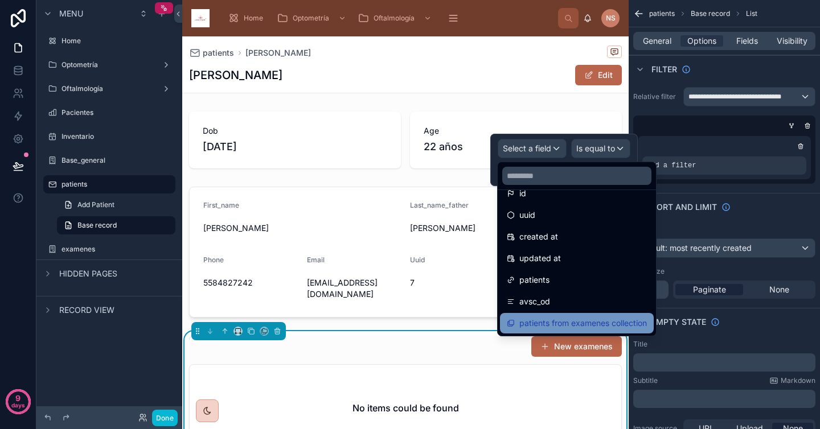
click at [584, 325] on span "patients from examenes collection" at bounding box center [583, 324] width 128 height 14
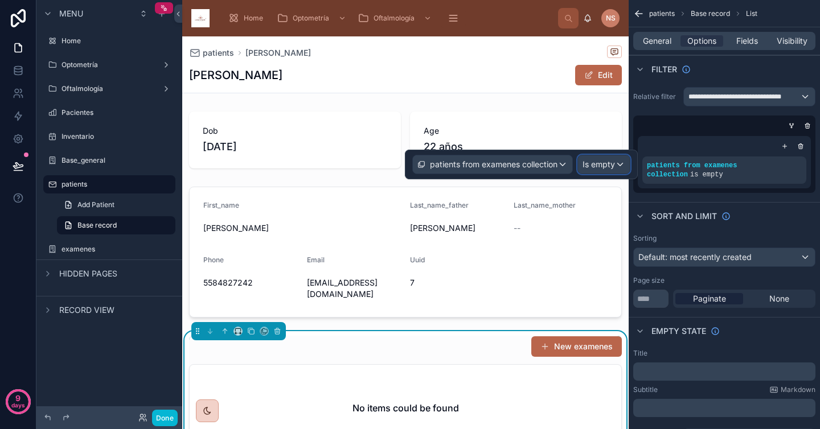
click at [602, 165] on span "Is empty" at bounding box center [598, 164] width 32 height 11
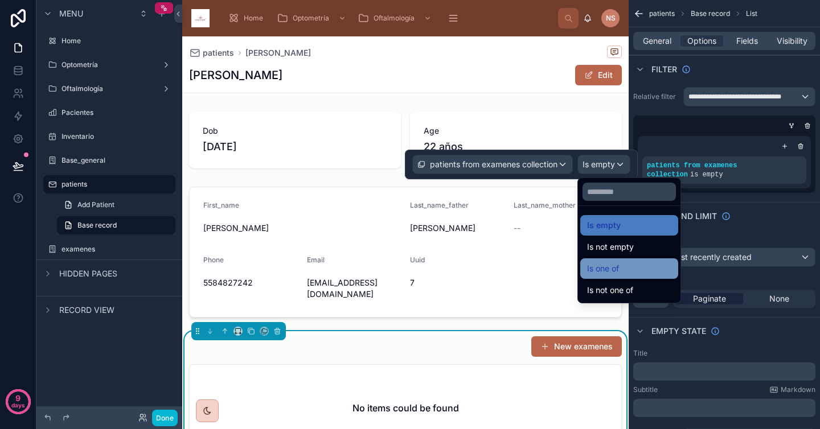
click at [631, 266] on div "Is one of" at bounding box center [629, 269] width 84 height 14
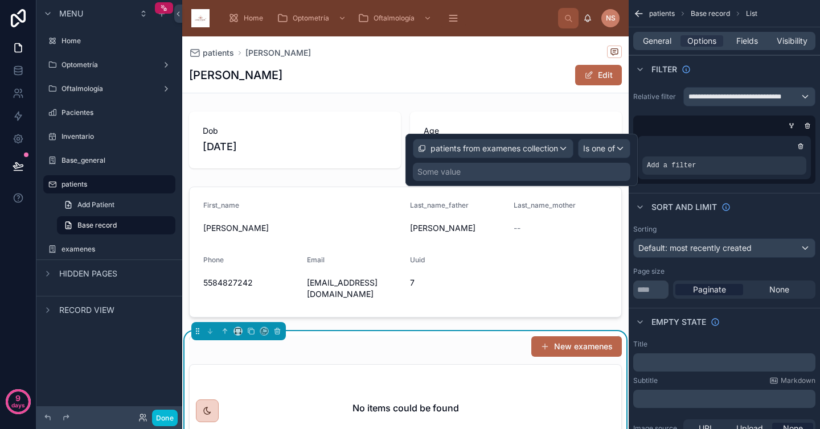
click at [600, 178] on div "Some value" at bounding box center [522, 172] width 218 height 18
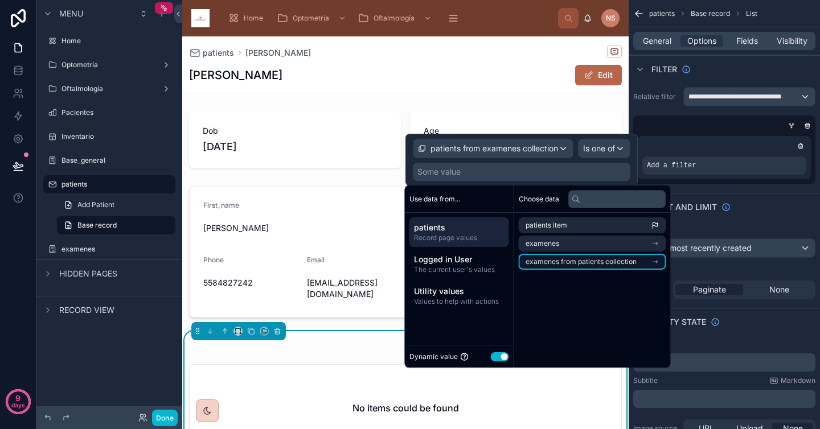
click at [605, 266] on span "examenes from patients collection" at bounding box center [581, 261] width 111 height 9
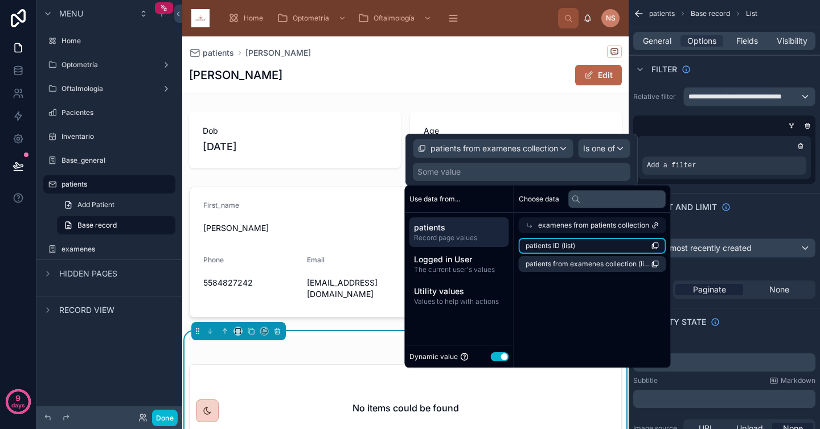
click at [600, 242] on li "patients ID (list)" at bounding box center [592, 246] width 147 height 16
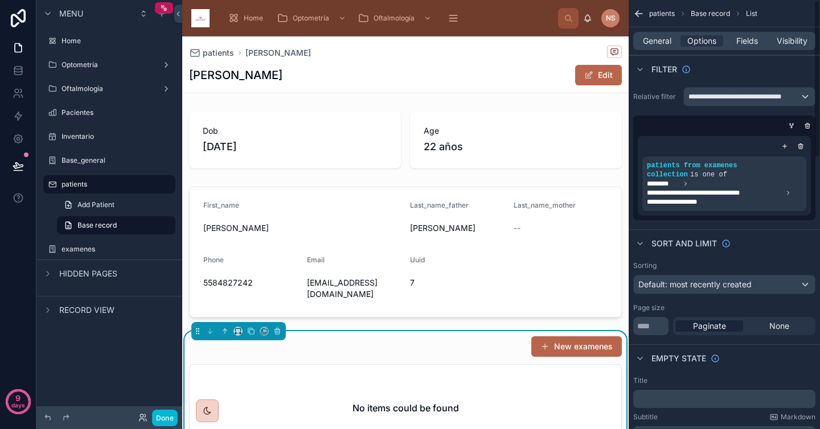
click at [760, 224] on div "**********" at bounding box center [724, 154] width 191 height 142
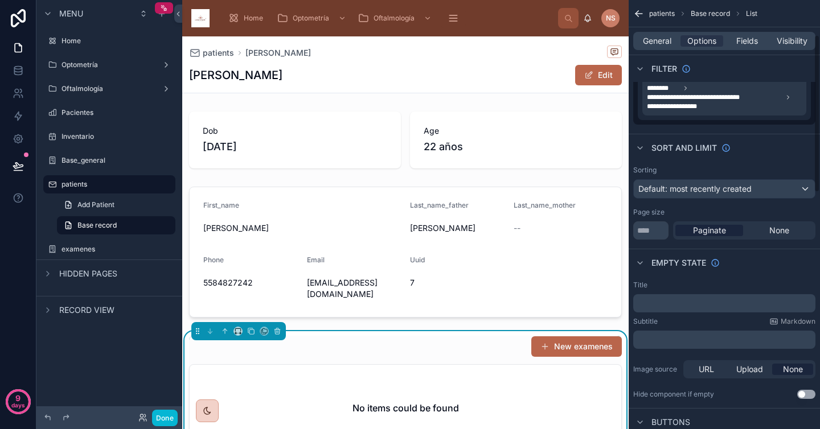
scroll to position [98, 0]
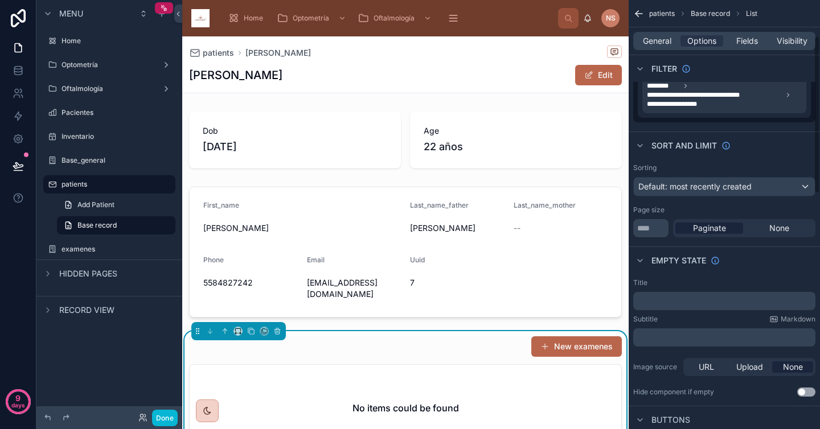
click at [724, 286] on div "Title" at bounding box center [724, 282] width 182 height 9
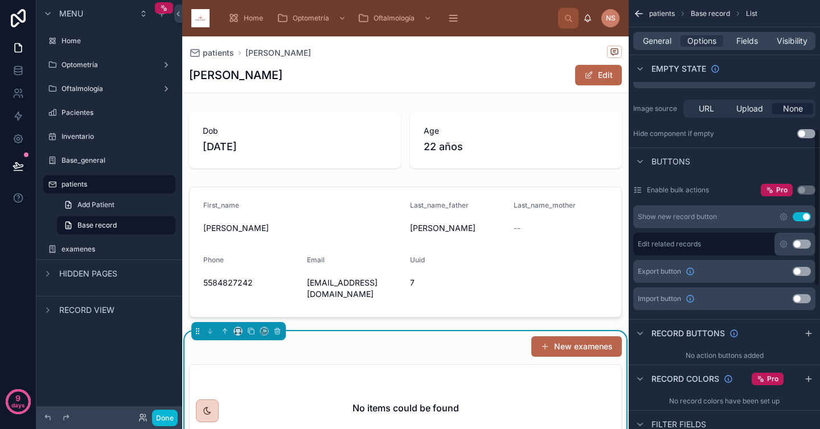
scroll to position [358, 0]
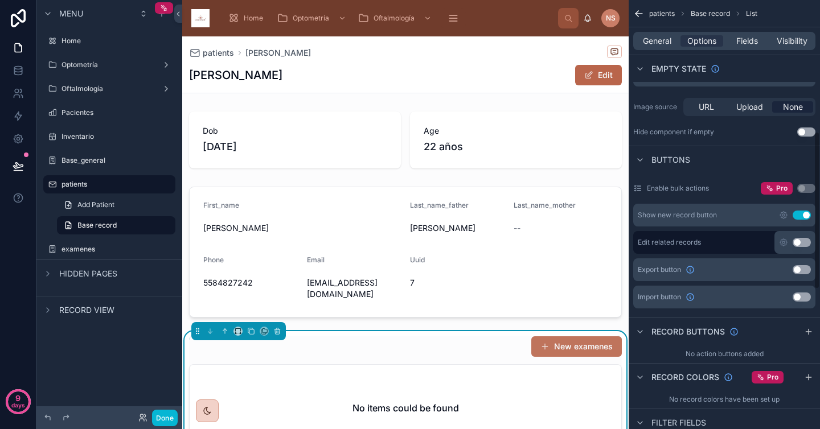
click at [575, 337] on button "New examenes" at bounding box center [576, 347] width 91 height 20
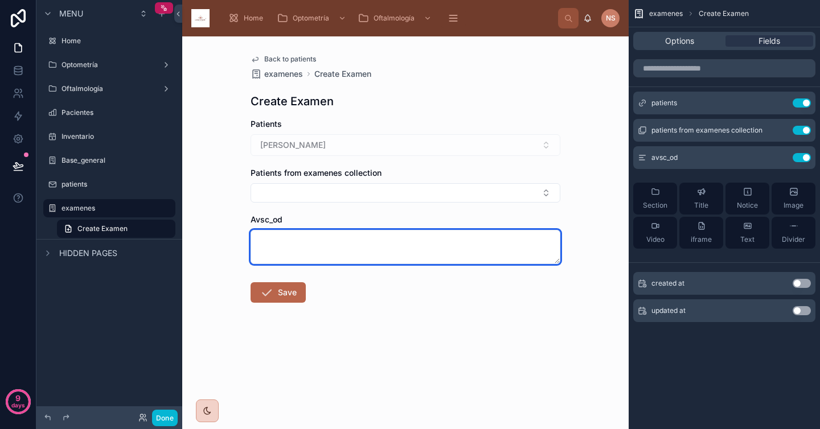
click at [416, 237] on textarea at bounding box center [406, 247] width 310 height 34
type textarea "*****"
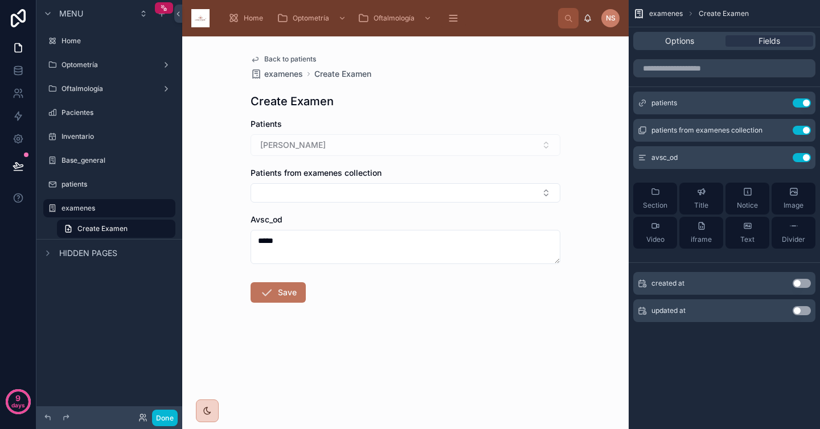
click at [289, 300] on button "Save" at bounding box center [278, 292] width 55 height 20
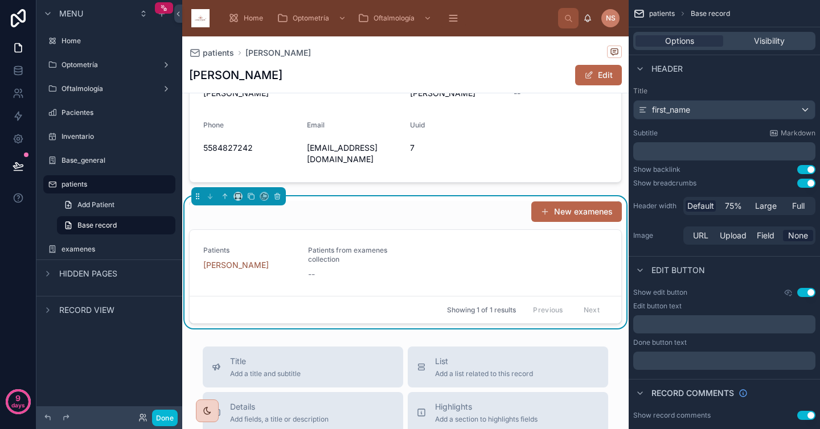
scroll to position [137, 0]
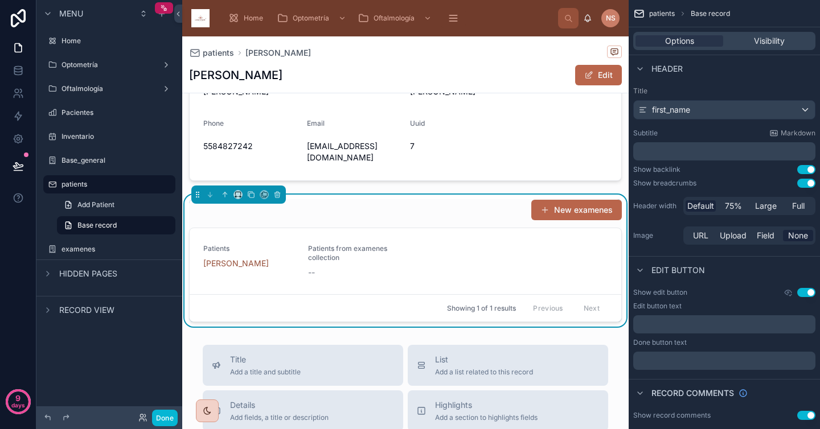
click at [582, 333] on div "patients Cristian Cristian Edit Dob 12/10/2002 Age 22 años First_name Cristian …" at bounding box center [405, 371] width 446 height 942
click at [467, 205] on div "New examenes" at bounding box center [405, 210] width 433 height 22
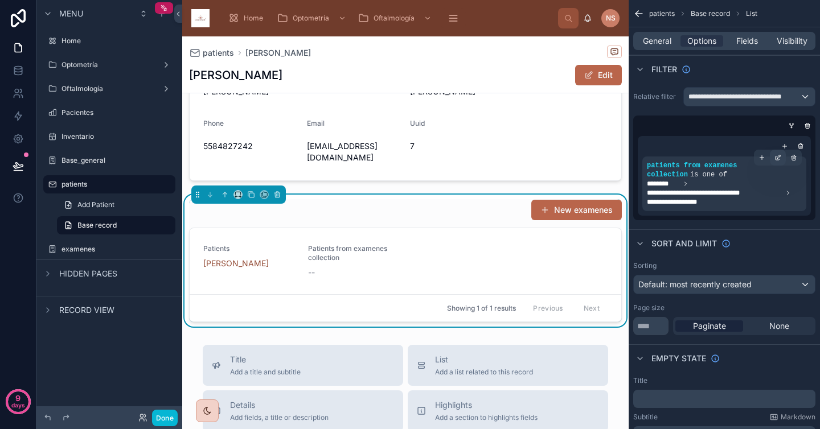
click at [776, 157] on icon "scrollable content" at bounding box center [778, 159] width 4 height 4
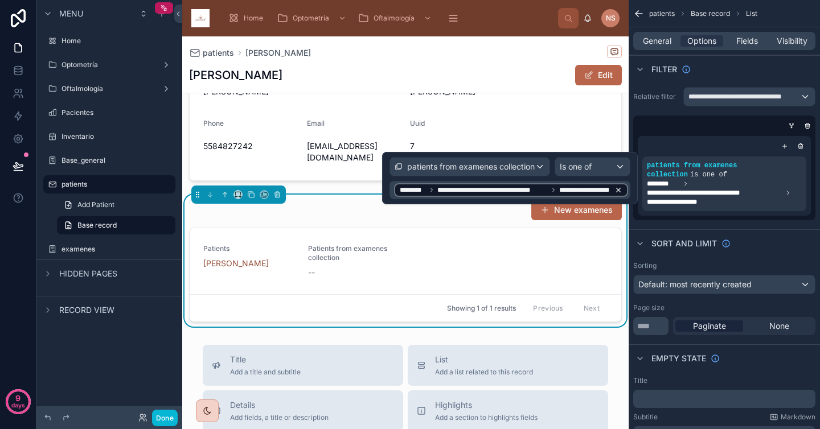
click at [528, 189] on span "**********" at bounding box center [492, 190] width 111 height 9
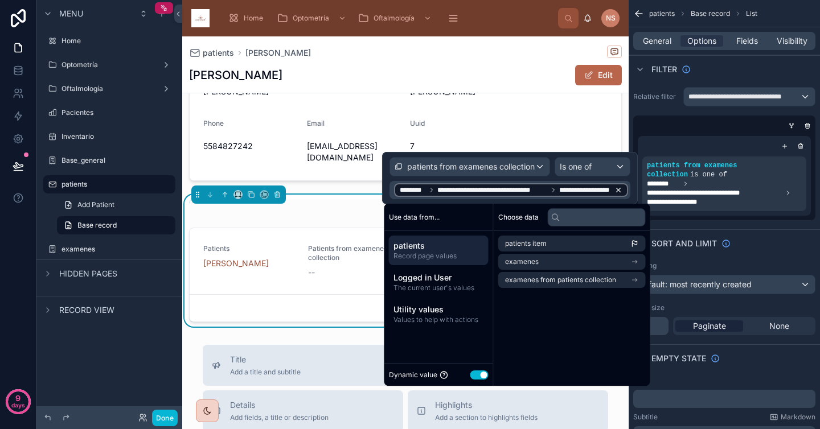
click at [569, 188] on span "**********" at bounding box center [584, 190] width 51 height 9
click at [567, 285] on li "examenes from patients collection" at bounding box center [571, 280] width 147 height 16
click at [746, 256] on div "Sort And Limit" at bounding box center [724, 242] width 191 height 27
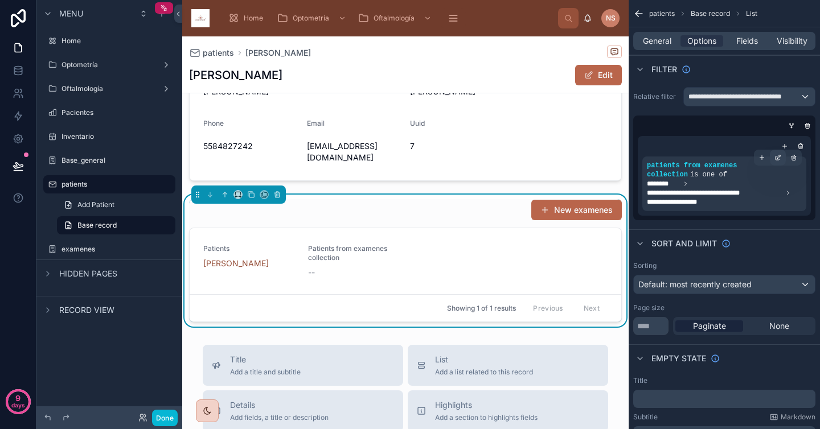
click at [779, 158] on icon "scrollable content" at bounding box center [777, 157] width 7 height 7
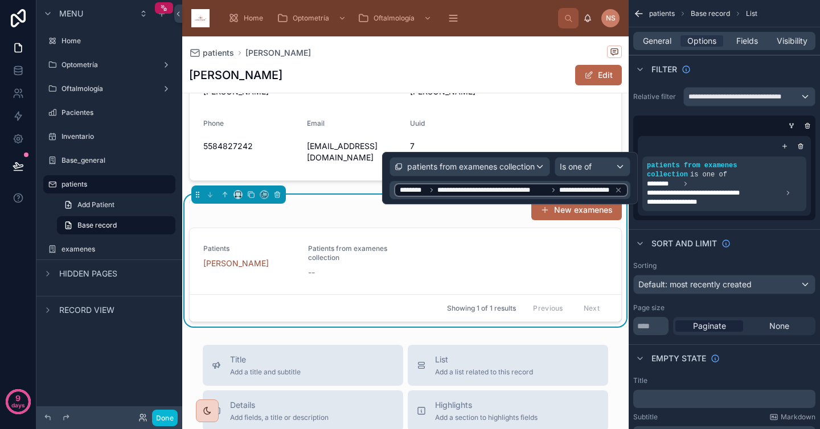
click at [663, 110] on div "**********" at bounding box center [724, 154] width 191 height 142
